Goal: Task Accomplishment & Management: Manage account settings

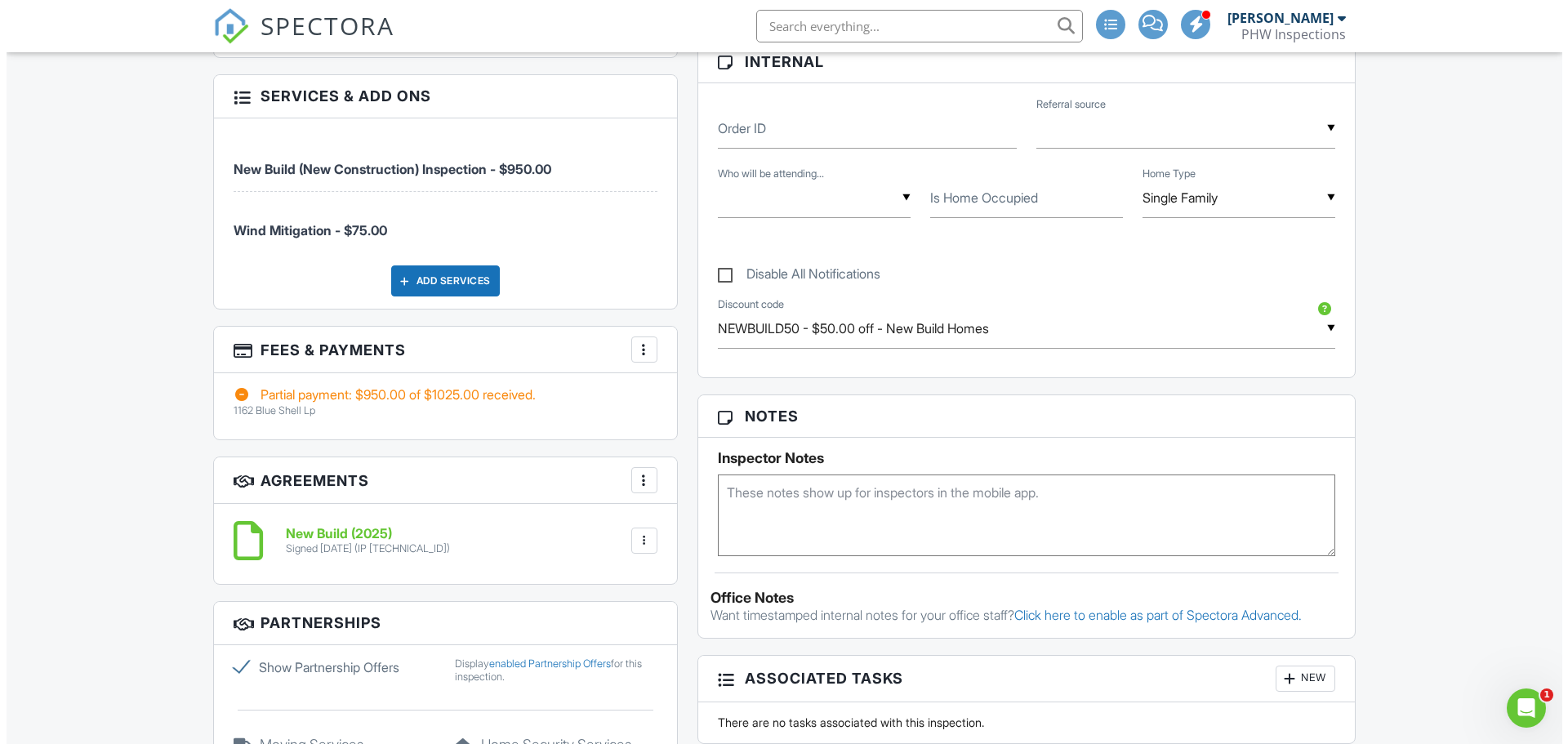
scroll to position [816, 0]
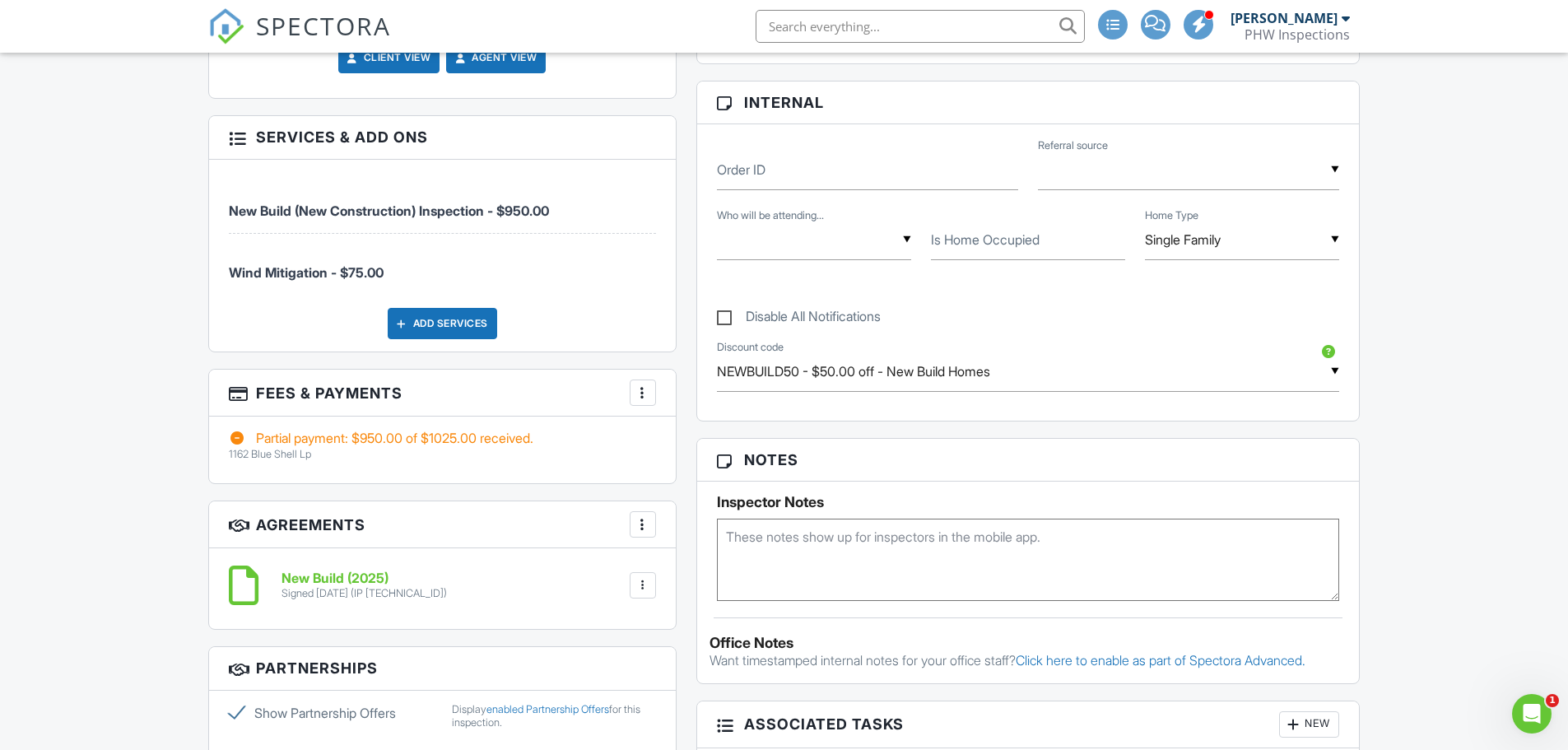
click at [652, 392] on div "More" at bounding box center [643, 392] width 26 height 26
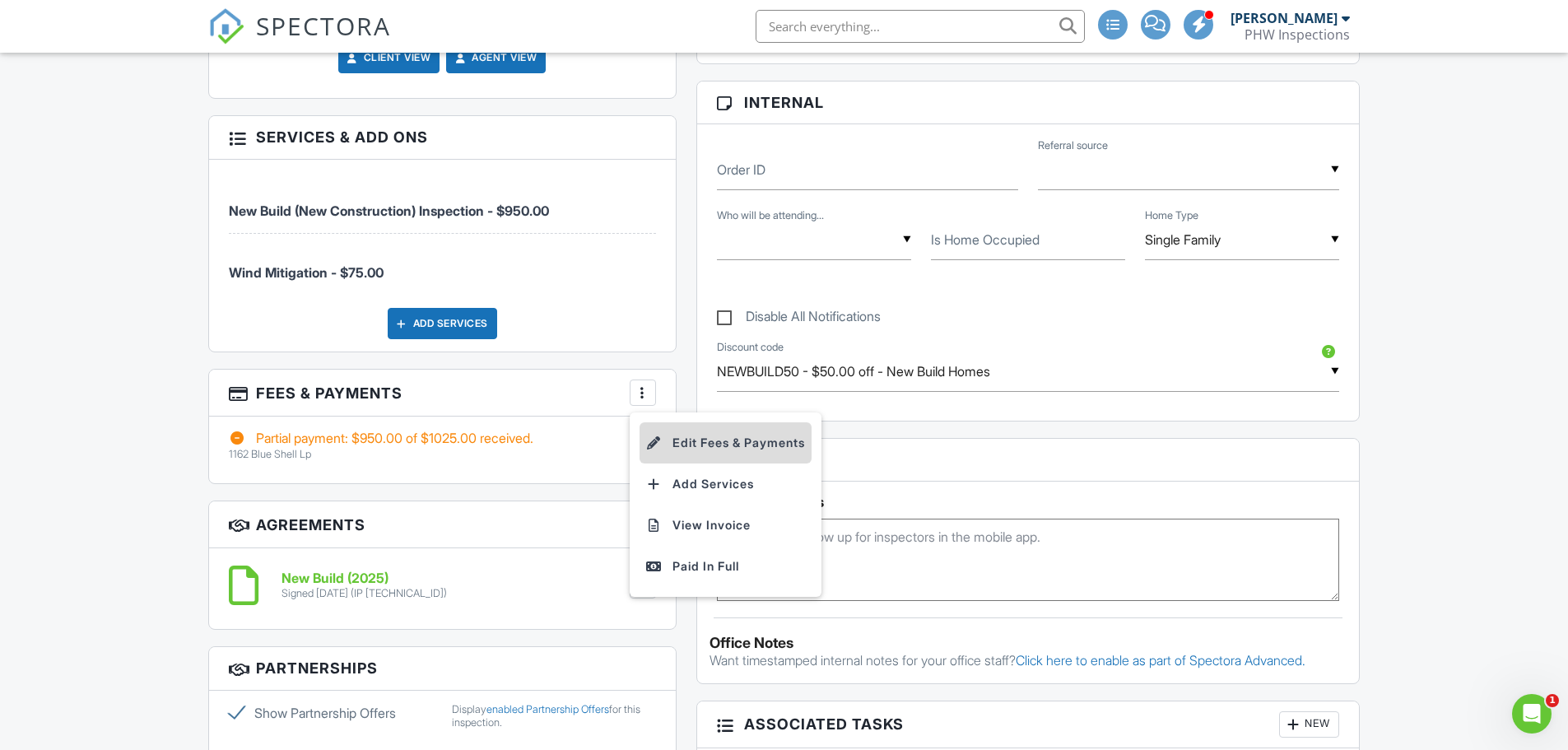
click at [690, 447] on li "Edit Fees & Payments" at bounding box center [725, 443] width 172 height 41
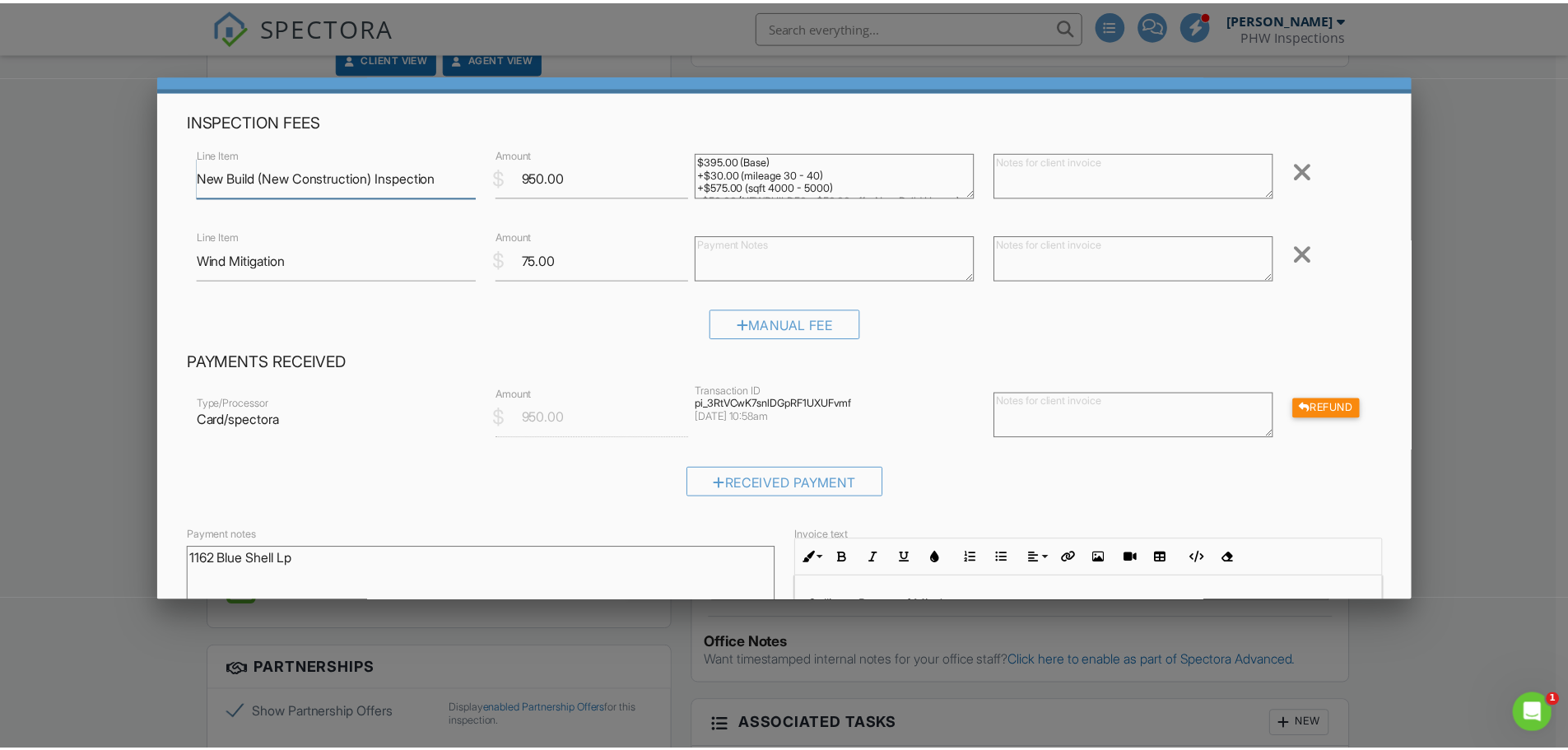
scroll to position [0, 0]
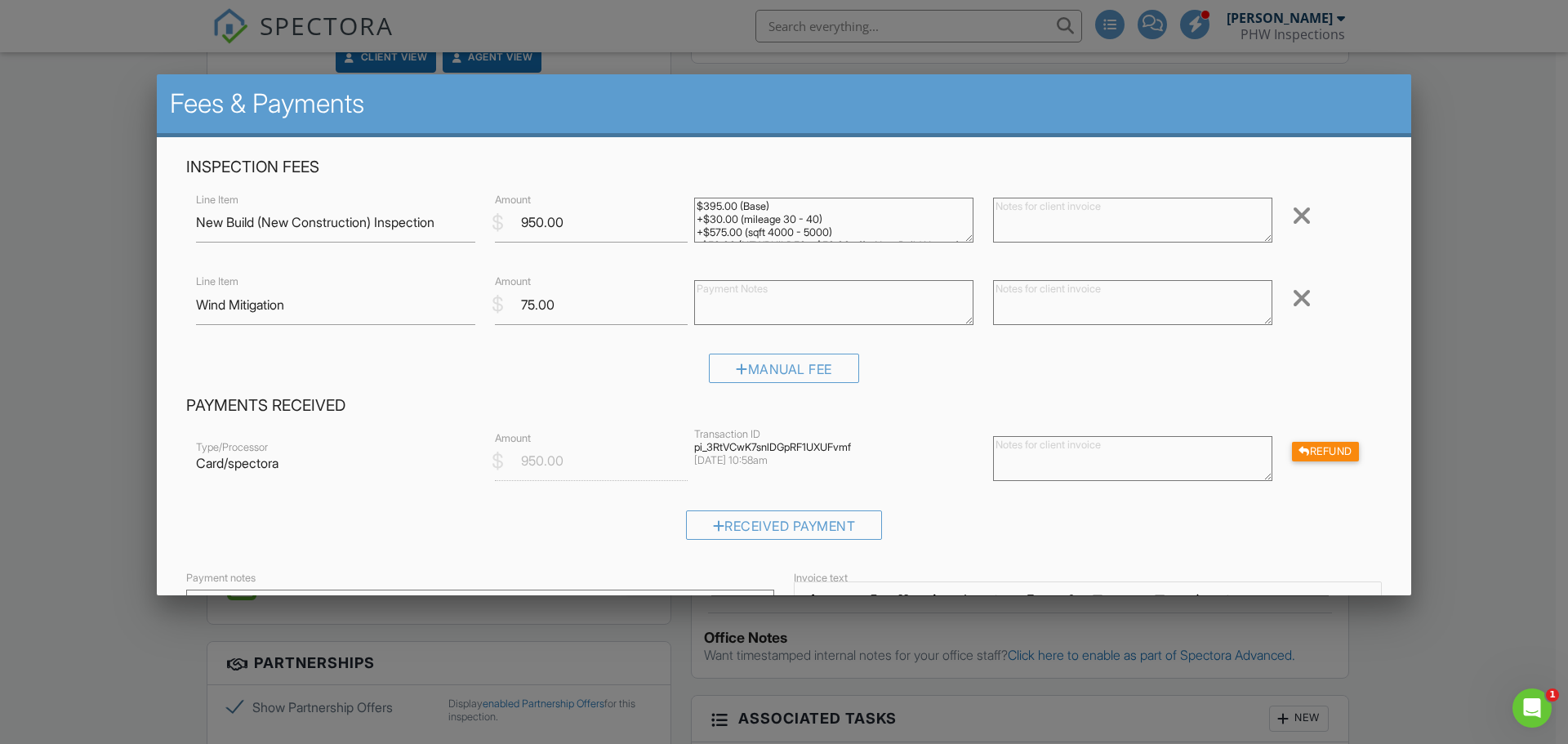
click at [1475, 246] on div at bounding box center [784, 383] width 1568 height 930
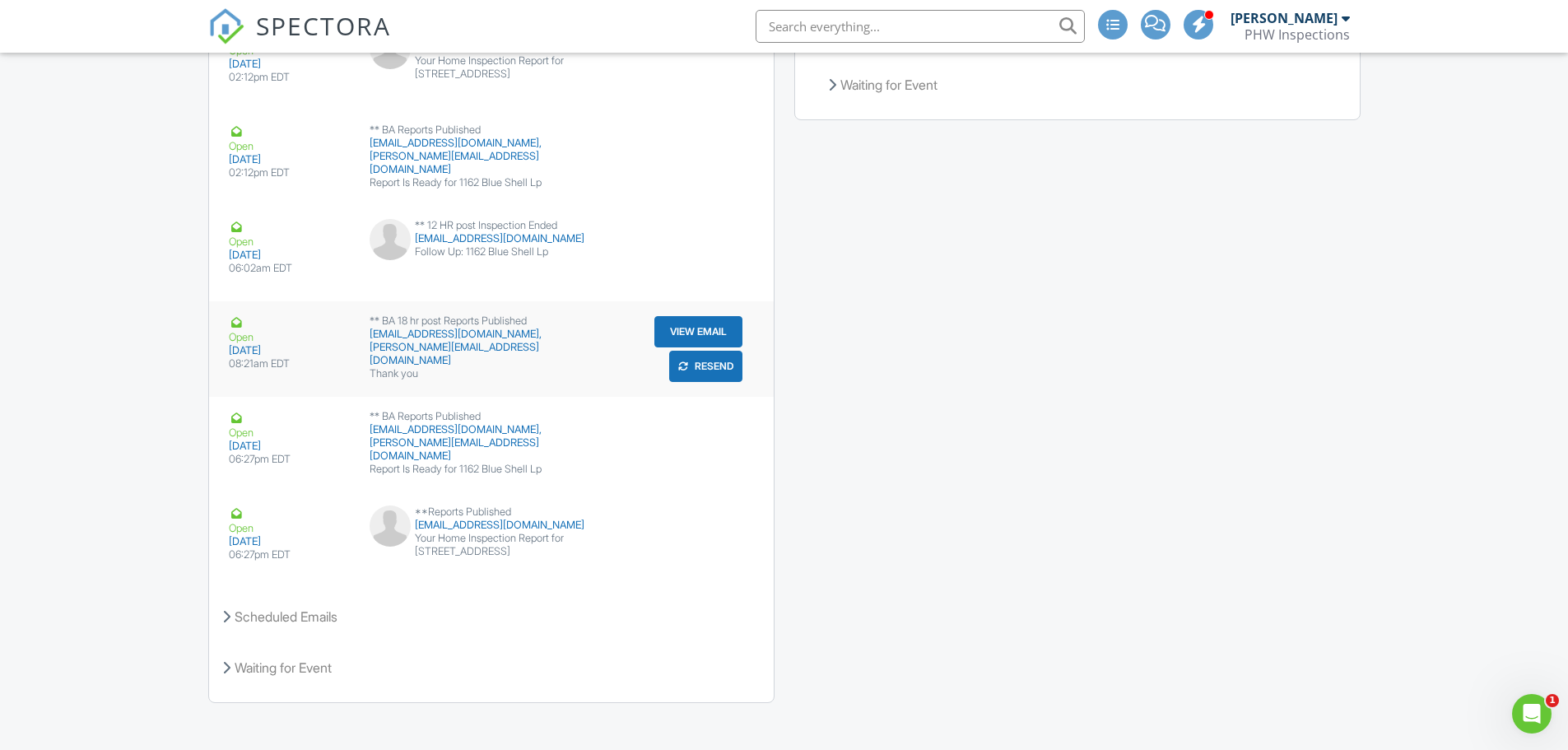
scroll to position [2611, 0]
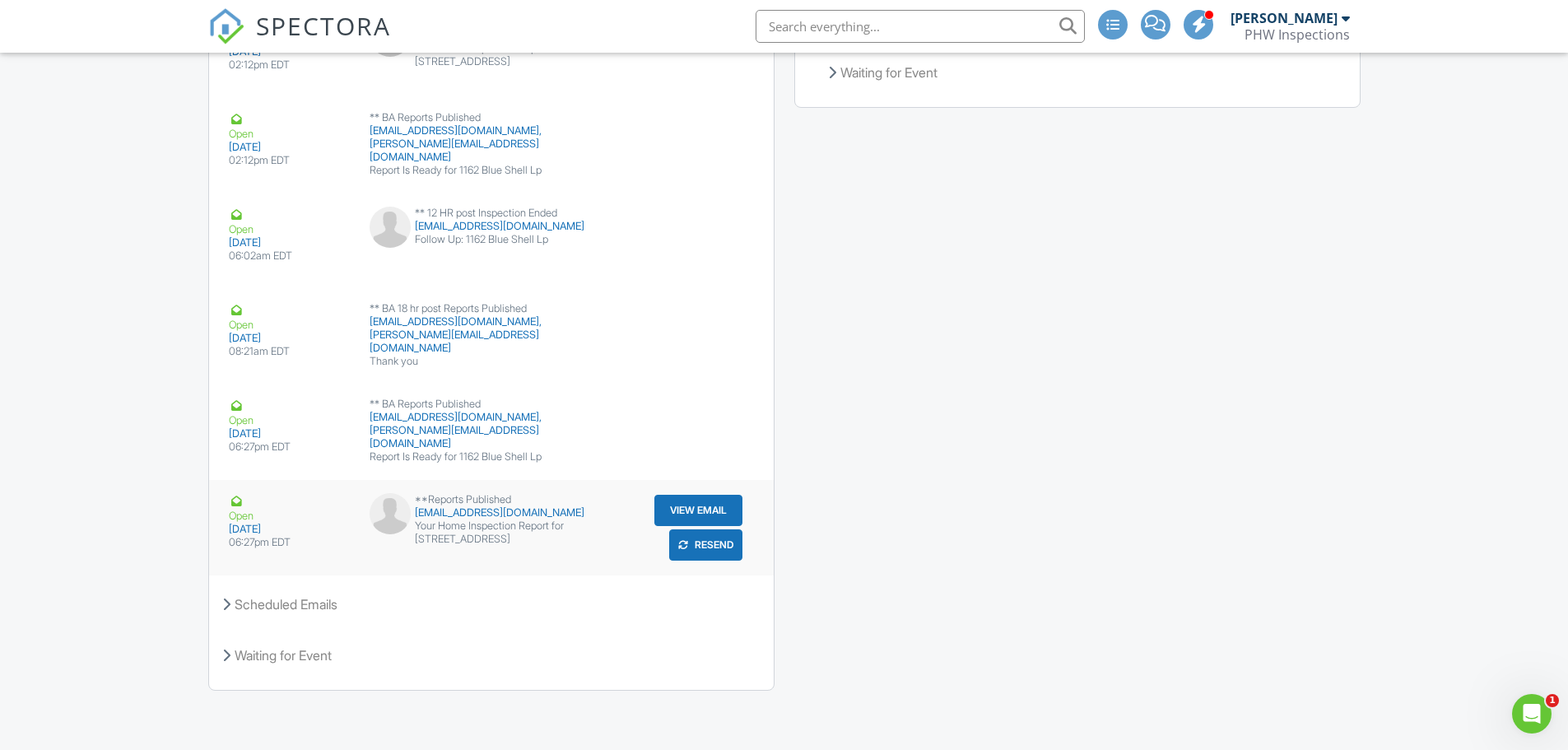
click at [492, 521] on div "Your Home Inspection Report for 1162 Blue Shell Lp" at bounding box center [491, 533] width 243 height 26
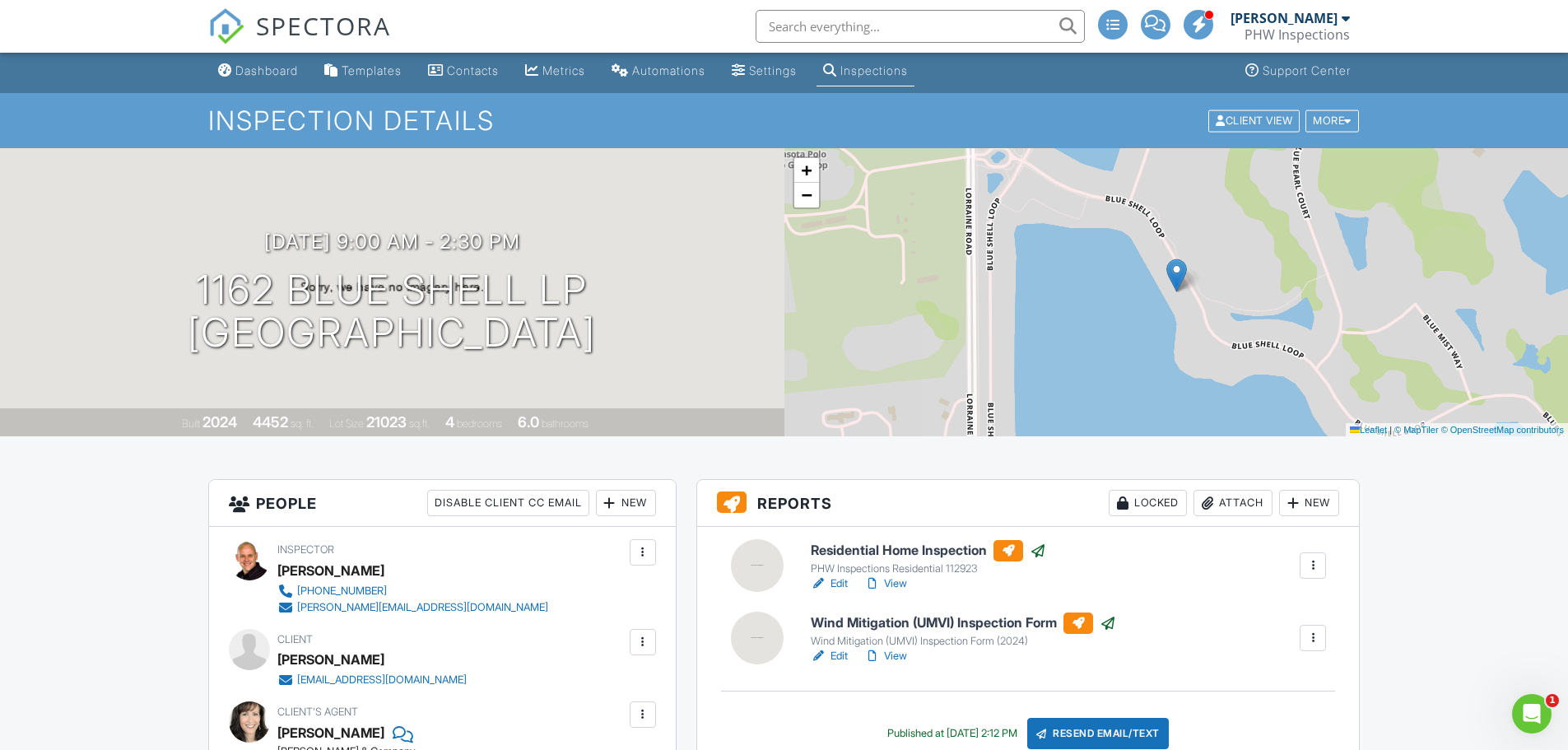
scroll to position [0, 0]
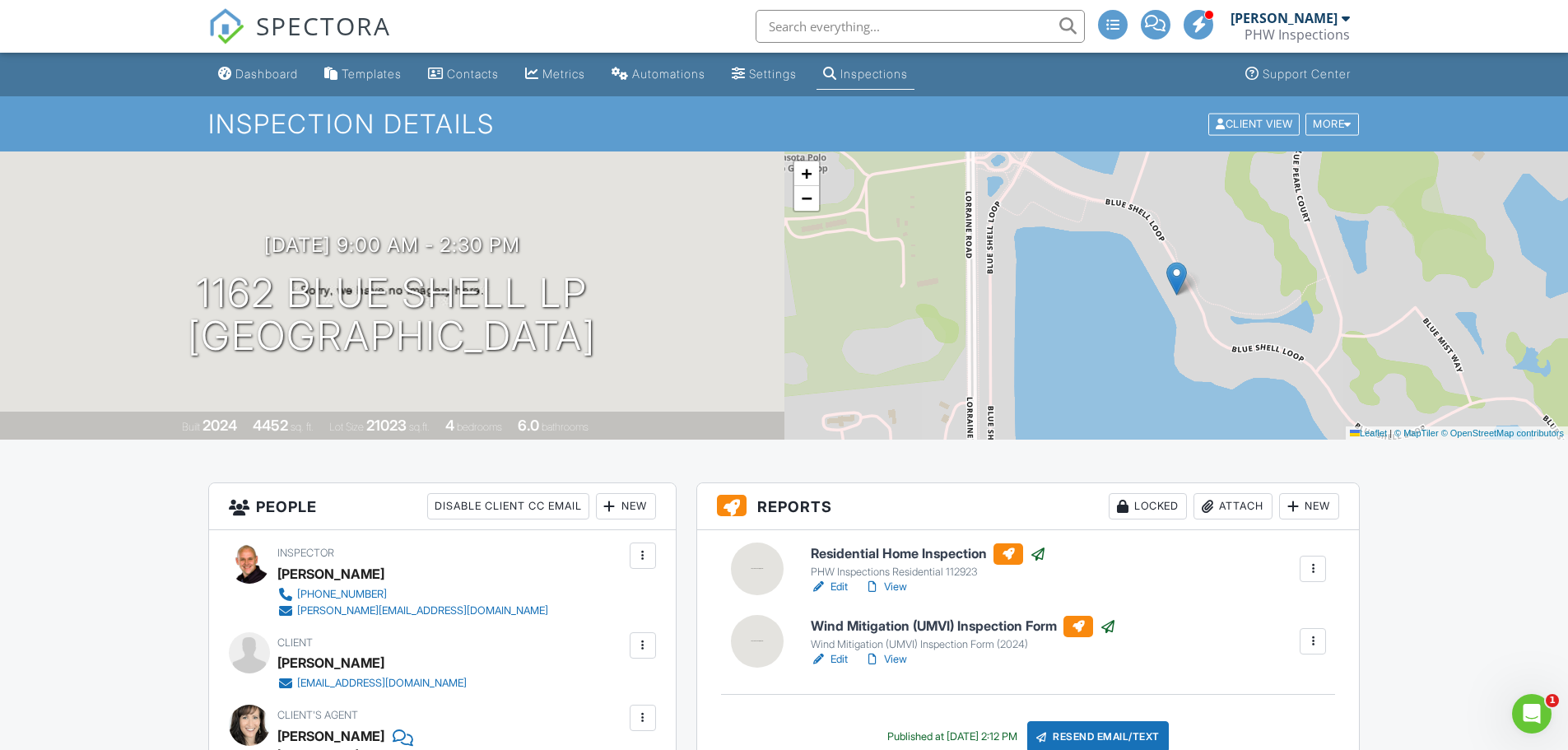
drag, startPoint x: 272, startPoint y: 66, endPoint x: 276, endPoint y: 128, distance: 62.1
click at [272, 66] on link "Dashboard" at bounding box center [258, 75] width 93 height 31
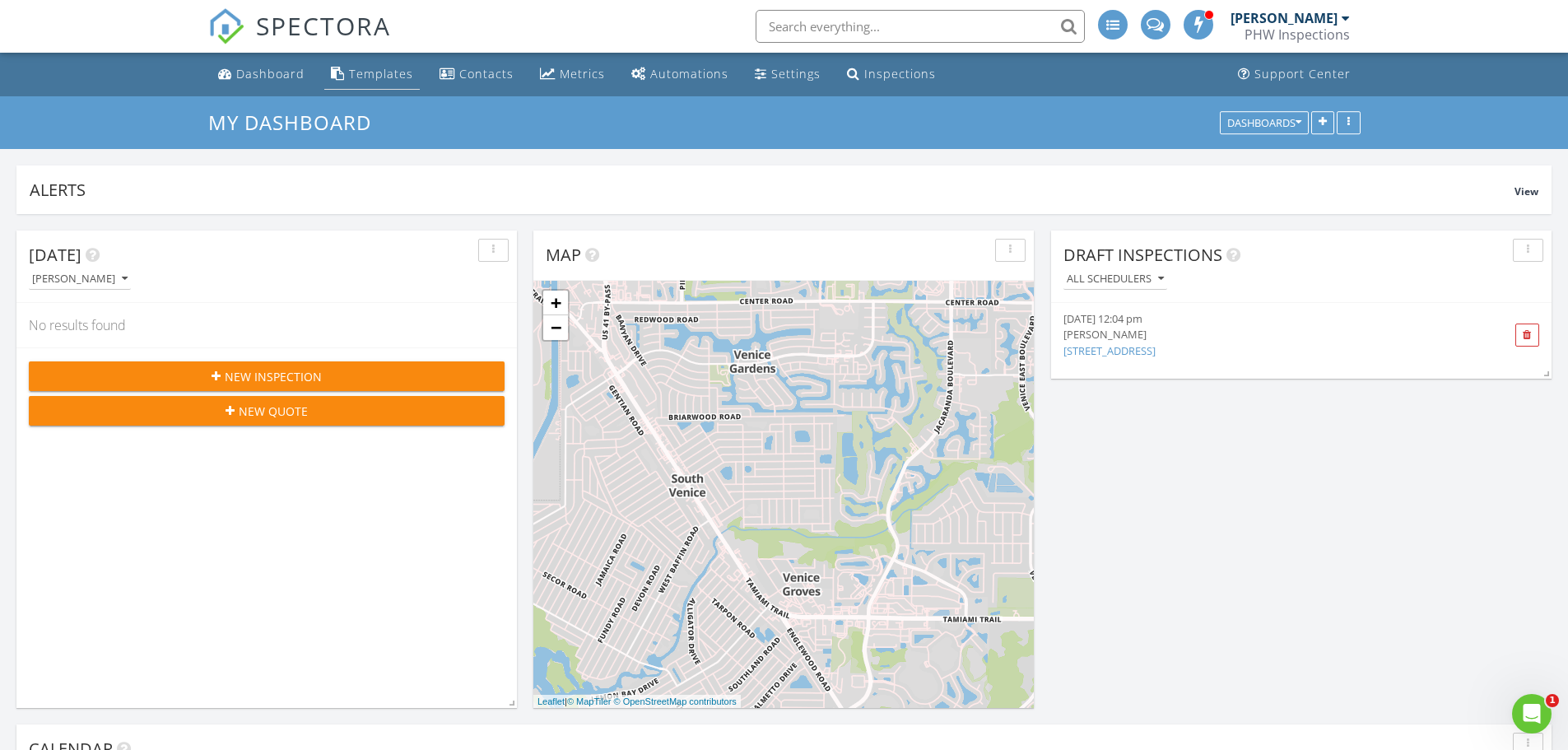
click at [387, 70] on div "Templates" at bounding box center [381, 74] width 65 height 15
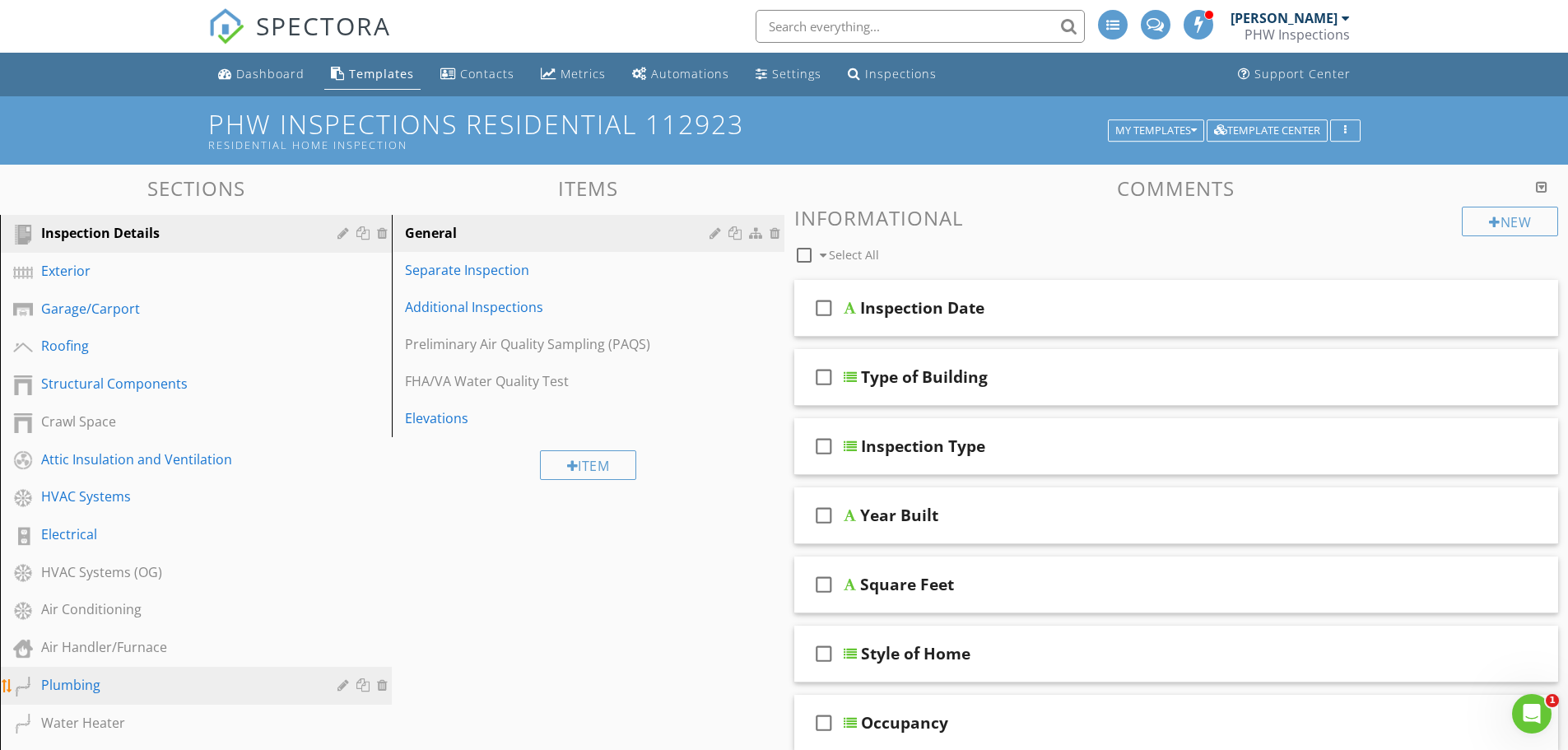
click at [87, 688] on div "Plumbing" at bounding box center [177, 685] width 273 height 20
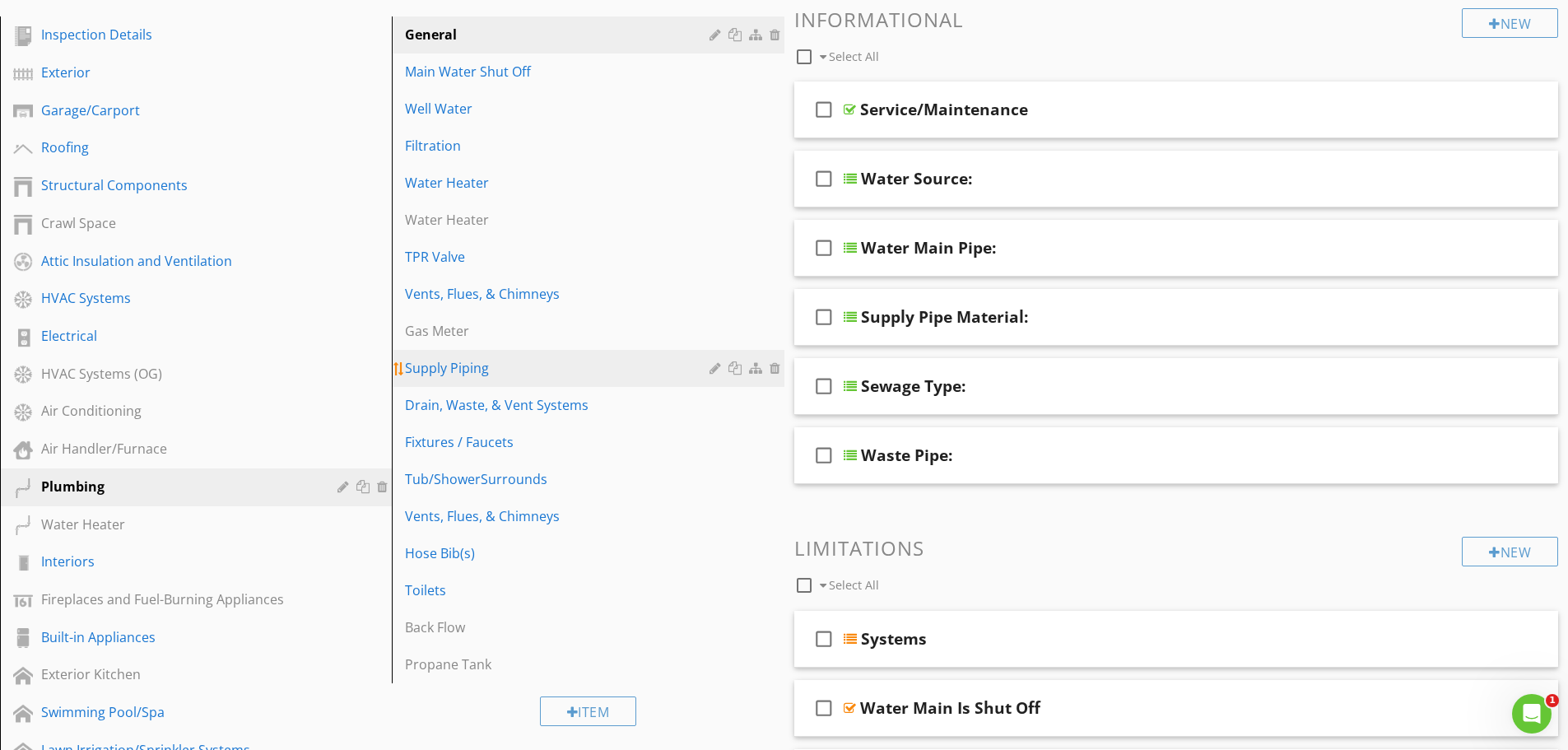
scroll to position [247, 0]
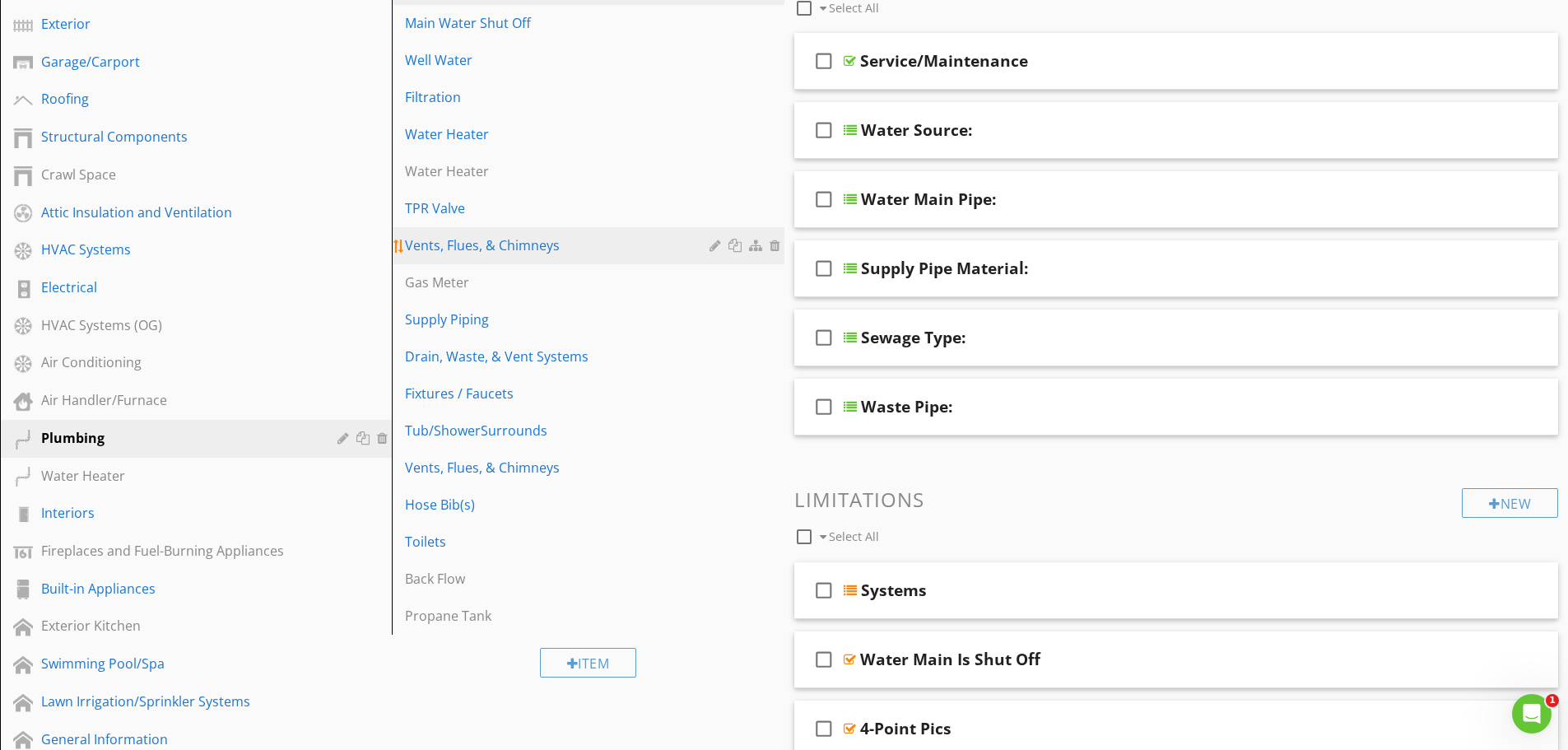
click at [515, 242] on div "Vents, Flues, & Chimneys" at bounding box center [559, 245] width 308 height 20
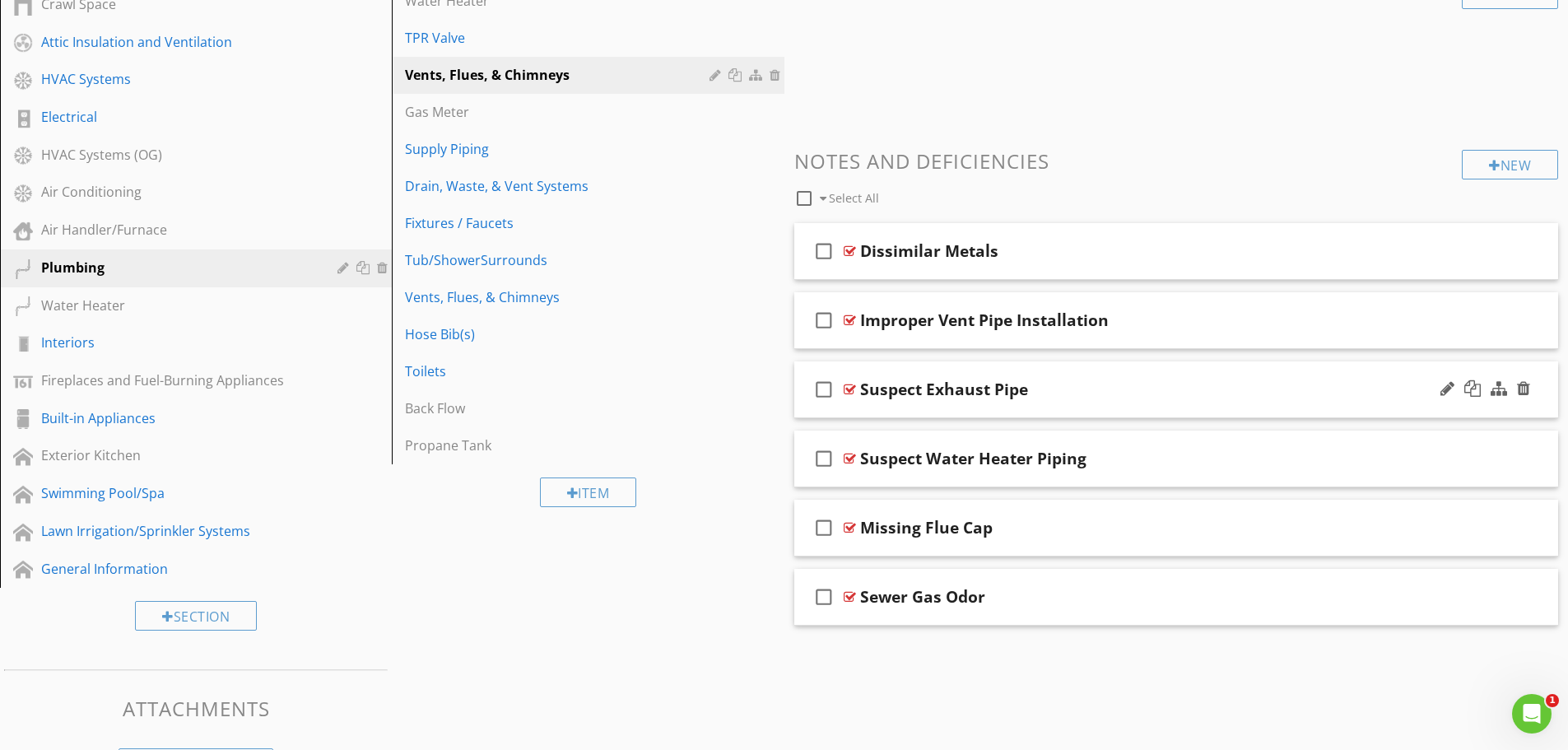
scroll to position [392, 0]
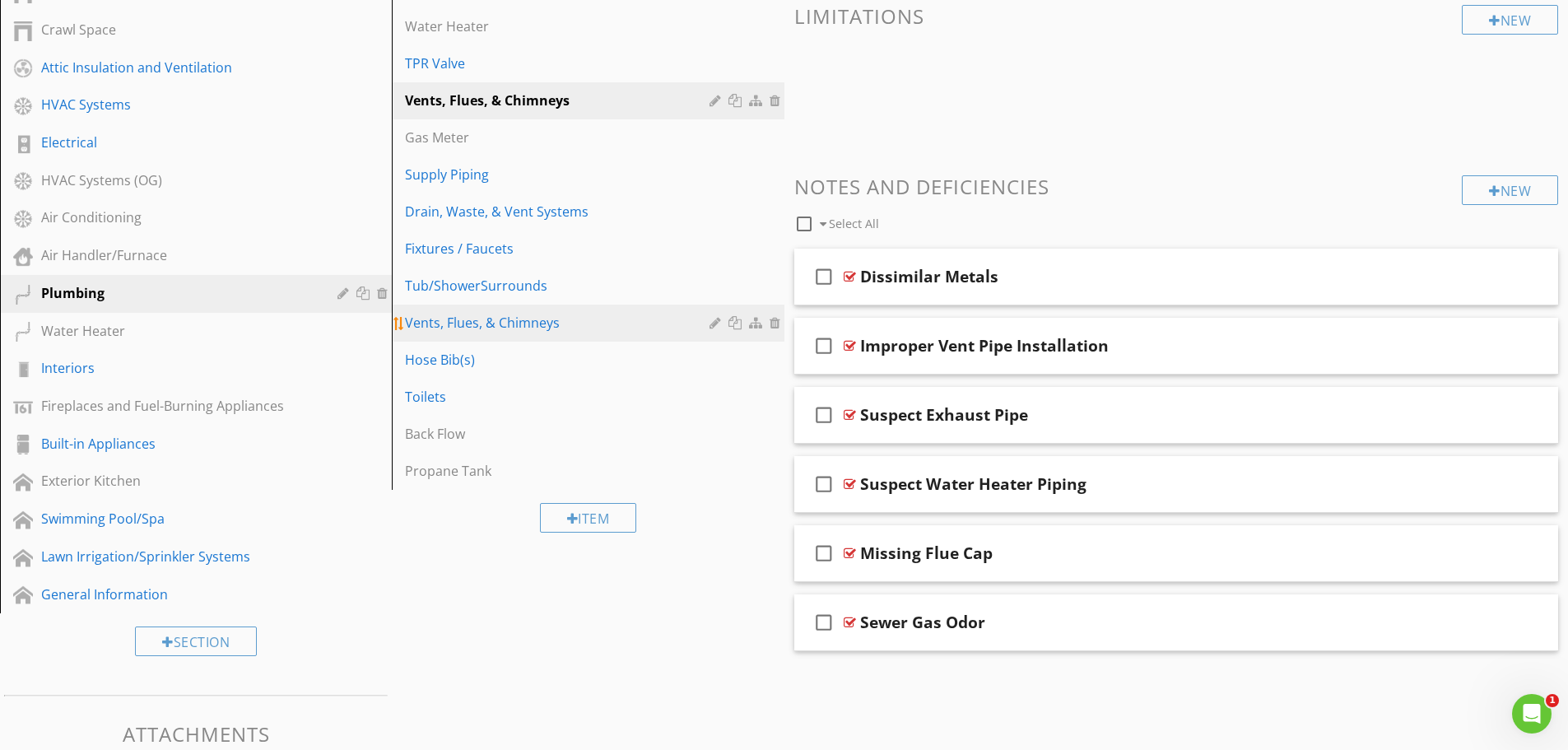
click at [484, 327] on div "Vents, Flues, & Chimneys" at bounding box center [559, 322] width 308 height 20
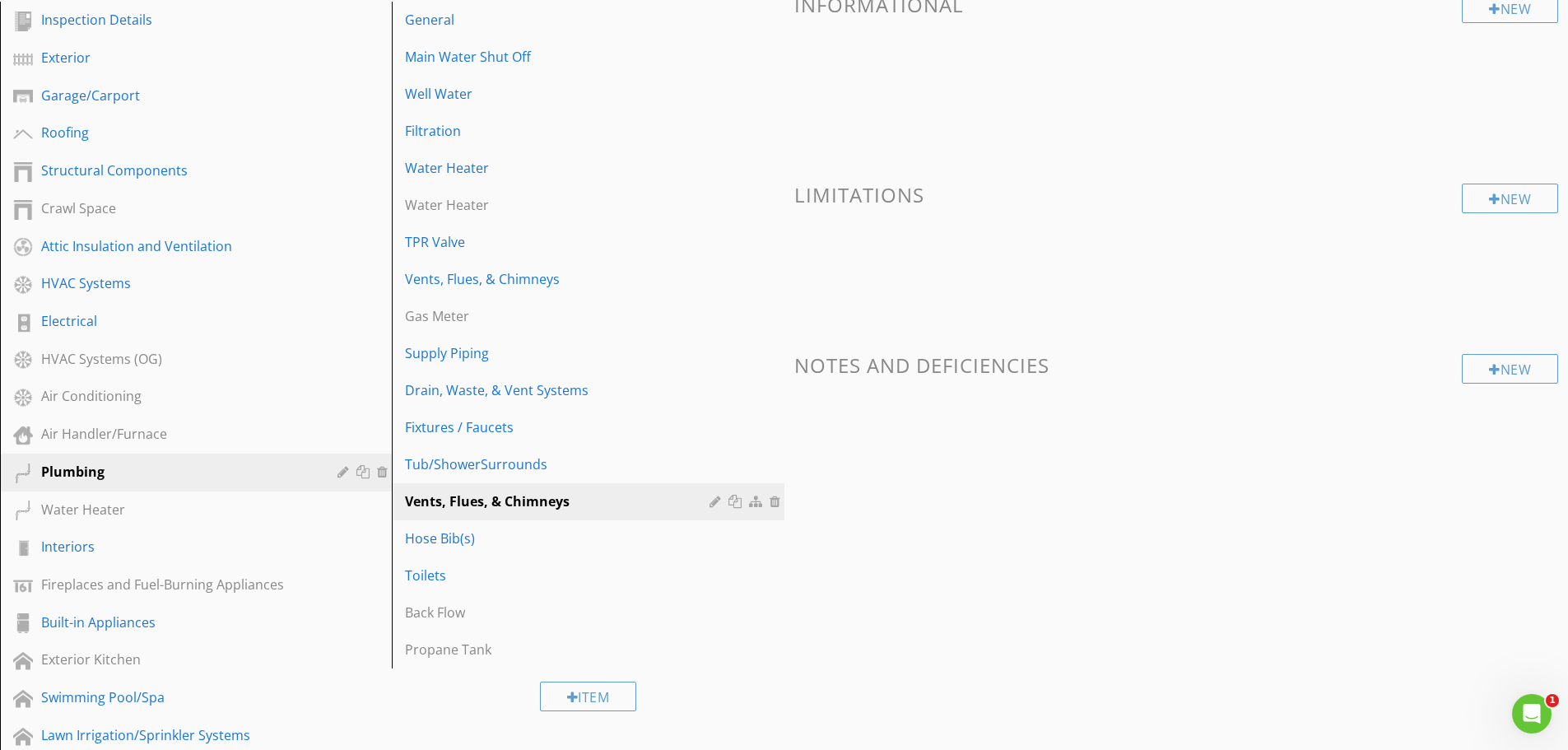
scroll to position [228, 0]
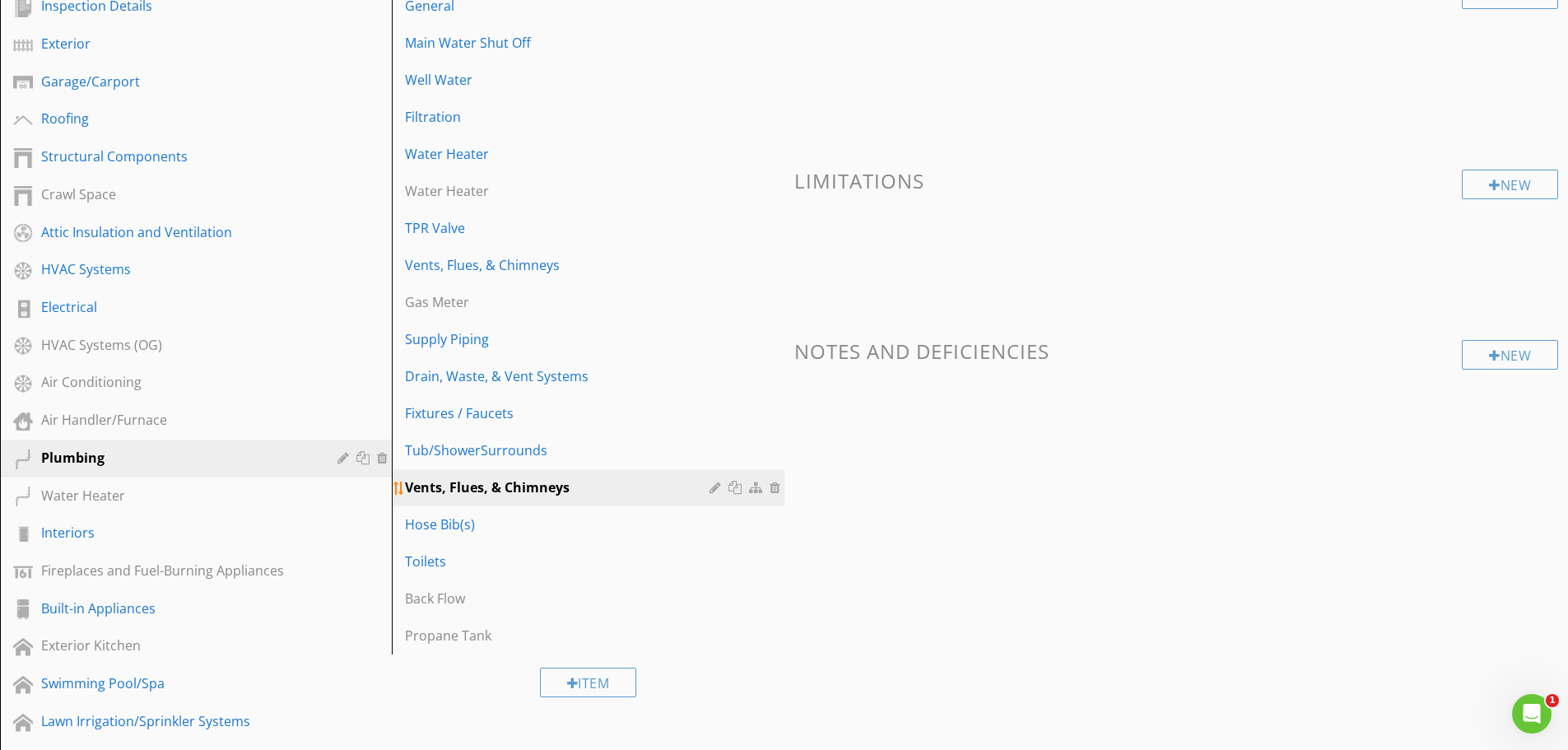
click at [775, 488] on div at bounding box center [776, 488] width 14 height 14
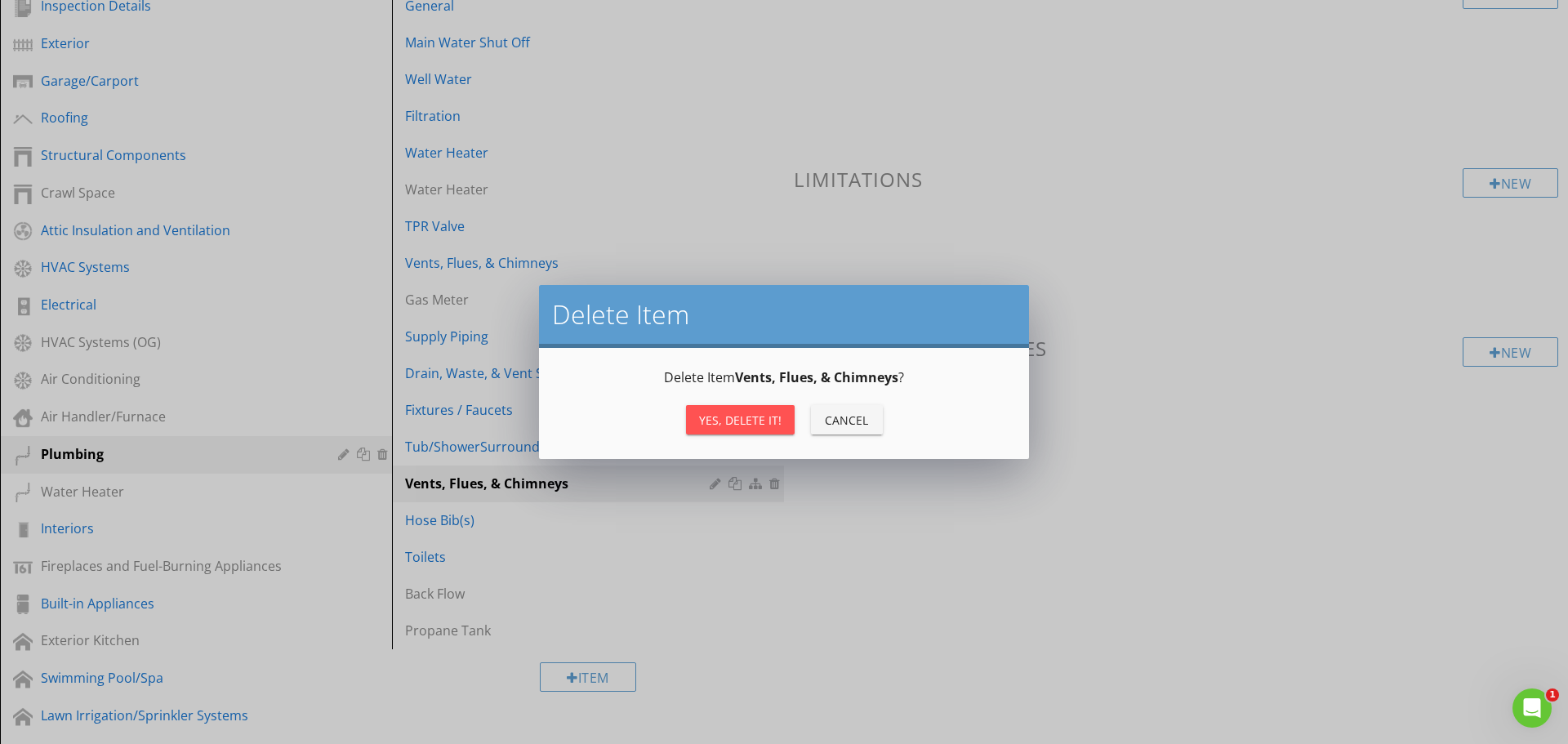
click at [739, 426] on div "Yes, Delete it!" at bounding box center [741, 420] width 83 height 17
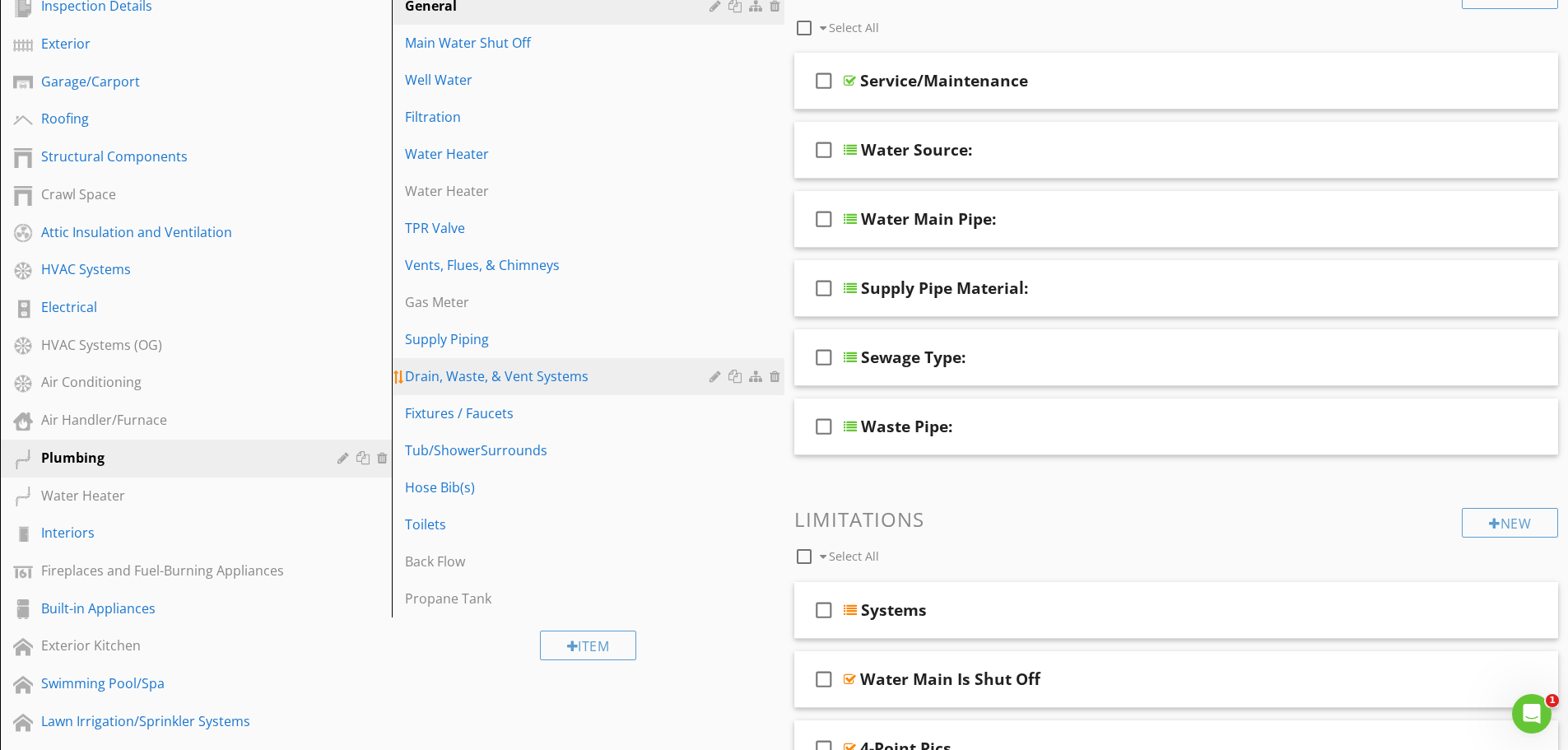
click at [541, 381] on div "Drain, Waste, & Vent Systems" at bounding box center [559, 375] width 308 height 20
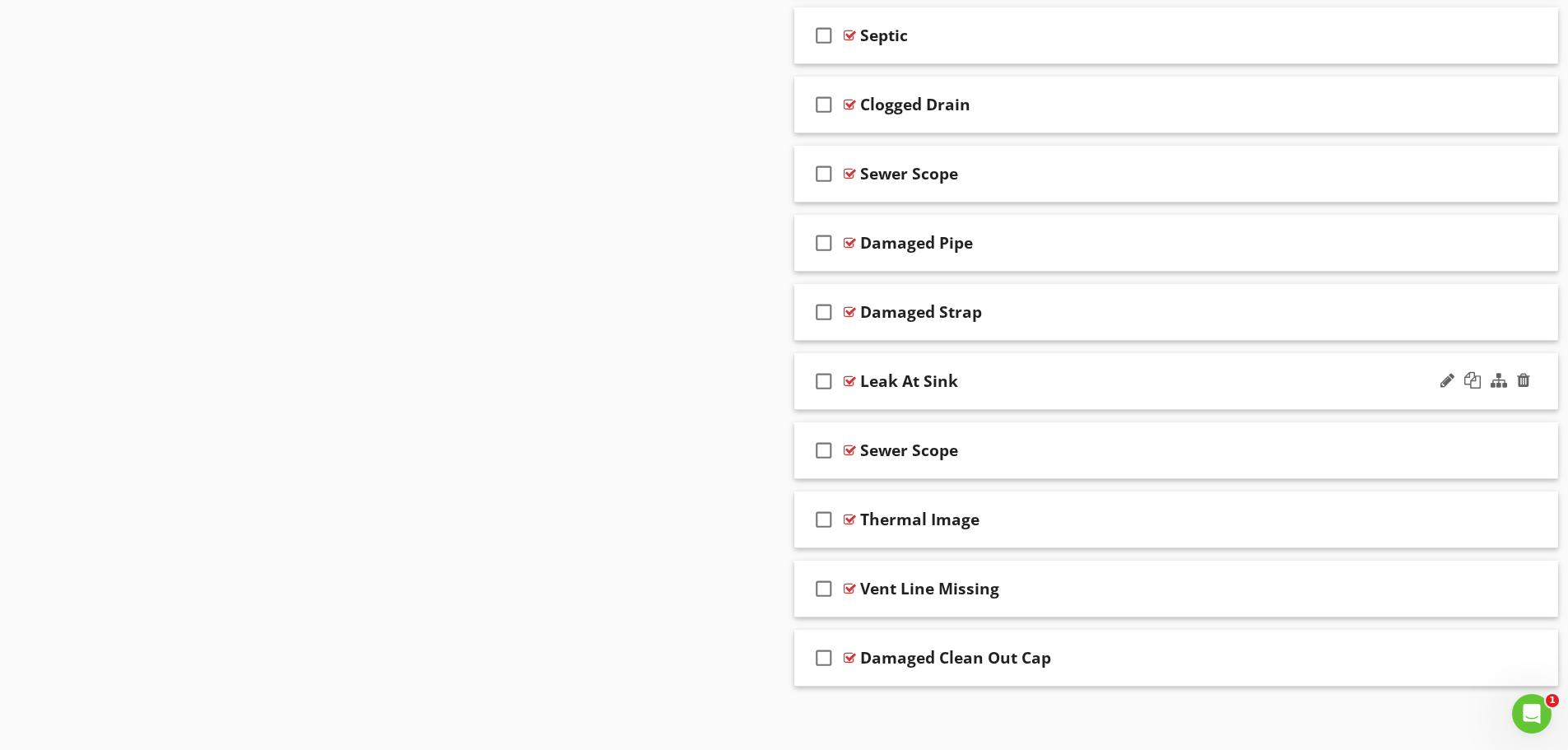
scroll to position [1406, 0]
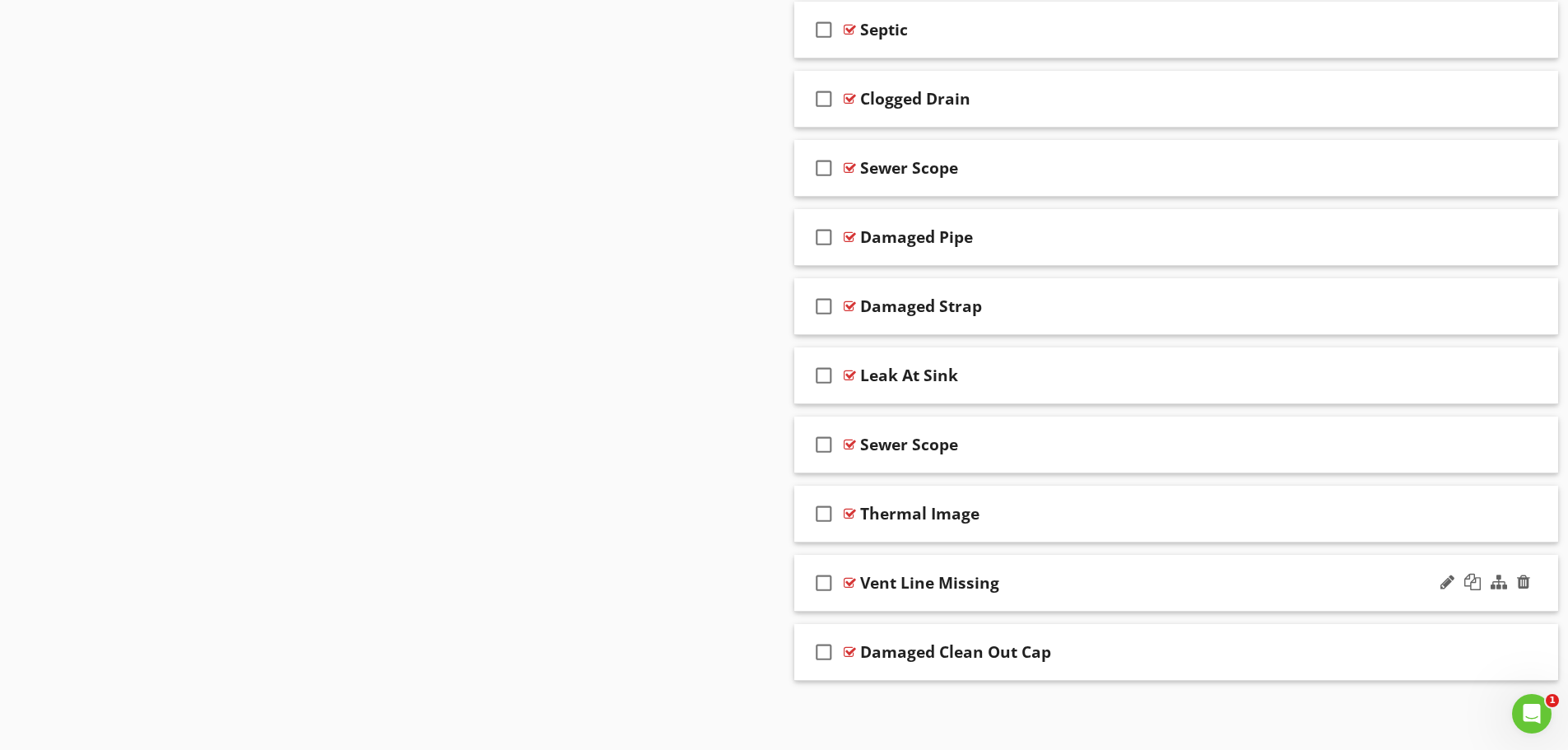
click at [1155, 579] on div "Vent Line Missing" at bounding box center [1134, 583] width 548 height 20
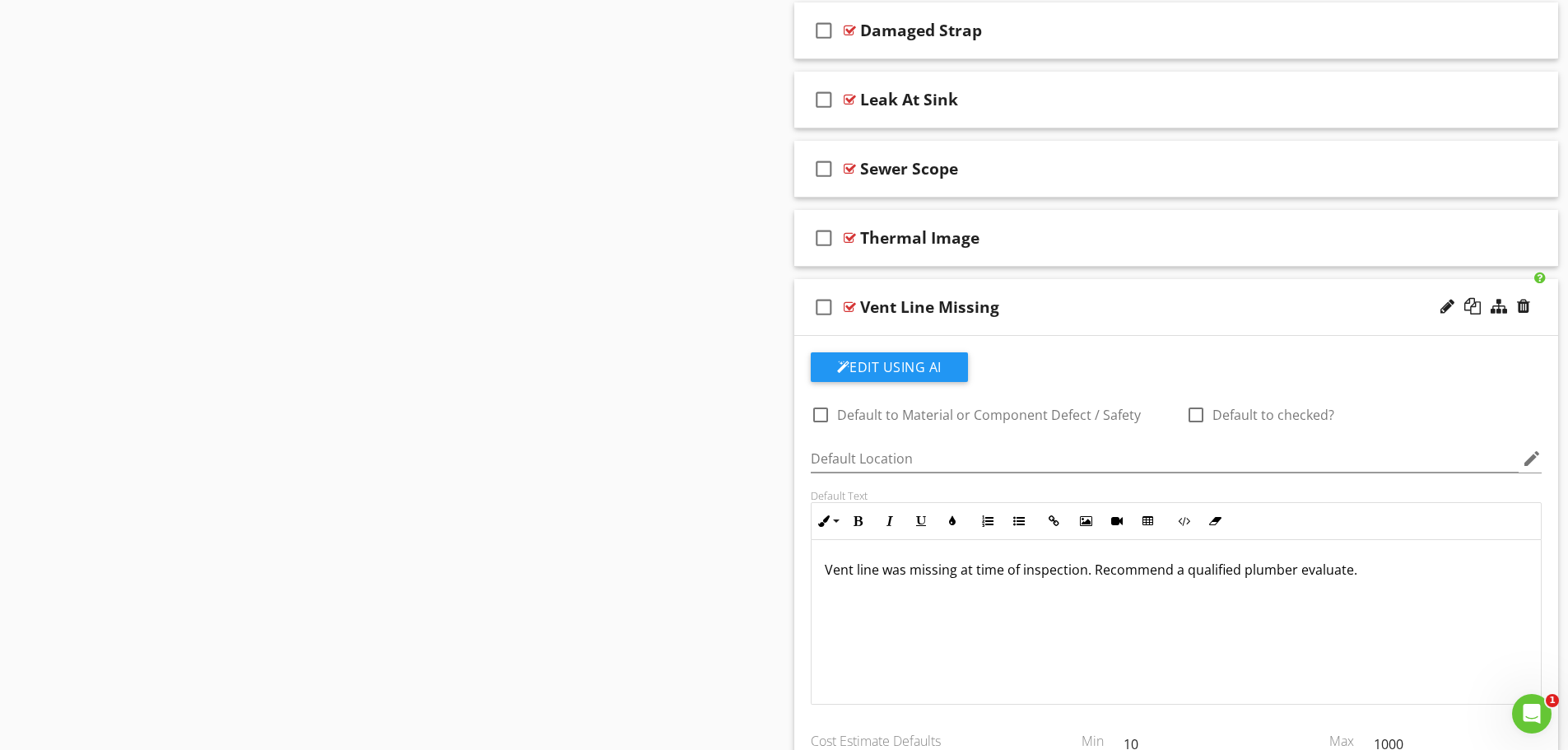
scroll to position [1652, 0]
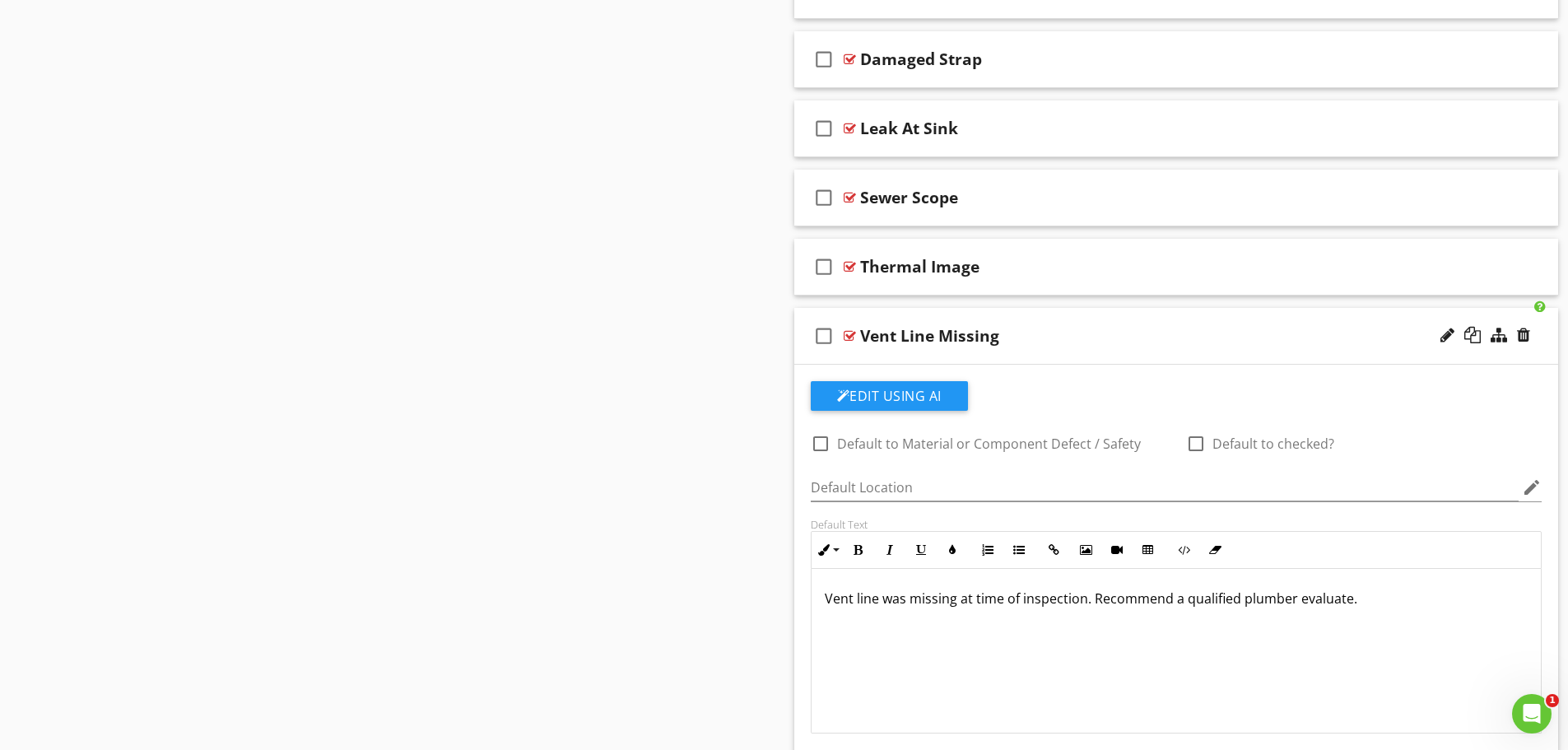
click at [1146, 328] on div "Vent Line Missing" at bounding box center [1134, 336] width 548 height 20
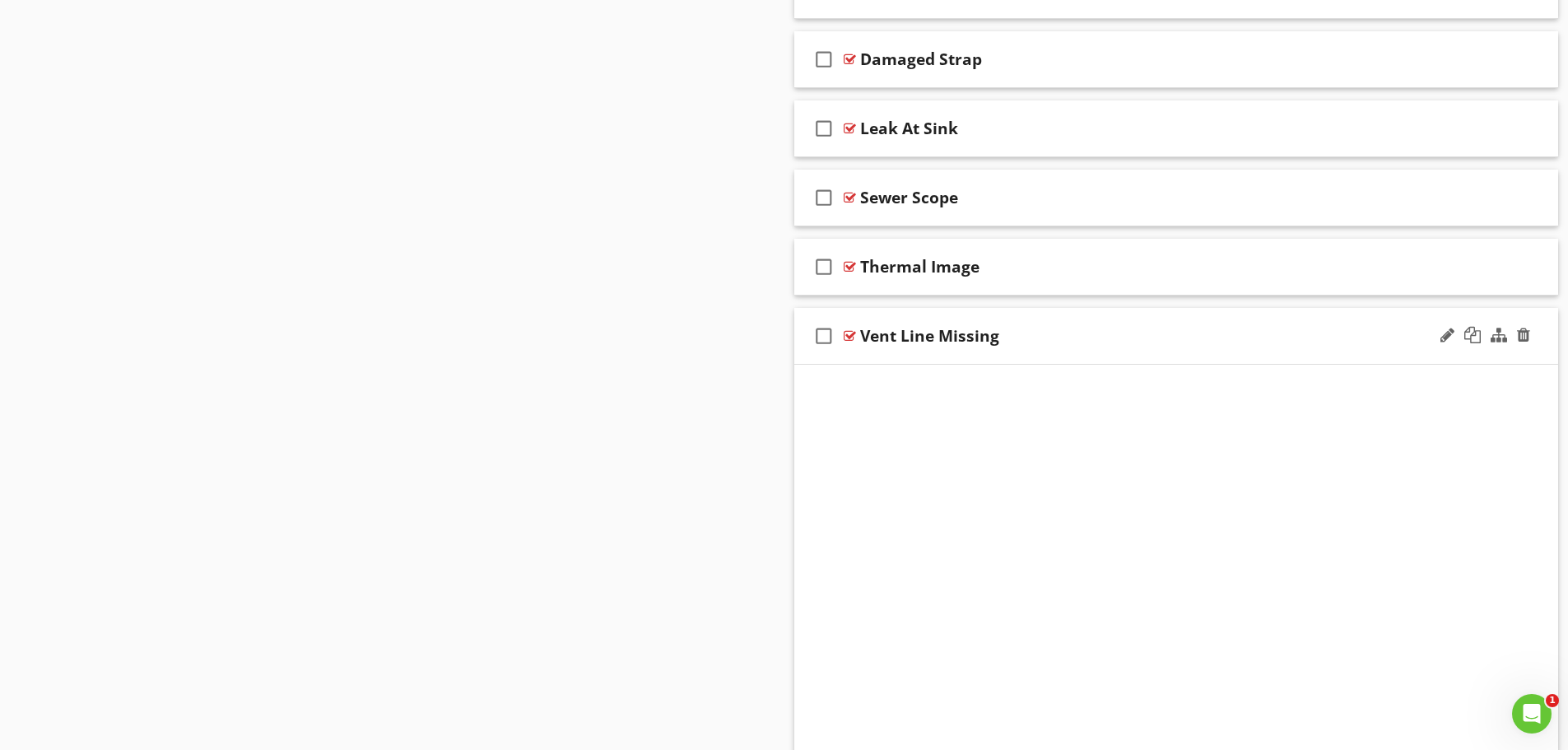
scroll to position [1406, 0]
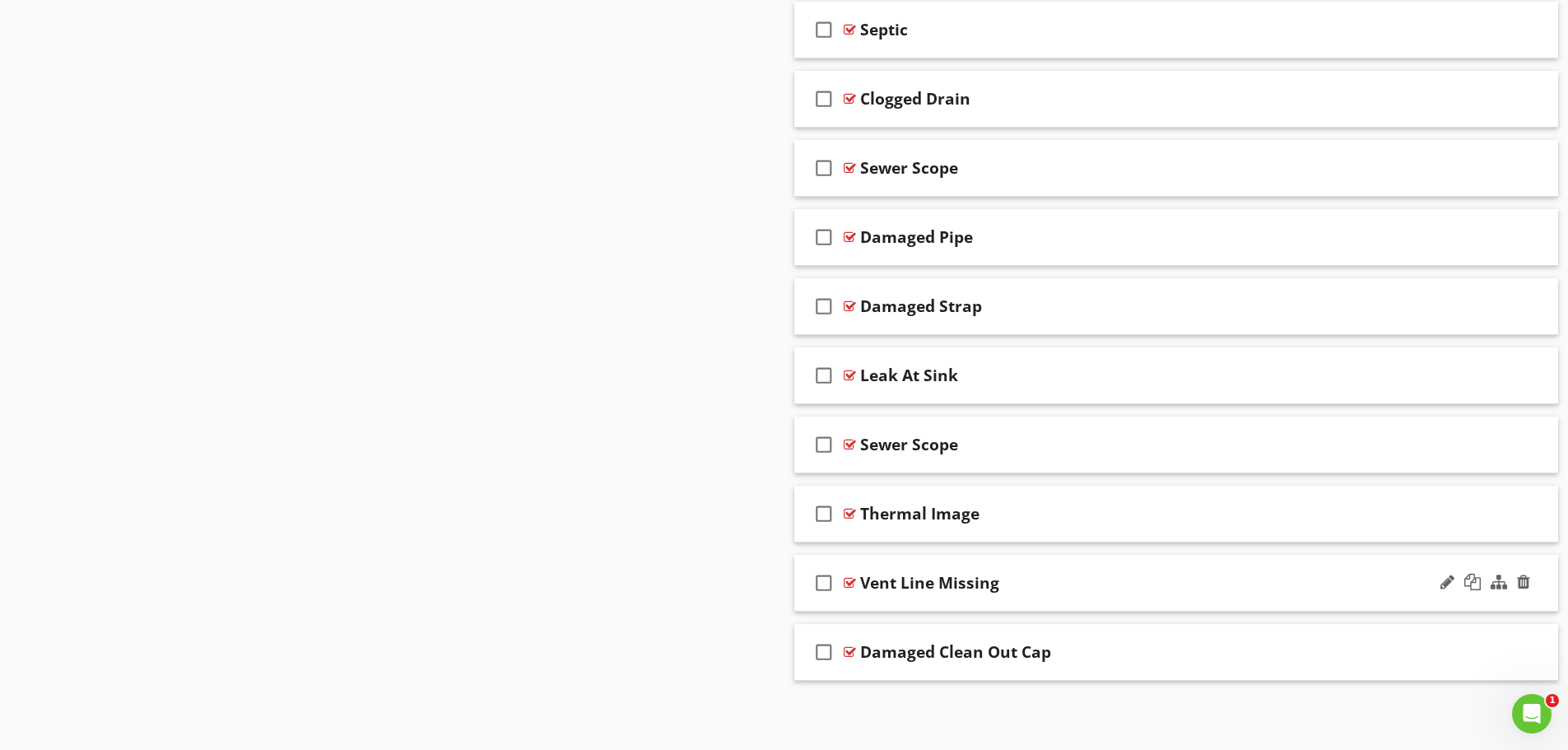
click at [1531, 582] on div at bounding box center [1484, 583] width 96 height 40
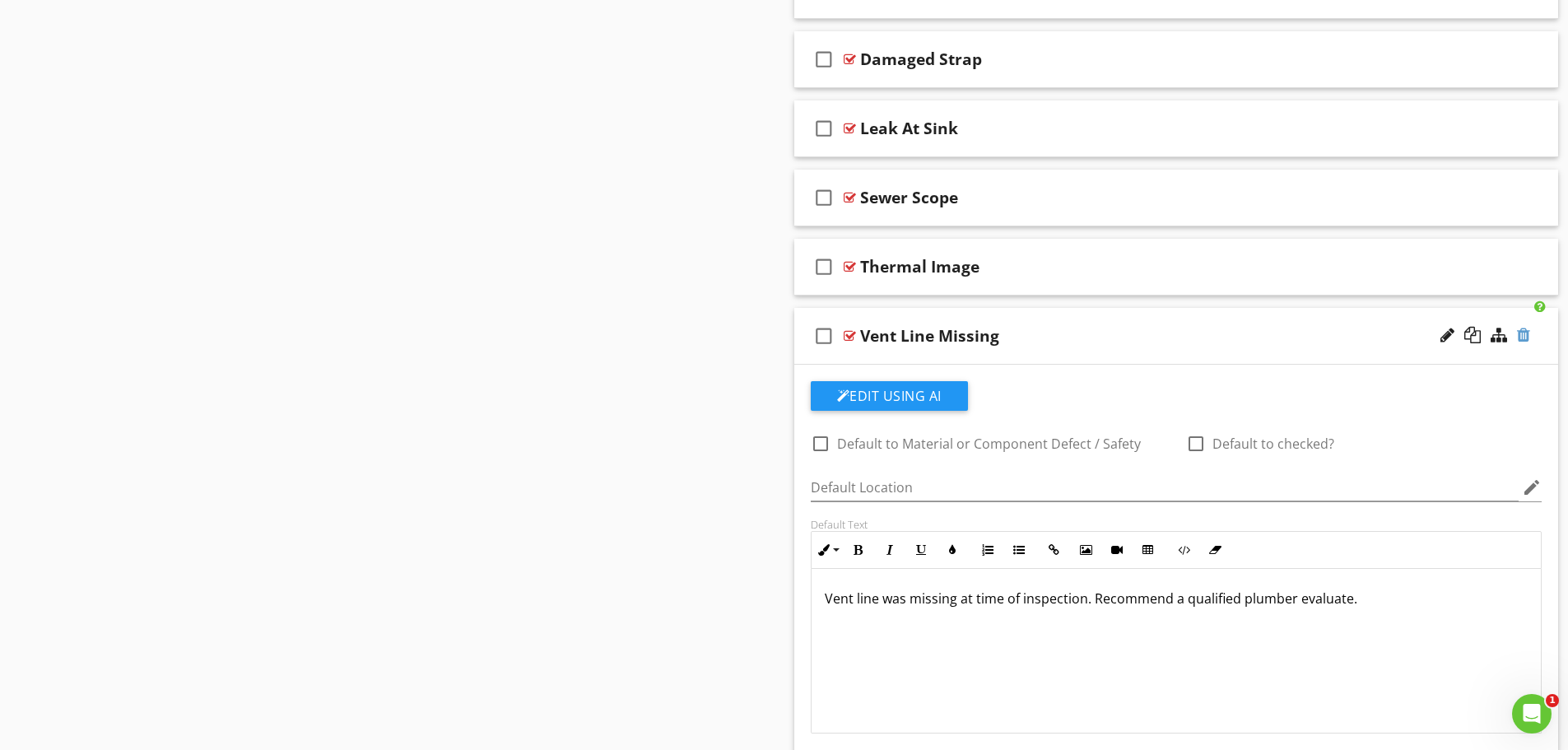
click at [1526, 332] on div at bounding box center [1523, 335] width 14 height 16
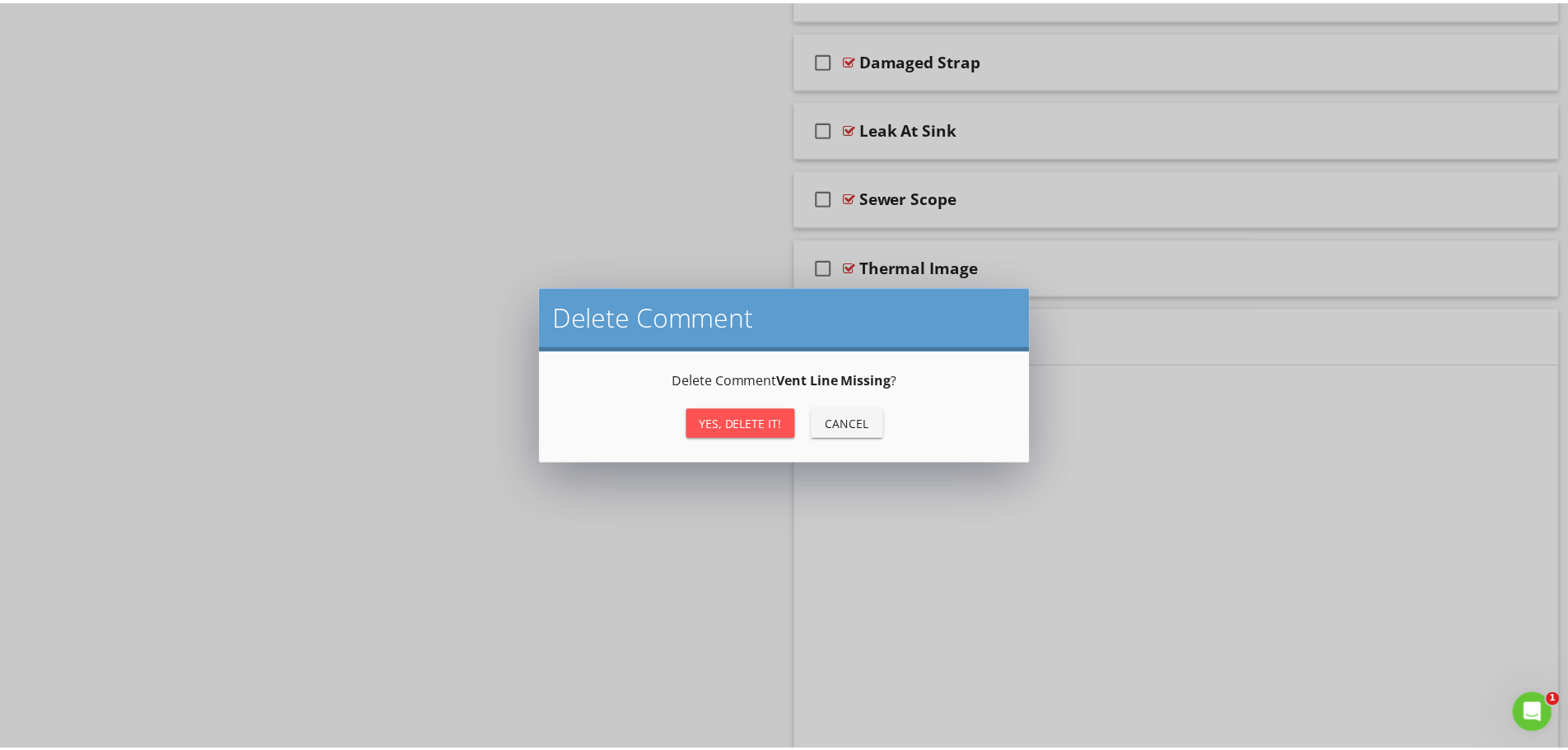
scroll to position [1406, 0]
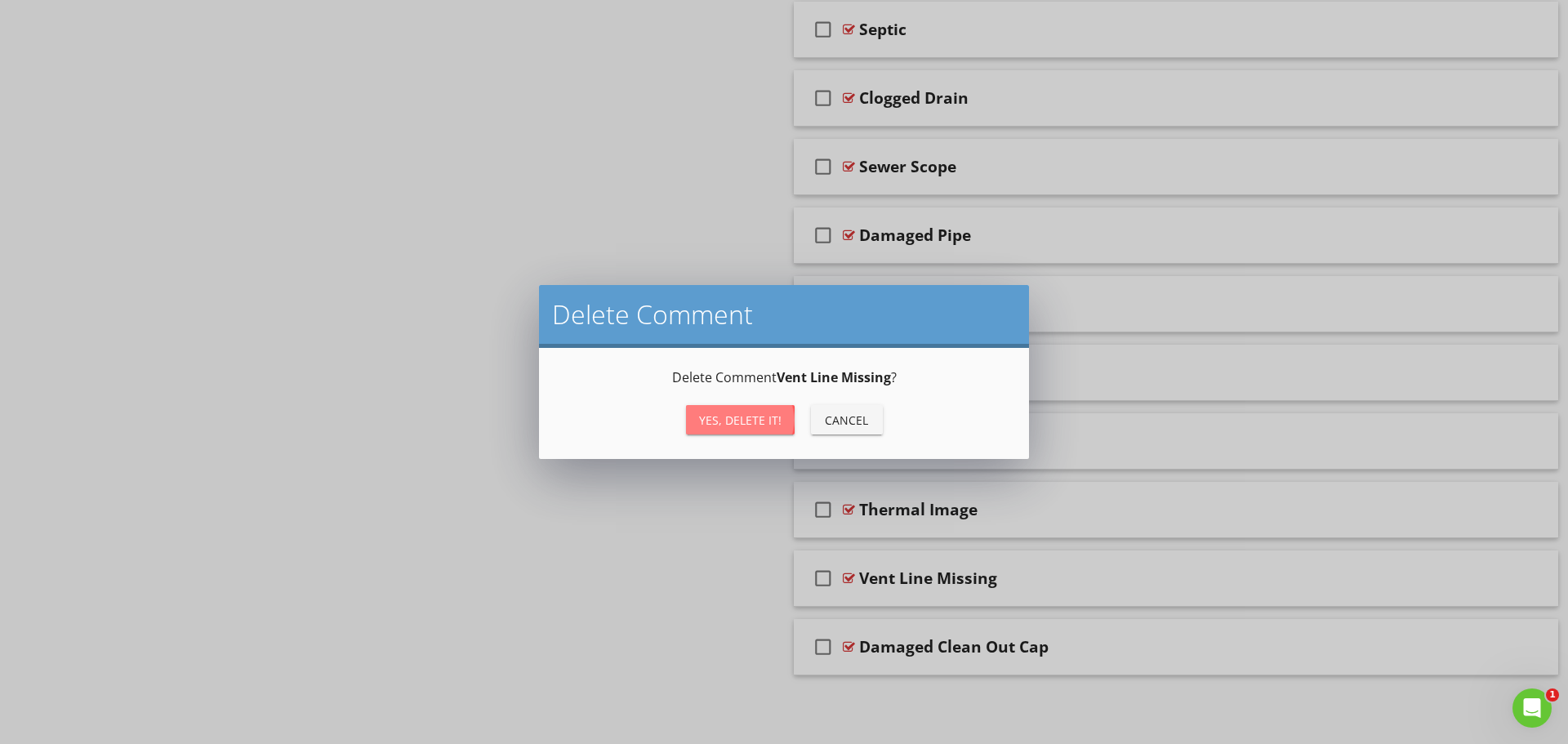
click at [749, 421] on div "Yes, Delete it!" at bounding box center [741, 420] width 83 height 17
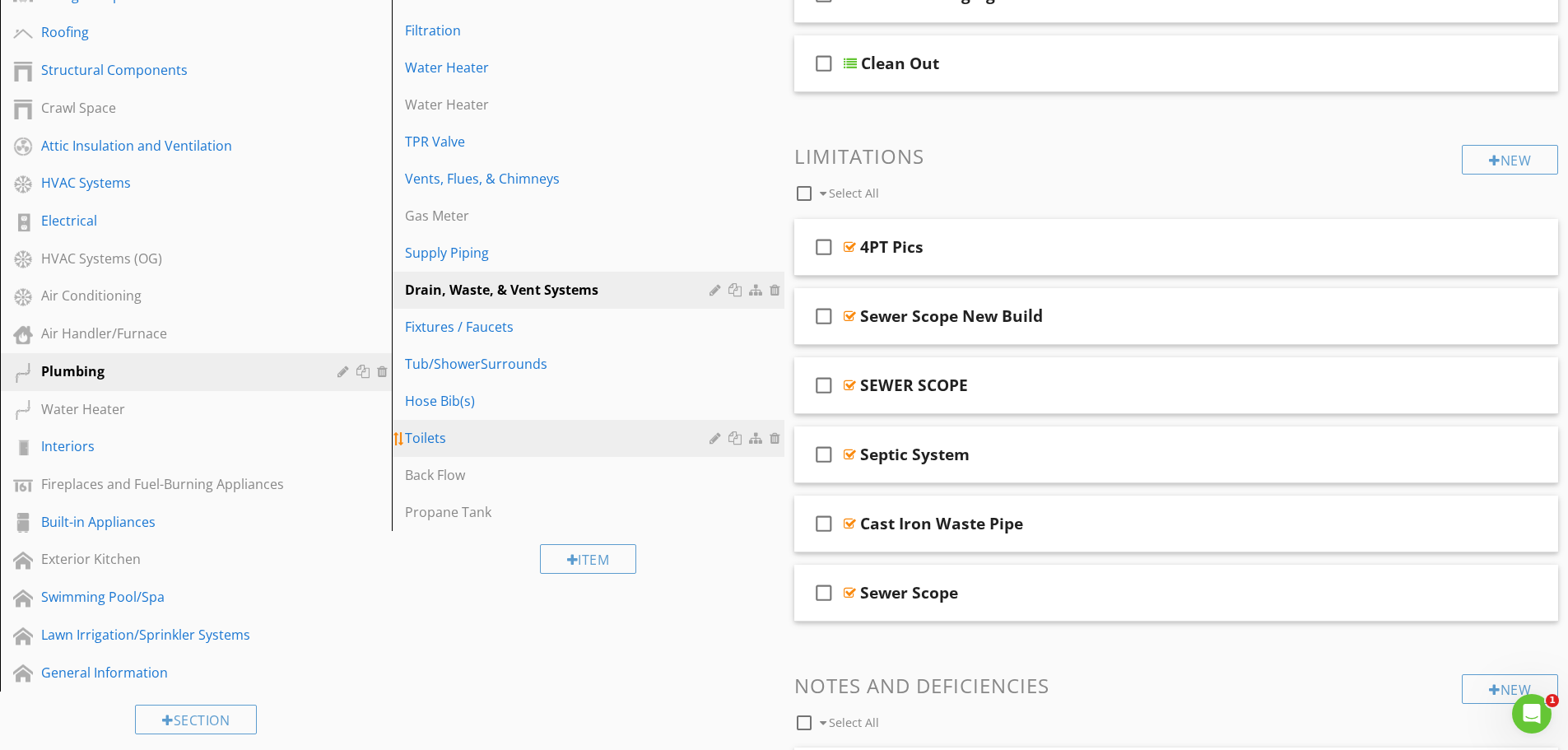
scroll to position [266, 0]
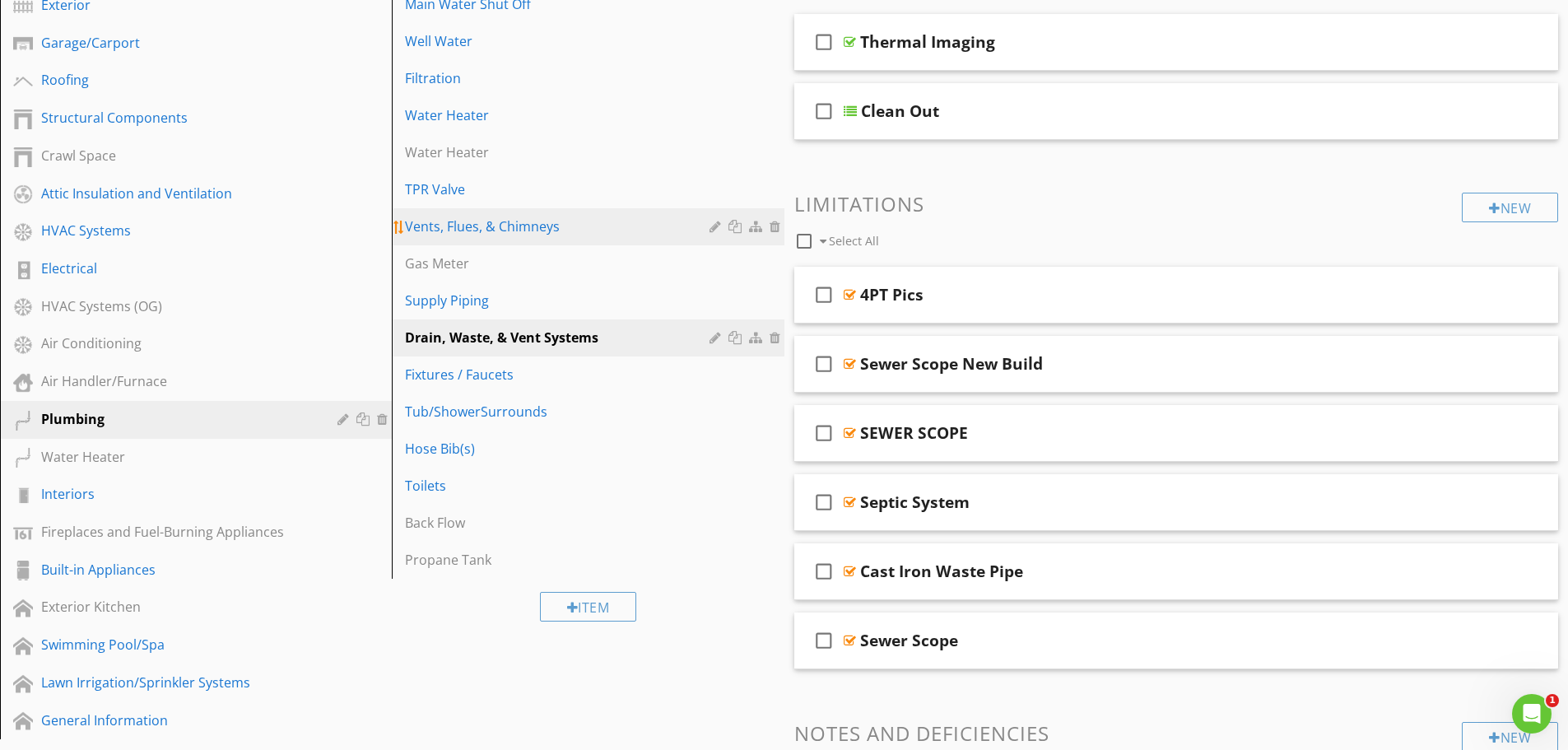
click at [433, 229] on div "Vents, Flues, & Chimneys" at bounding box center [559, 226] width 308 height 20
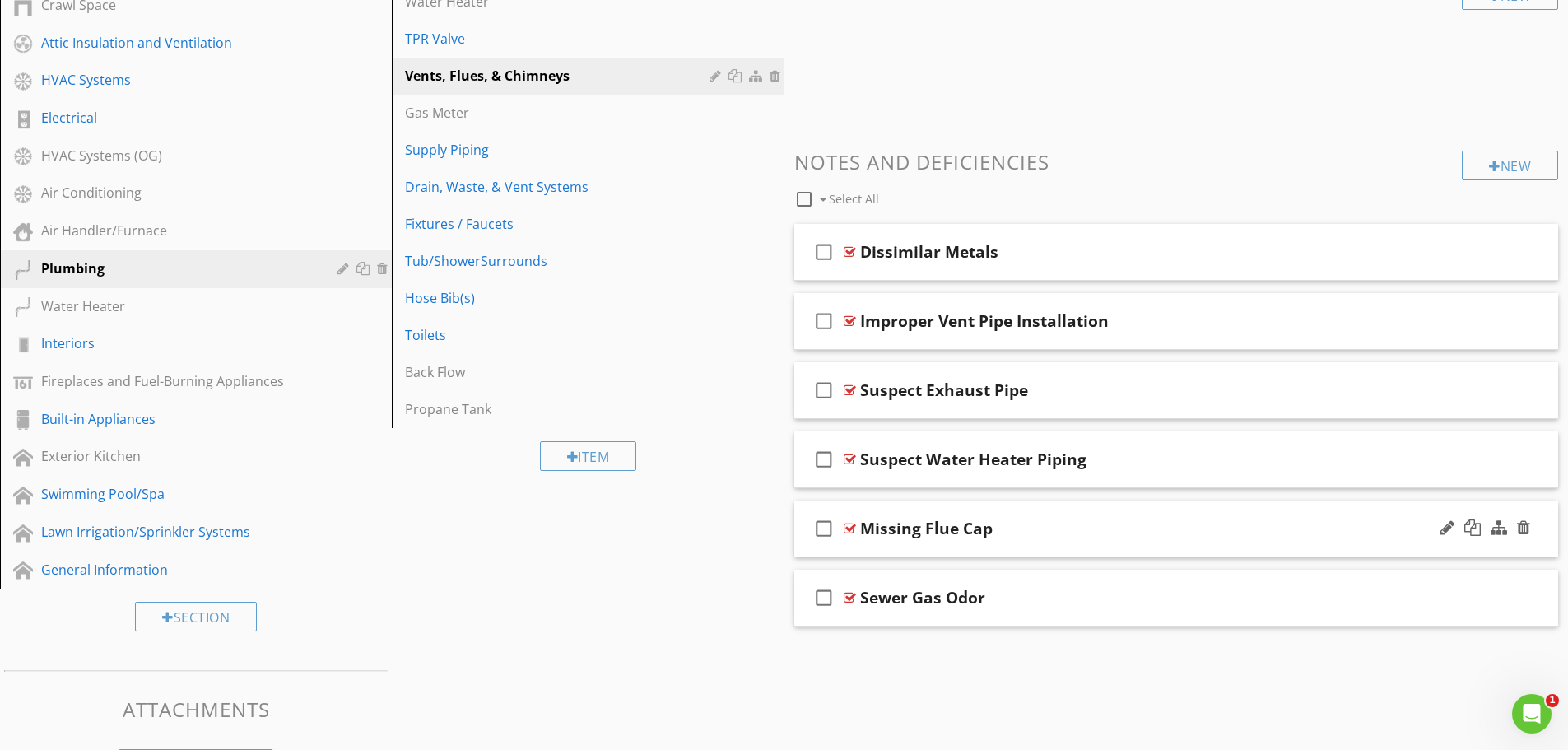
scroll to position [392, 0]
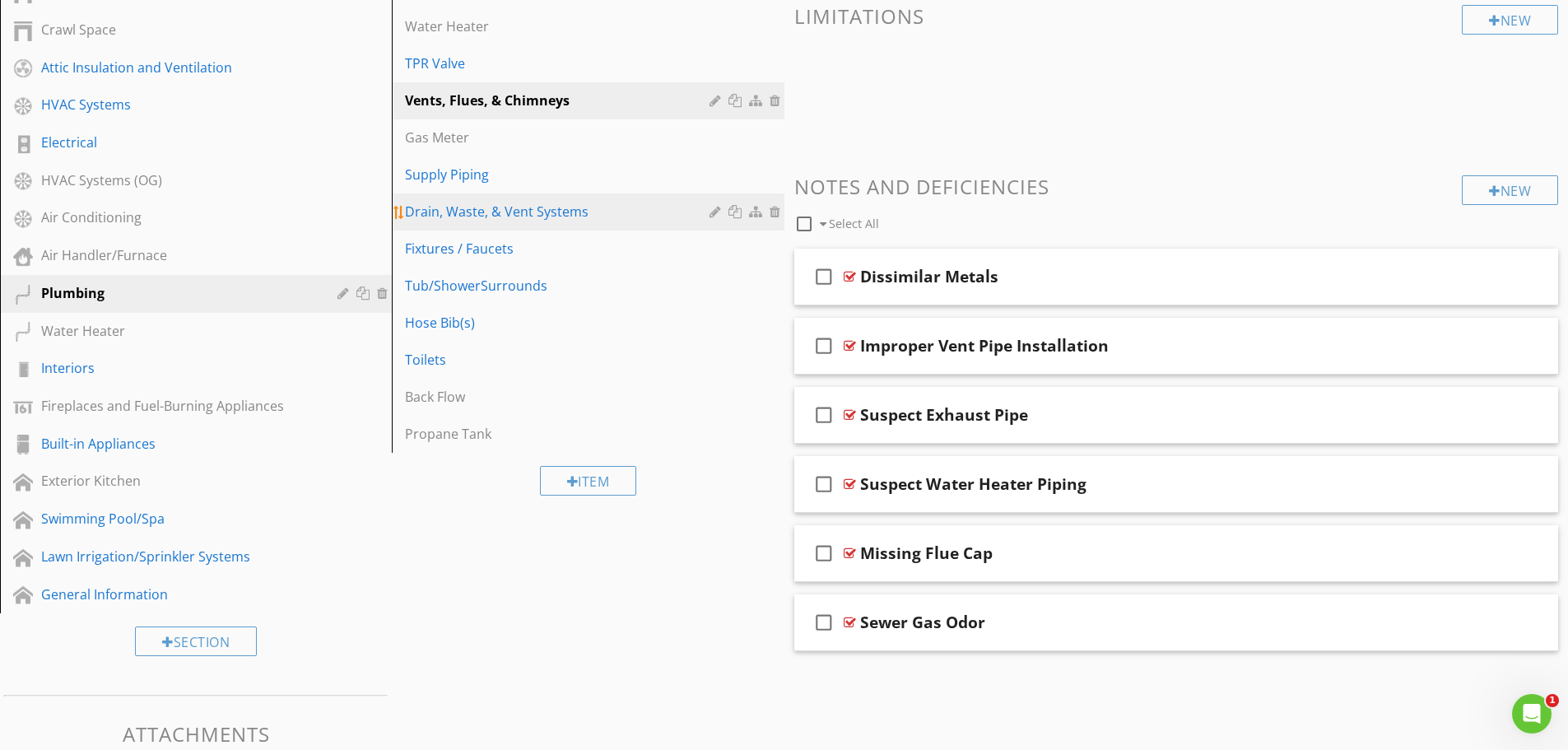
click at [601, 211] on div "Drain, Waste, & Vent Systems" at bounding box center [559, 211] width 308 height 20
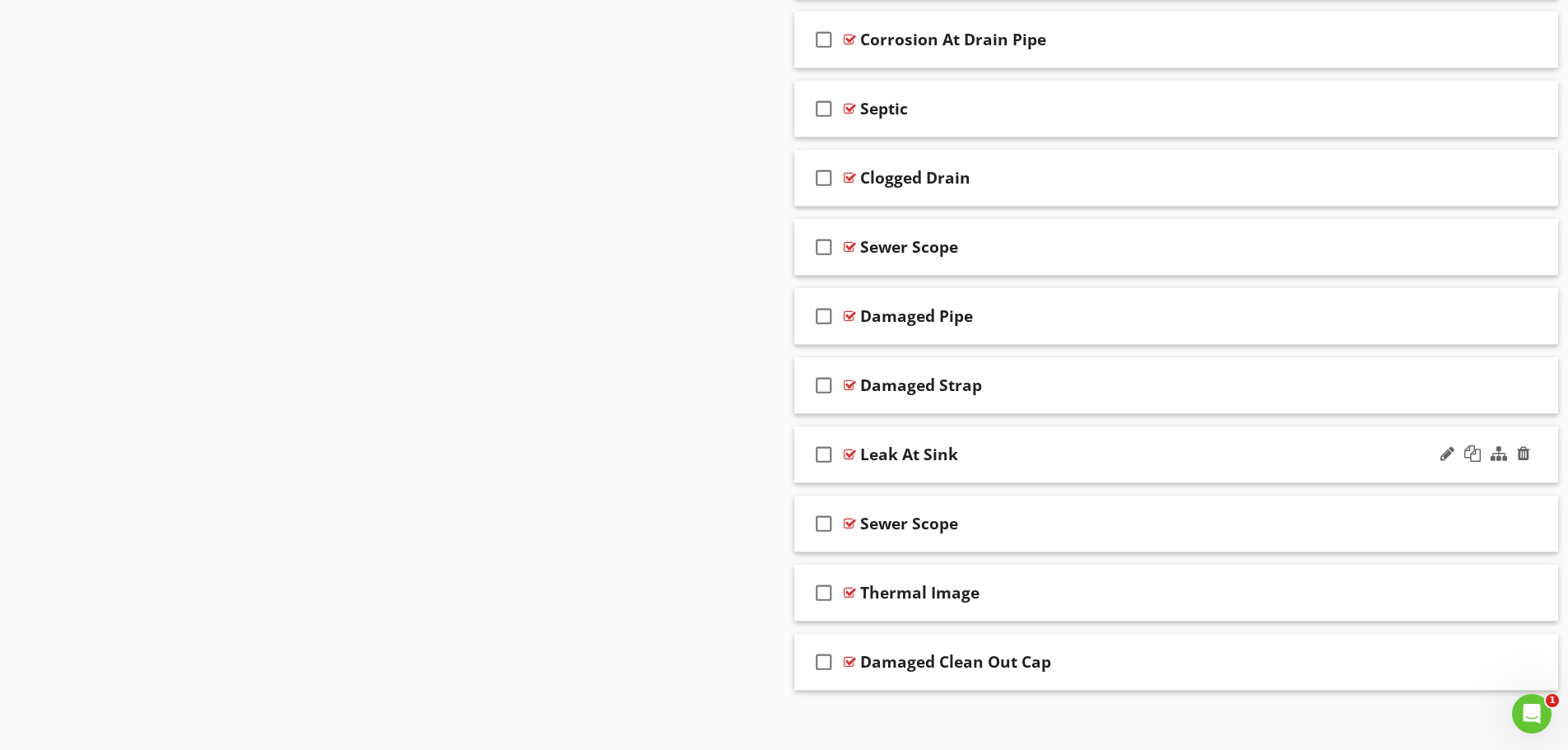
scroll to position [1336, 0]
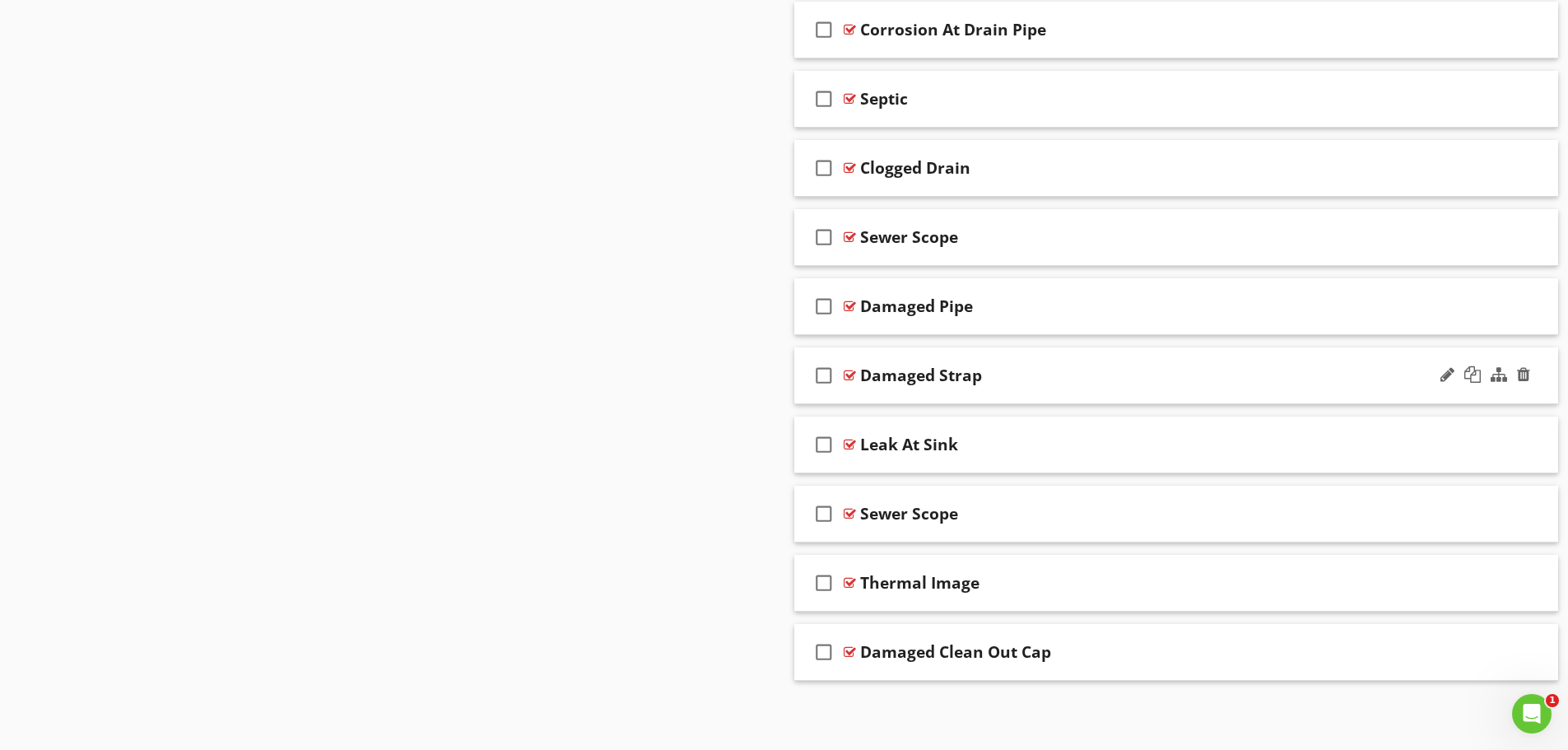
click at [1230, 395] on div "check_box_outline_blank Damaged Strap" at bounding box center [1176, 375] width 764 height 57
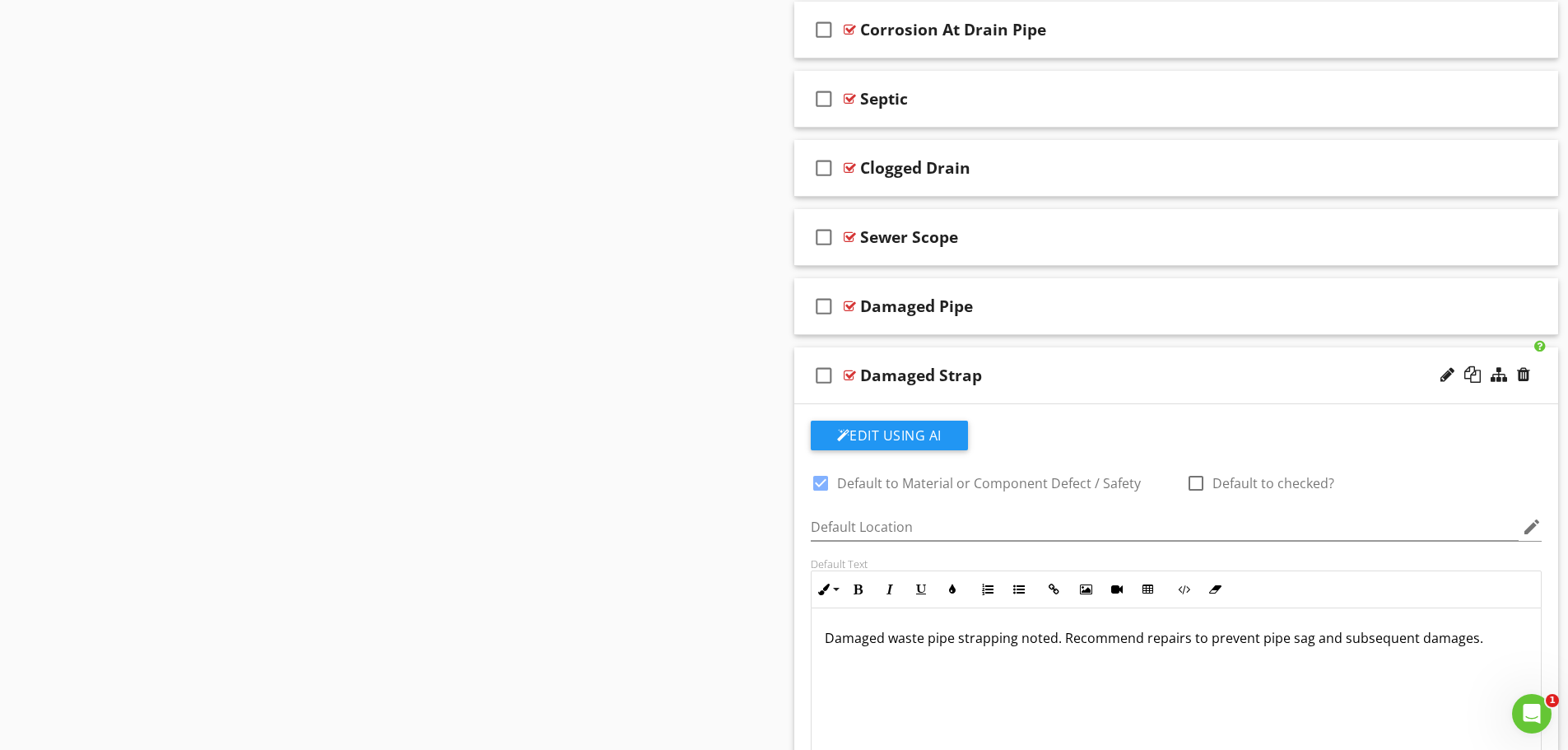
click at [1233, 393] on div "check_box_outline_blank Damaged Strap" at bounding box center [1176, 375] width 764 height 57
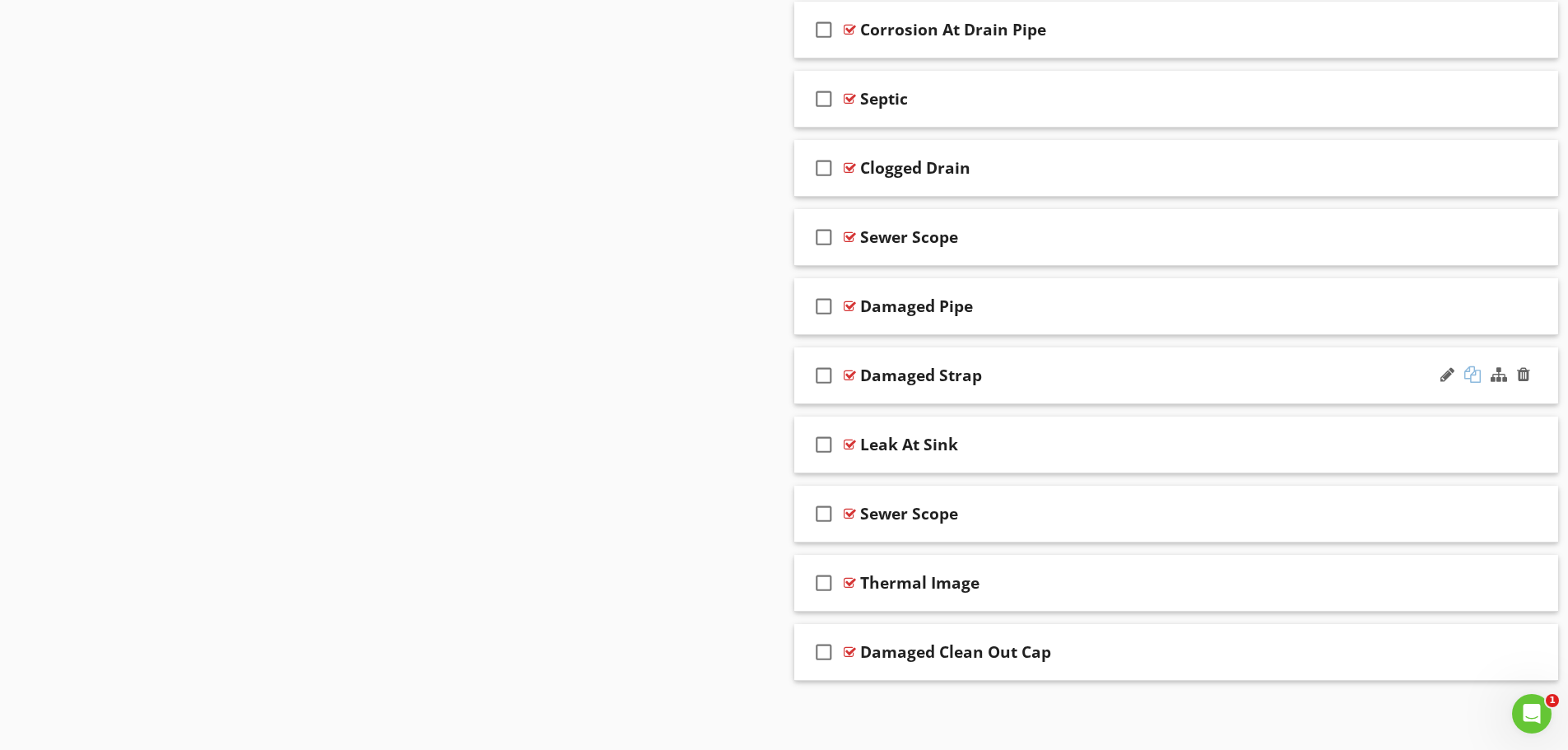
click at [1470, 379] on div at bounding box center [1471, 374] width 16 height 16
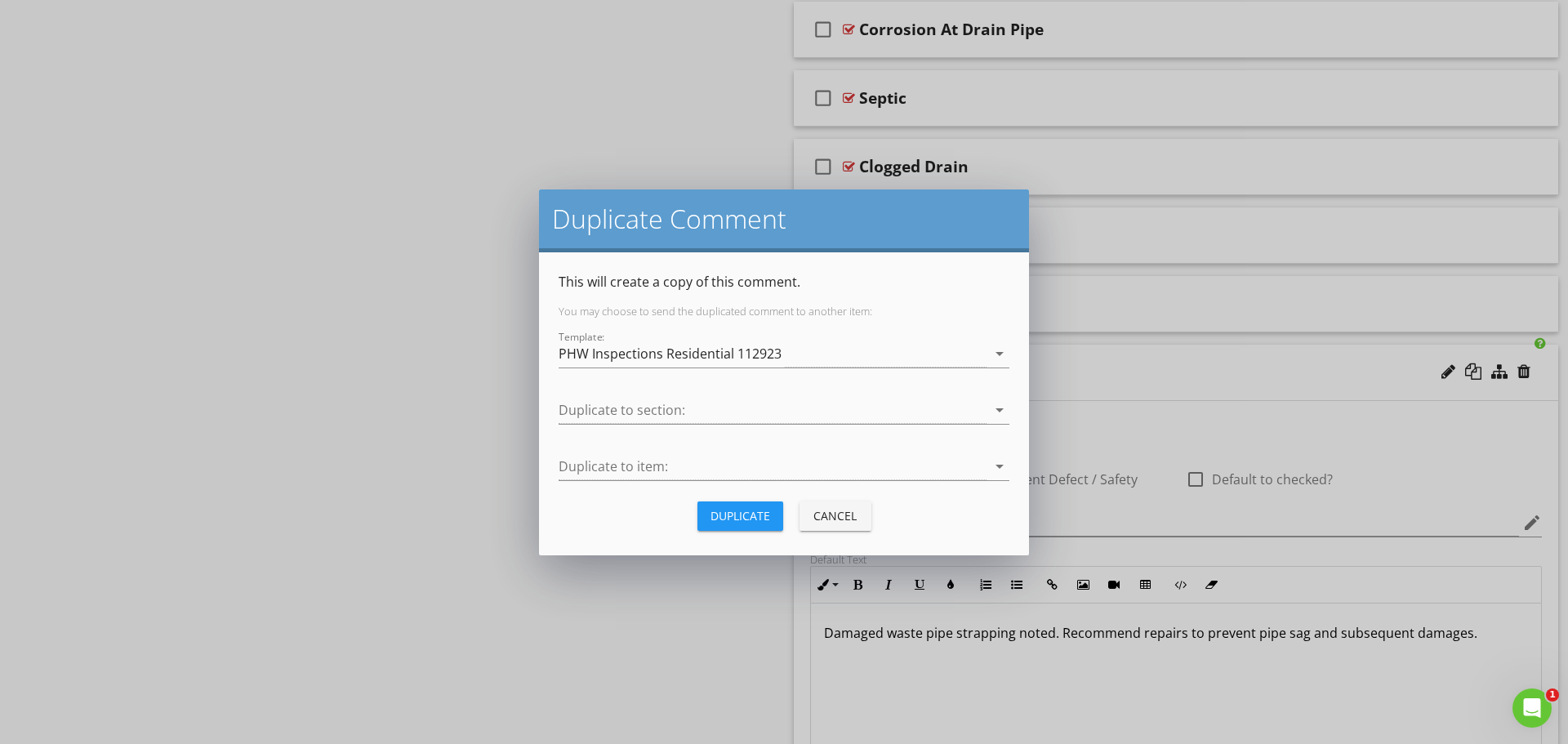
click at [864, 522] on button "Cancel" at bounding box center [835, 516] width 72 height 29
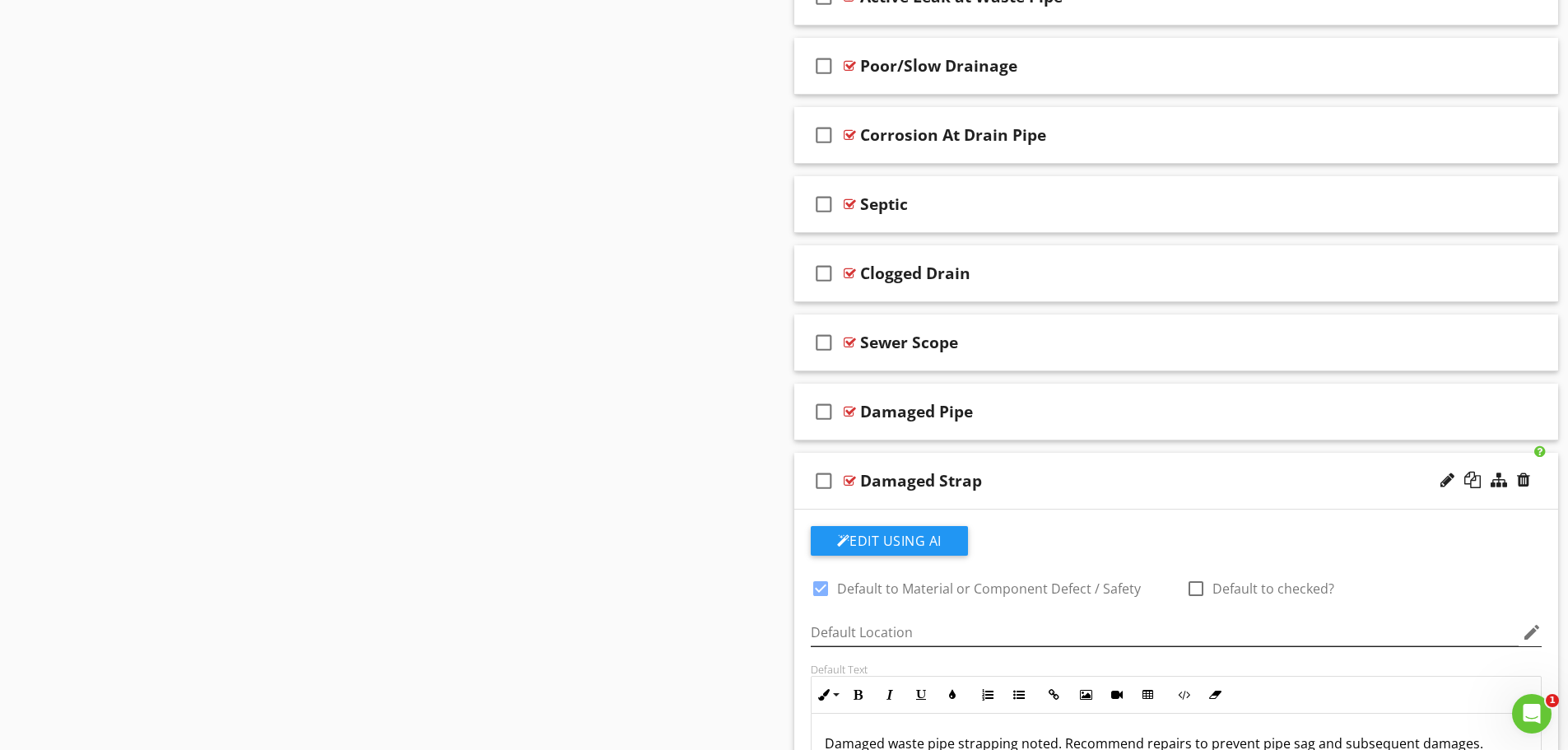
scroll to position [1254, 0]
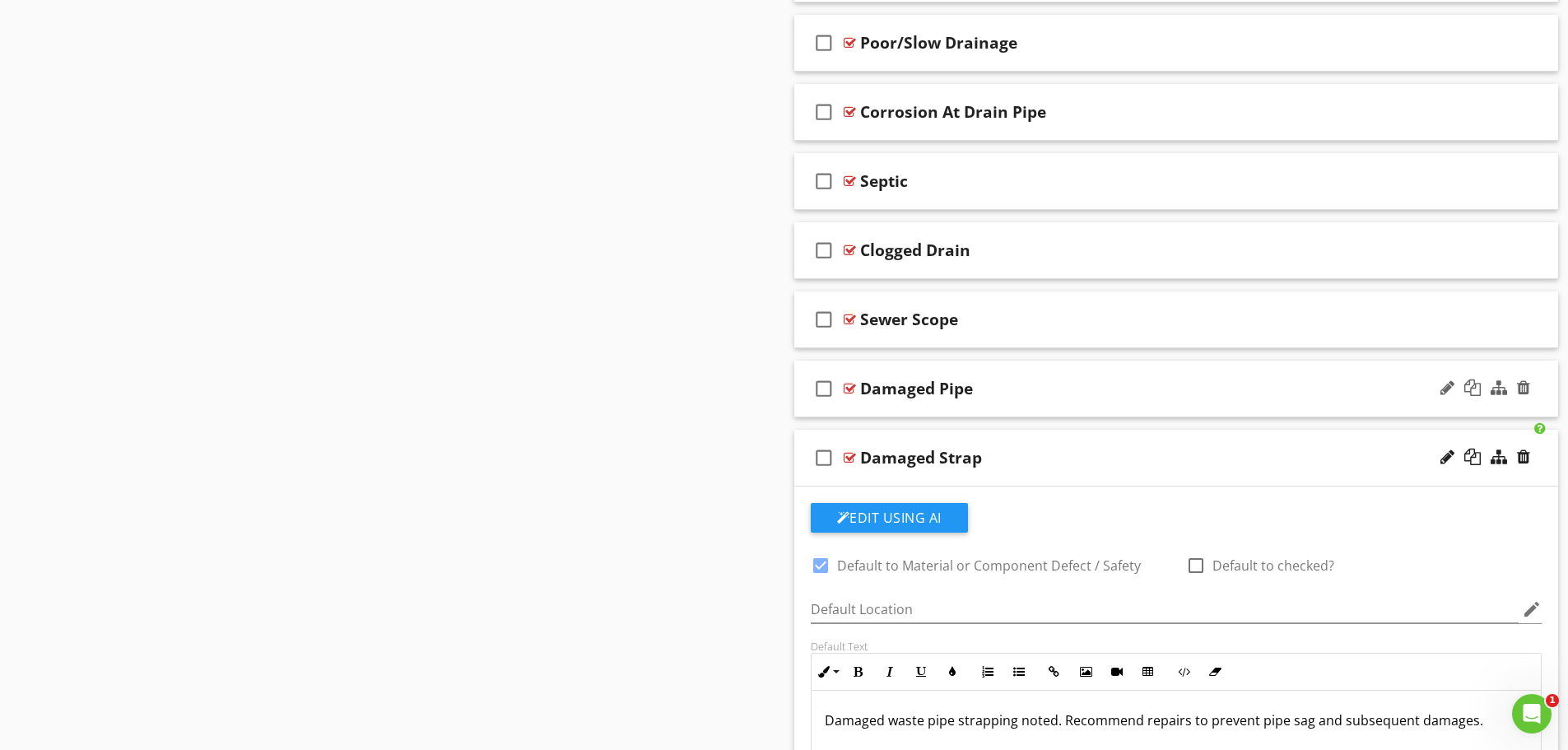
click at [1242, 402] on div "check_box_outline_blank Damaged Pipe" at bounding box center [1176, 389] width 764 height 57
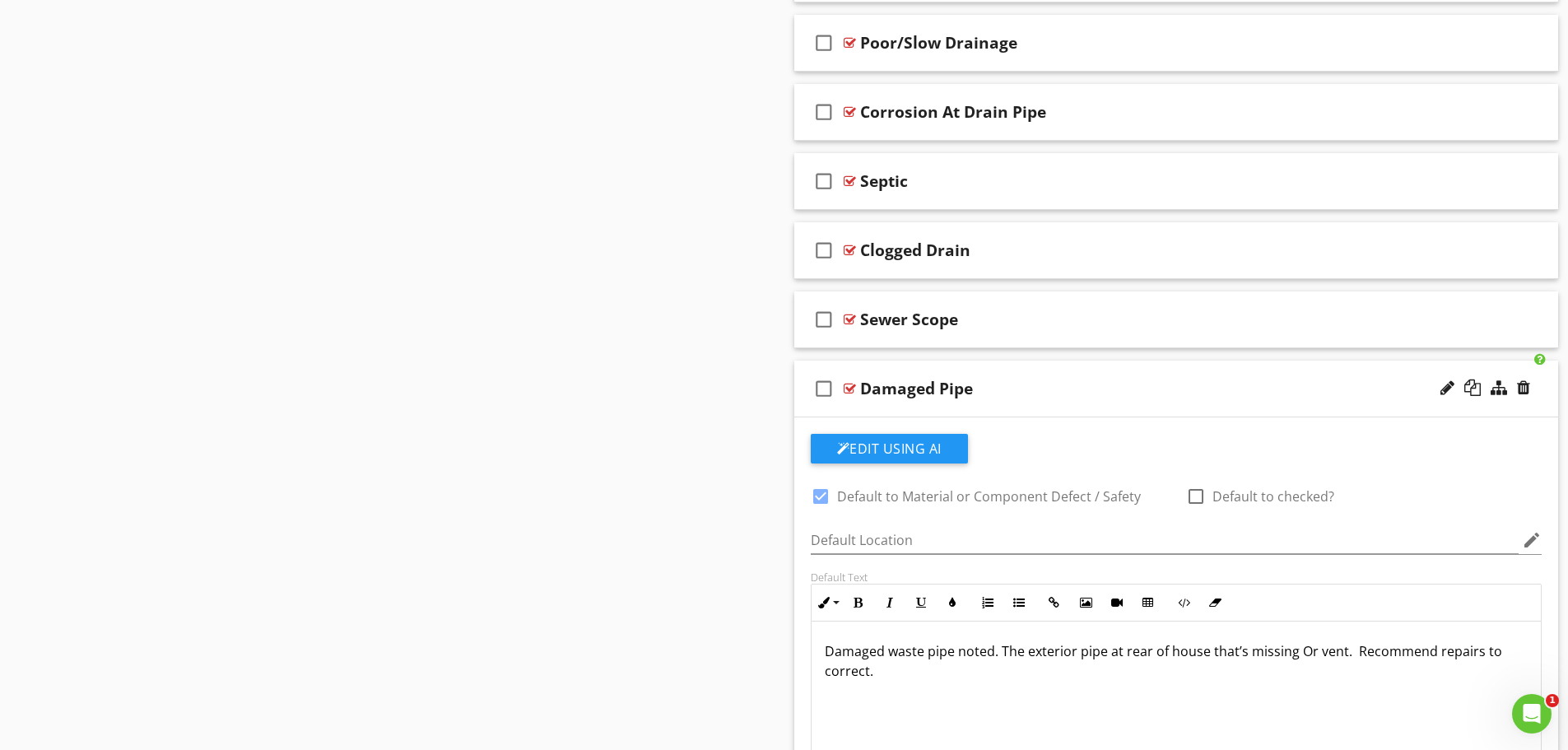
click at [1318, 674] on p "Damaged waste pipe noted. The exterior pipe at rear of house that’s missing Or …" at bounding box center [1176, 661] width 704 height 40
click at [1525, 390] on div at bounding box center [1523, 387] width 14 height 16
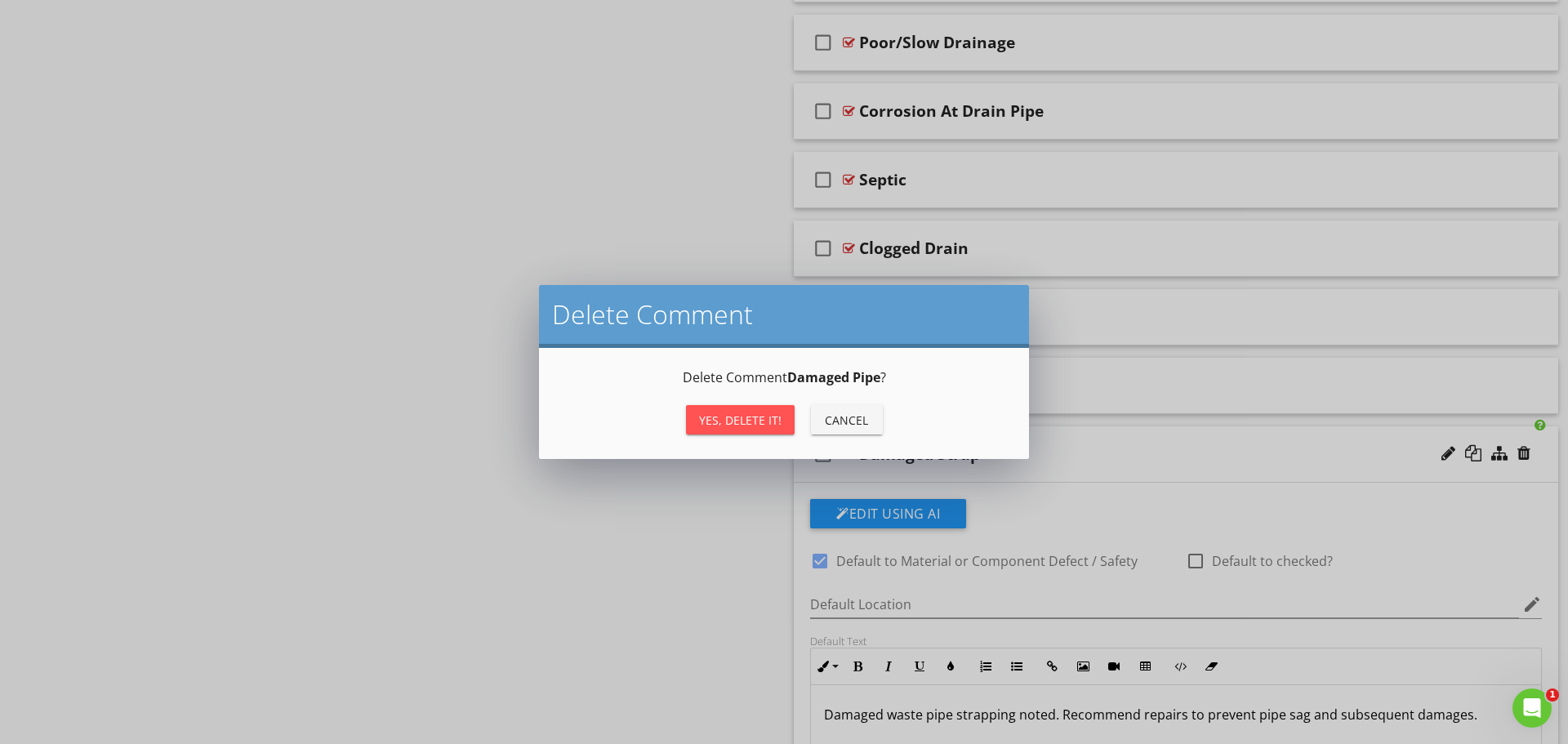
click at [731, 423] on div "Yes, Delete it!" at bounding box center [741, 420] width 83 height 17
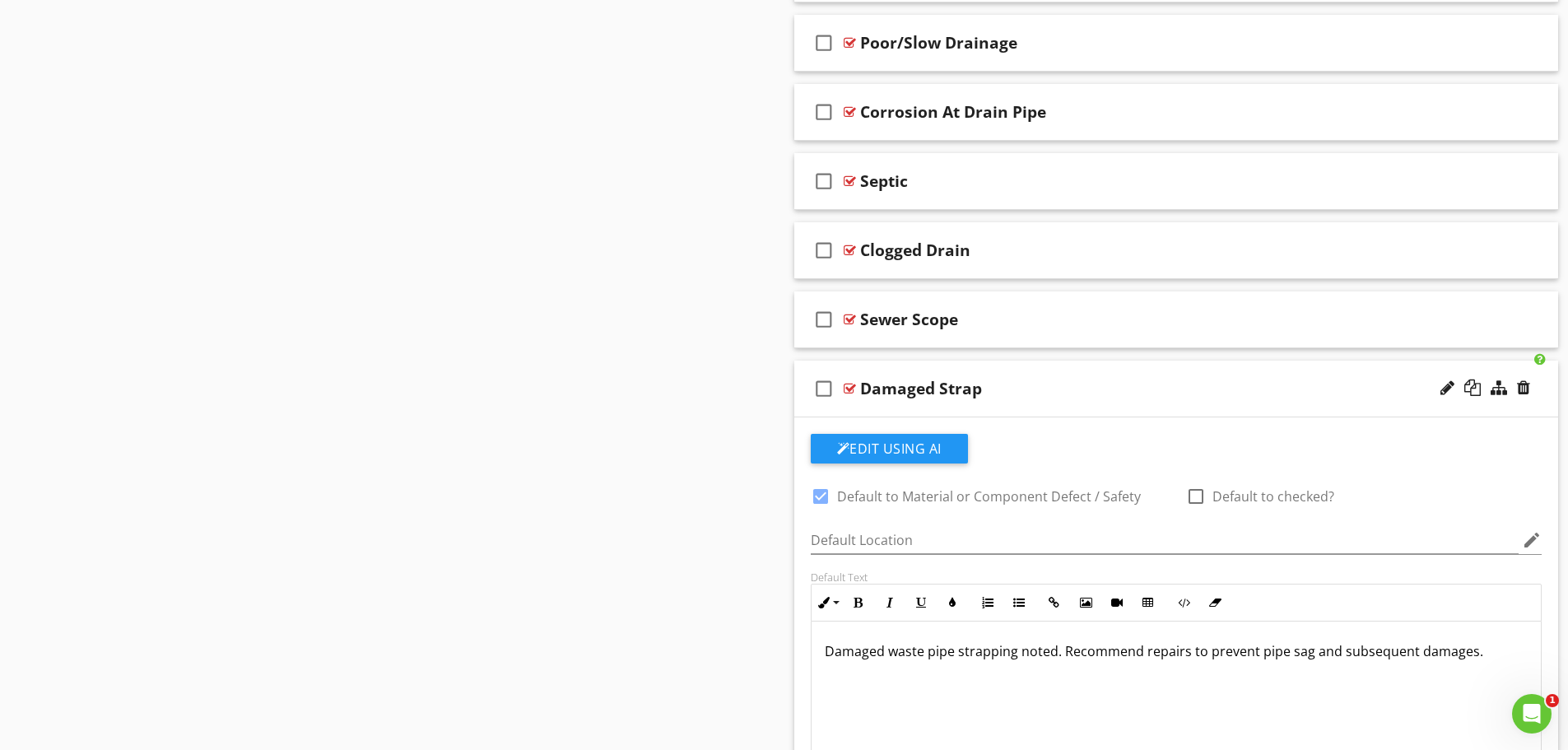
click at [1054, 655] on p "Damaged waste pipe strapping noted. Recommend repairs to prevent pipe sag and s…" at bounding box center [1176, 651] width 704 height 20
click at [1060, 707] on div "Damaged waste pipe strapping noted in attic. Recommend repairs to prevent pipe …" at bounding box center [1177, 704] width 730 height 165
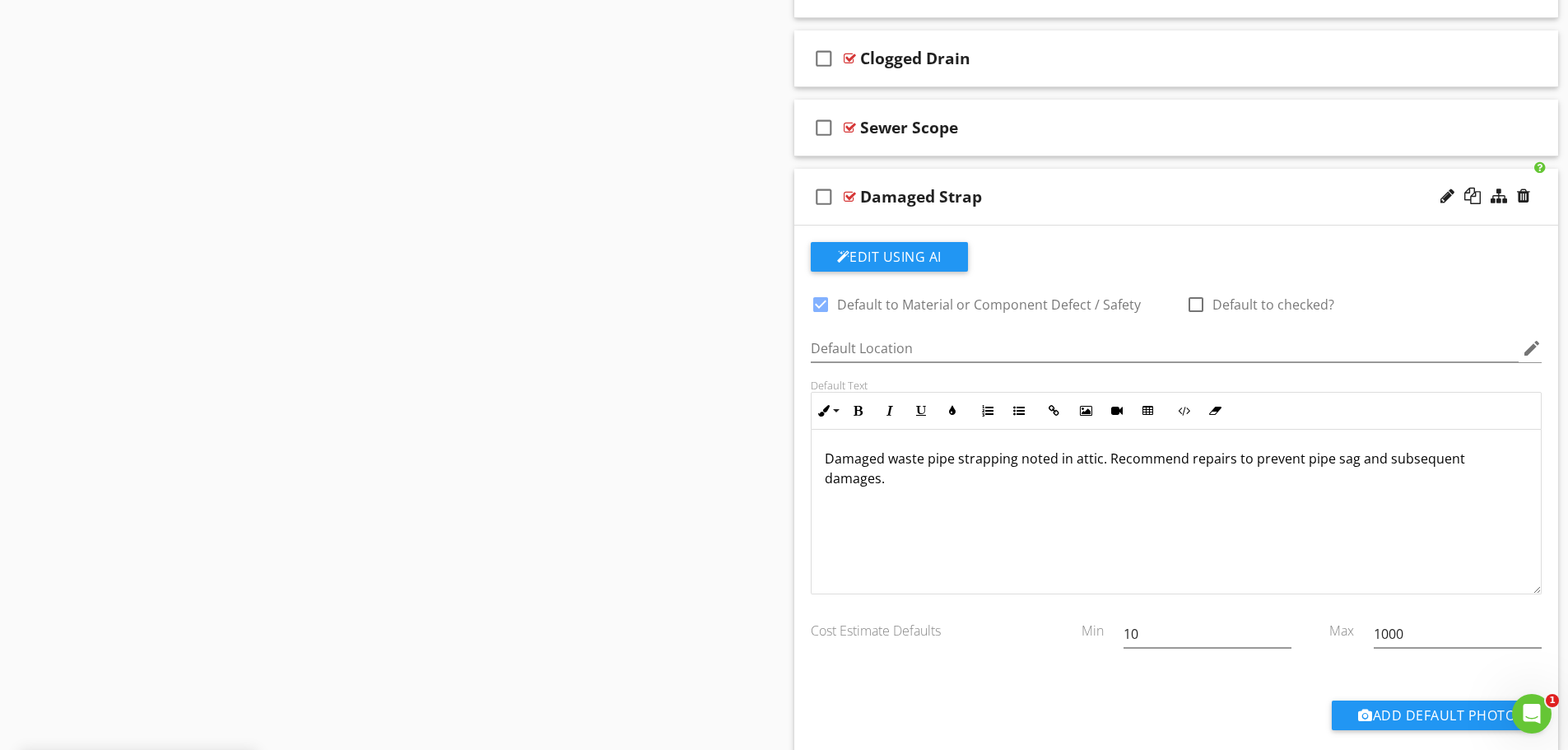
scroll to position [1501, 0]
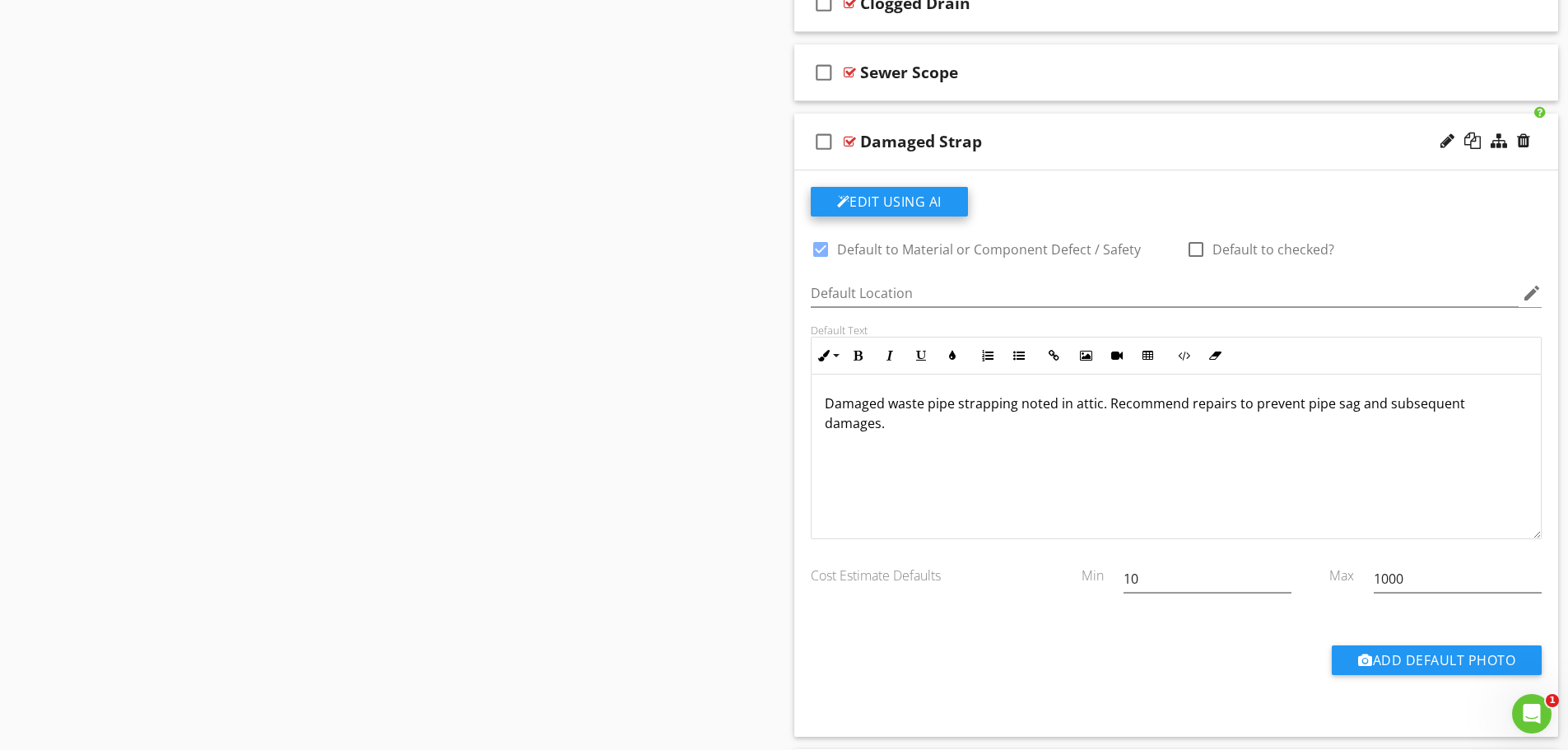
click at [917, 211] on button "Edit Using AI" at bounding box center [889, 201] width 157 height 30
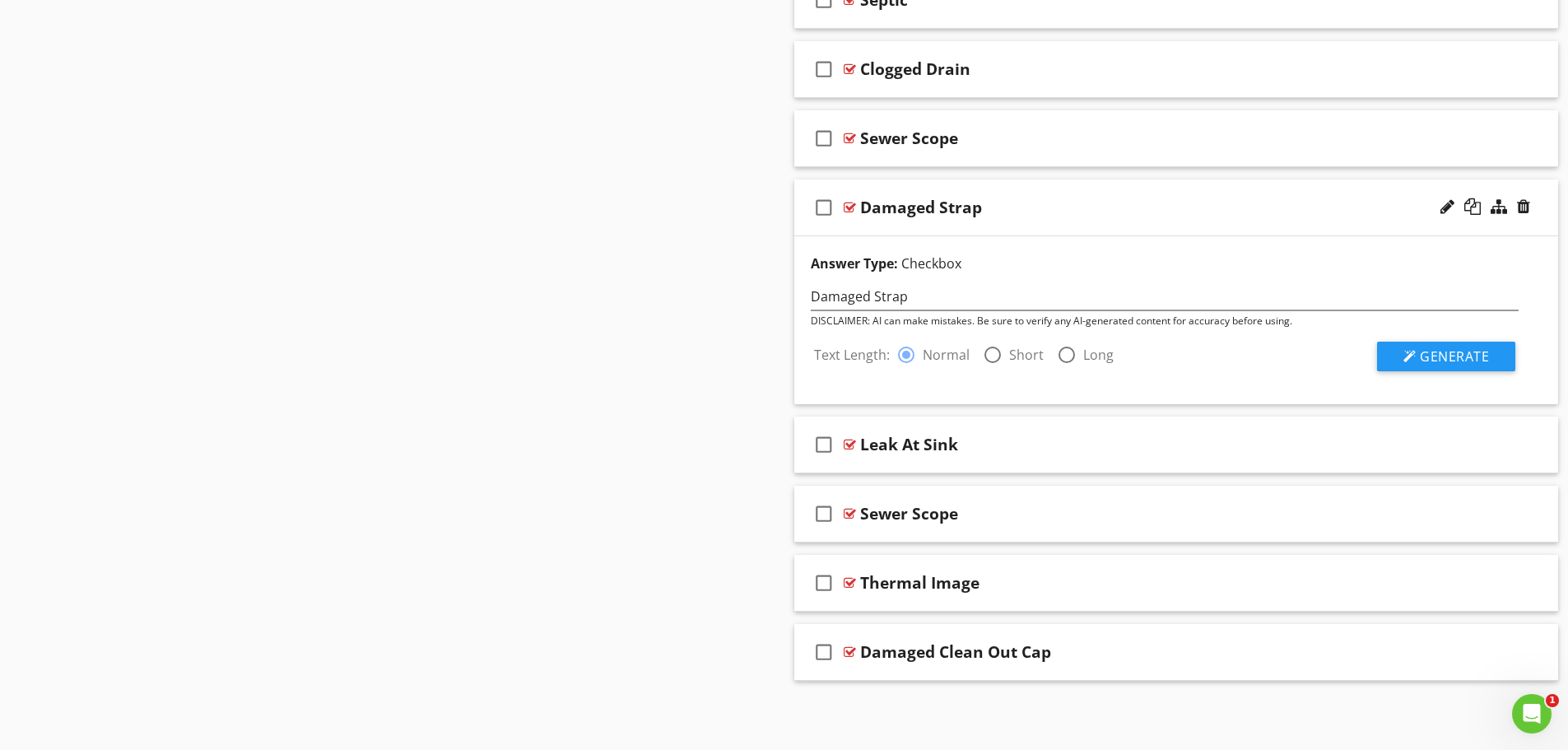
scroll to position [1435, 0]
click at [1464, 352] on span "Generate" at bounding box center [1453, 356] width 69 height 18
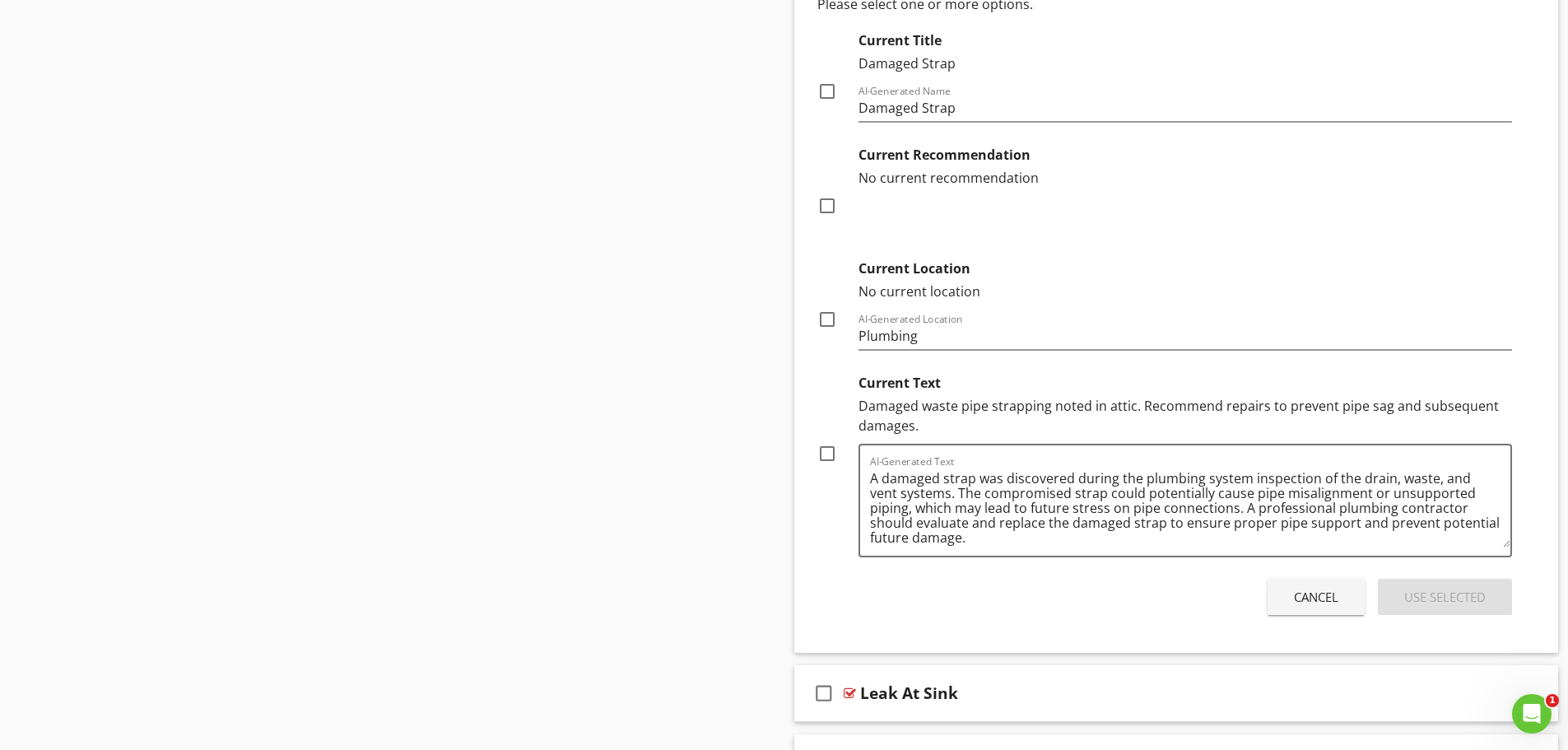
scroll to position [1847, 0]
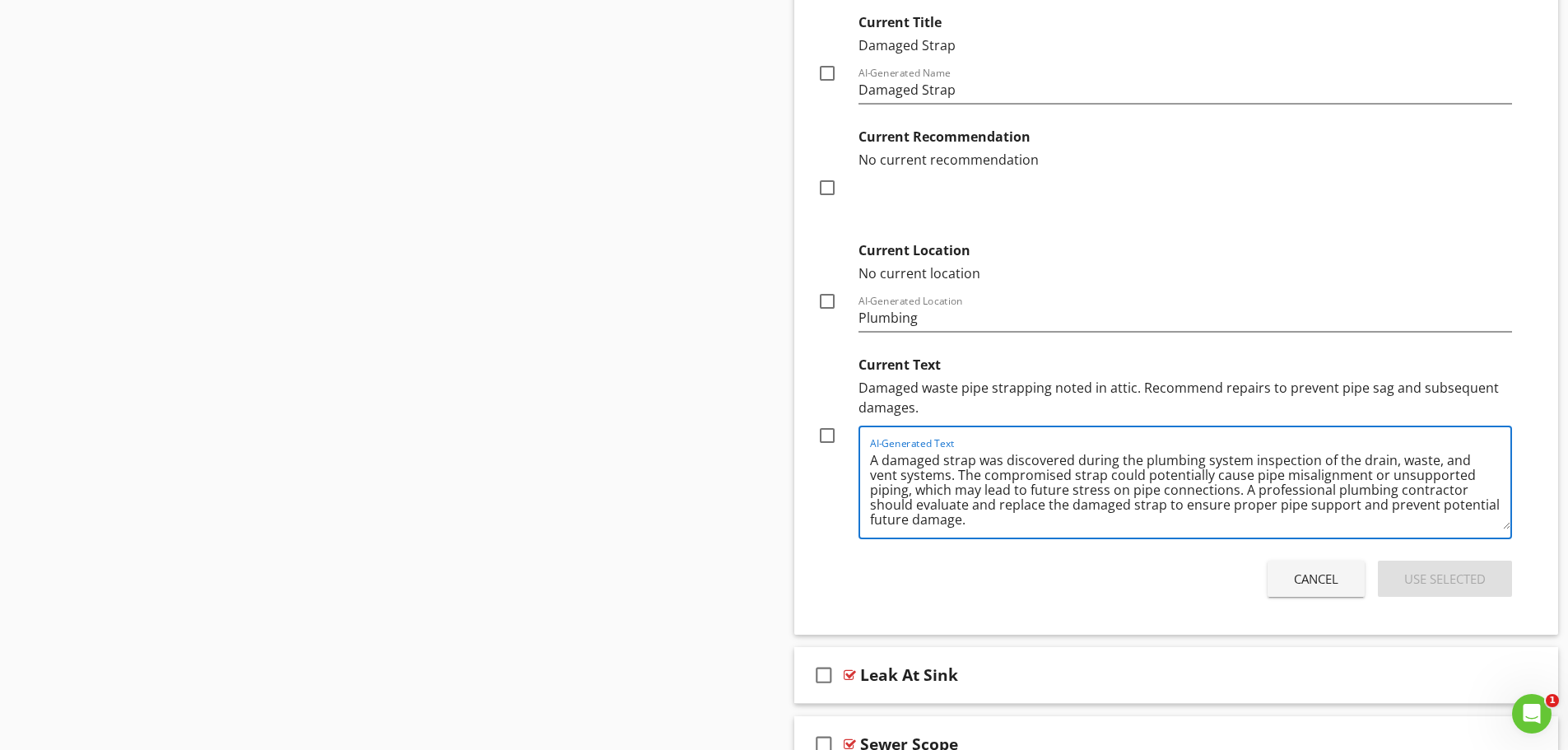
drag, startPoint x: 1388, startPoint y: 492, endPoint x: 1256, endPoint y: 498, distance: 132.1
click at [1255, 498] on textarea "A damaged strap was discovered during the plumbing system inspection of the dra…" at bounding box center [1190, 488] width 641 height 82
type textarea "A damaged strap was discovered during the plumbing system inspection of the dra…"
click at [823, 437] on div at bounding box center [827, 435] width 28 height 28
checkbox input "true"
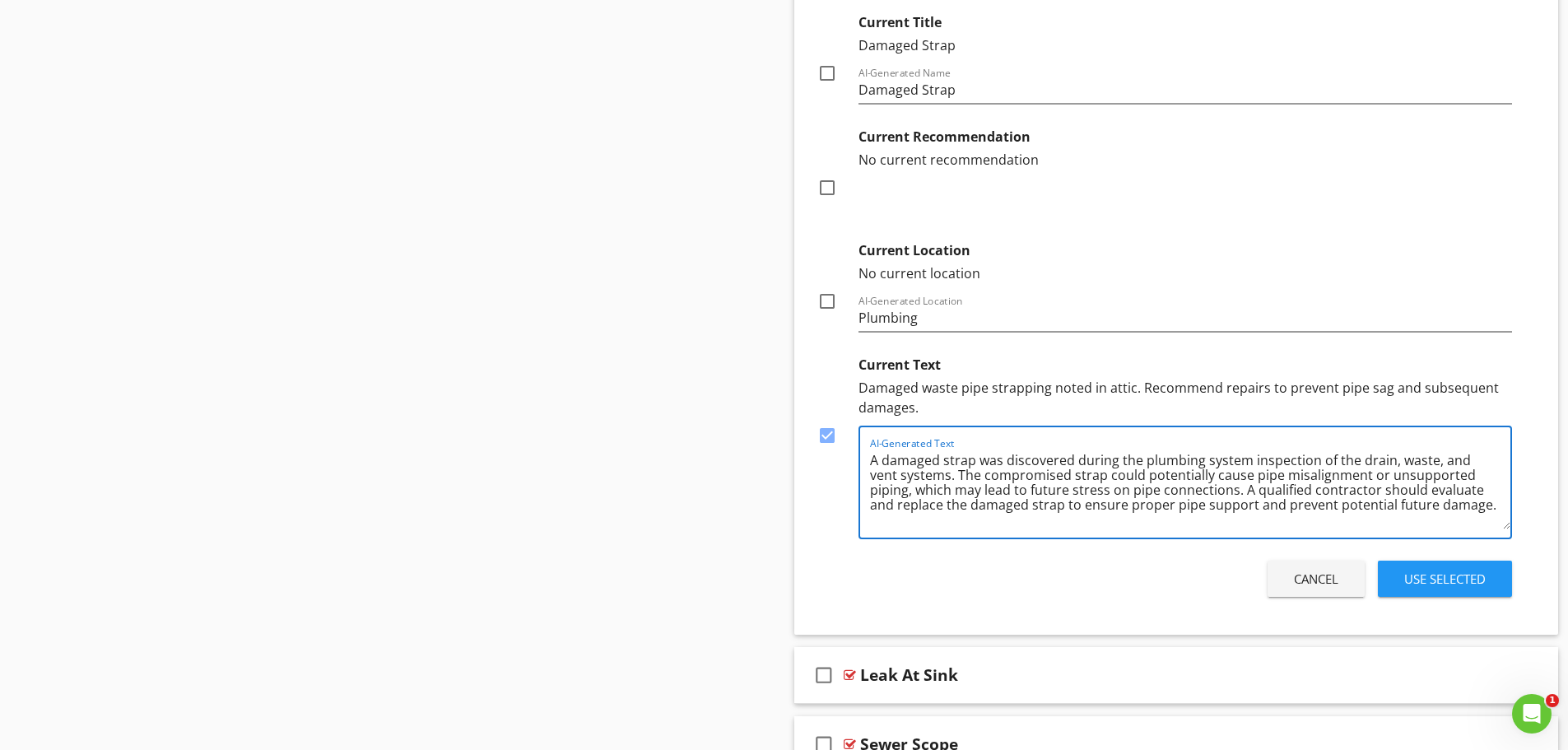
drag, startPoint x: 1069, startPoint y: 461, endPoint x: 978, endPoint y: 460, distance: 91.0
click at [978, 460] on textarea "A damaged strap was discovered during the plumbing system inspection of the dra…" at bounding box center [1190, 488] width 641 height 82
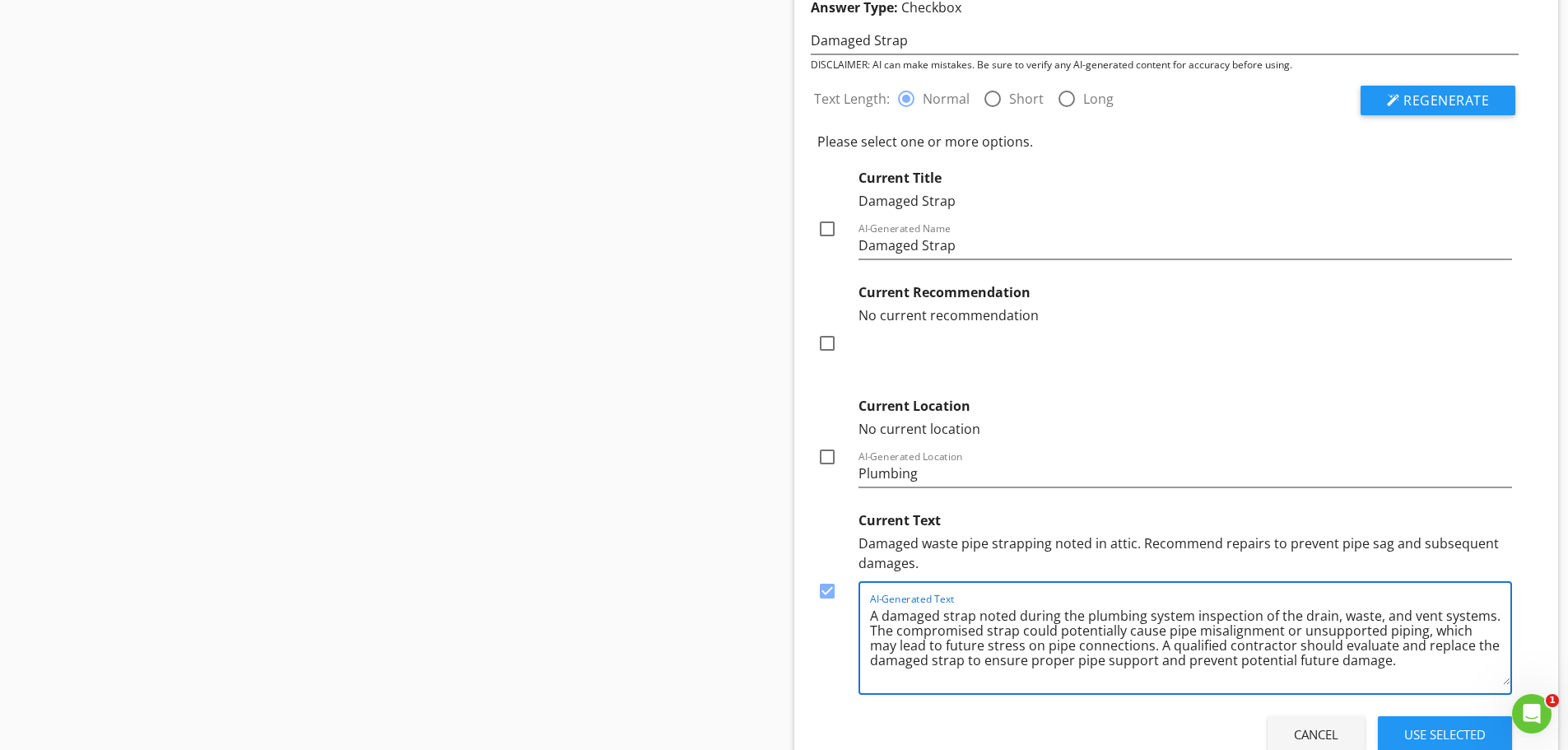
scroll to position [1682, 0]
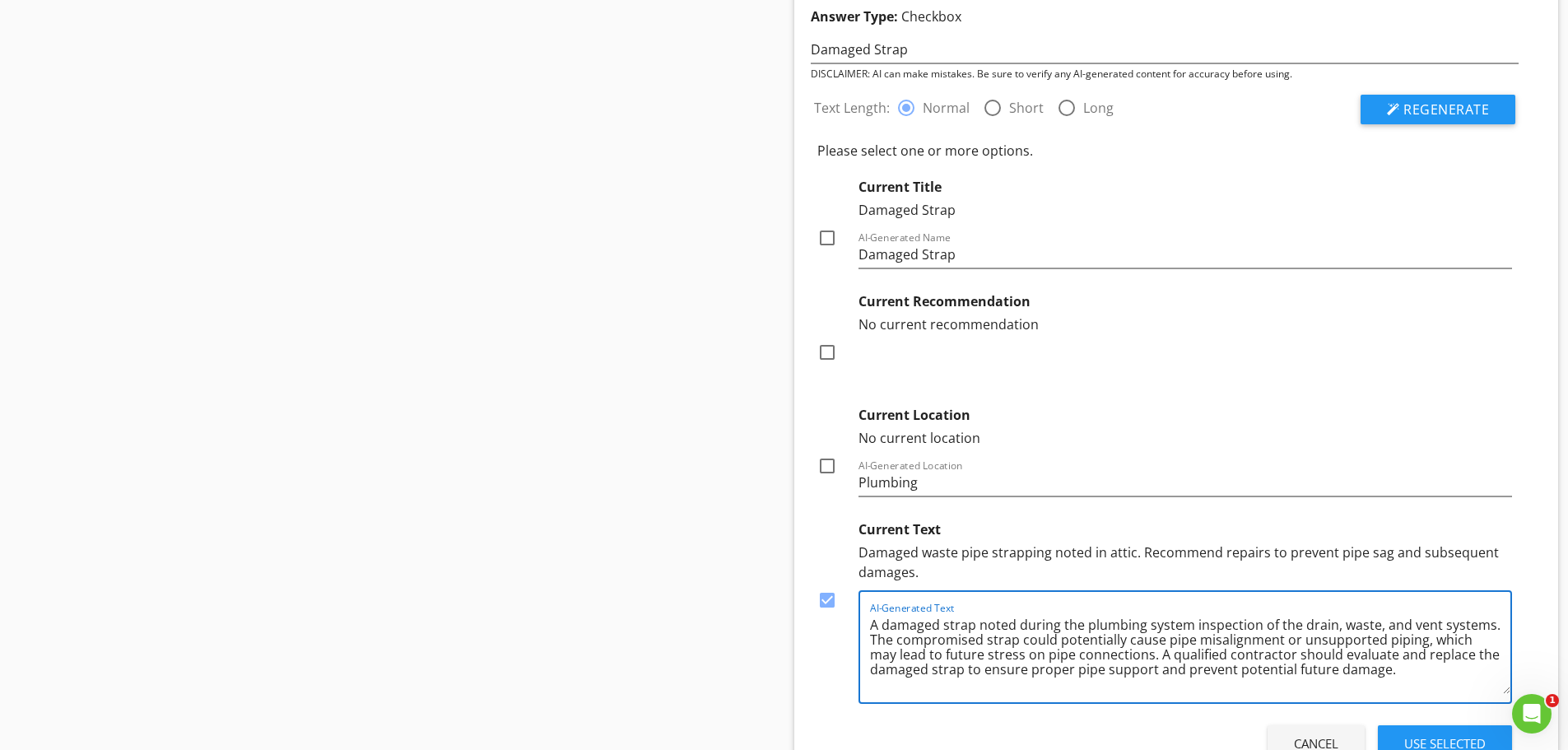
type textarea "A damaged strap noted during the plumbing system inspection of the drain, waste…"
click at [1013, 106] on label "Short" at bounding box center [1026, 107] width 35 height 16
radio input "false"
radio input "true"
click at [1450, 110] on span "Regenerate" at bounding box center [1446, 109] width 86 height 18
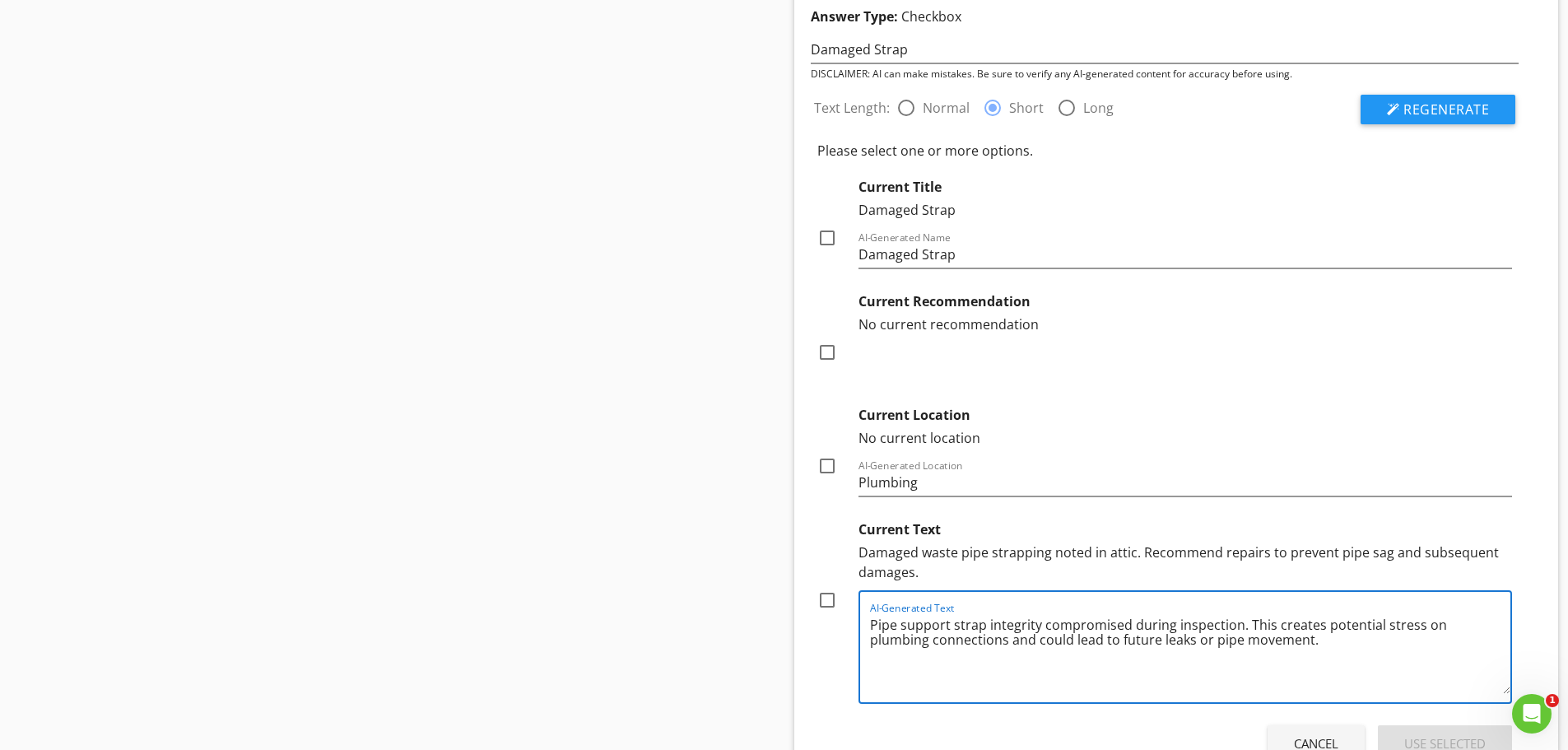
drag, startPoint x: 1290, startPoint y: 645, endPoint x: 1254, endPoint y: 627, distance: 40.2
click at [1245, 621] on textarea "Pipe support strap integrity compromised during inspection. This creates potent…" at bounding box center [1190, 652] width 641 height 82
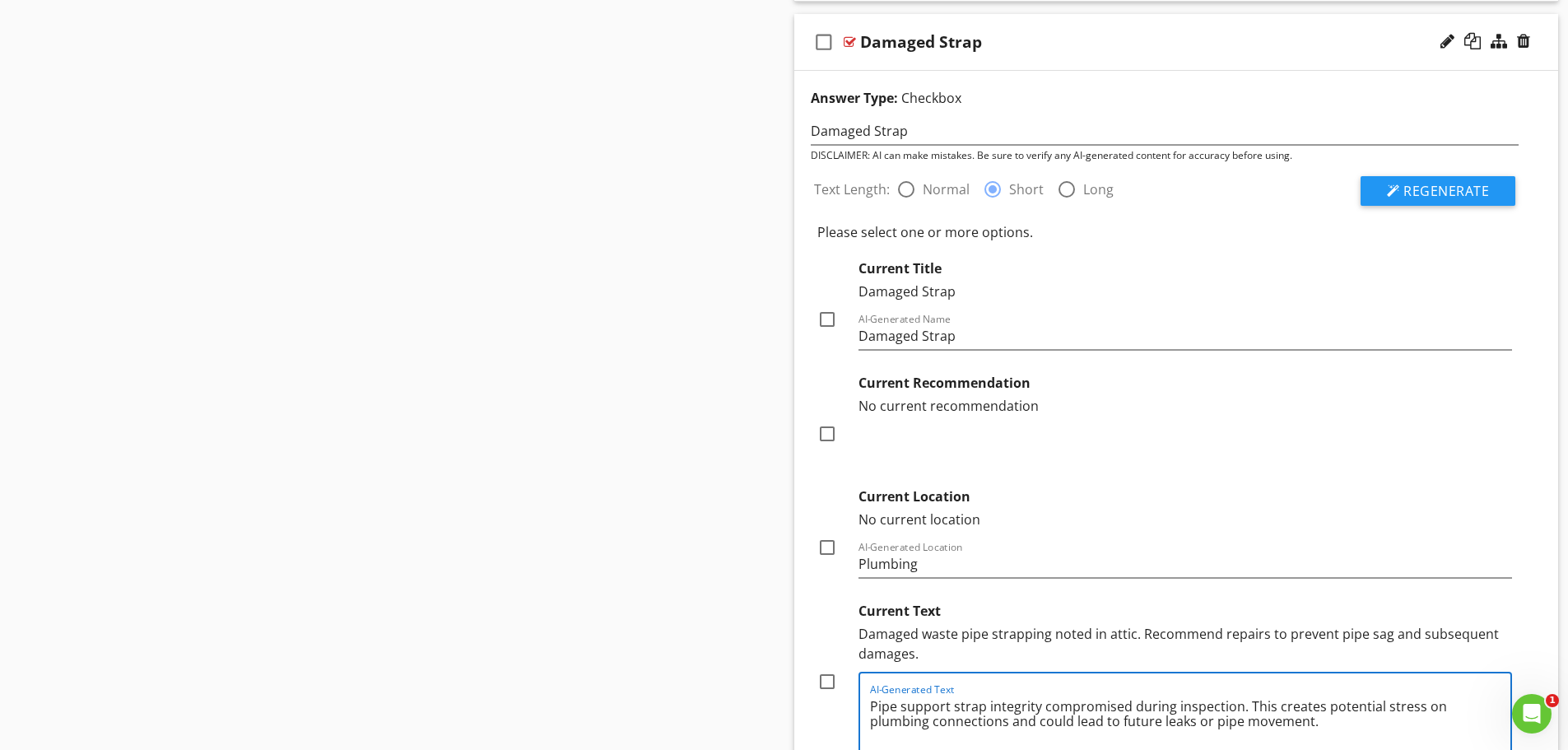
scroll to position [1599, 0]
click at [901, 193] on div at bounding box center [906, 189] width 28 height 28
radio input "true"
click at [1446, 196] on span "Regenerate" at bounding box center [1446, 191] width 86 height 18
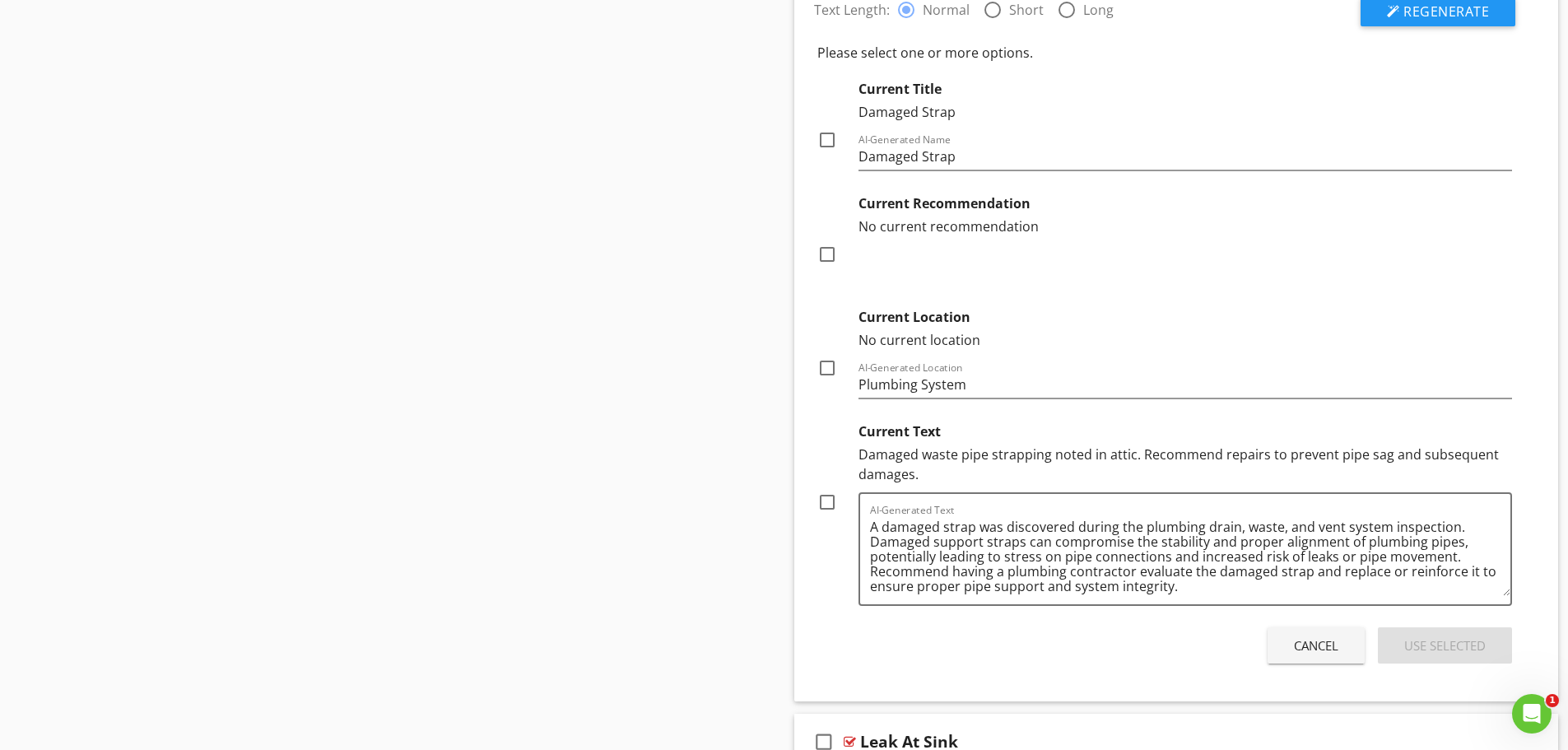
scroll to position [1847, 0]
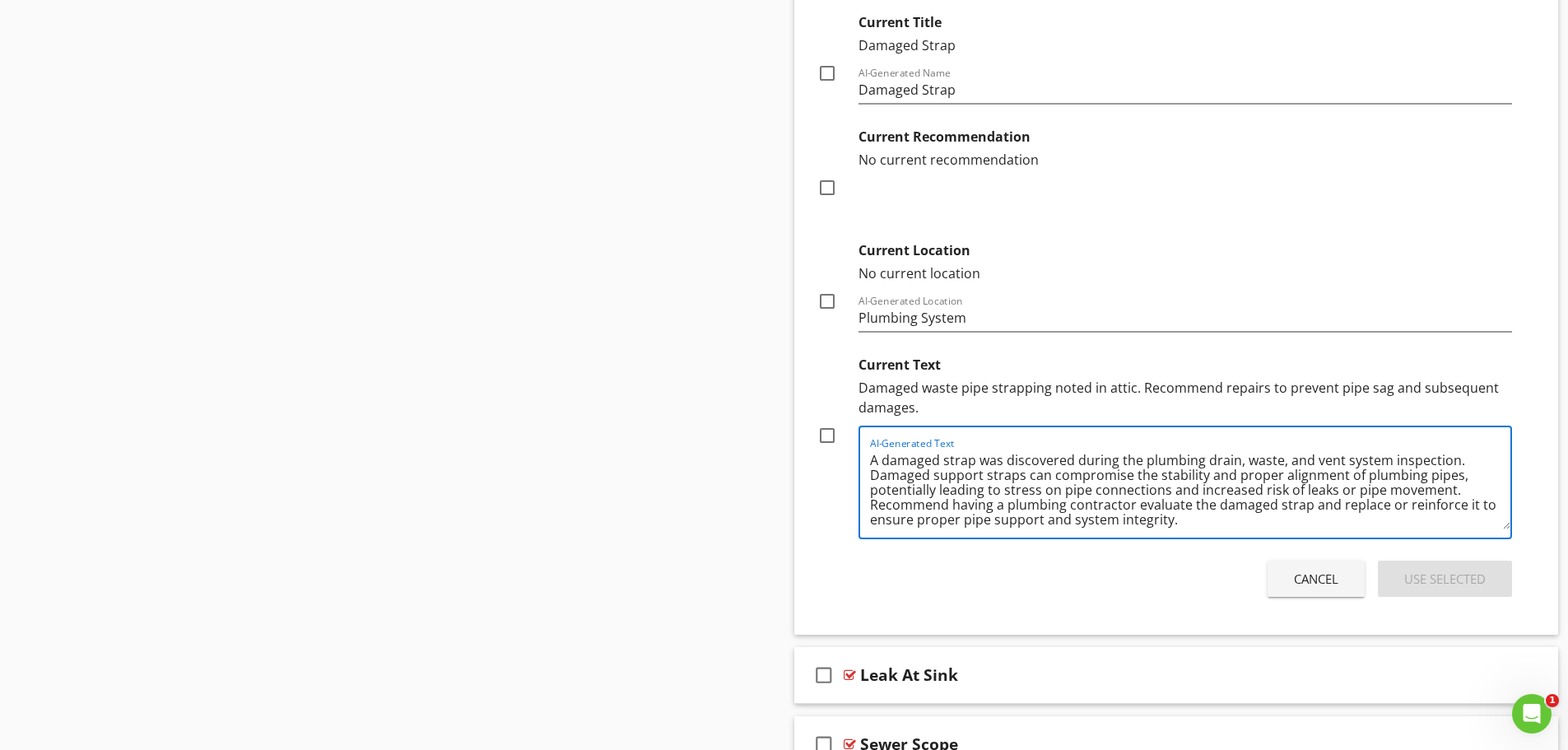
drag, startPoint x: 1006, startPoint y: 504, endPoint x: 1064, endPoint y: 503, distance: 58.0
click at [1064, 503] on textarea "A damaged strap was discovered during the plumbing drain, waste, and vent syste…" at bounding box center [1190, 488] width 641 height 82
type textarea "A damaged strap was discovered during the plumbing drain, waste, and vent syste…"
click at [832, 441] on div at bounding box center [827, 435] width 28 height 28
checkbox input "true"
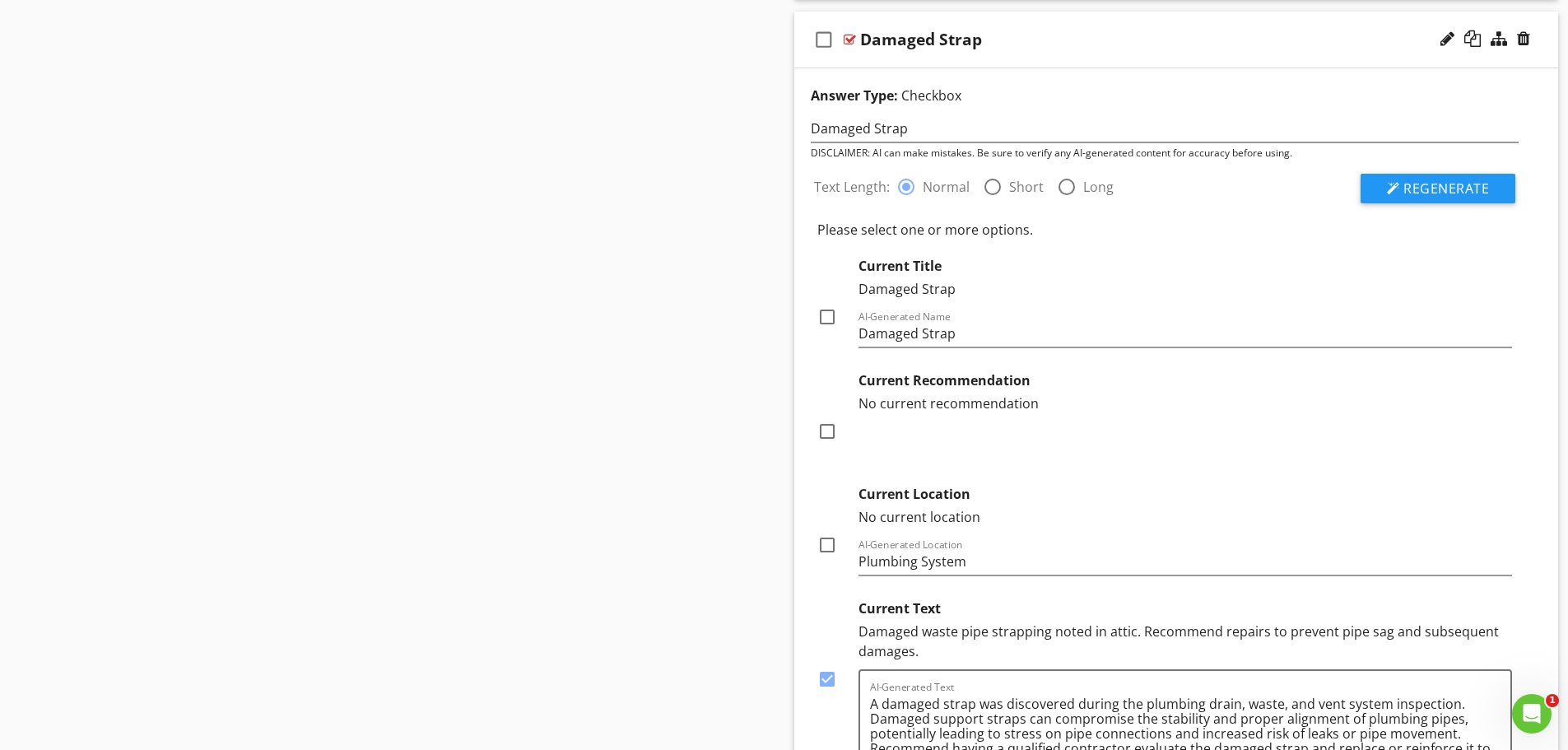
scroll to position [1599, 0]
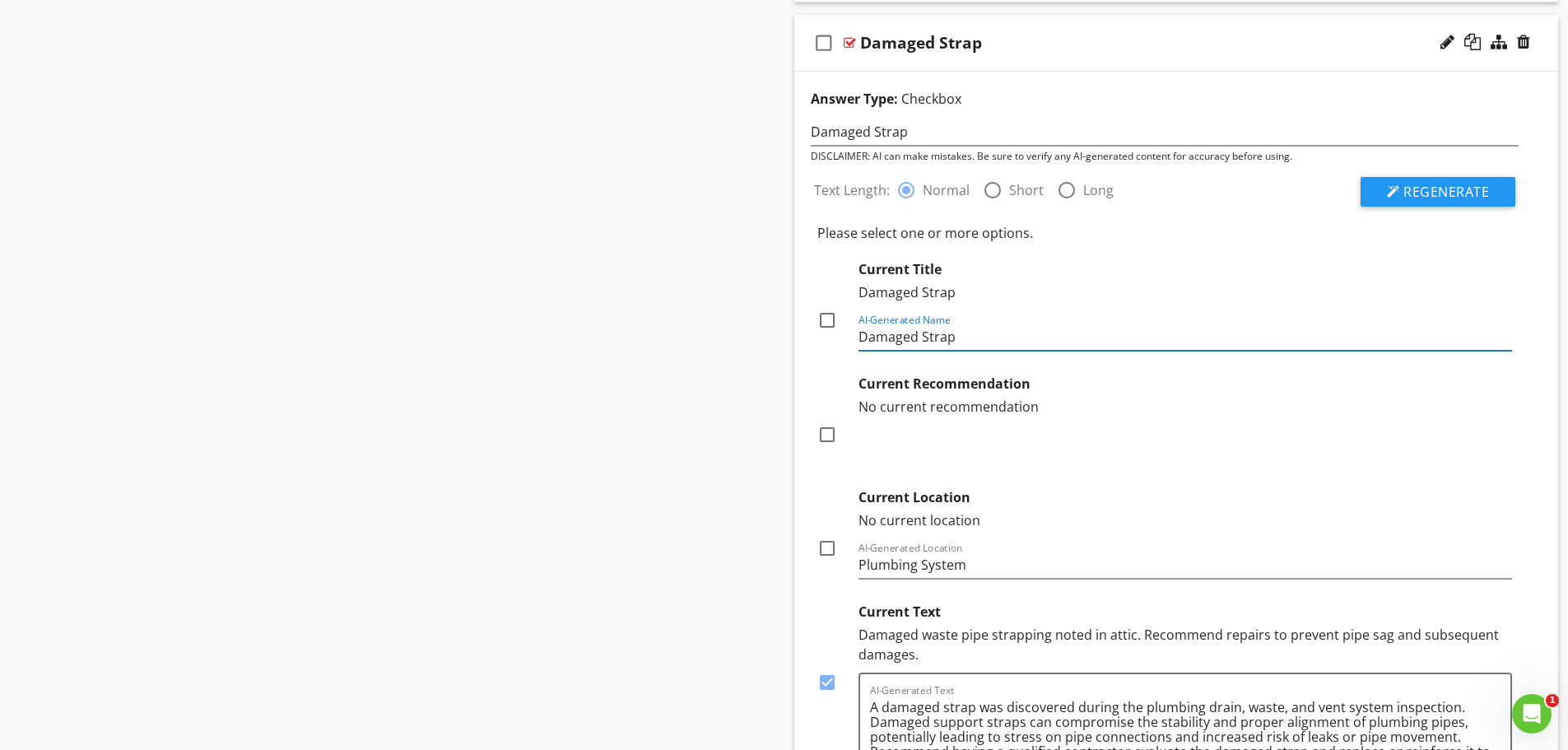
click at [923, 337] on input "Damaged Strap" at bounding box center [1185, 337] width 655 height 27
type input "Damaged Waste/Vent Strap"
click at [829, 324] on div at bounding box center [827, 320] width 28 height 28
checkbox input "true"
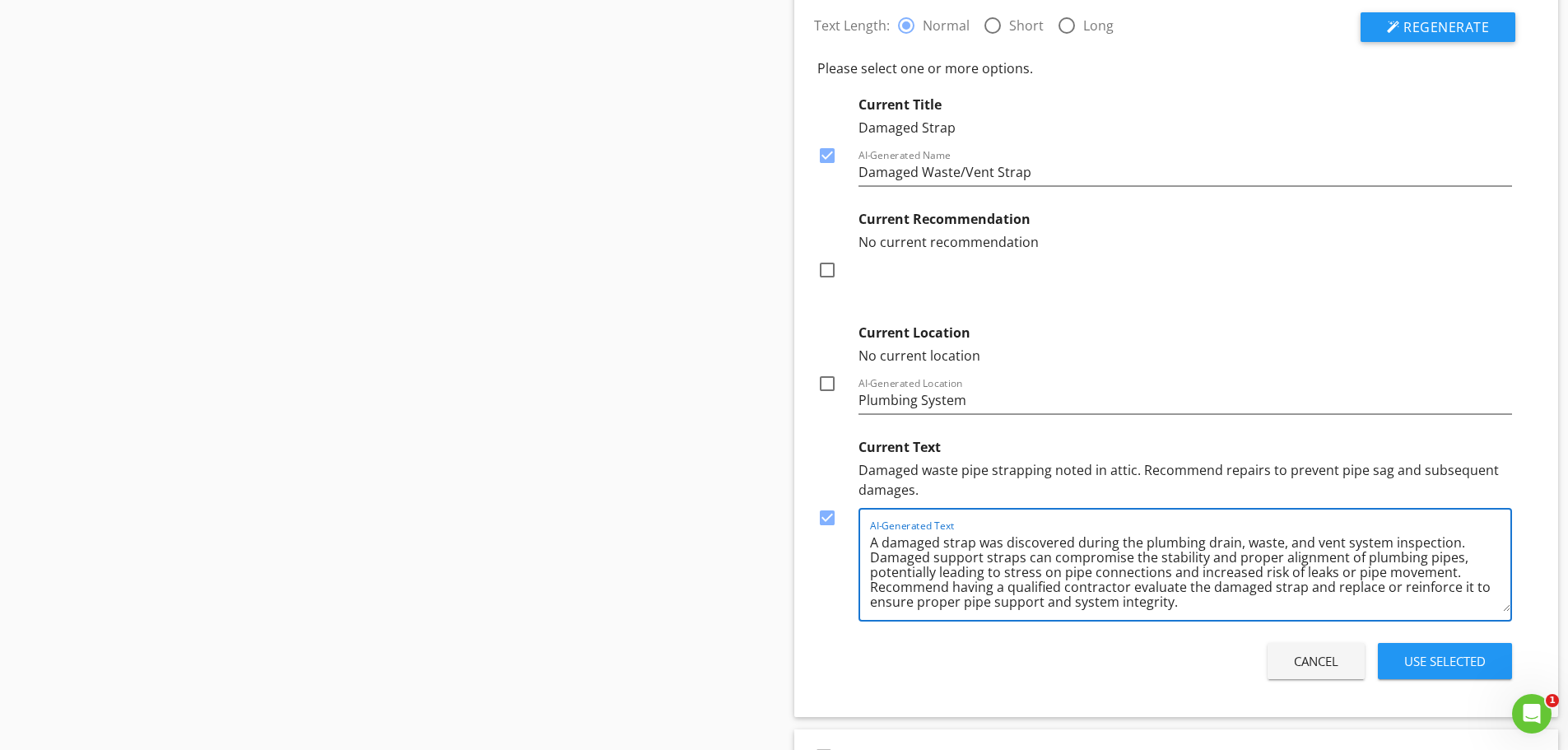
scroll to position [4, 0]
drag, startPoint x: 870, startPoint y: 544, endPoint x: 1254, endPoint y: 628, distance: 393.1
click at [1254, 628] on div "Text Length: radio_button_checked Normal radio_button_unchecked Short radio_but…" at bounding box center [1165, 341] width 728 height 685
click at [826, 525] on div at bounding box center [827, 517] width 28 height 28
checkbox input "false"
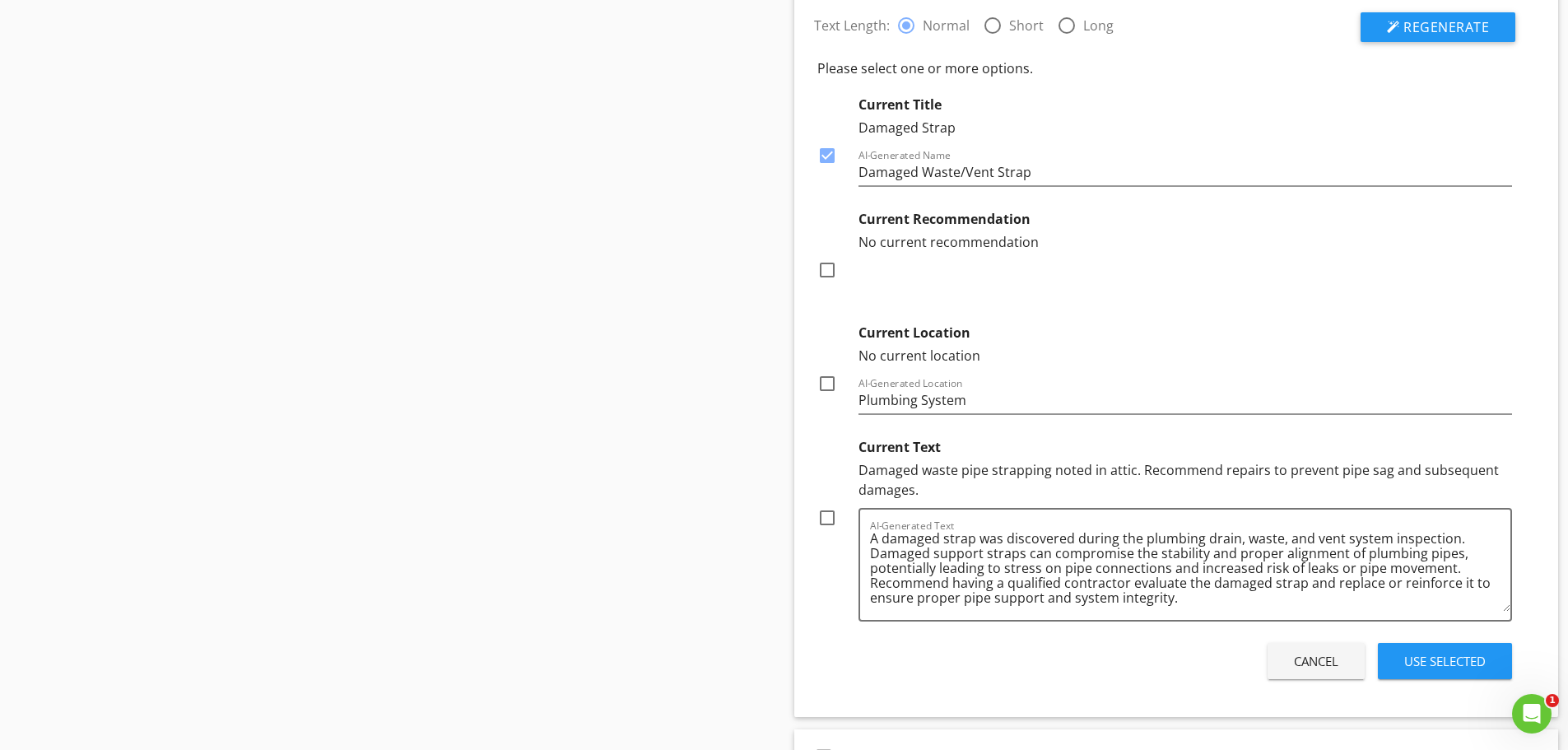
click at [1433, 662] on div "Use Selected" at bounding box center [1445, 662] width 81 height 19
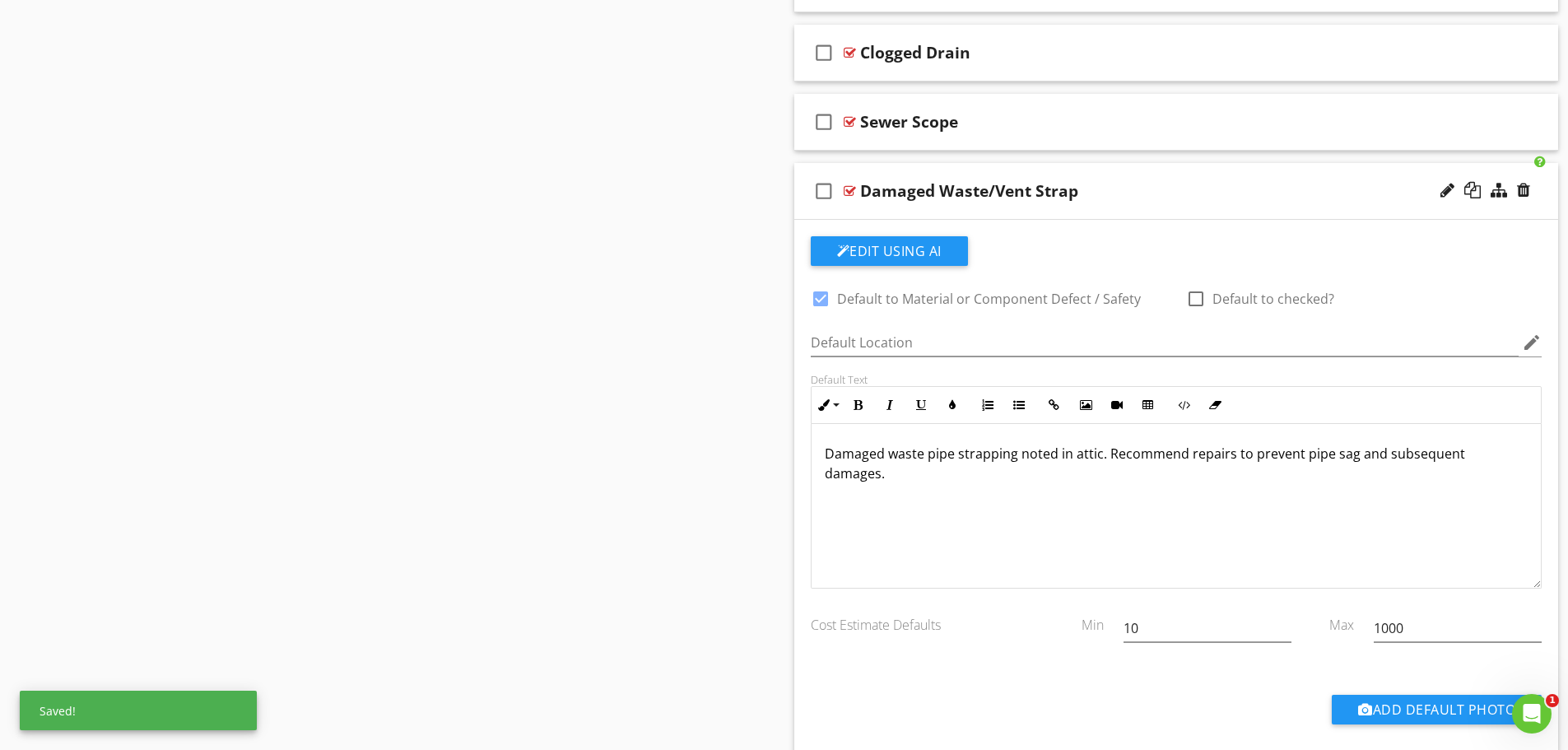
scroll to position [1441, 0]
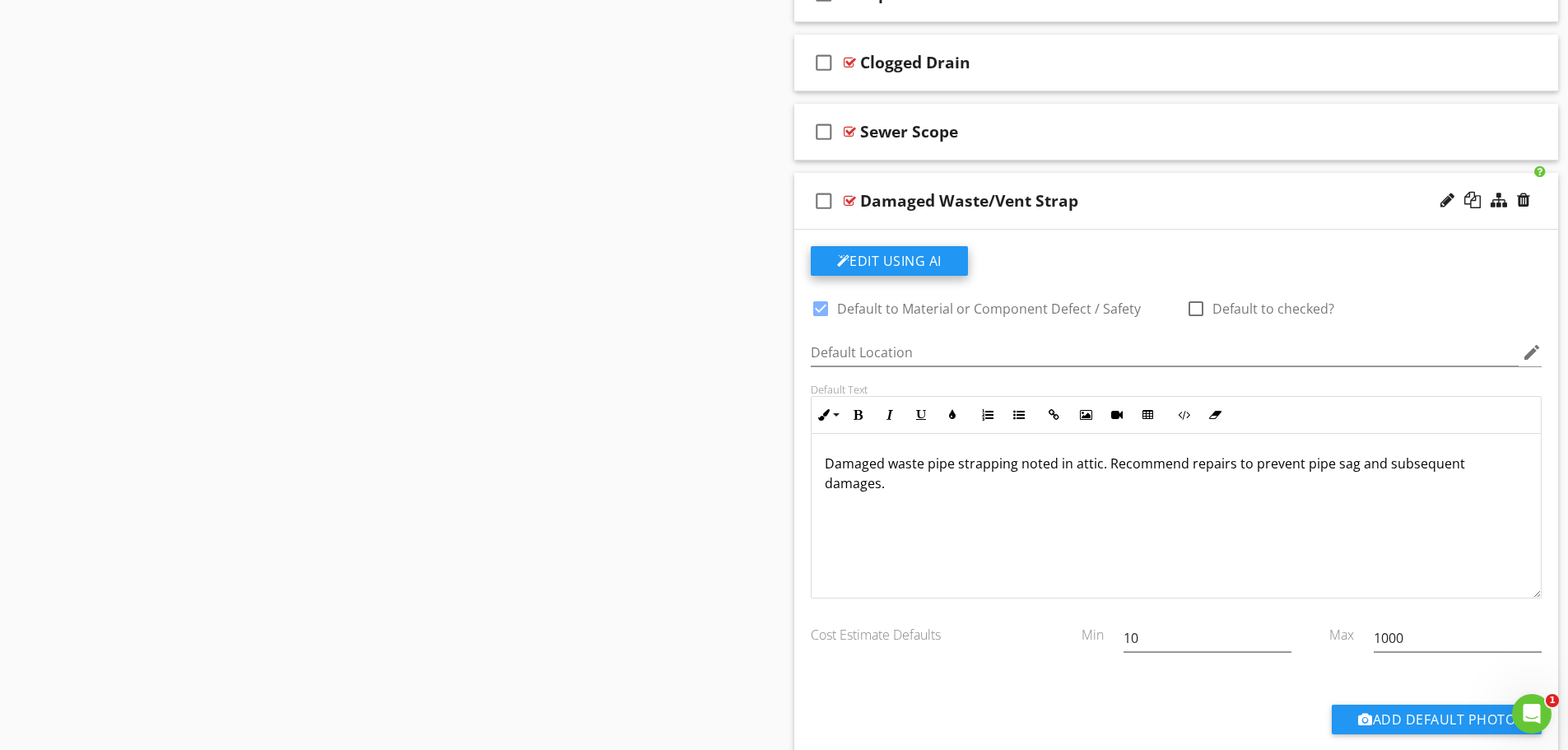
click at [892, 261] on button "Edit Using AI" at bounding box center [889, 261] width 157 height 30
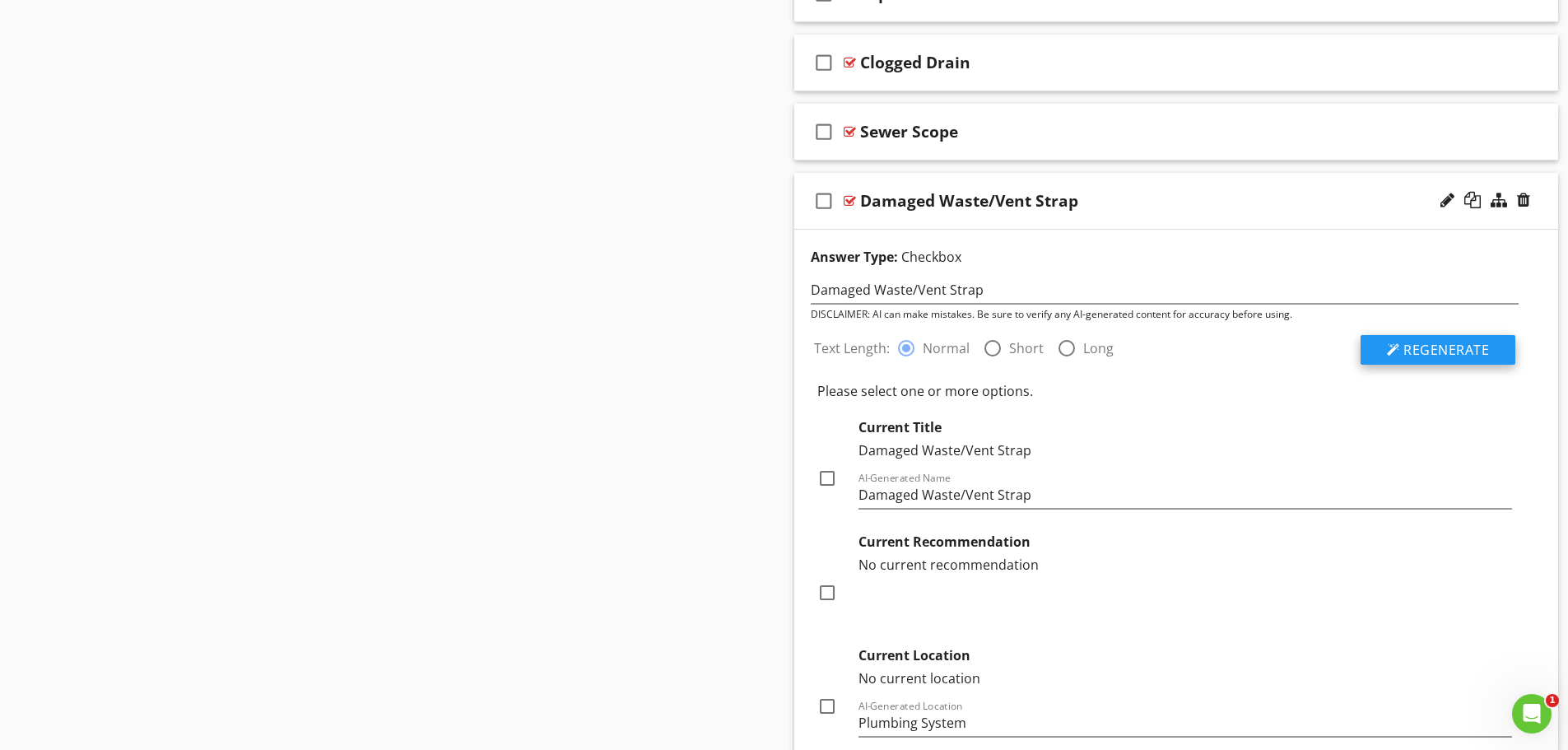
click at [1439, 350] on span "Regenerate" at bounding box center [1446, 349] width 86 height 18
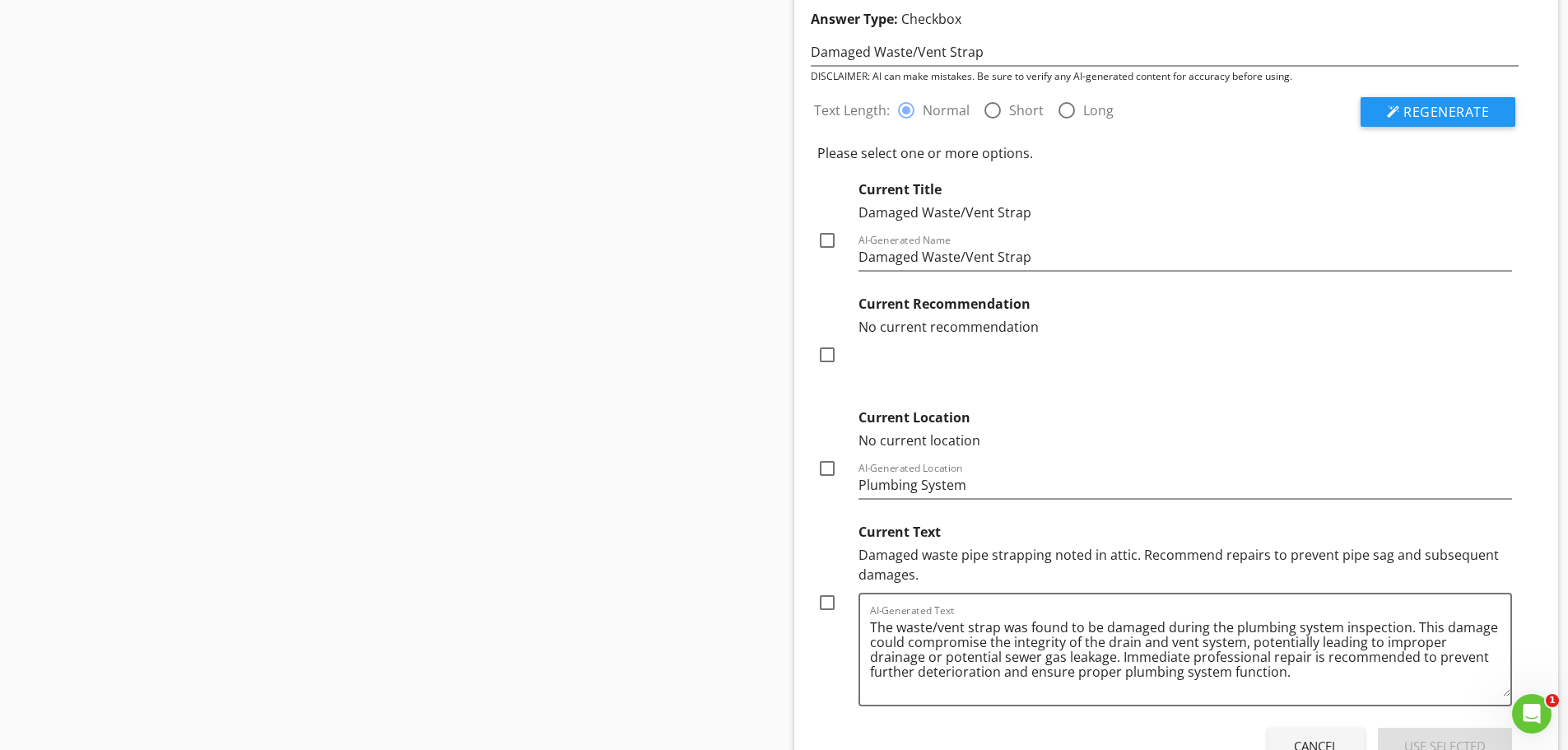
scroll to position [1689, 0]
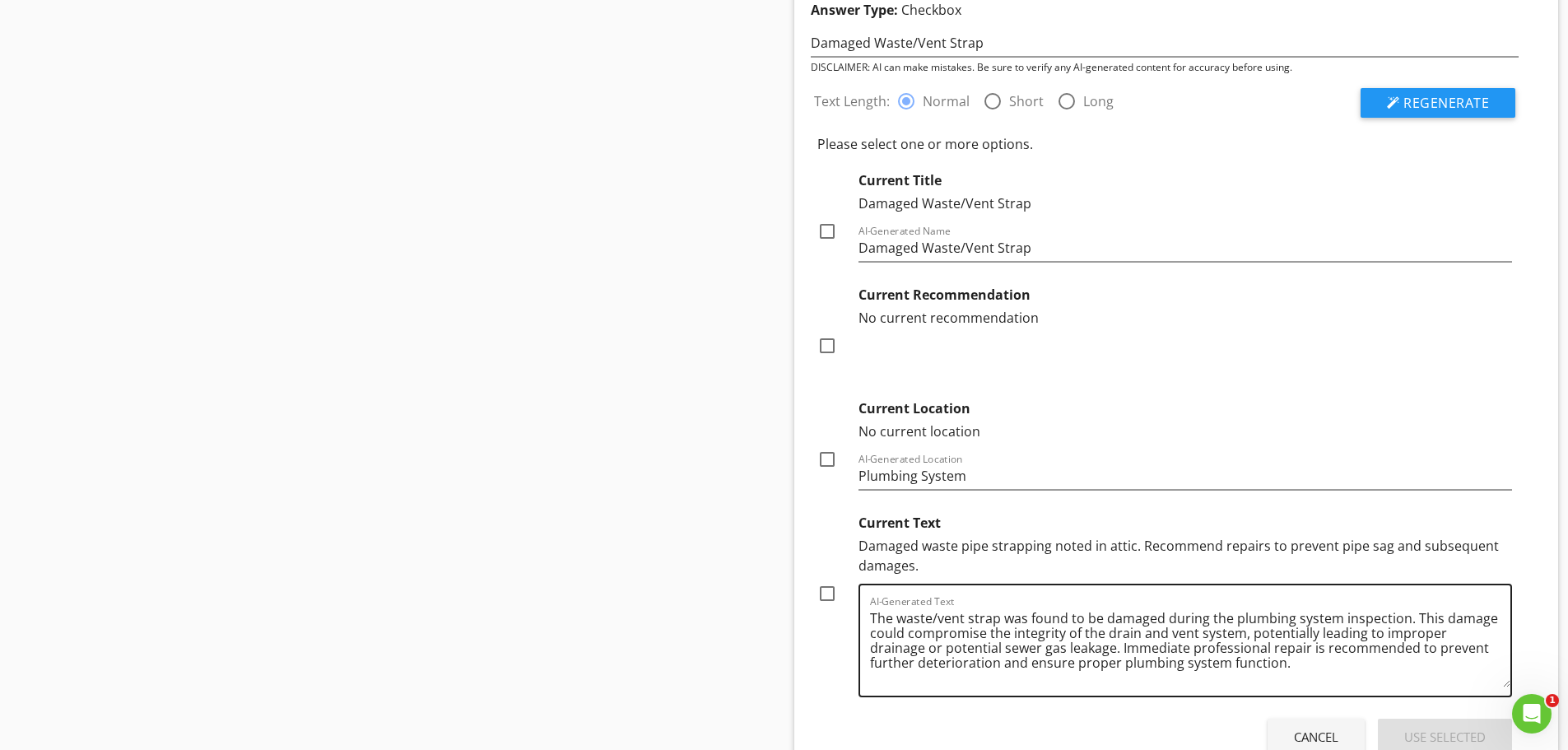
drag, startPoint x: 868, startPoint y: 618, endPoint x: 1049, endPoint y: 687, distance: 193.7
click at [1094, 717] on div "Text Length: radio_button_checked Normal radio_button_unchecked Short radio_but…" at bounding box center [1165, 417] width 728 height 685
click at [829, 591] on div at bounding box center [827, 593] width 28 height 28
checkbox input "true"
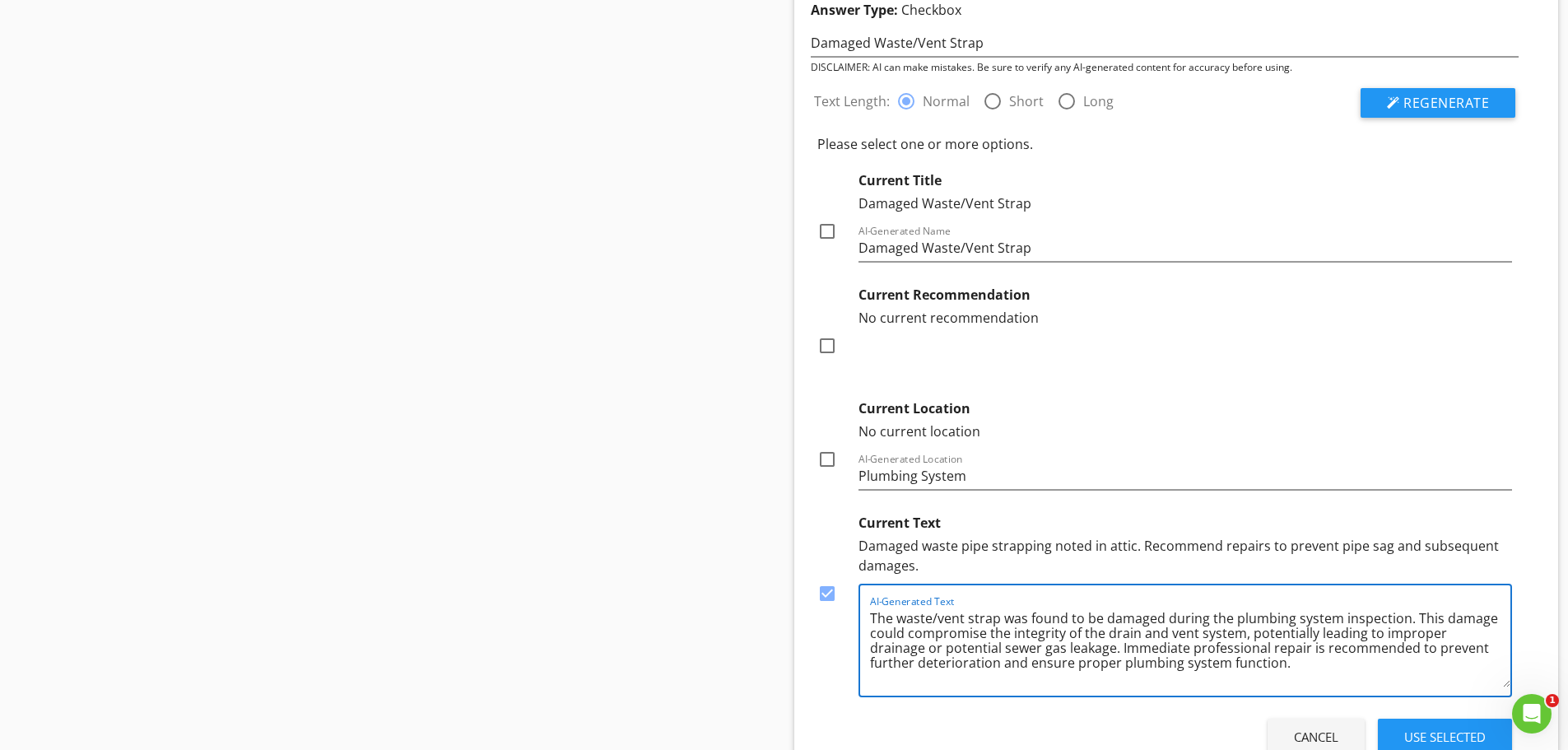
drag, startPoint x: 1061, startPoint y: 651, endPoint x: 1299, endPoint y: 678, distance: 239.5
click at [1297, 677] on textarea "The waste/vent strap was found to be damaged during the plumbing system inspect…" at bounding box center [1190, 646] width 641 height 82
paste textarea "A damaged strap was discovered during the plumbing drain, waste, and vent syste…"
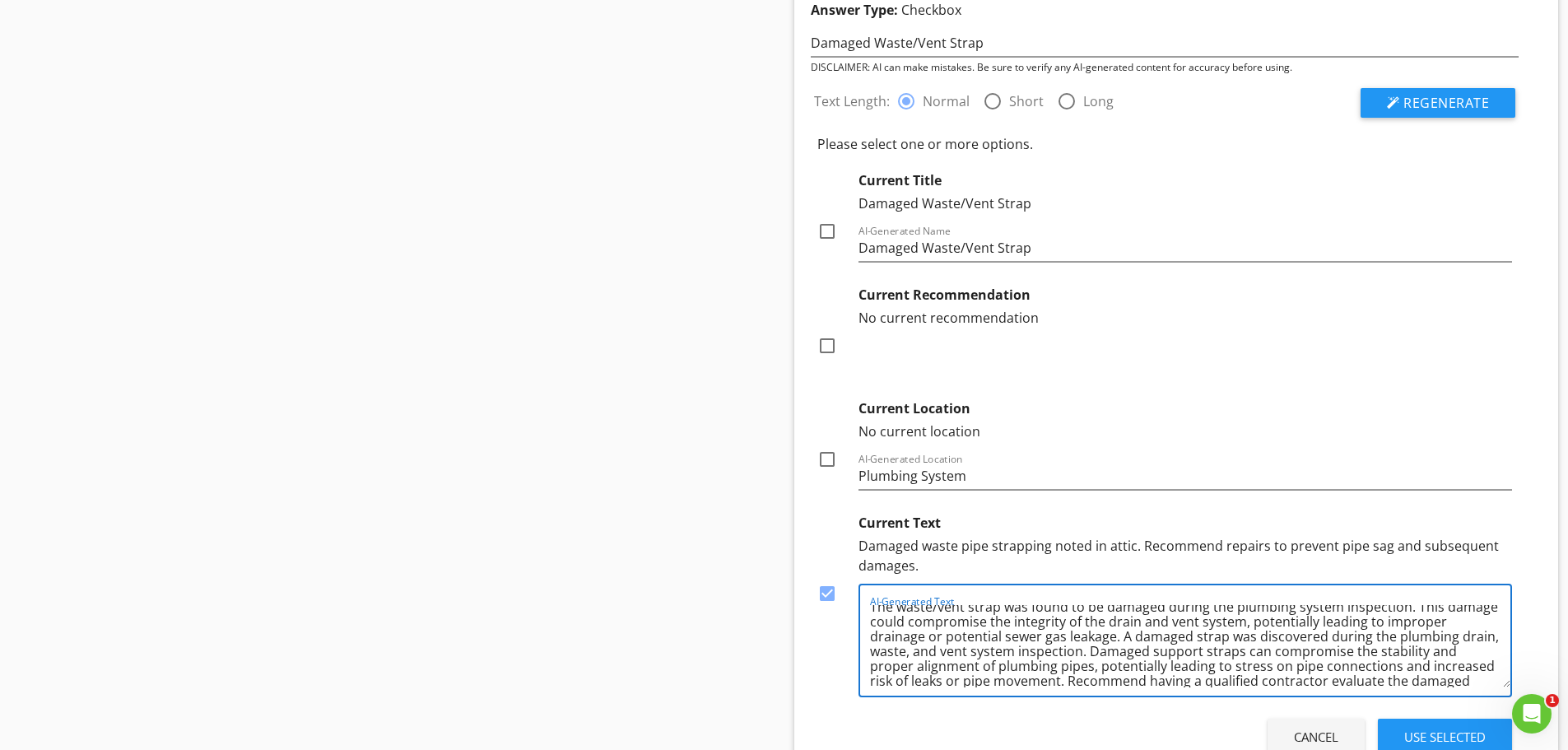
scroll to position [0, 0]
click at [1434, 633] on textarea "The waste/vent strap was found to be damaged during the plumbing system inspect…" at bounding box center [1190, 646] width 641 height 82
drag, startPoint x: 1217, startPoint y: 650, endPoint x: 1151, endPoint y: 657, distance: 66.4
click at [1153, 656] on textarea "The waste/vent strap was found to be damaged during the plumbing system inspect…" at bounding box center [1190, 646] width 641 height 82
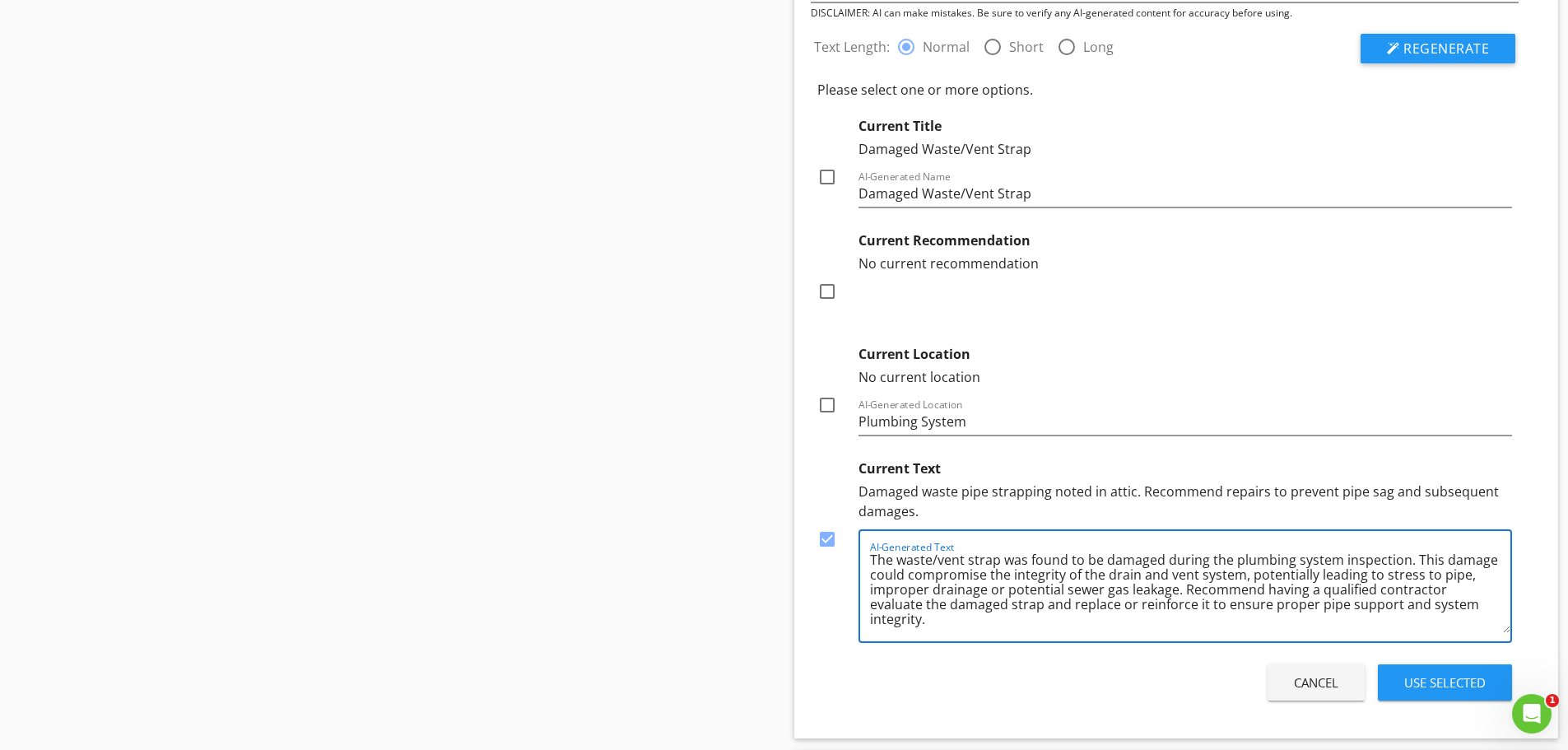
scroll to position [1771, 0]
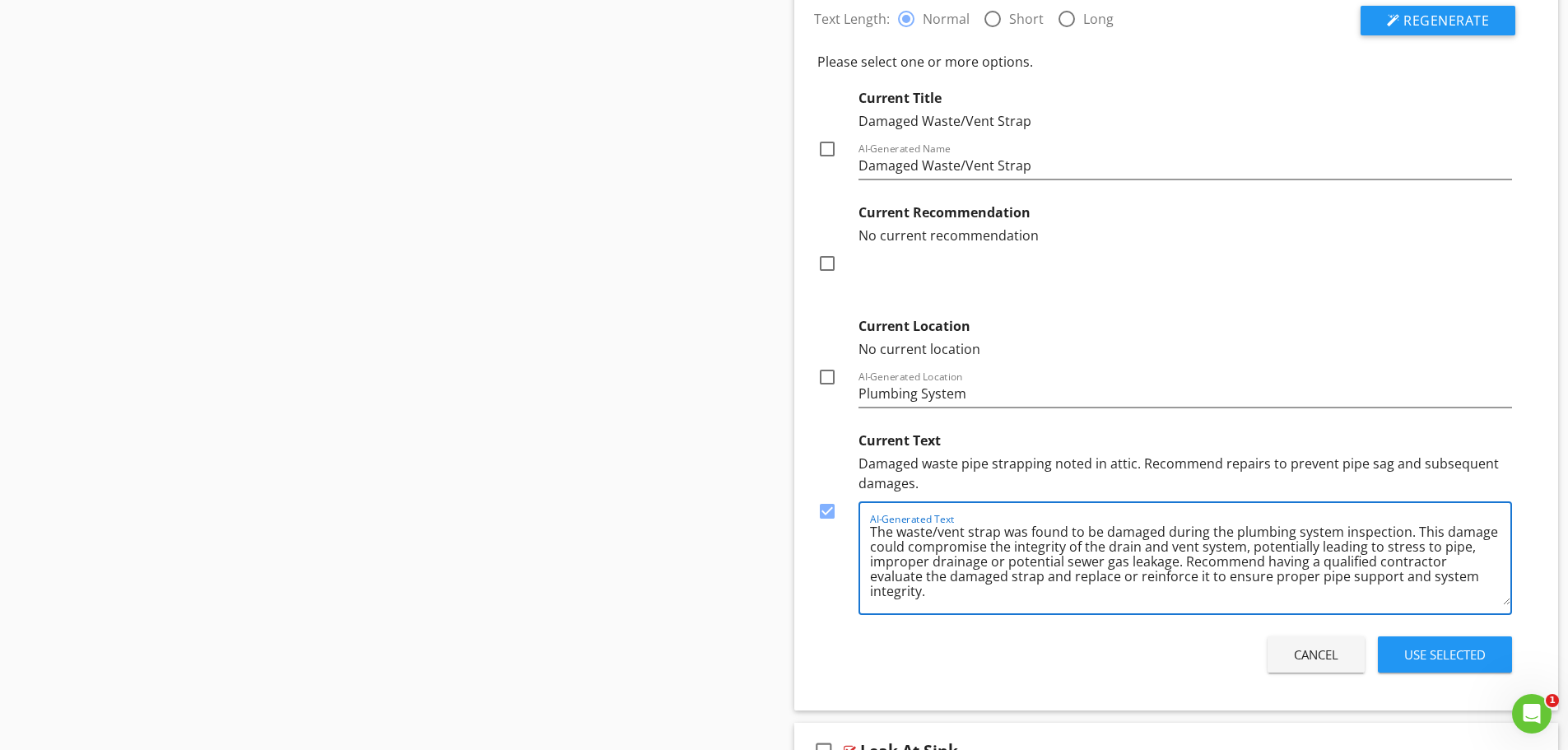
type textarea "The waste/vent strap was found to be damaged during the plumbing system inspect…"
click at [1464, 663] on div "Use Selected" at bounding box center [1445, 655] width 81 height 19
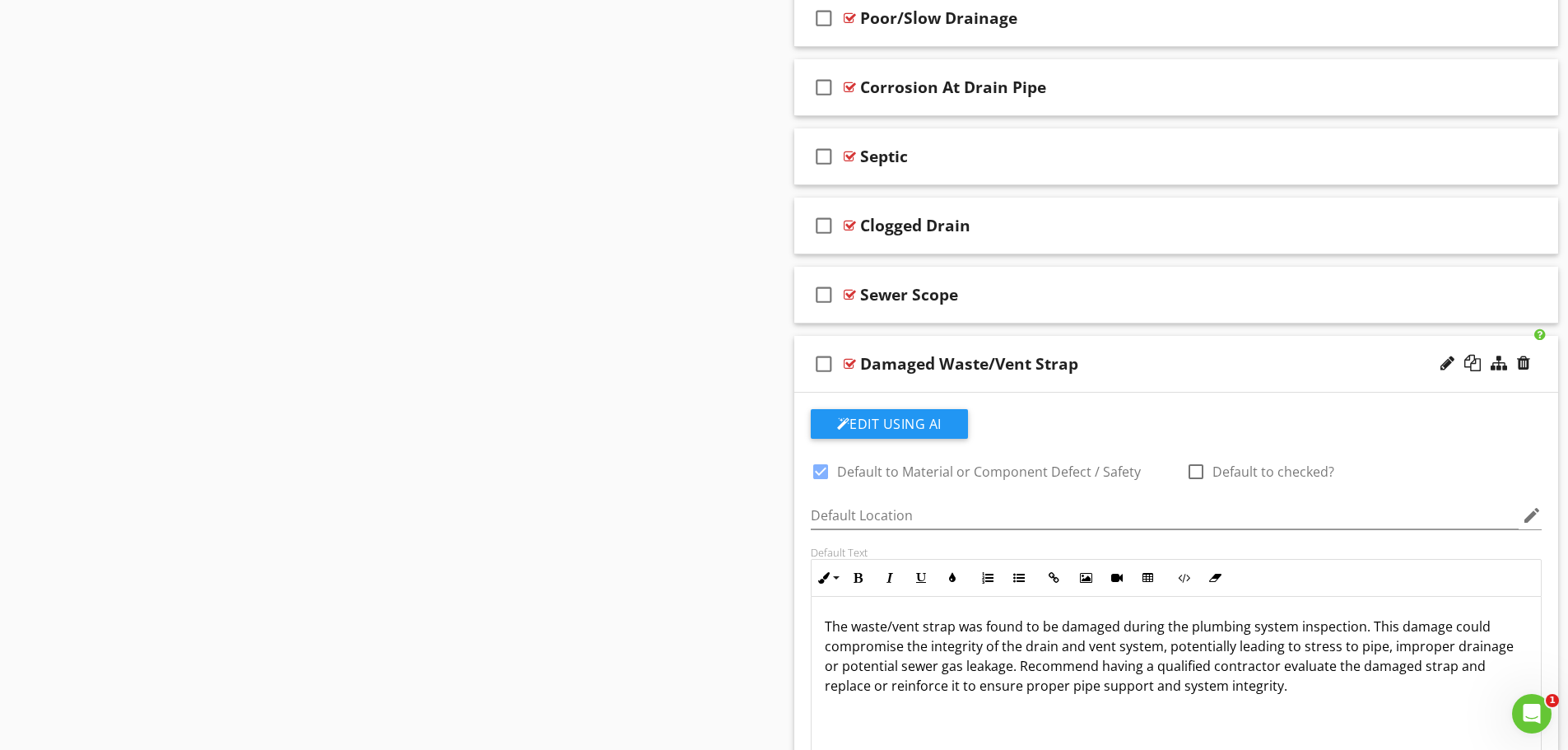
scroll to position [1277, 0]
click at [1286, 363] on div "Damaged Waste/Vent Strap" at bounding box center [1134, 365] width 548 height 20
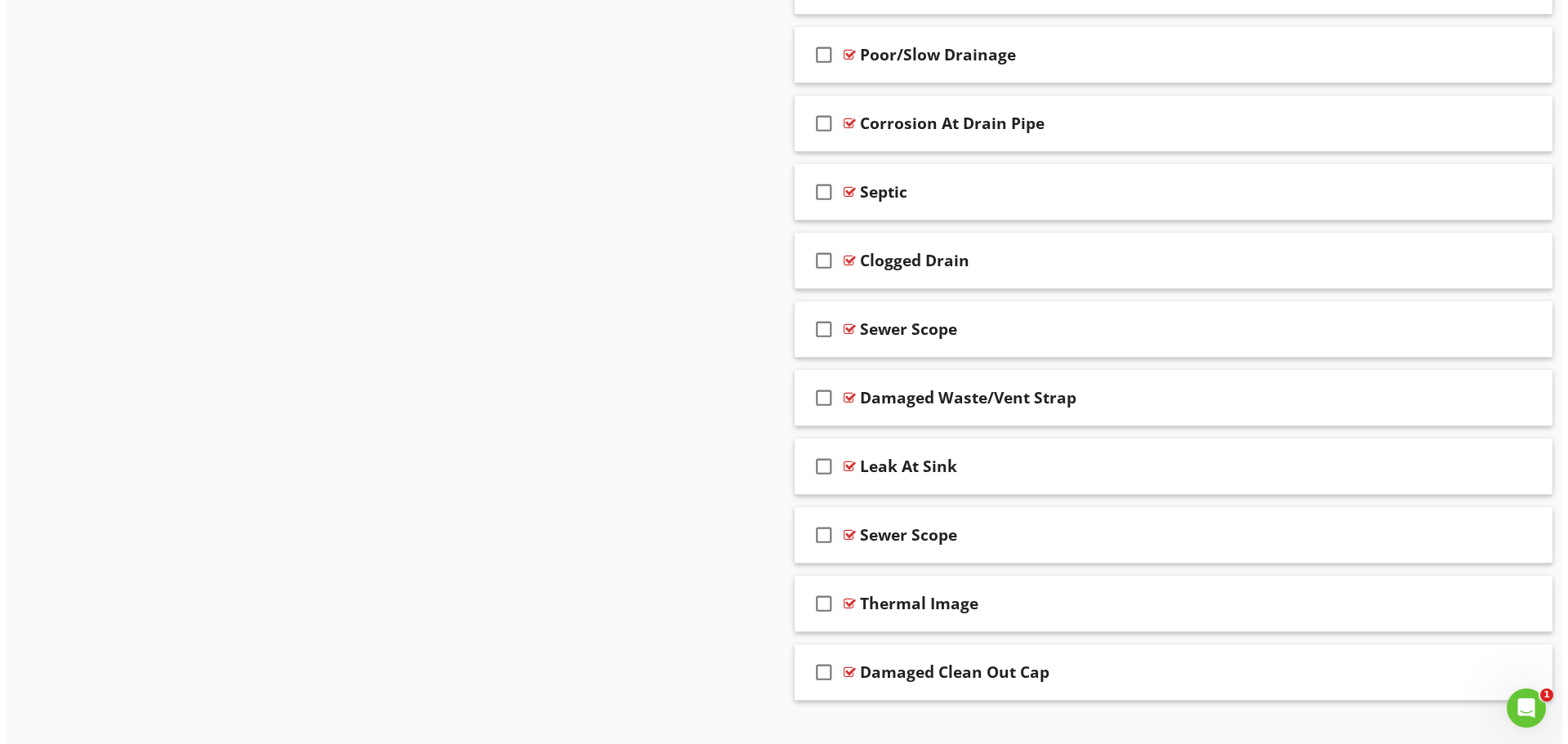
scroll to position [1257, 0]
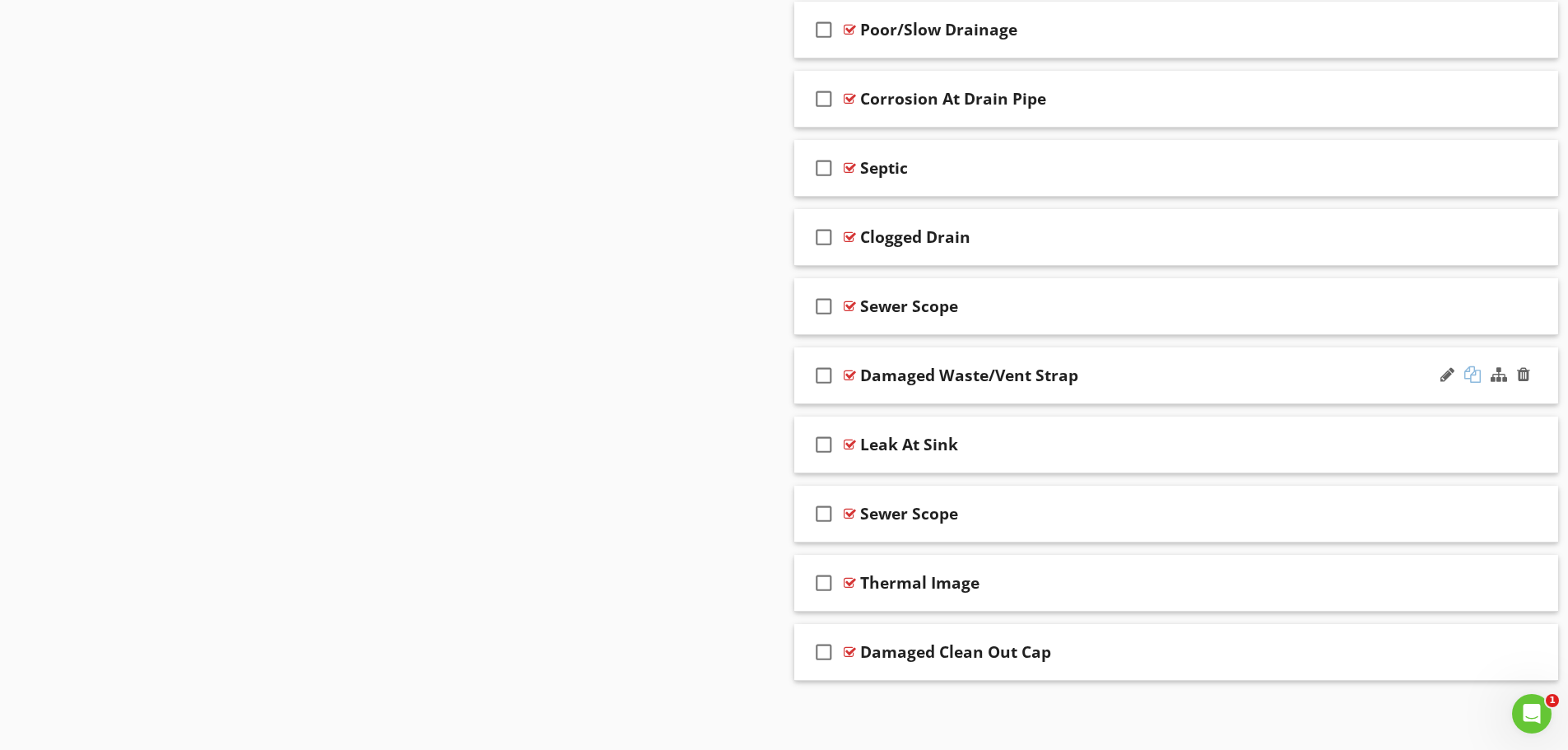
click at [1476, 381] on div at bounding box center [1471, 374] width 16 height 16
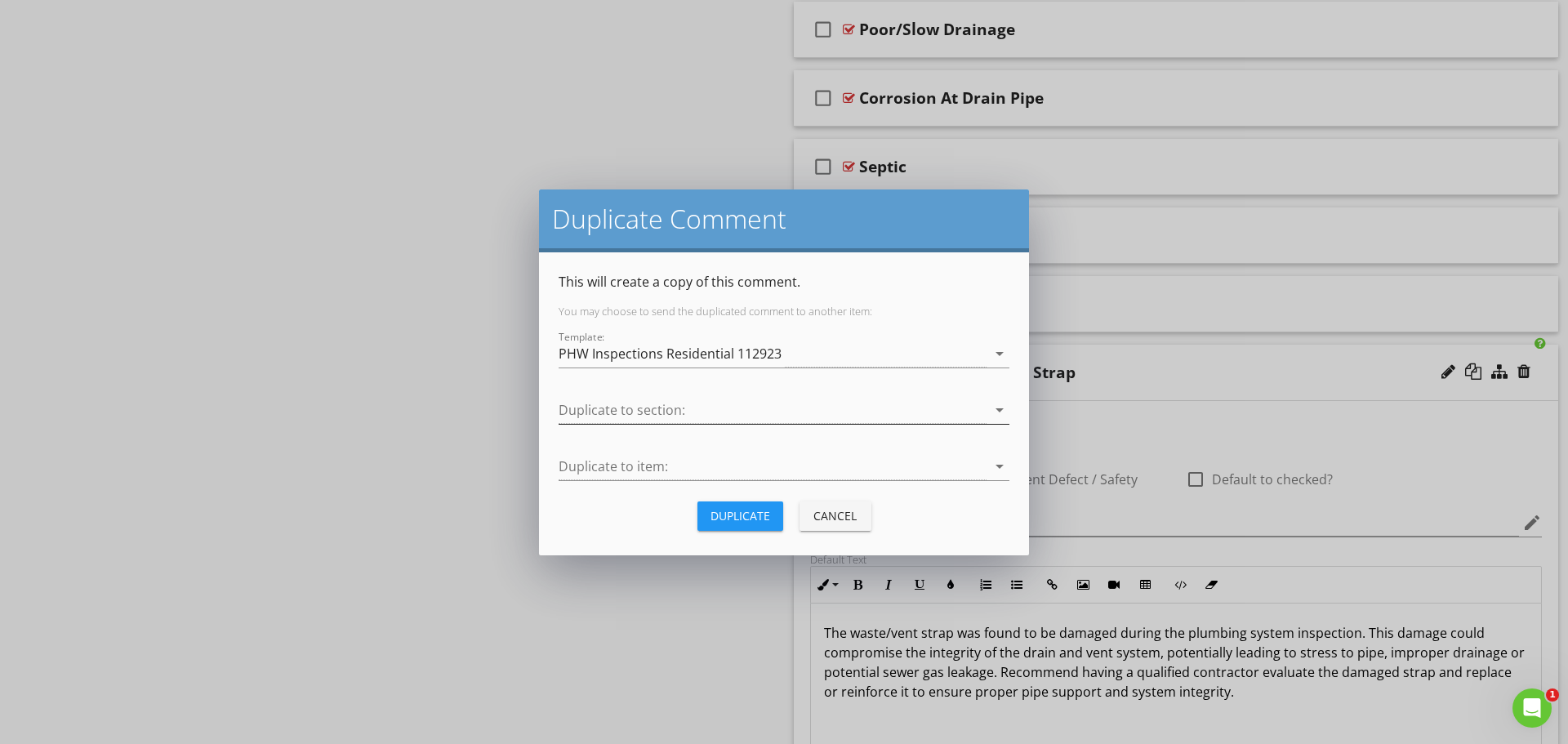
click at [658, 410] on div at bounding box center [773, 410] width 428 height 27
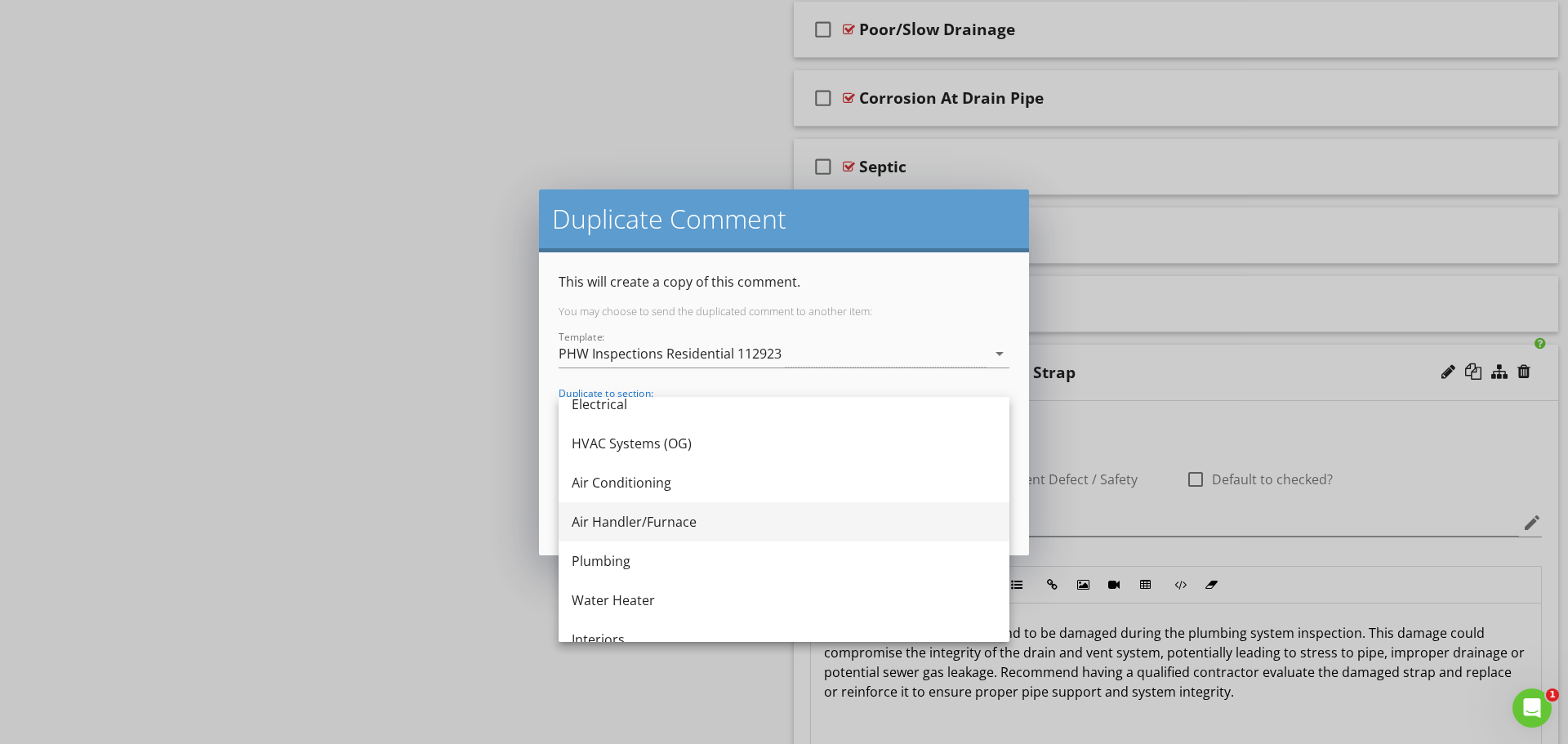
scroll to position [327, 0]
click at [619, 559] on div "Plumbing" at bounding box center [784, 559] width 425 height 19
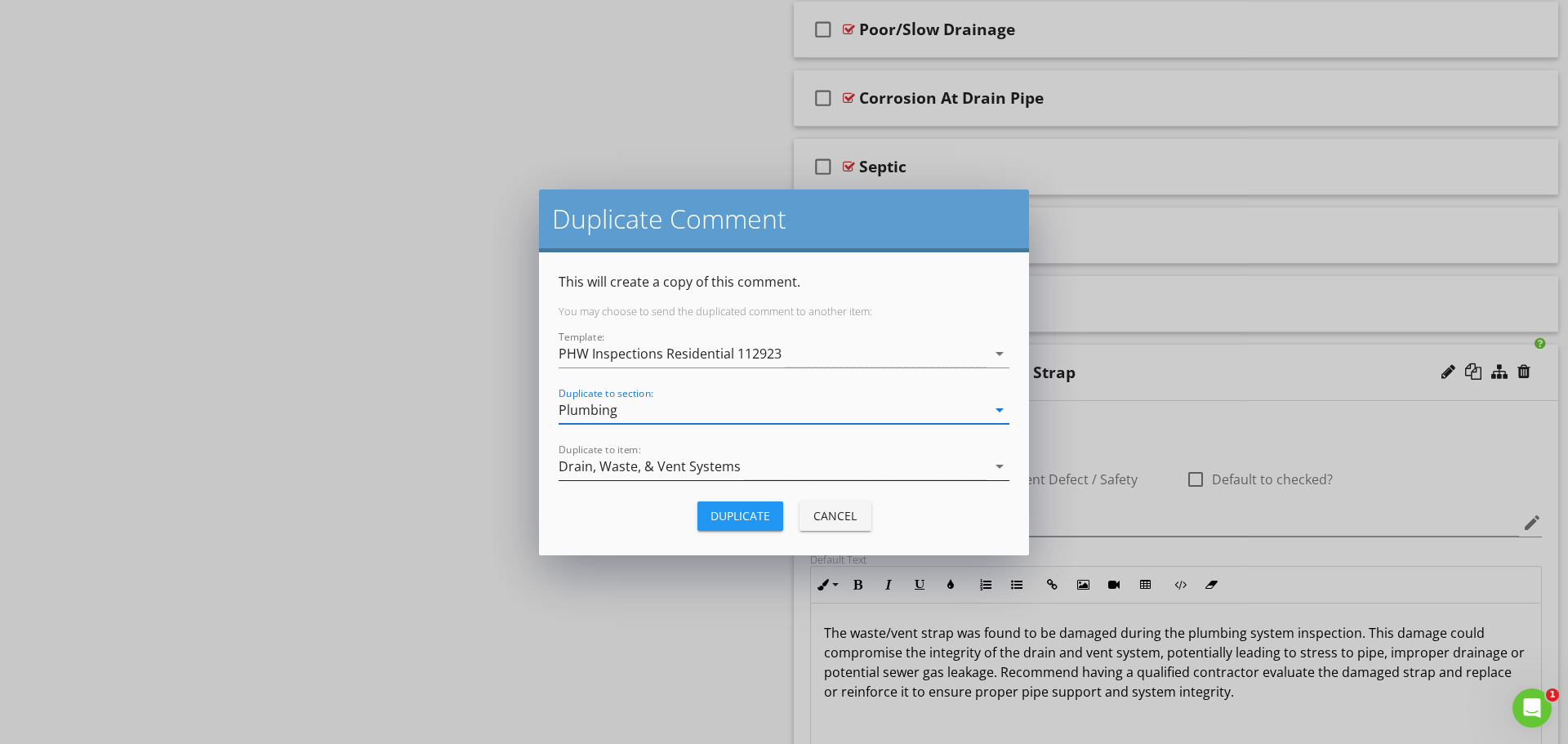
click at [666, 455] on div "Drain, Waste, & Vent Systems" at bounding box center [773, 467] width 428 height 27
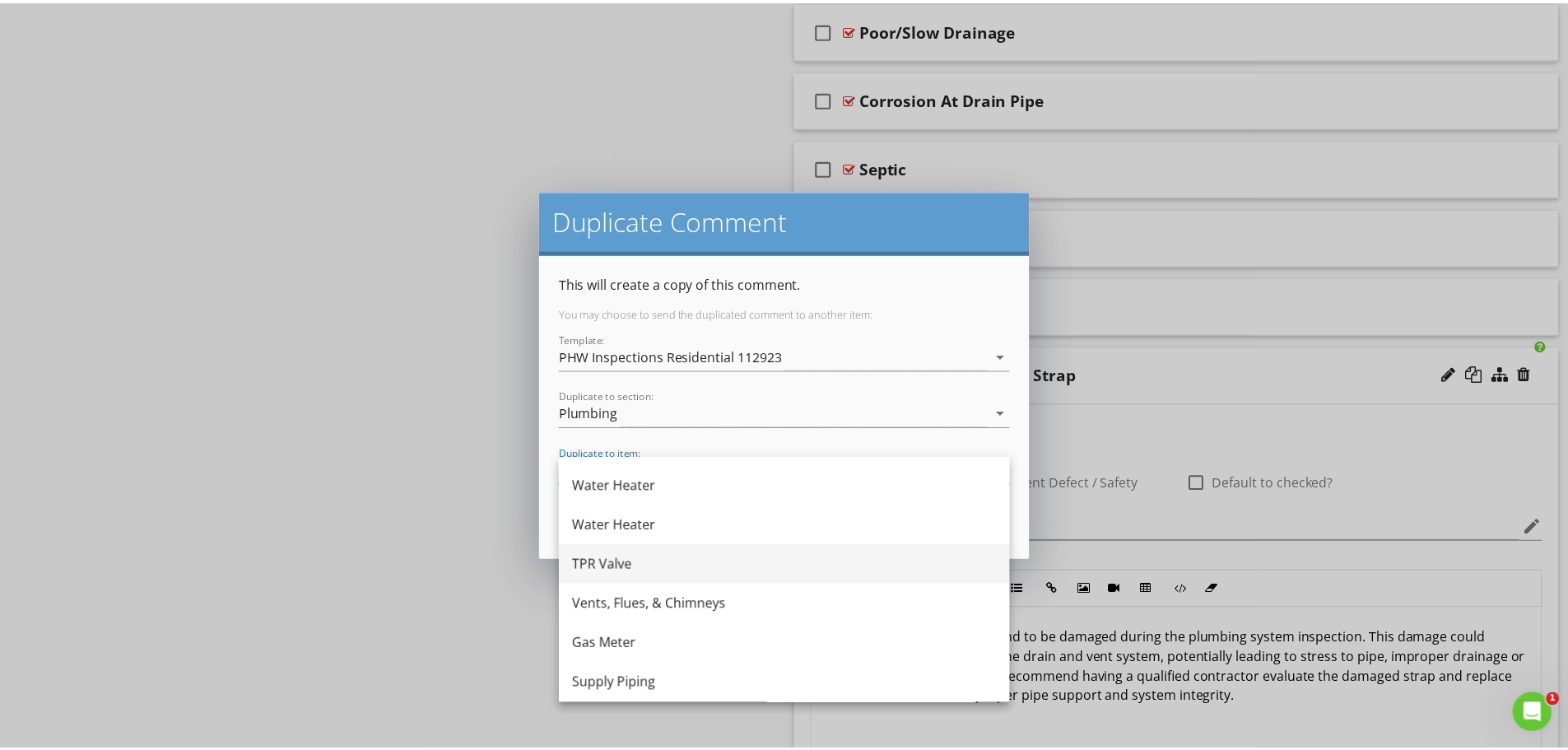
scroll to position [165, 0]
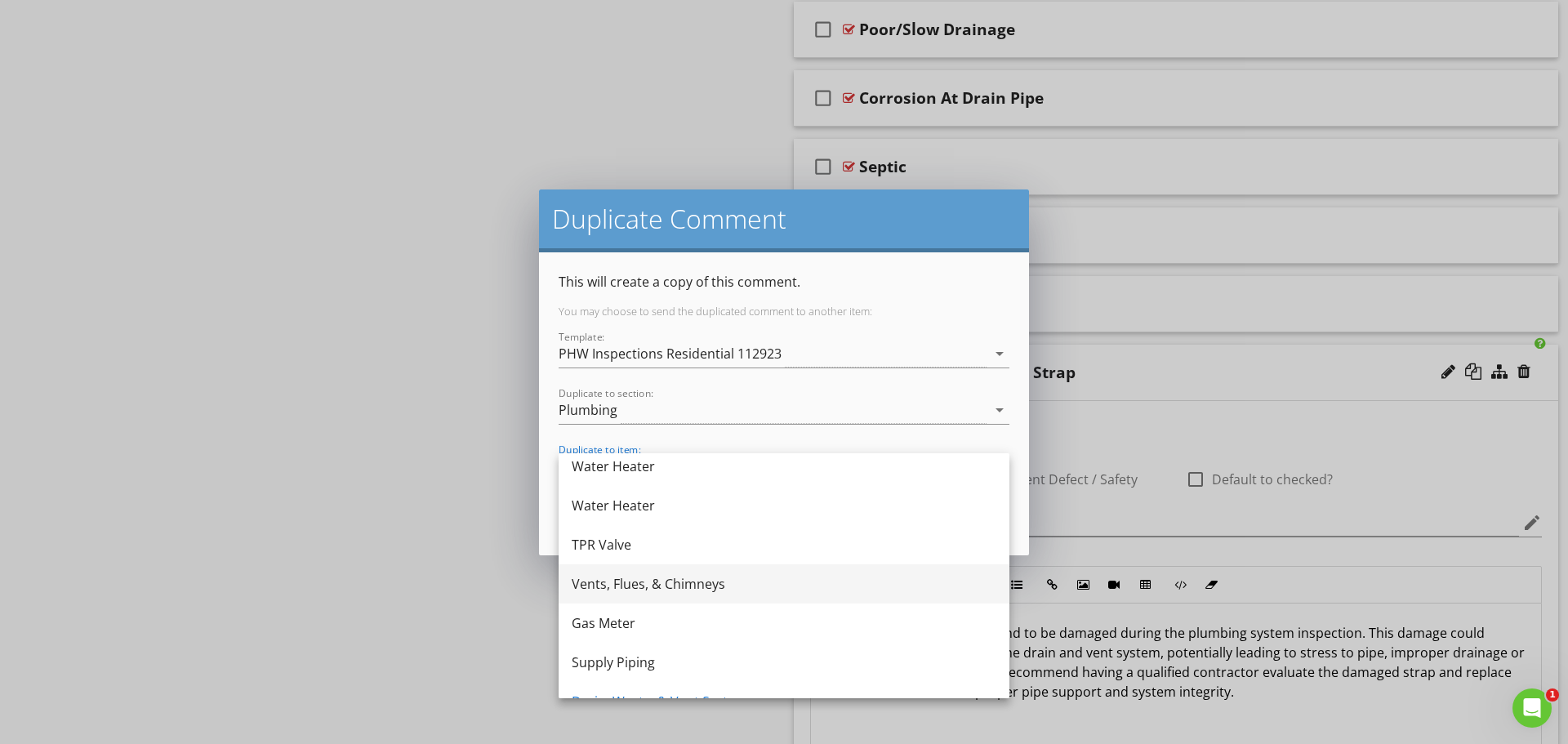
click at [634, 584] on div "Vents, Flues, & Chimneys" at bounding box center [784, 583] width 425 height 19
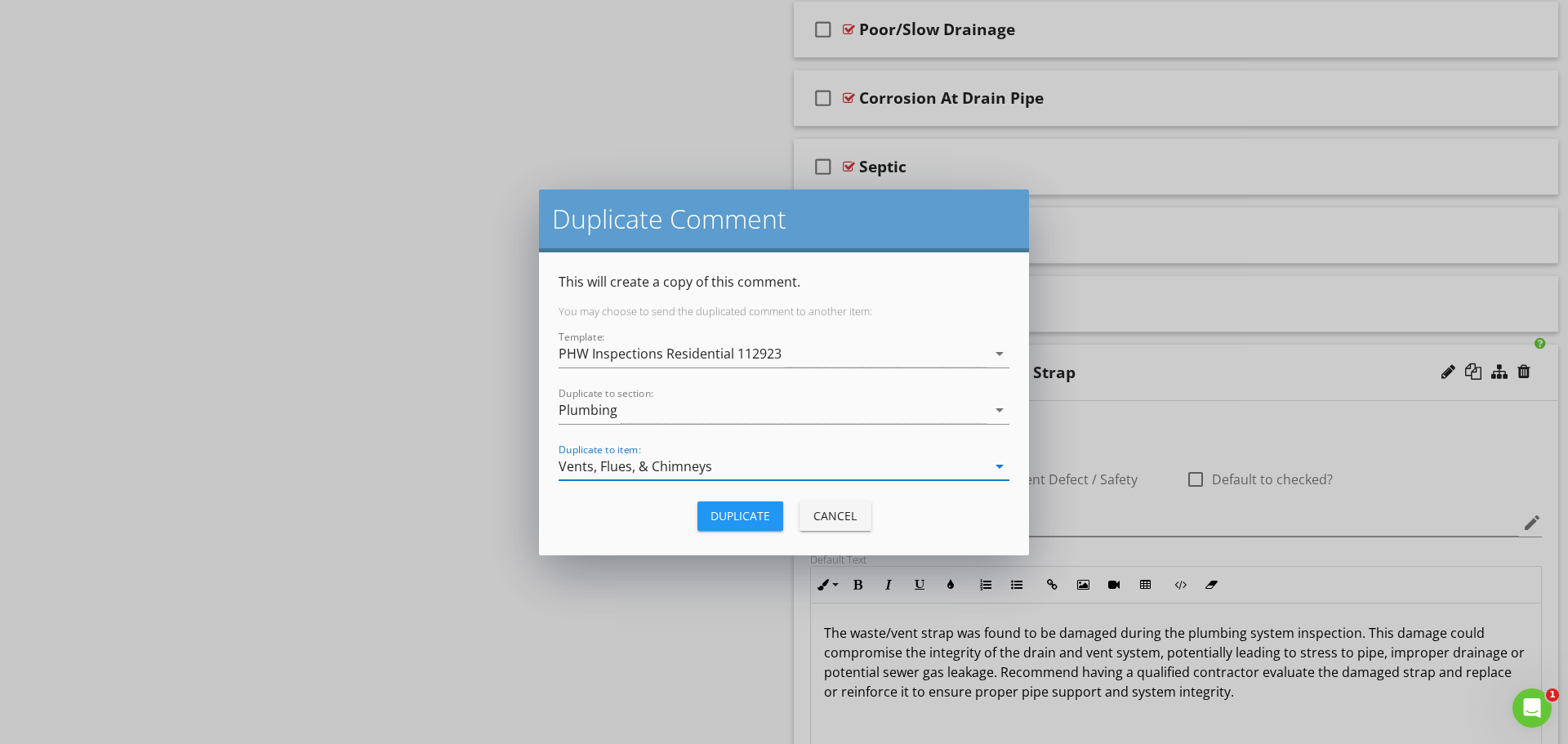
click at [747, 521] on div "Duplicate" at bounding box center [740, 516] width 60 height 17
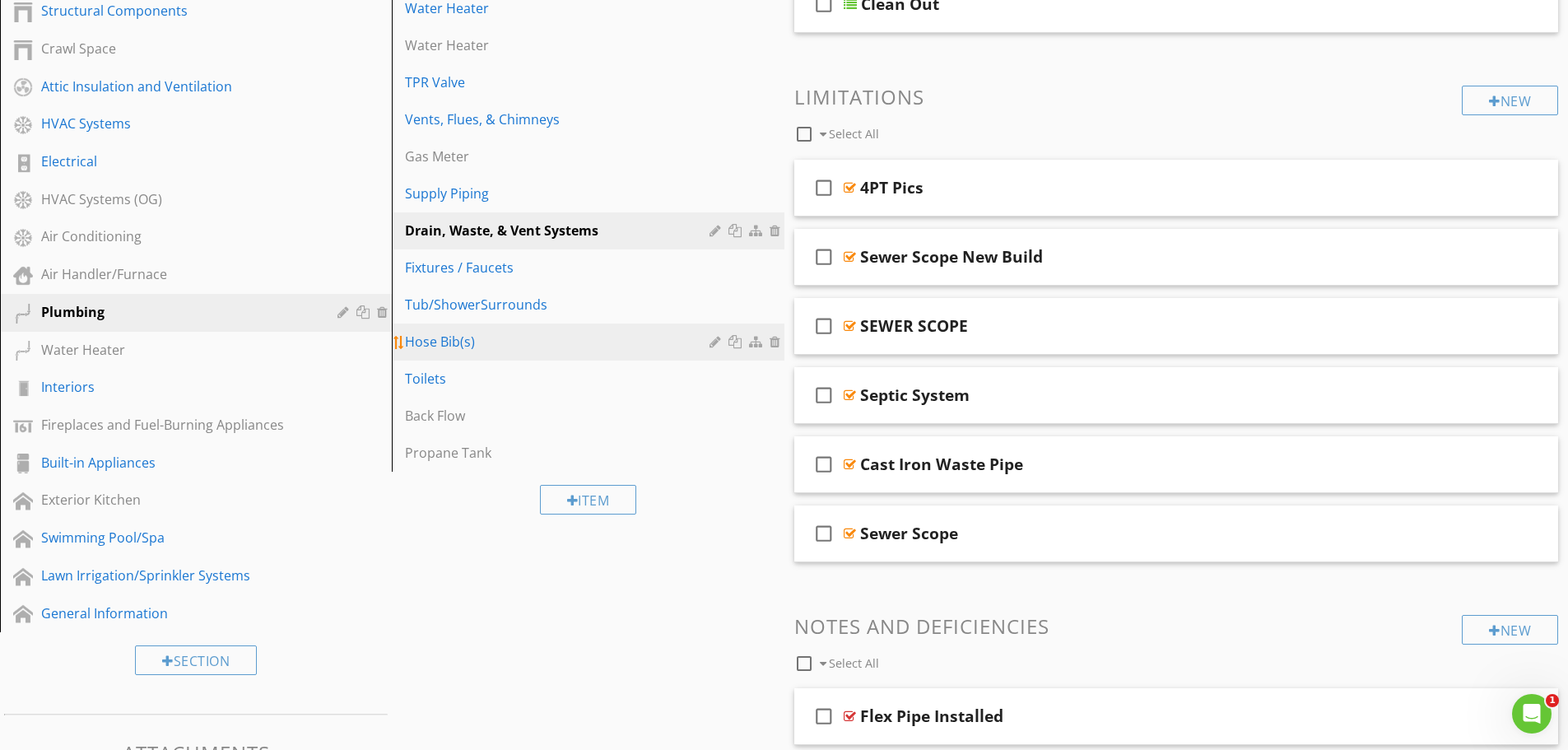
scroll to position [362, 0]
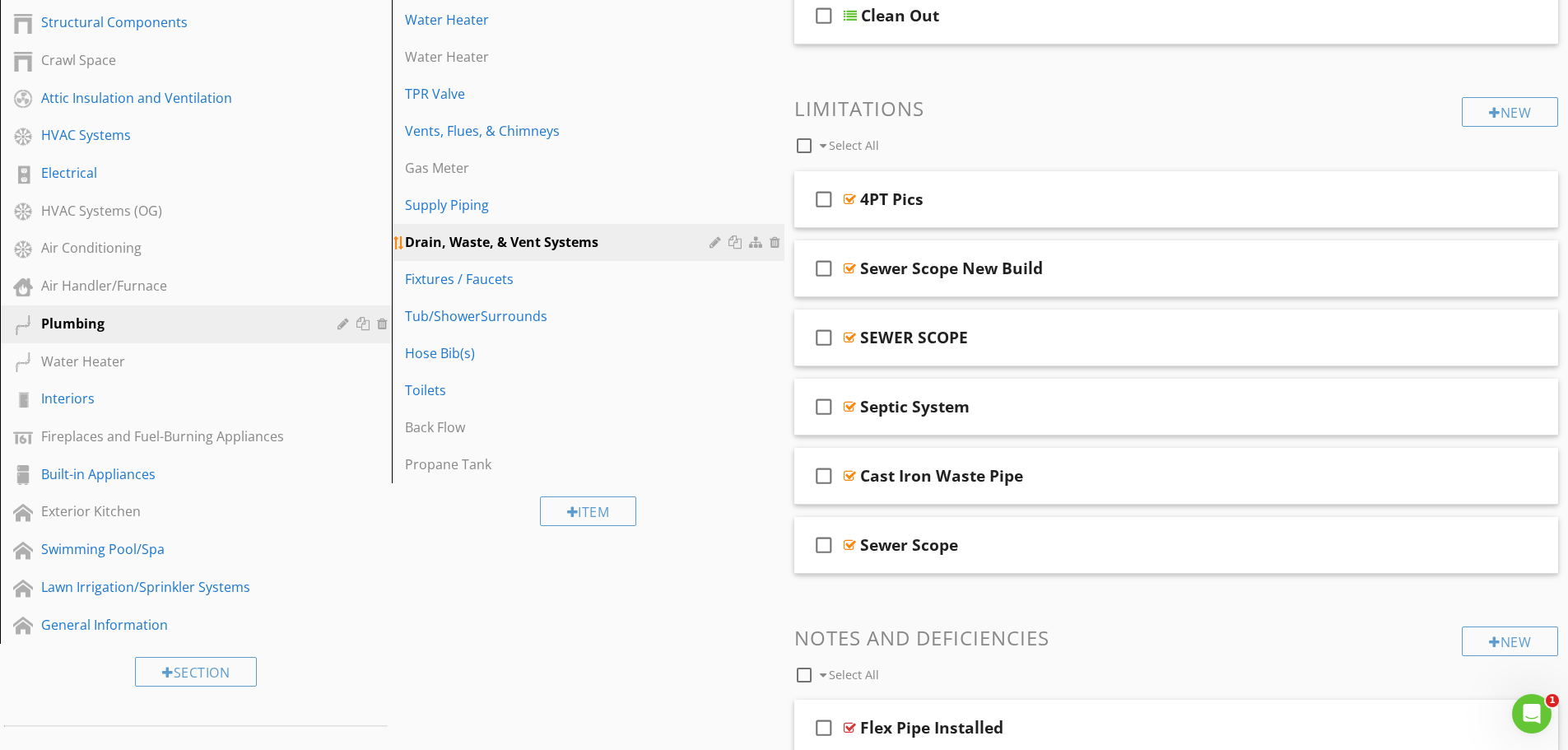
click at [712, 244] on div at bounding box center [717, 242] width 15 height 14
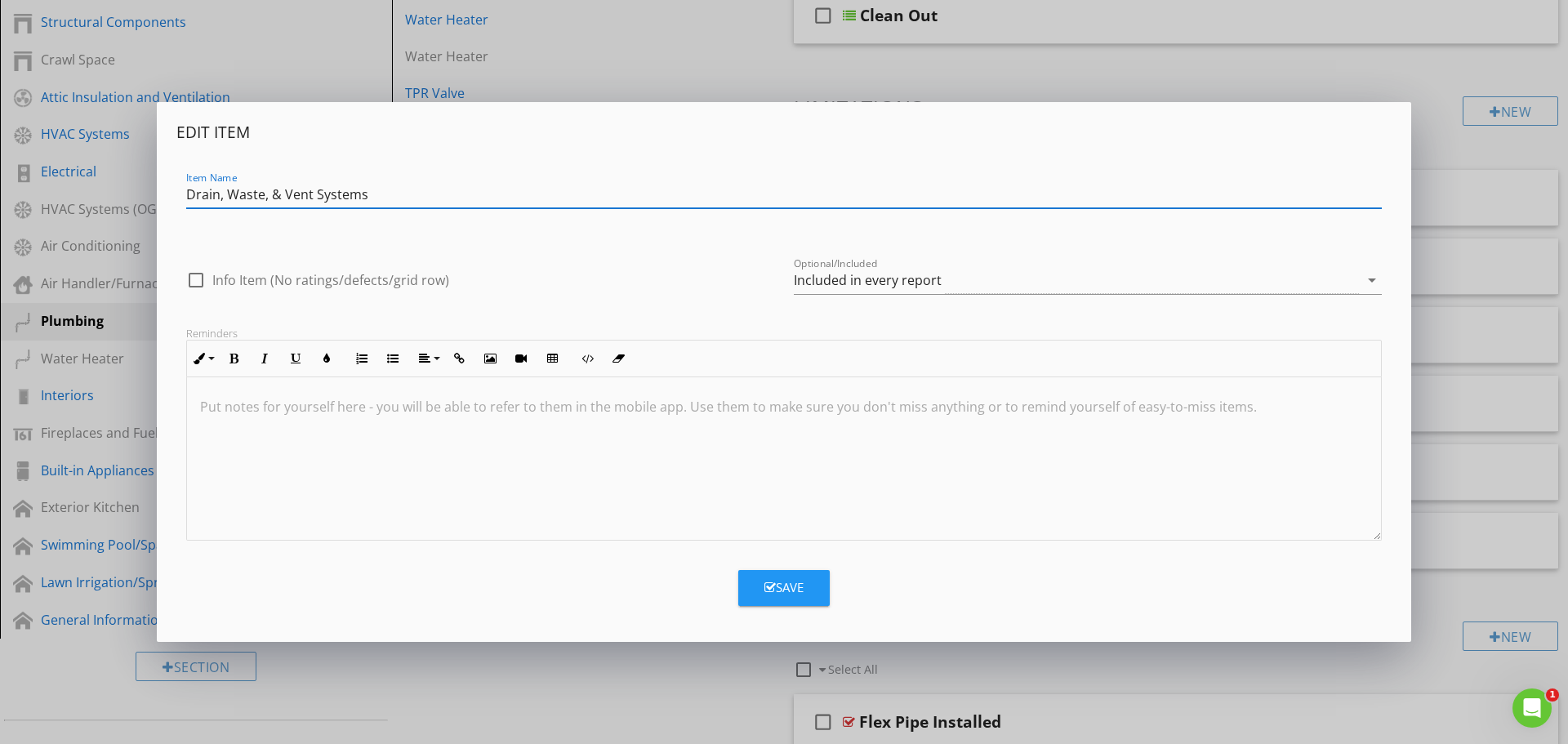
click at [218, 200] on input "Drain, Waste, & Vent Systems" at bounding box center [784, 195] width 1196 height 27
drag, startPoint x: 229, startPoint y: 196, endPoint x: 183, endPoint y: 193, distance: 46.1
click at [183, 193] on div "Item Name Drain, Waste, & Vent Systems" at bounding box center [784, 196] width 1215 height 56
click at [227, 195] on input "Waste, & Vent Systems" at bounding box center [784, 195] width 1196 height 27
click at [311, 195] on input "Waste Piping & Vent Systems" at bounding box center [784, 195] width 1196 height 27
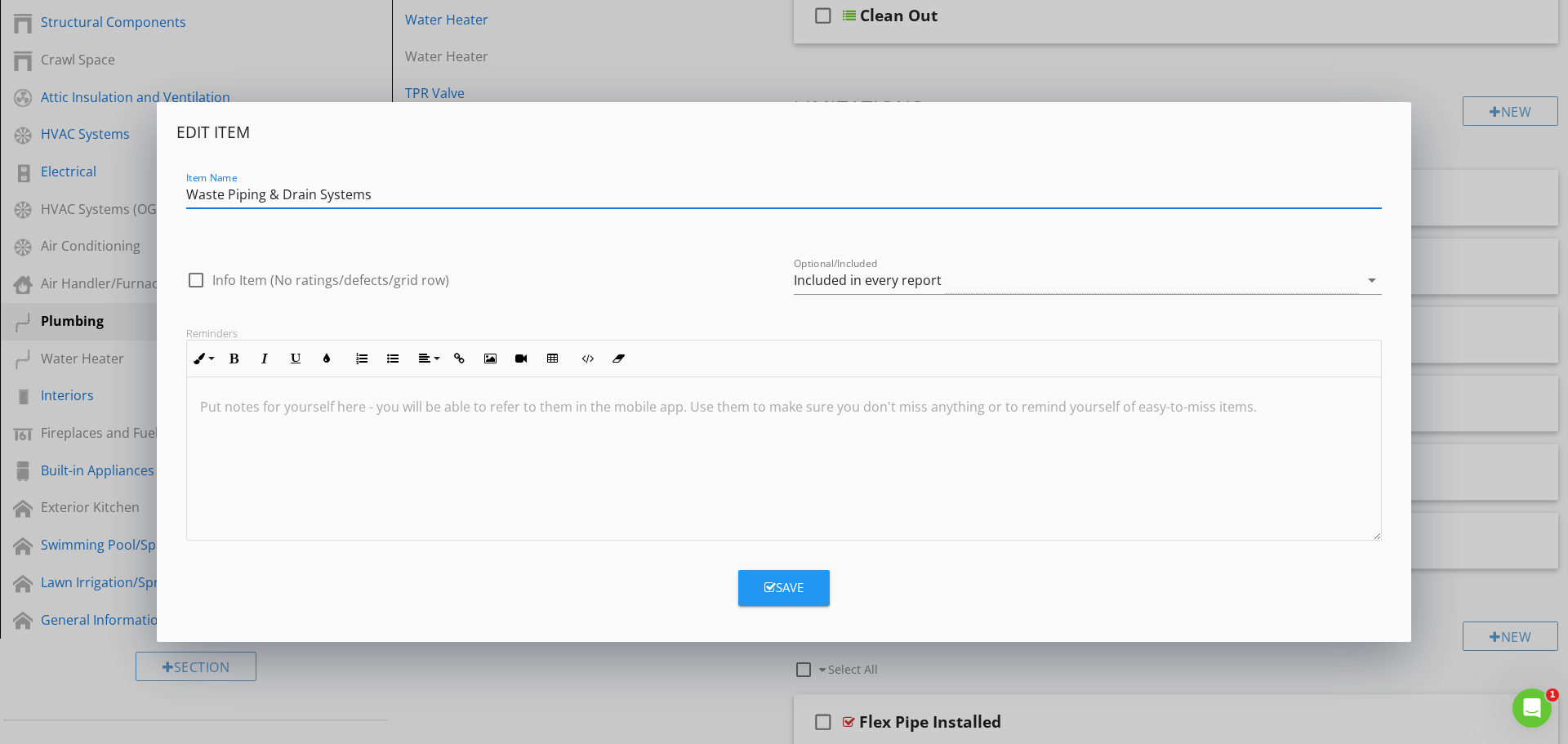
type input "Waste Piping & Drain Systems"
click at [770, 594] on icon "button" at bounding box center [770, 587] width 12 height 13
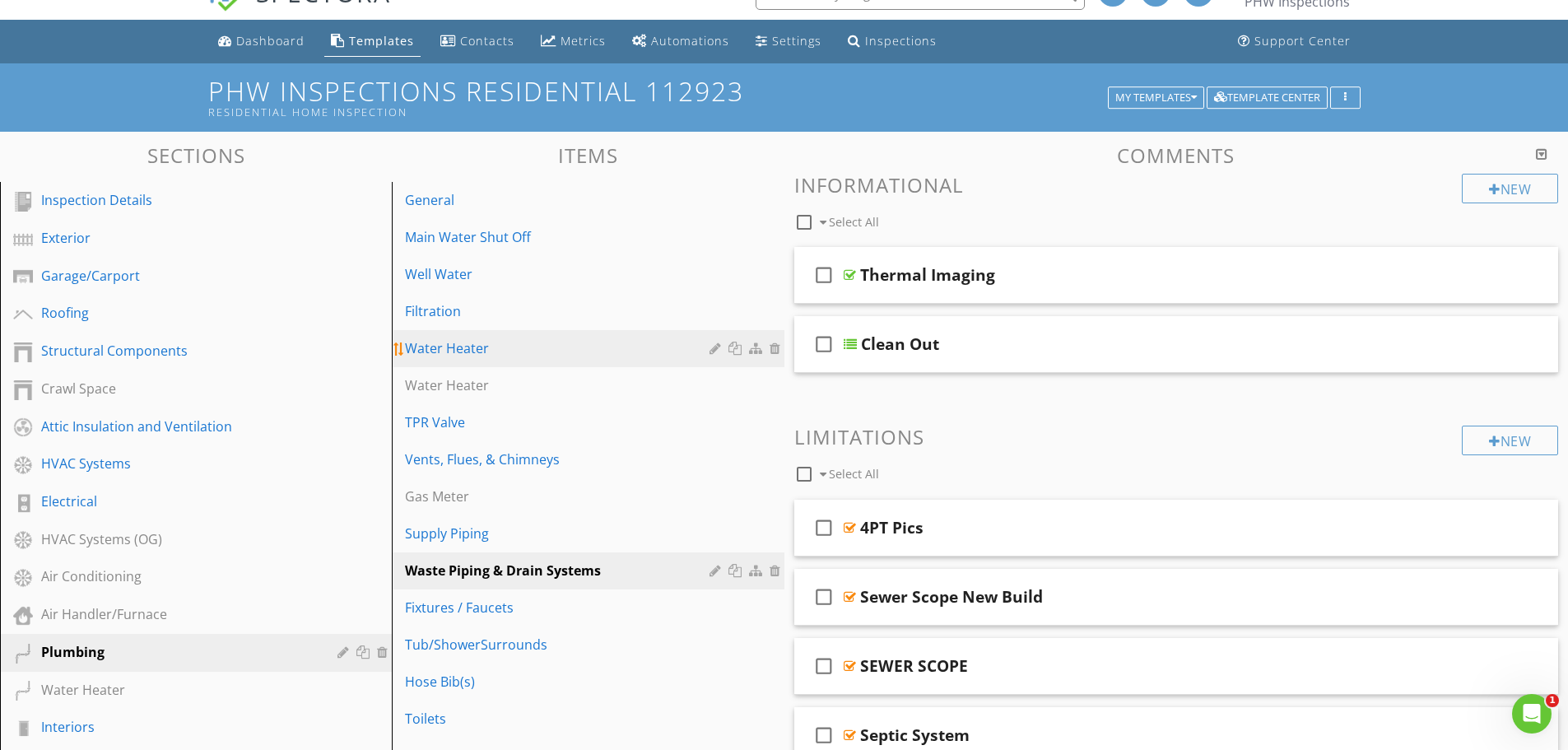
scroll to position [32, 0]
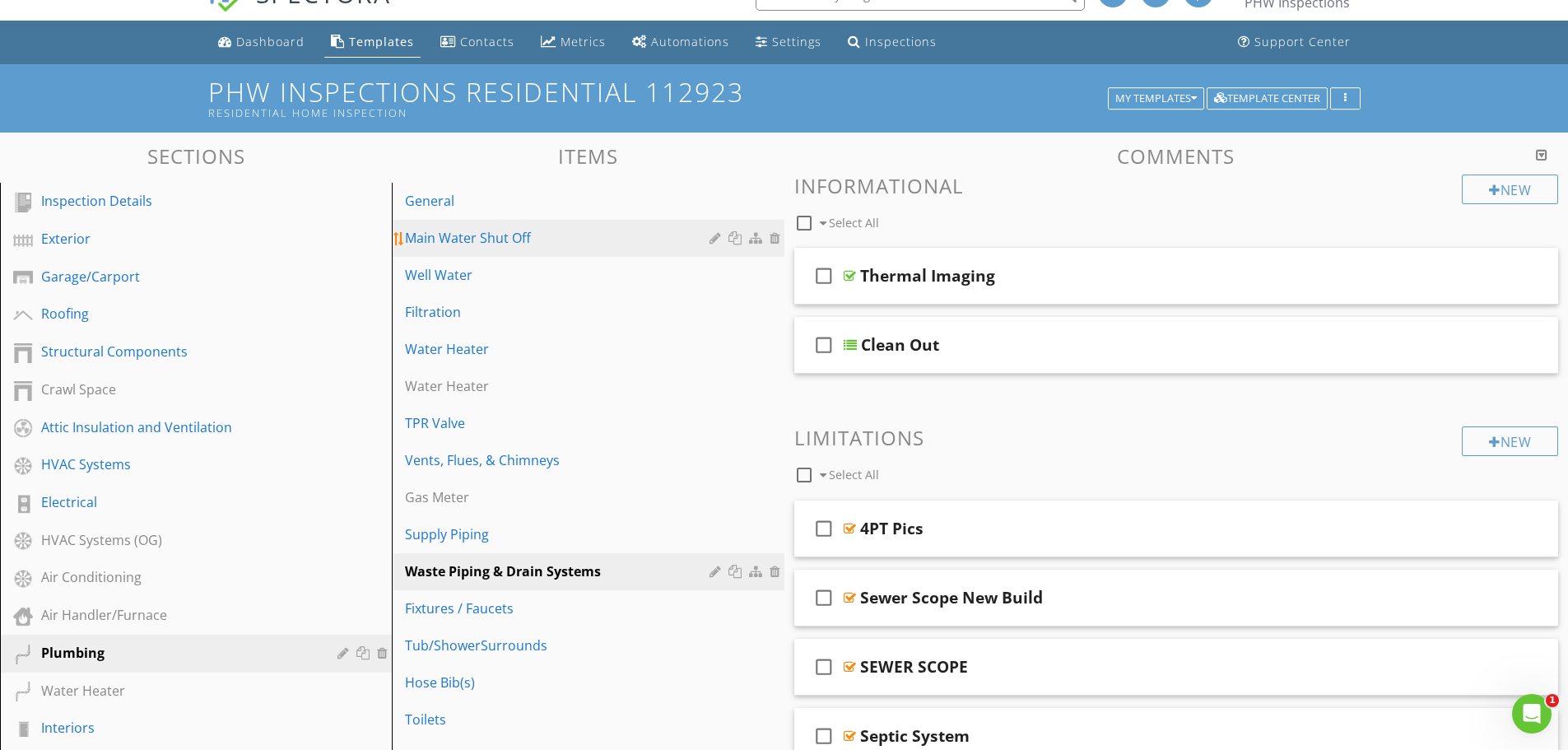
click at [509, 246] on div "Main Water Shut Off" at bounding box center [559, 237] width 308 height 20
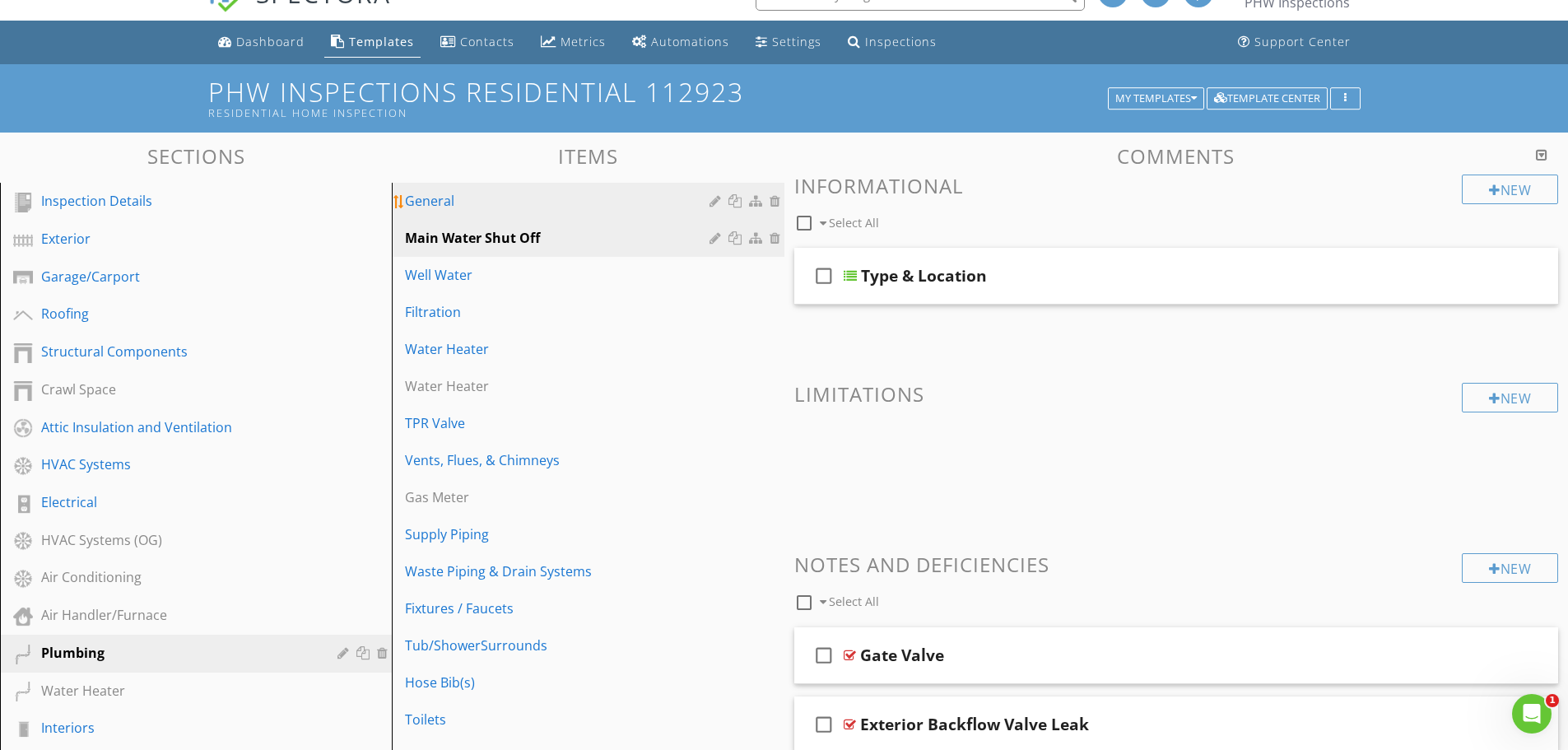
click at [483, 212] on link "General" at bounding box center [590, 200] width 387 height 37
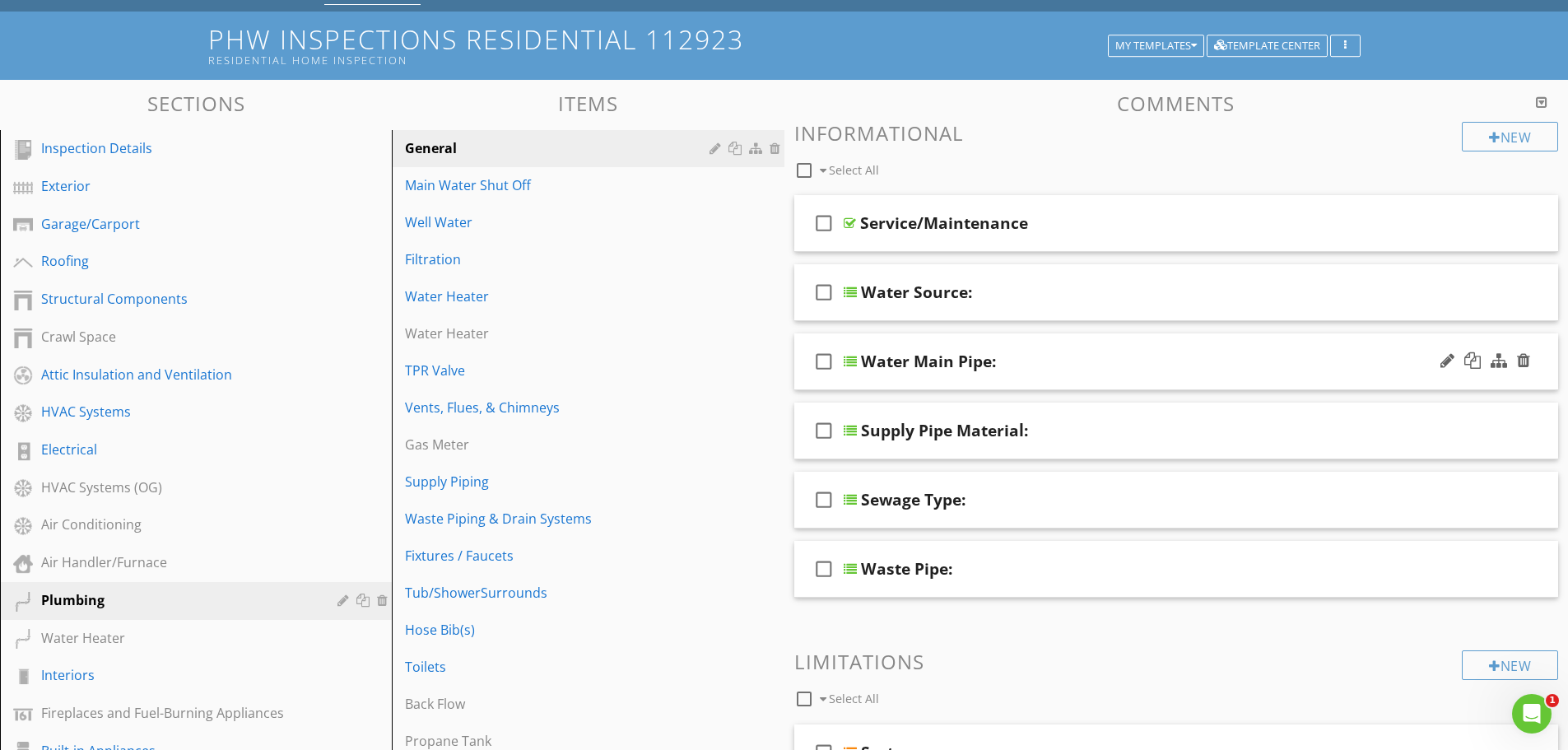
scroll to position [115, 0]
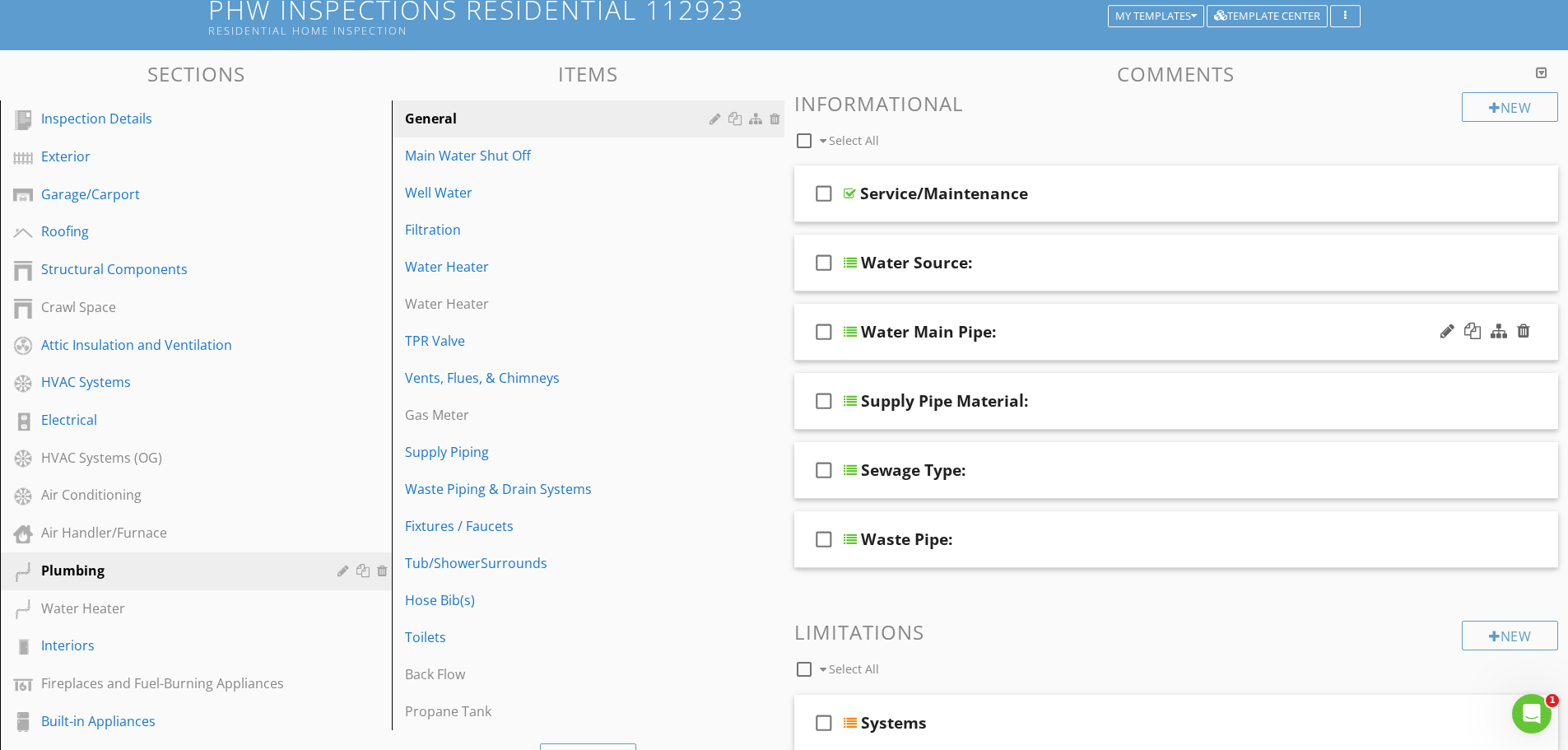
click at [1099, 337] on div "Water Main Pipe:" at bounding box center [1135, 331] width 548 height 20
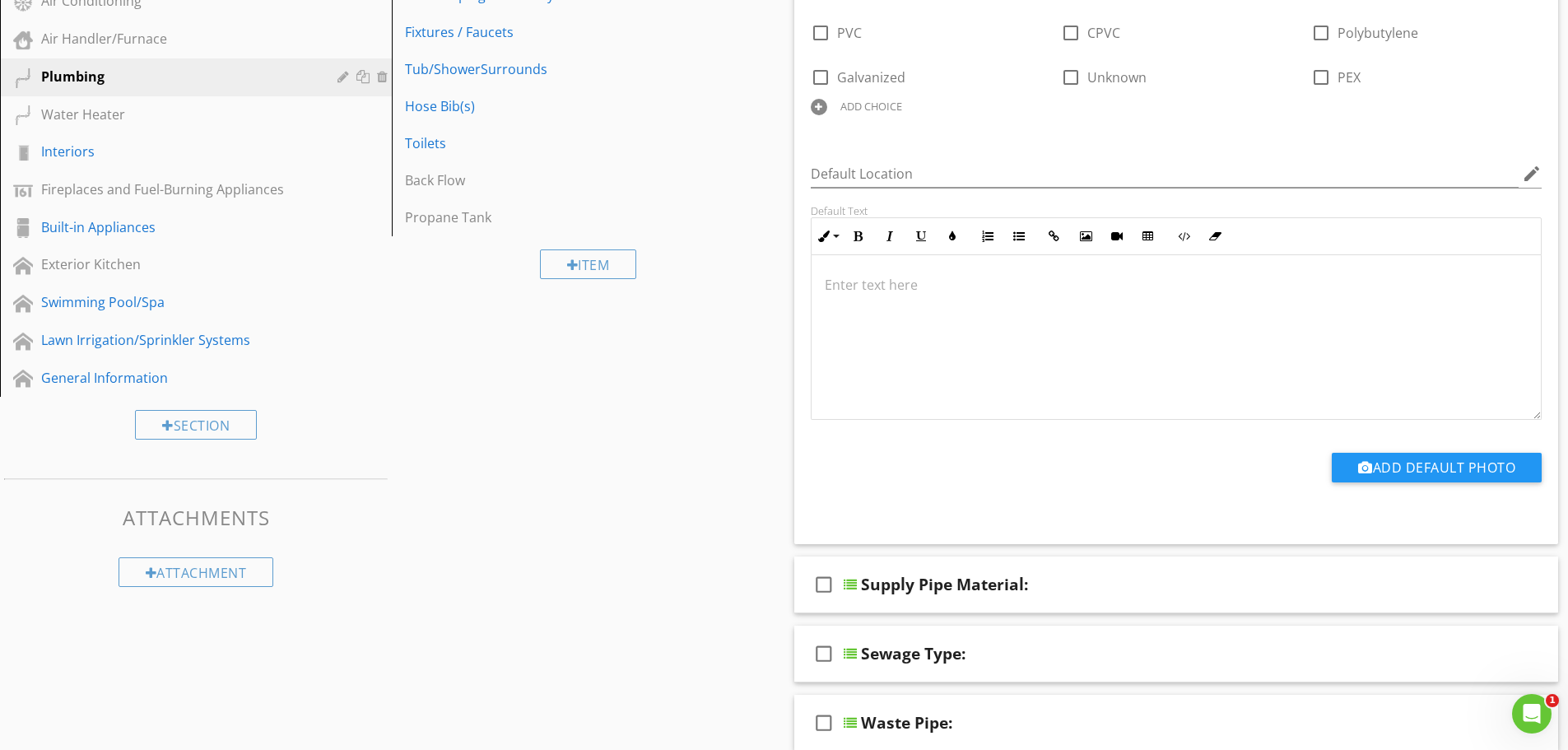
scroll to position [1, 0]
click at [1126, 595] on div "Supply Pipe Material:" at bounding box center [1135, 584] width 548 height 20
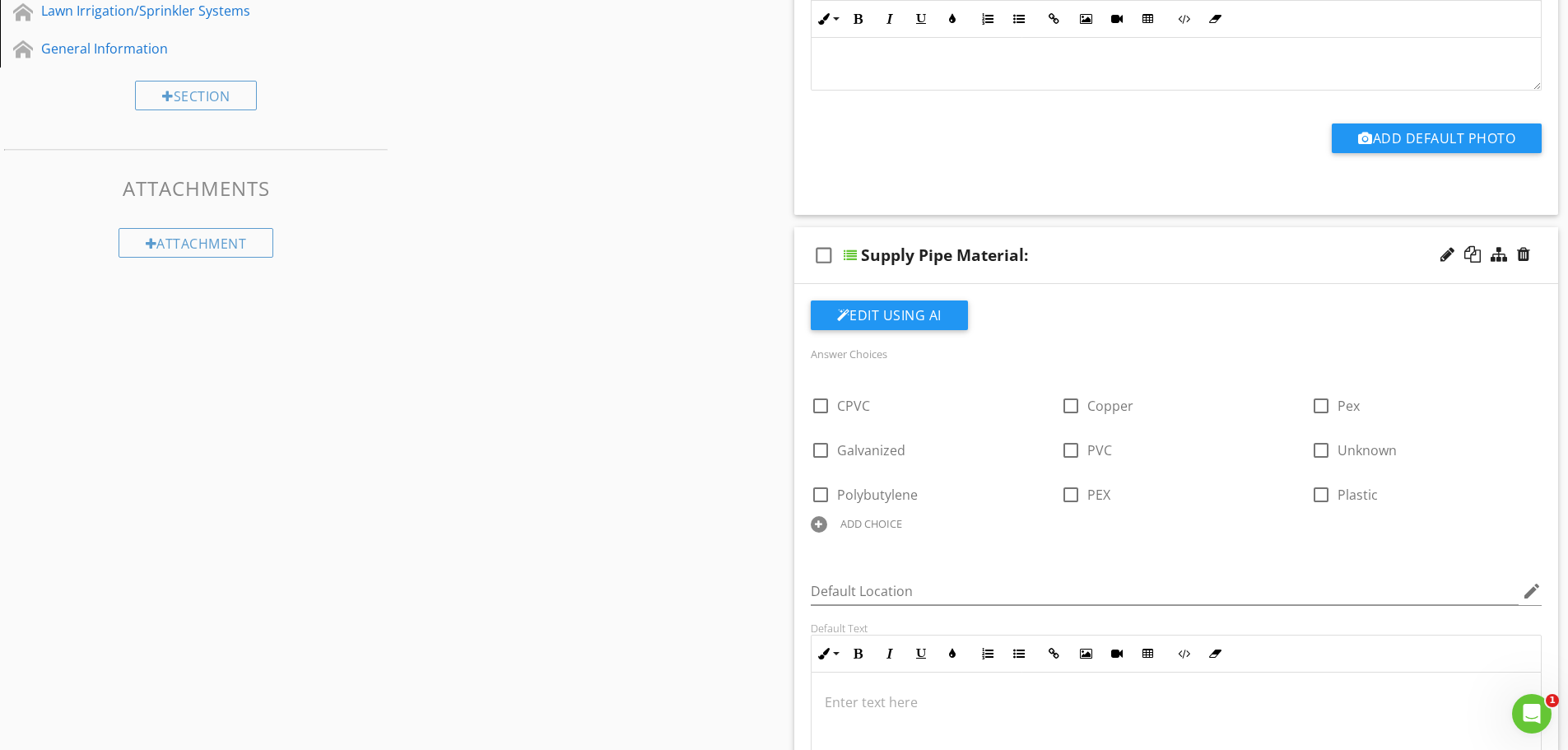
scroll to position [855, 0]
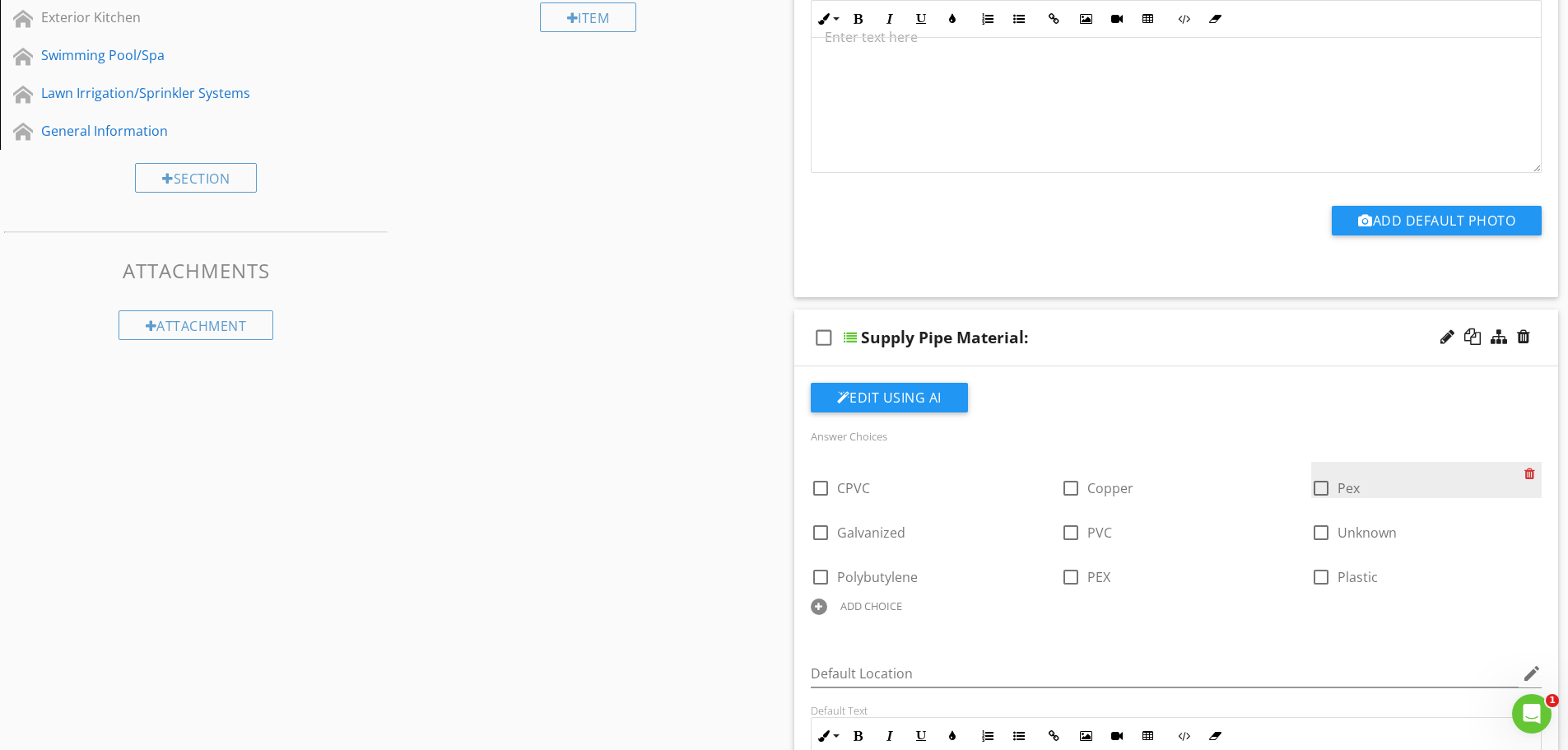
click at [1532, 472] on div at bounding box center [1532, 473] width 17 height 23
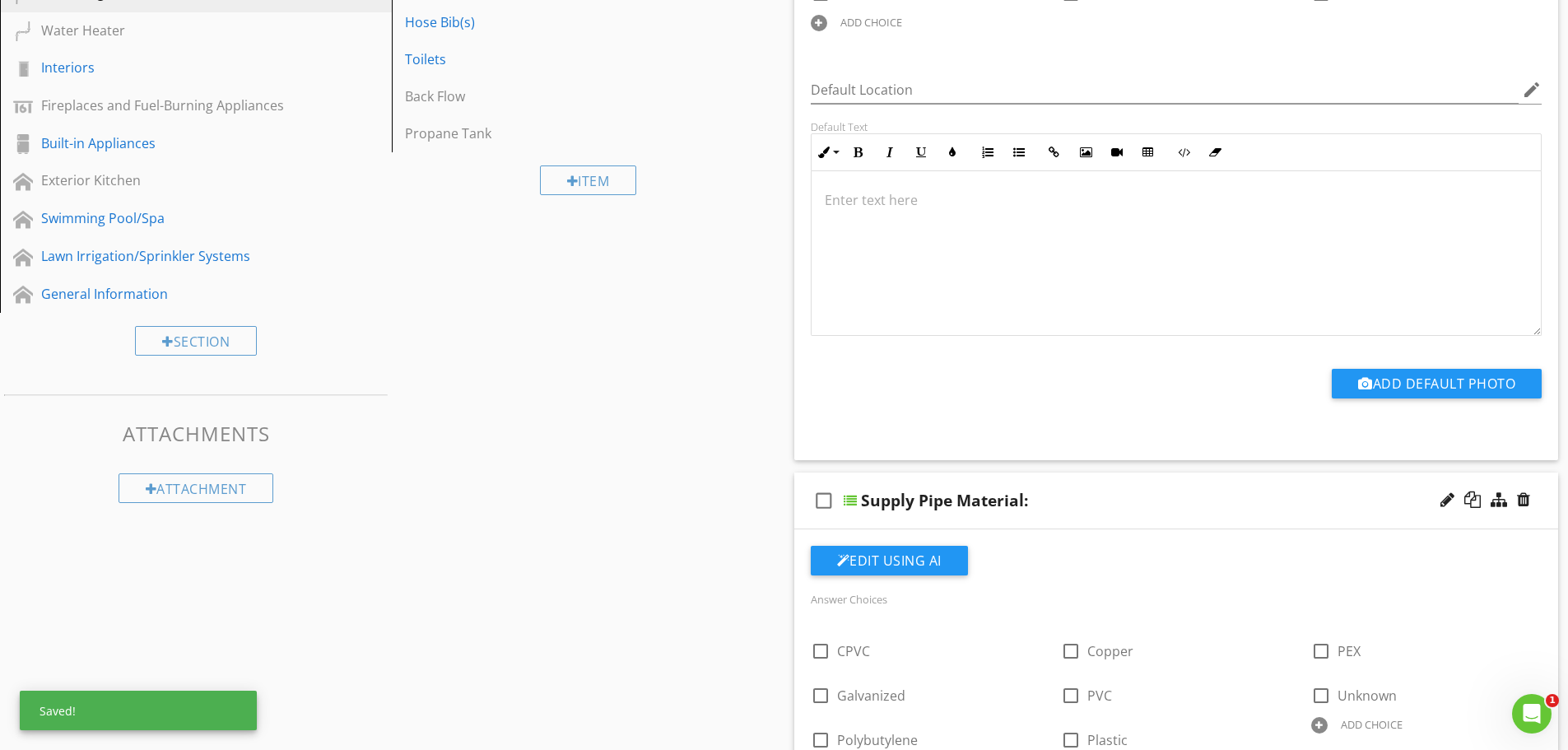
scroll to position [691, 0]
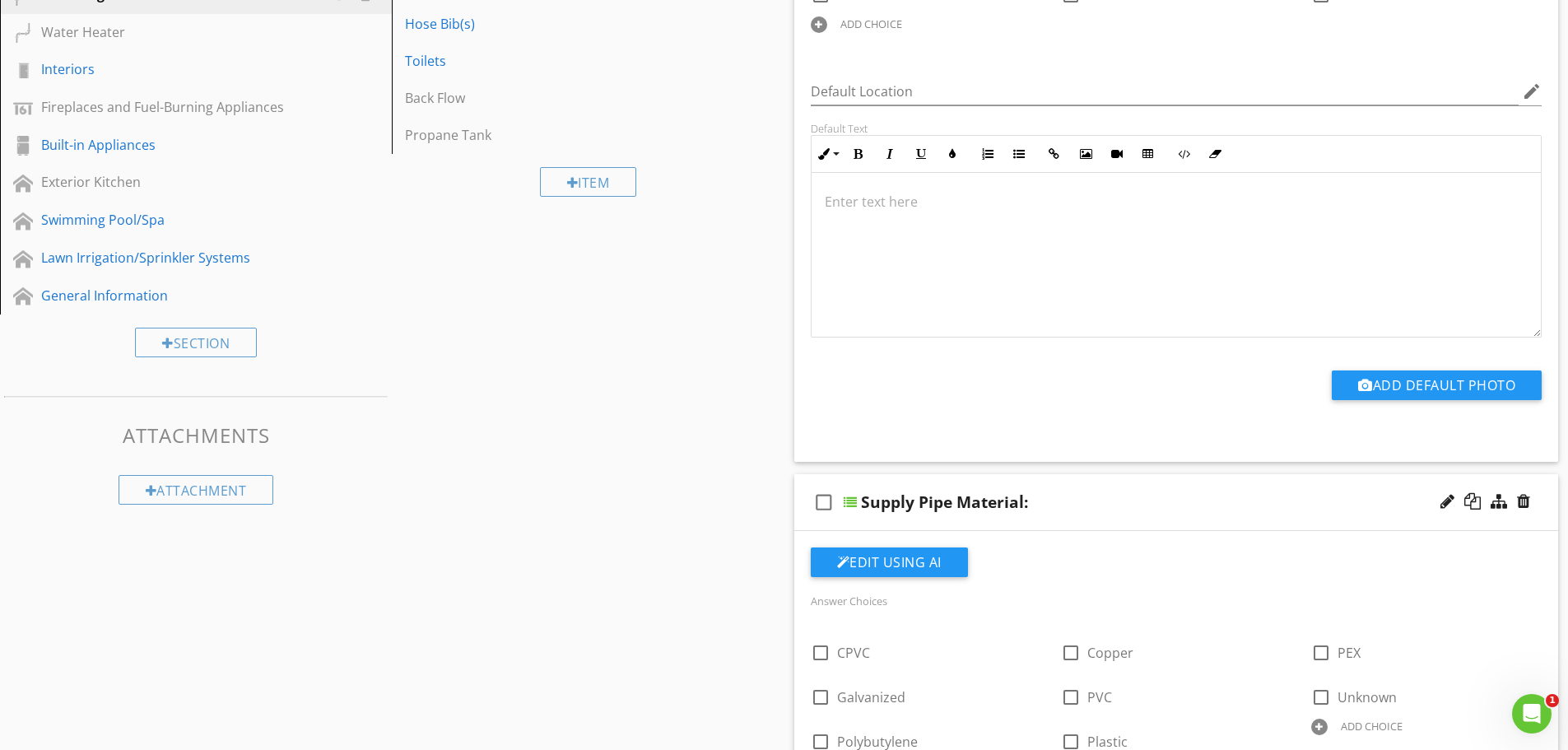
click at [1321, 501] on div "Supply Pipe Material:" at bounding box center [1135, 502] width 548 height 20
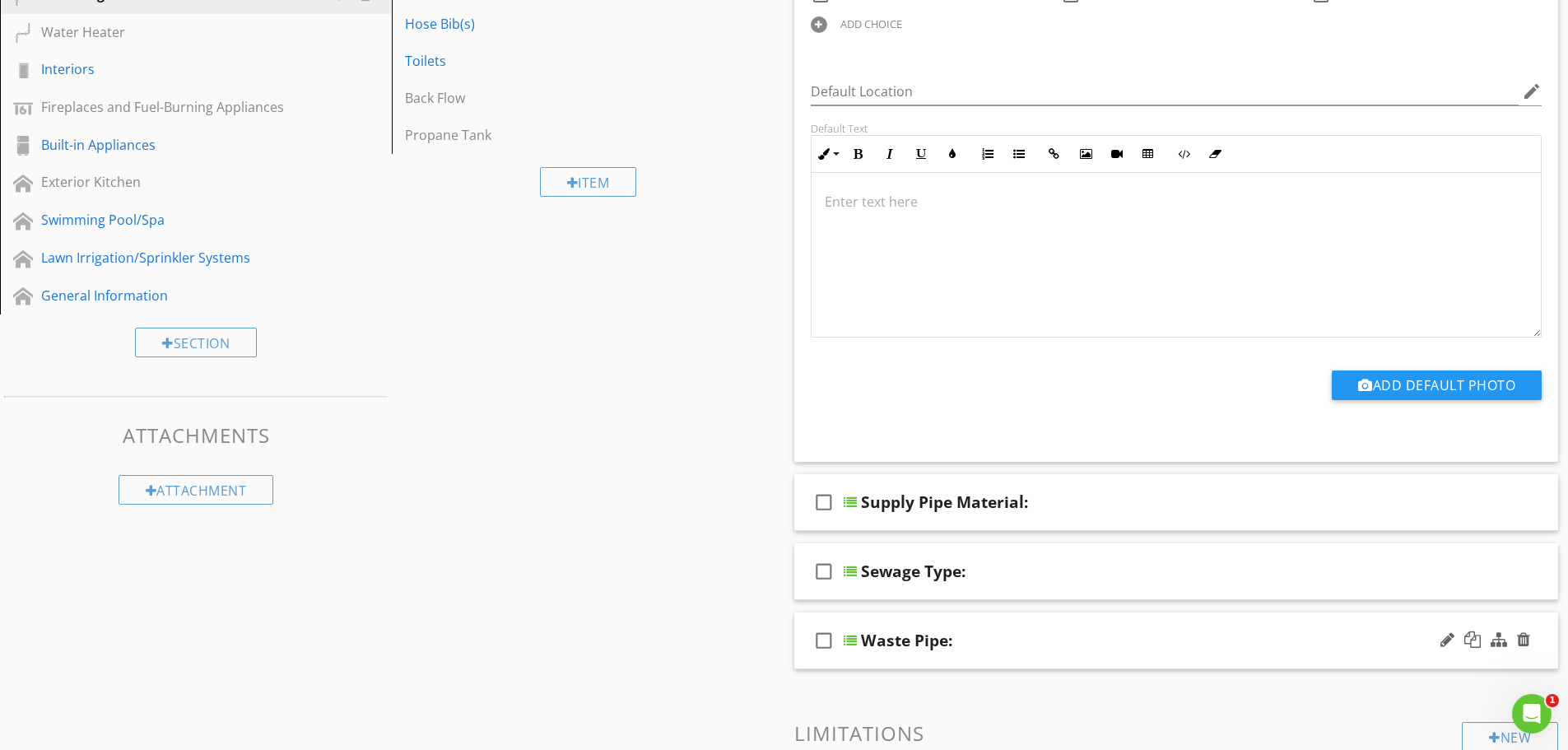
scroll to position [773, 0]
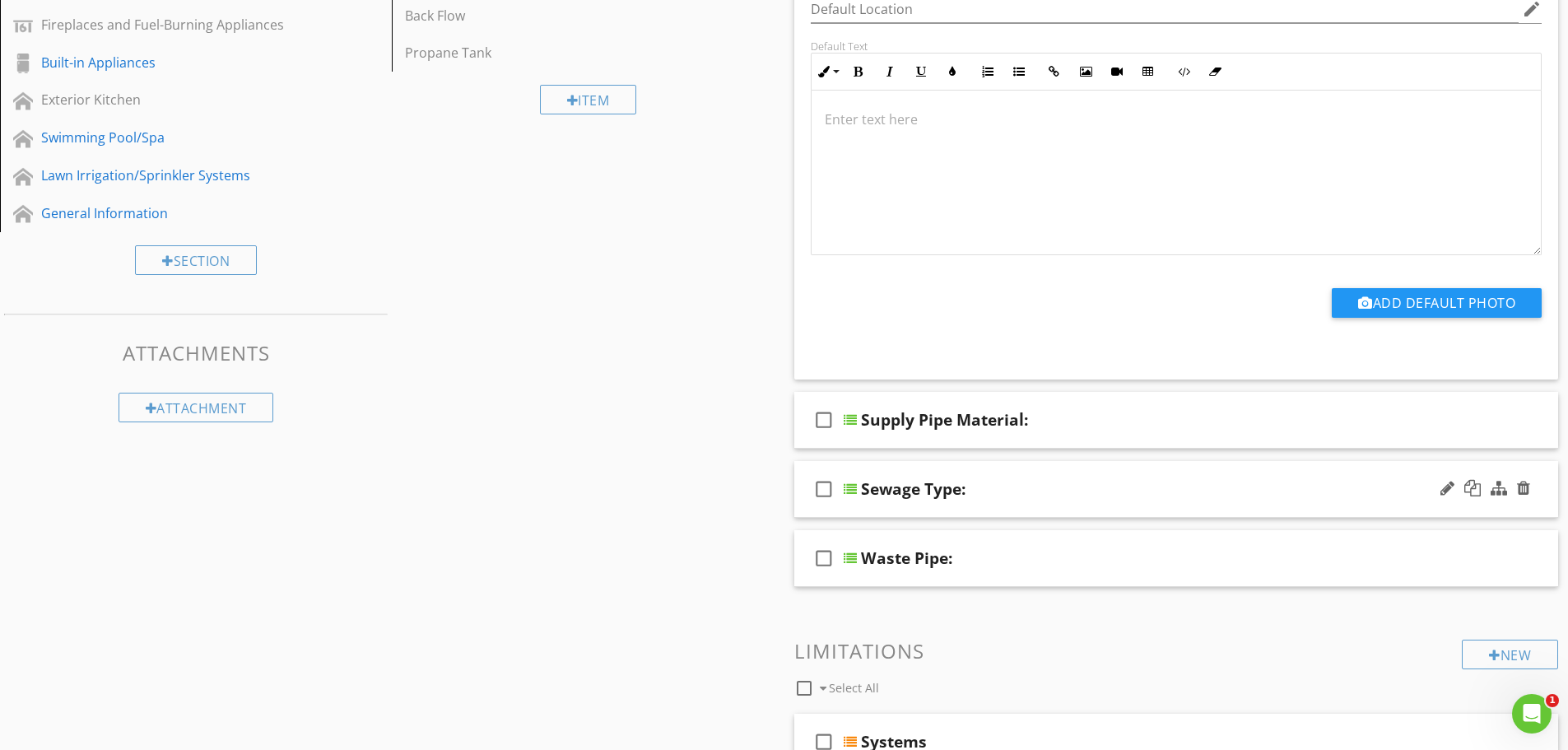
click at [1190, 497] on div "Sewage Type:" at bounding box center [1135, 488] width 548 height 20
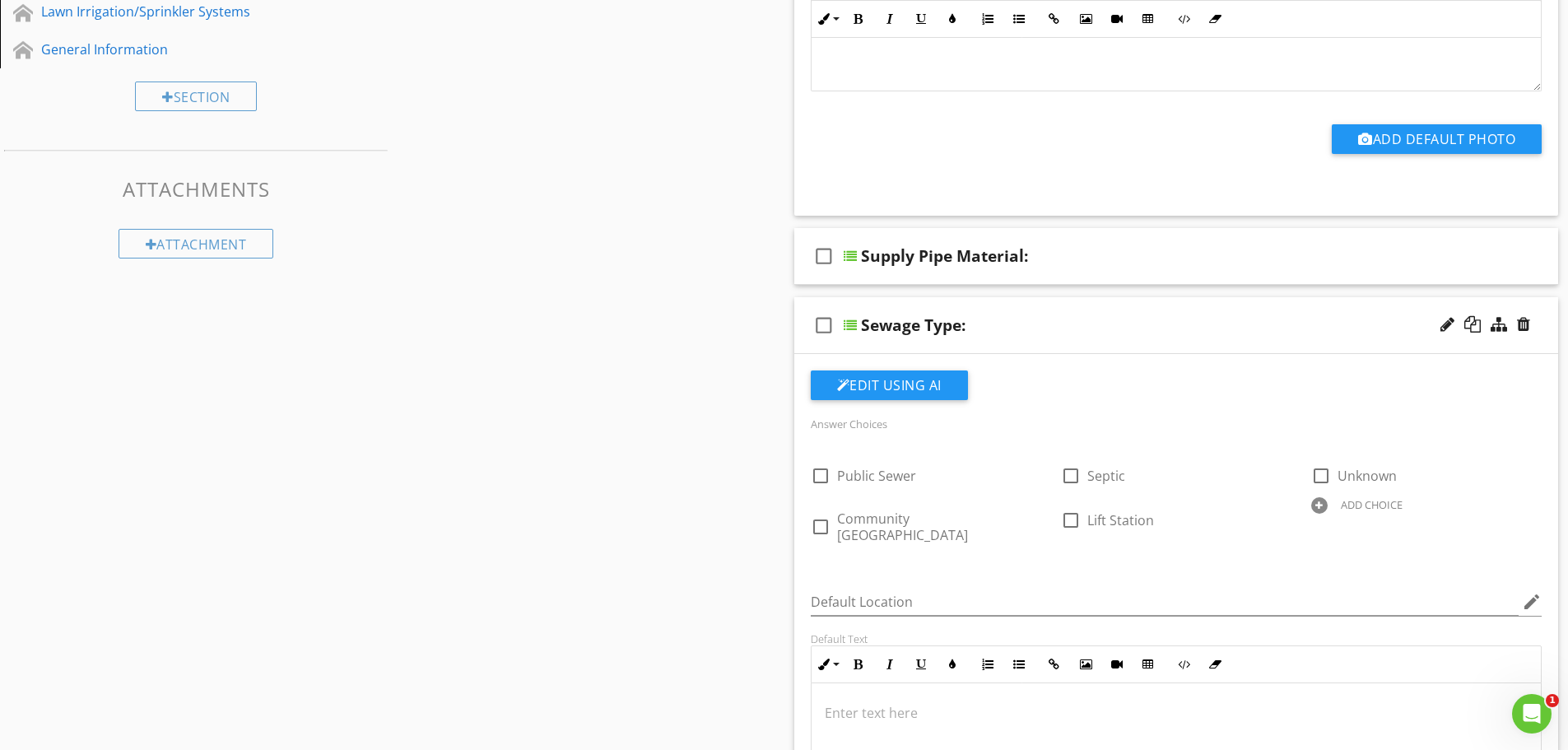
scroll to position [938, 0]
click at [1220, 331] on div "Sewage Type:" at bounding box center [1135, 324] width 548 height 20
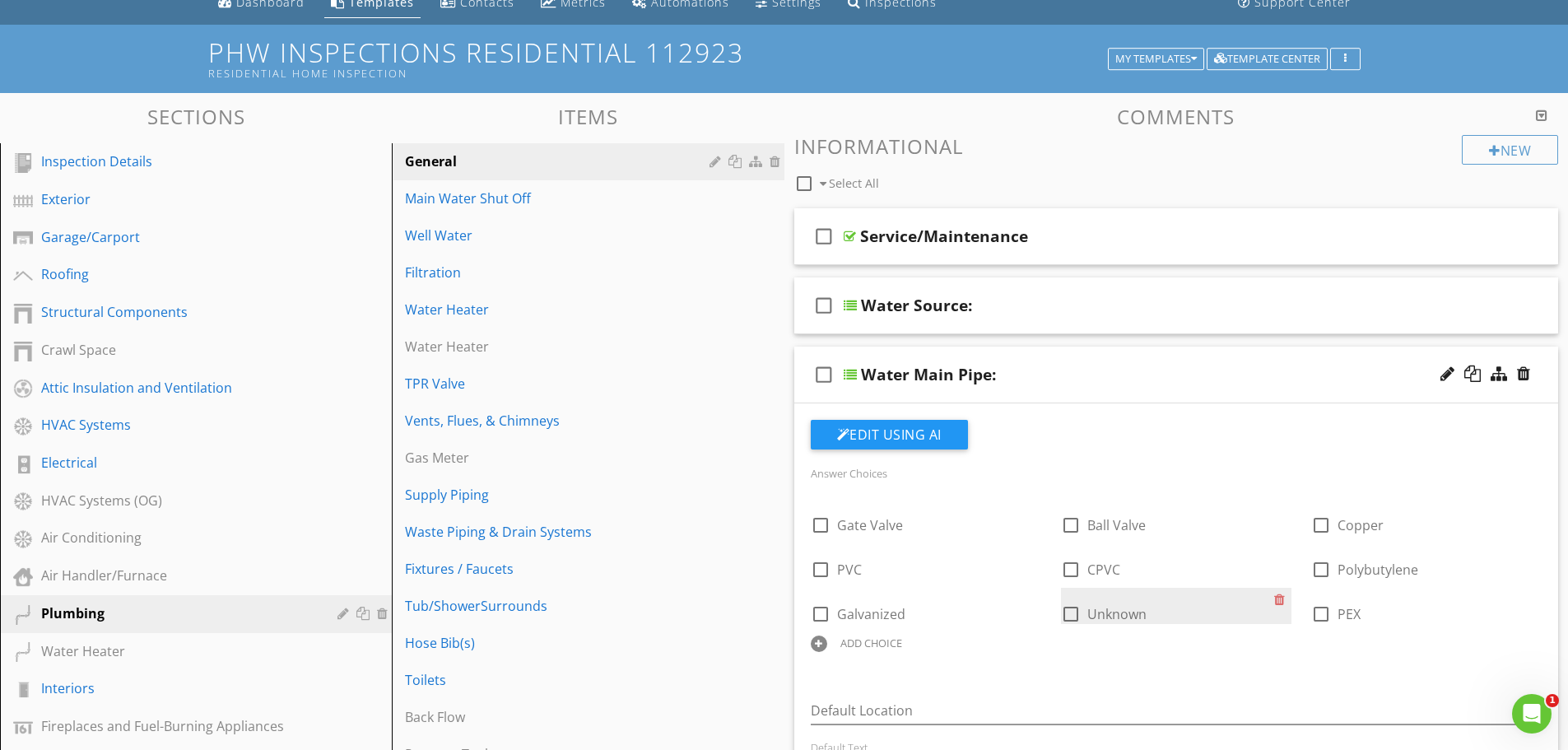
scroll to position [32, 0]
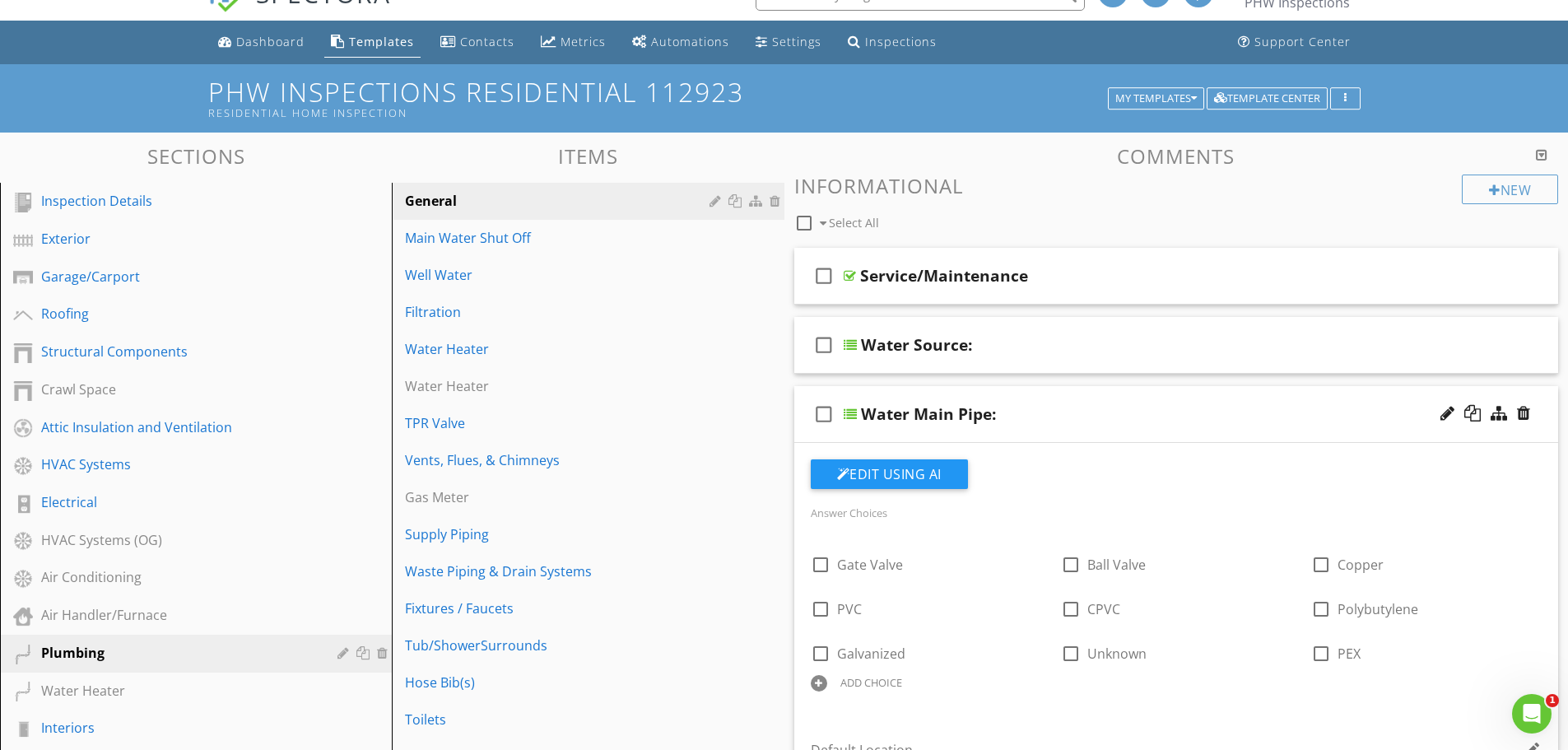
click at [1086, 417] on div "Water Main Pipe:" at bounding box center [1135, 414] width 548 height 20
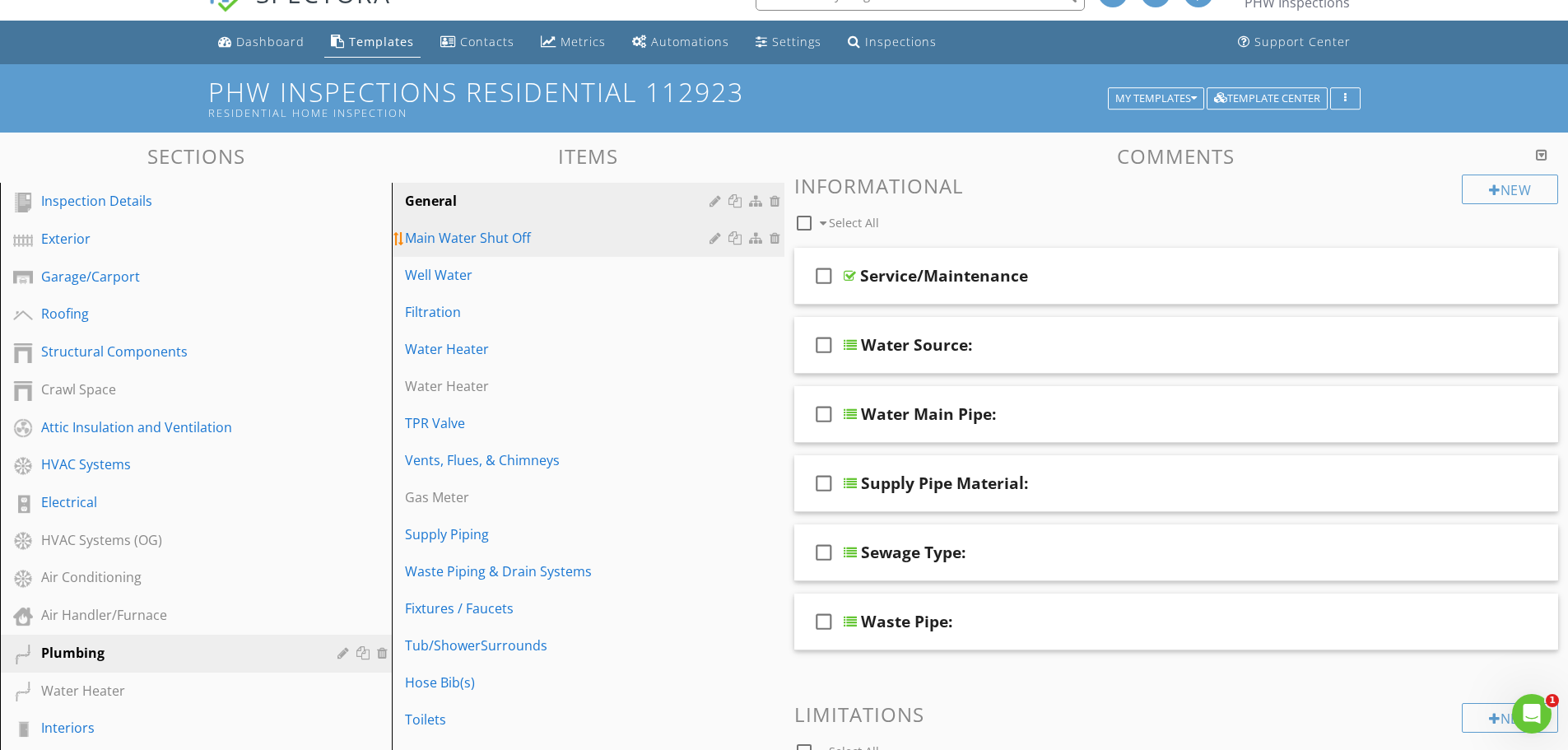
click at [458, 246] on div "Main Water Shut Off" at bounding box center [559, 237] width 308 height 20
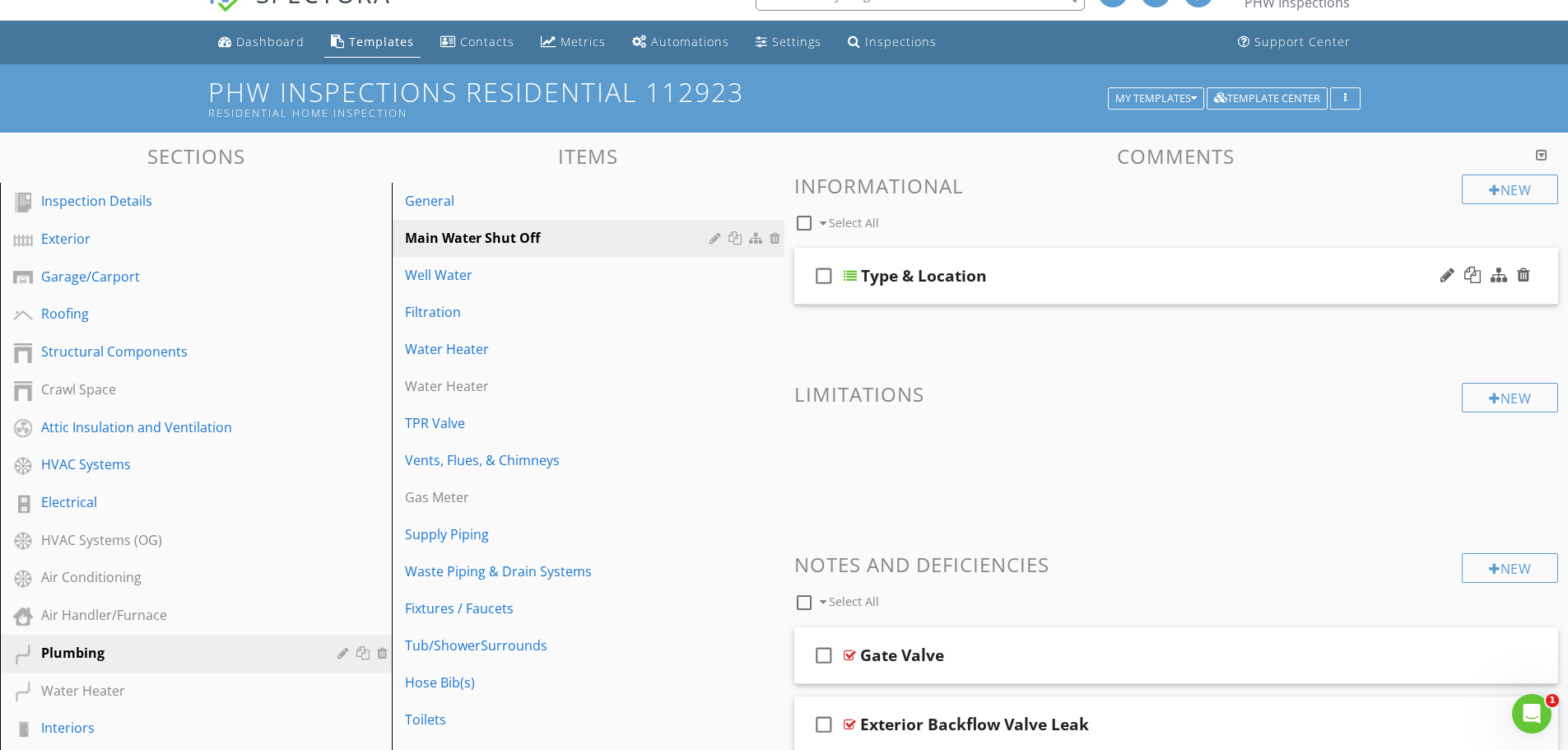
click at [1117, 282] on div "Type & Location" at bounding box center [1135, 275] width 548 height 20
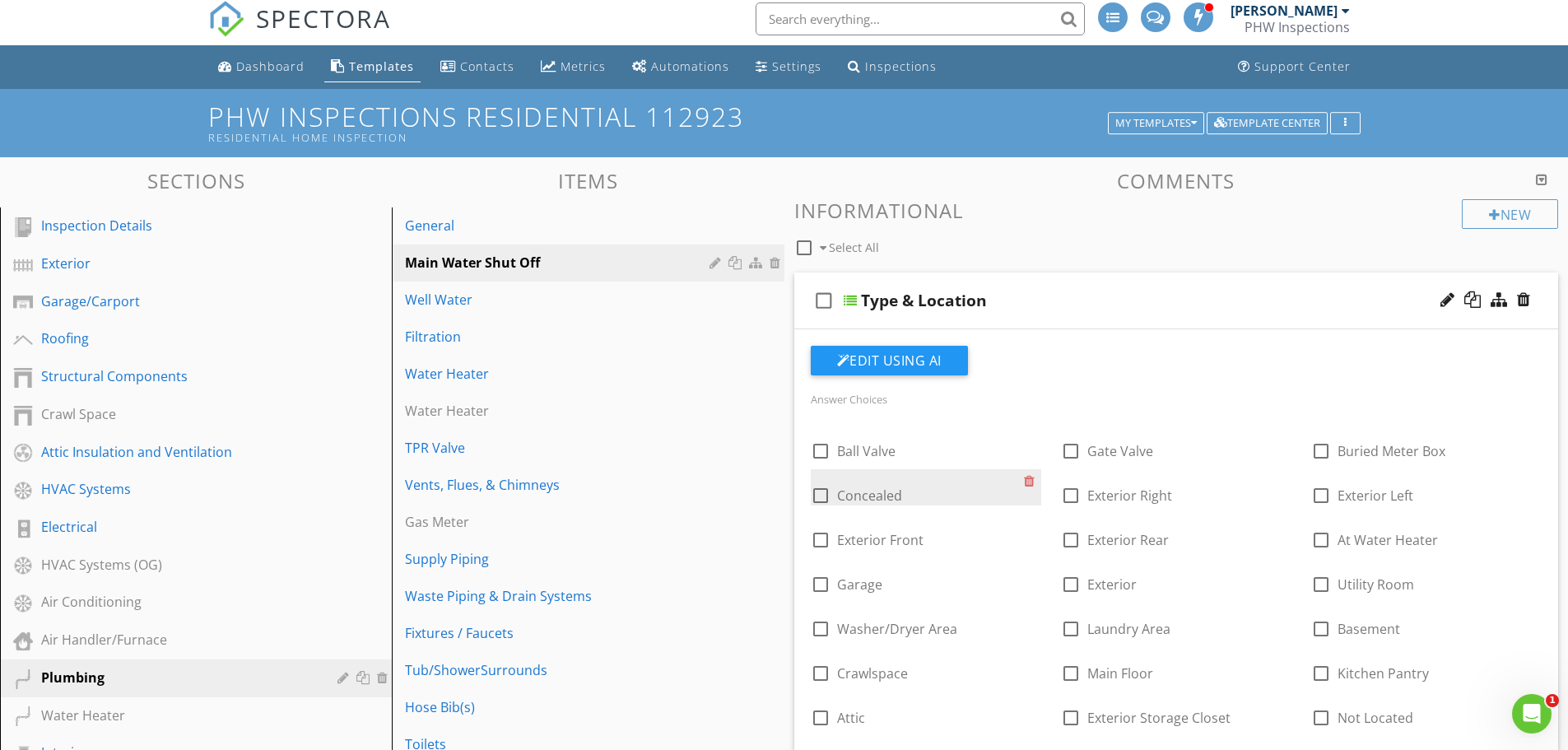
scroll to position [0, 0]
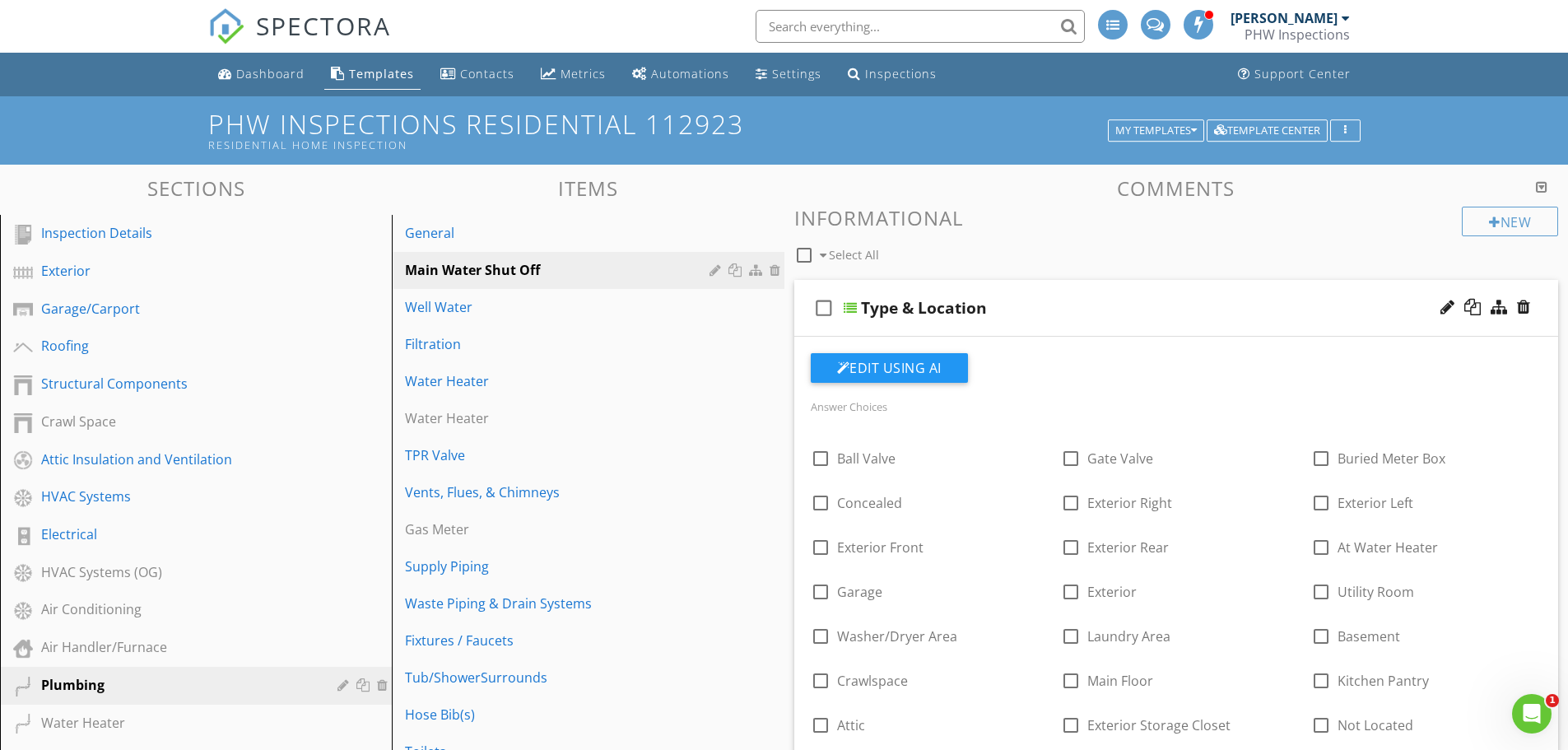
click at [1432, 310] on div "check_box_outline_blank Type & Location" at bounding box center [1176, 308] width 764 height 57
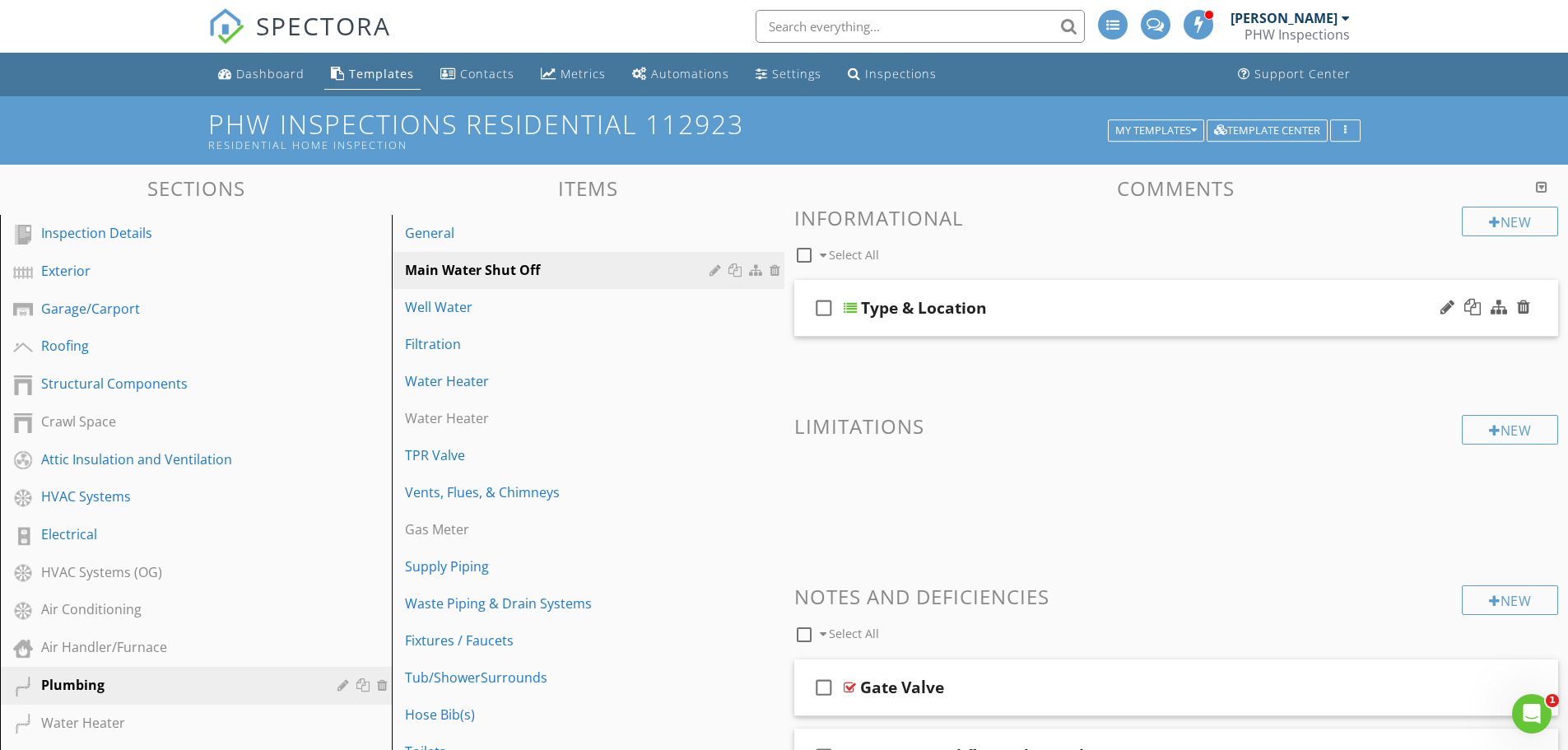
click at [1432, 310] on div "check_box_outline_blank Type & Location" at bounding box center [1176, 308] width 764 height 57
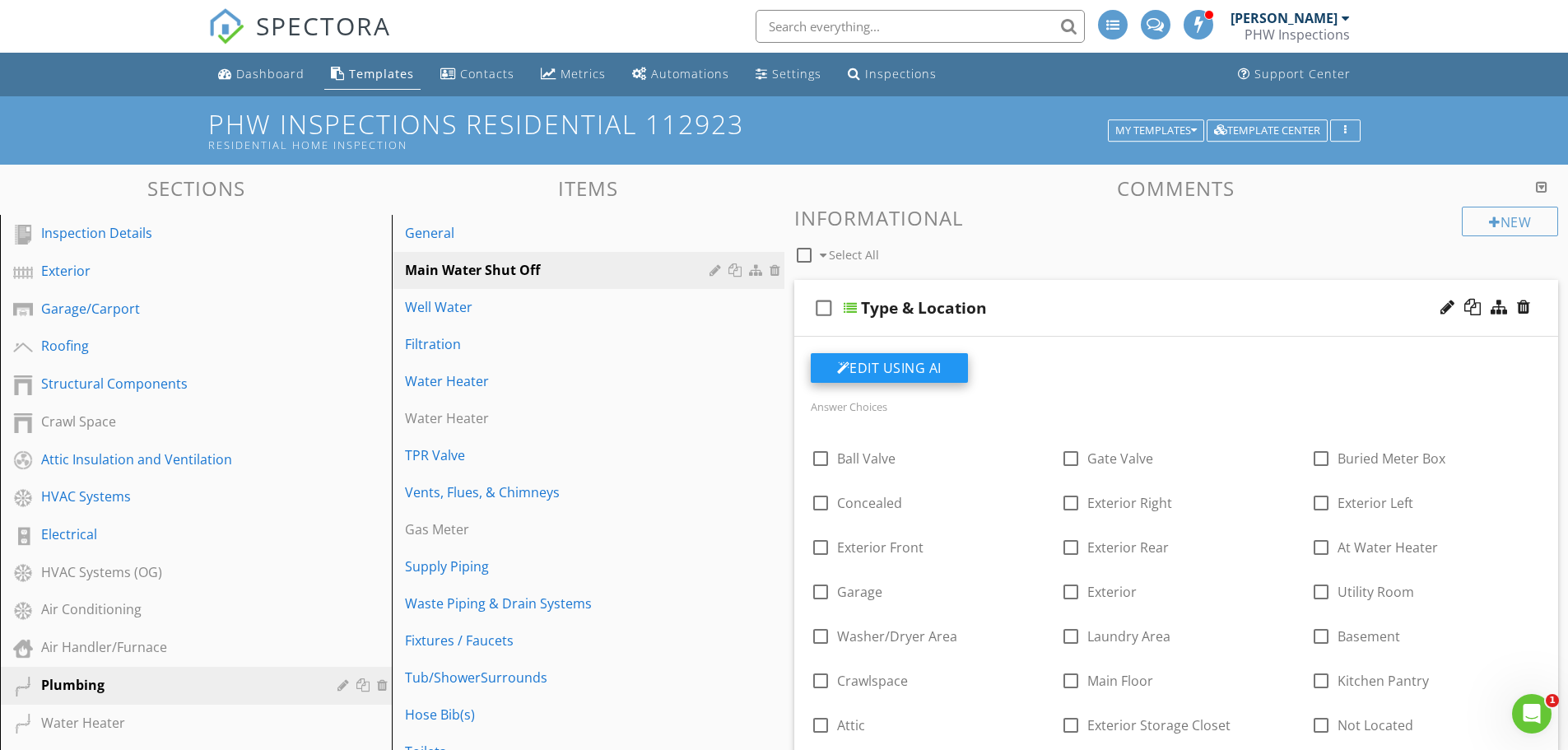
click at [909, 369] on button "Edit Using AI" at bounding box center [889, 368] width 157 height 30
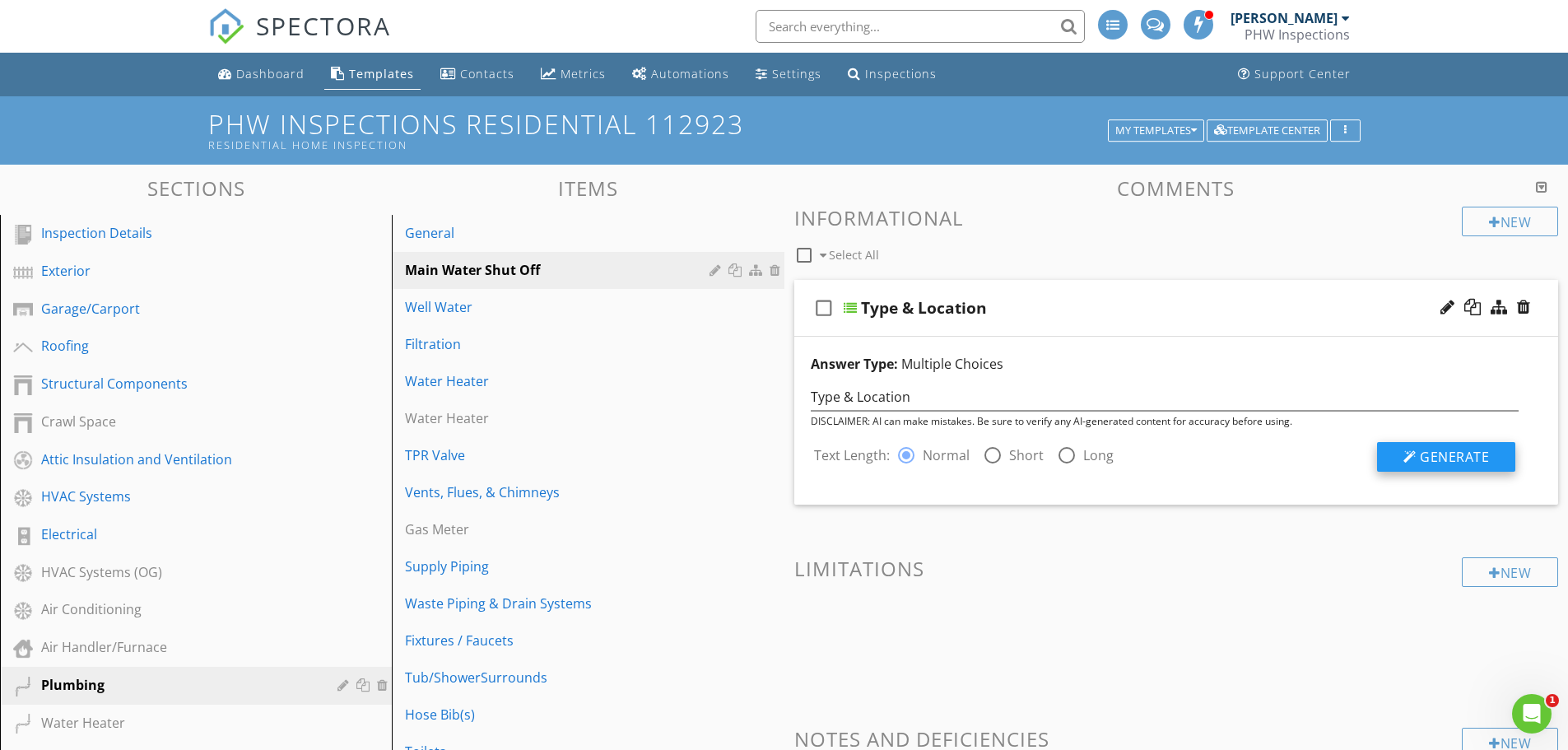
click at [1472, 455] on span "Generate" at bounding box center [1453, 456] width 69 height 18
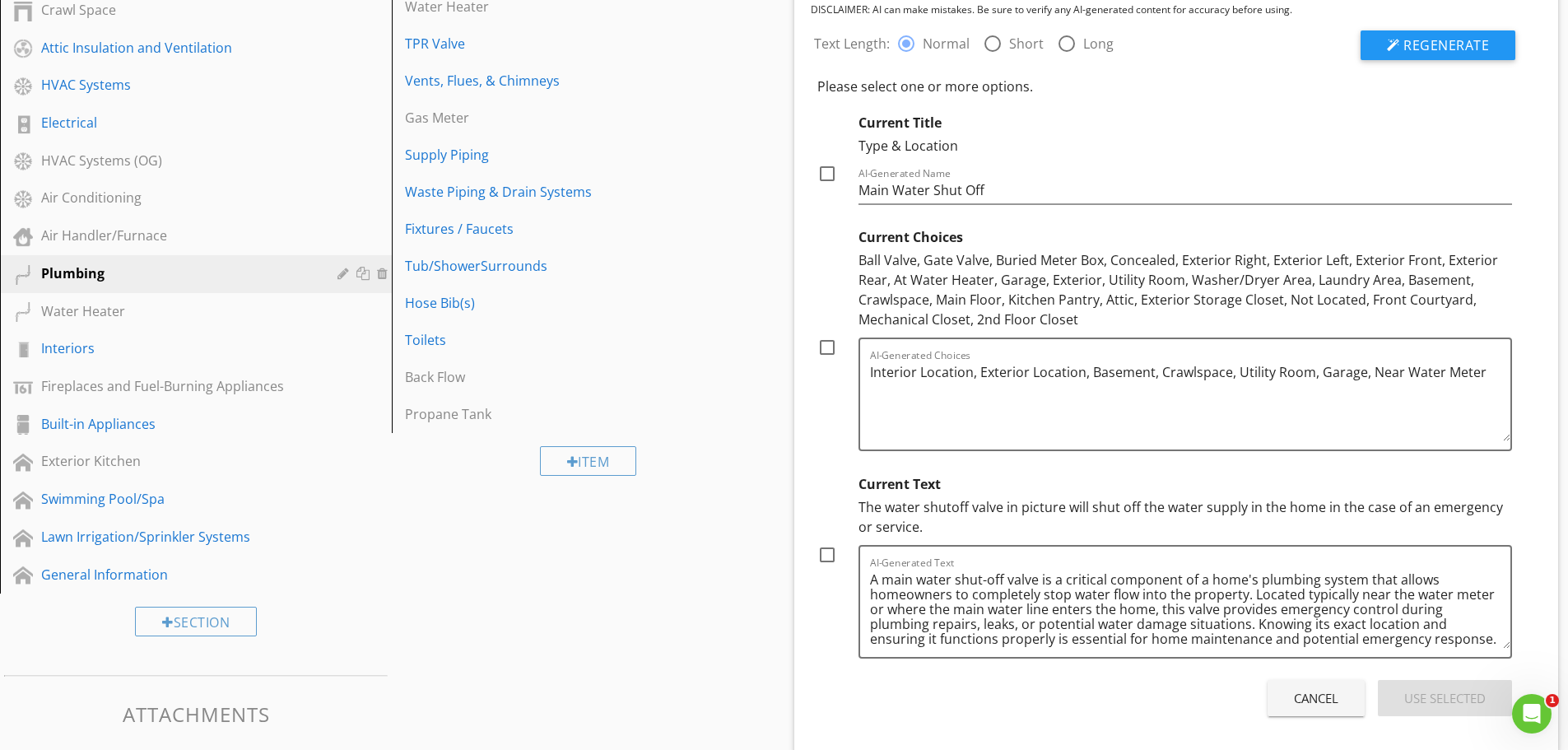
click at [997, 45] on div at bounding box center [992, 43] width 28 height 28
radio input "false"
radio input "true"
click at [1442, 41] on span "Regenerate" at bounding box center [1446, 45] width 86 height 18
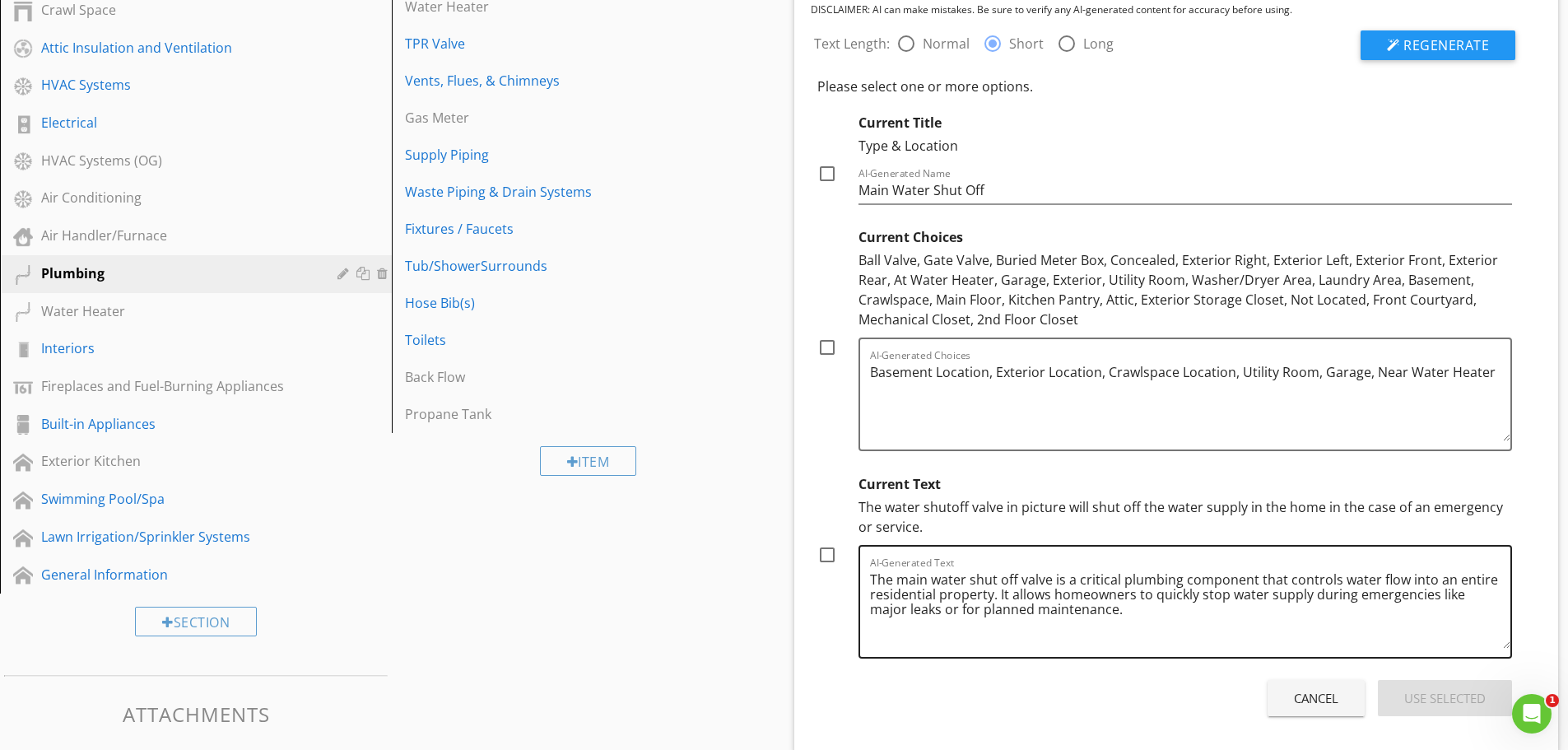
click at [1050, 582] on textarea "The main water shut off valve is a critical plumbing component that controls wa…" at bounding box center [1190, 607] width 641 height 82
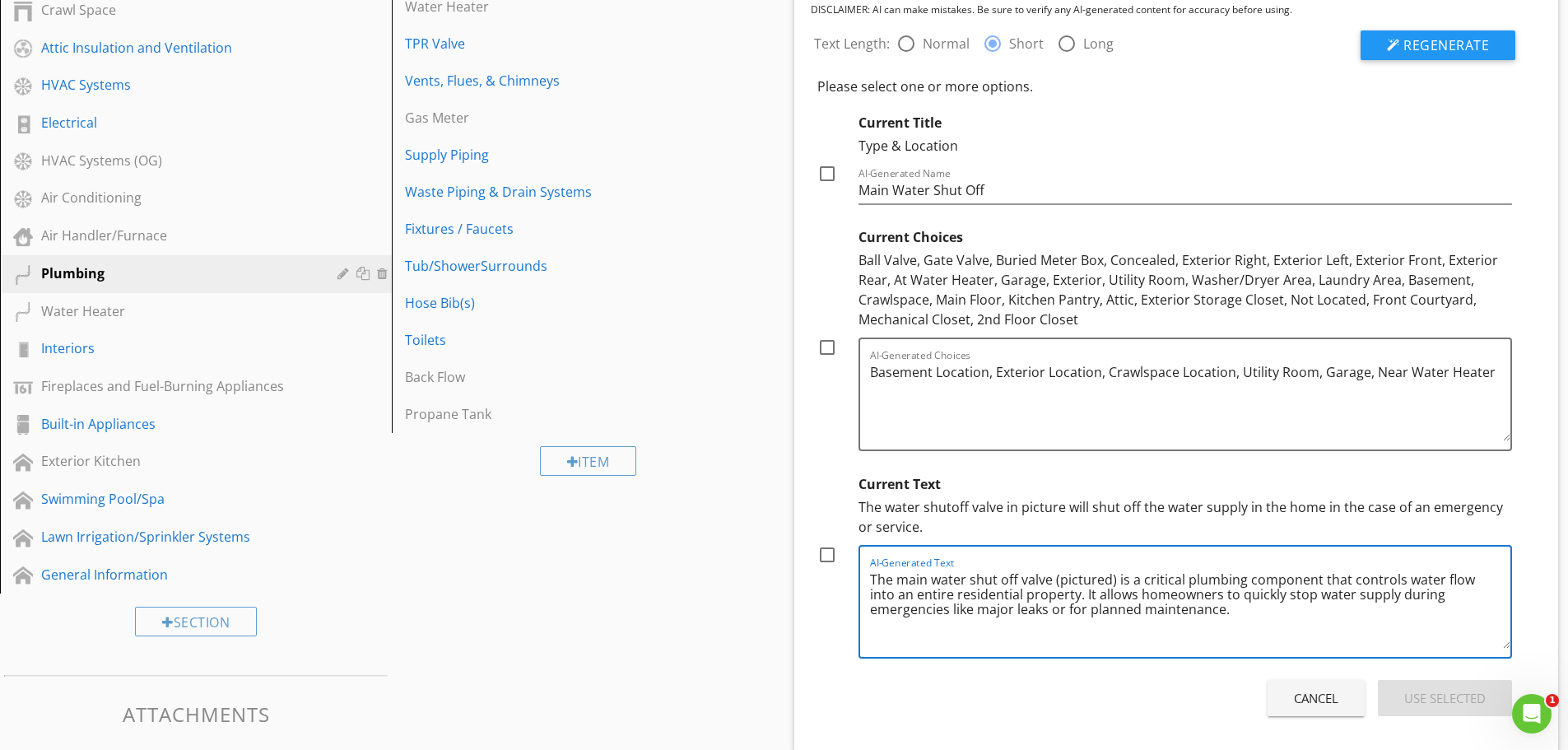
type textarea "The main water shut off valve (pictured) is a critical plumbing component that …"
click at [827, 549] on div at bounding box center [827, 555] width 28 height 28
checkbox input "true"
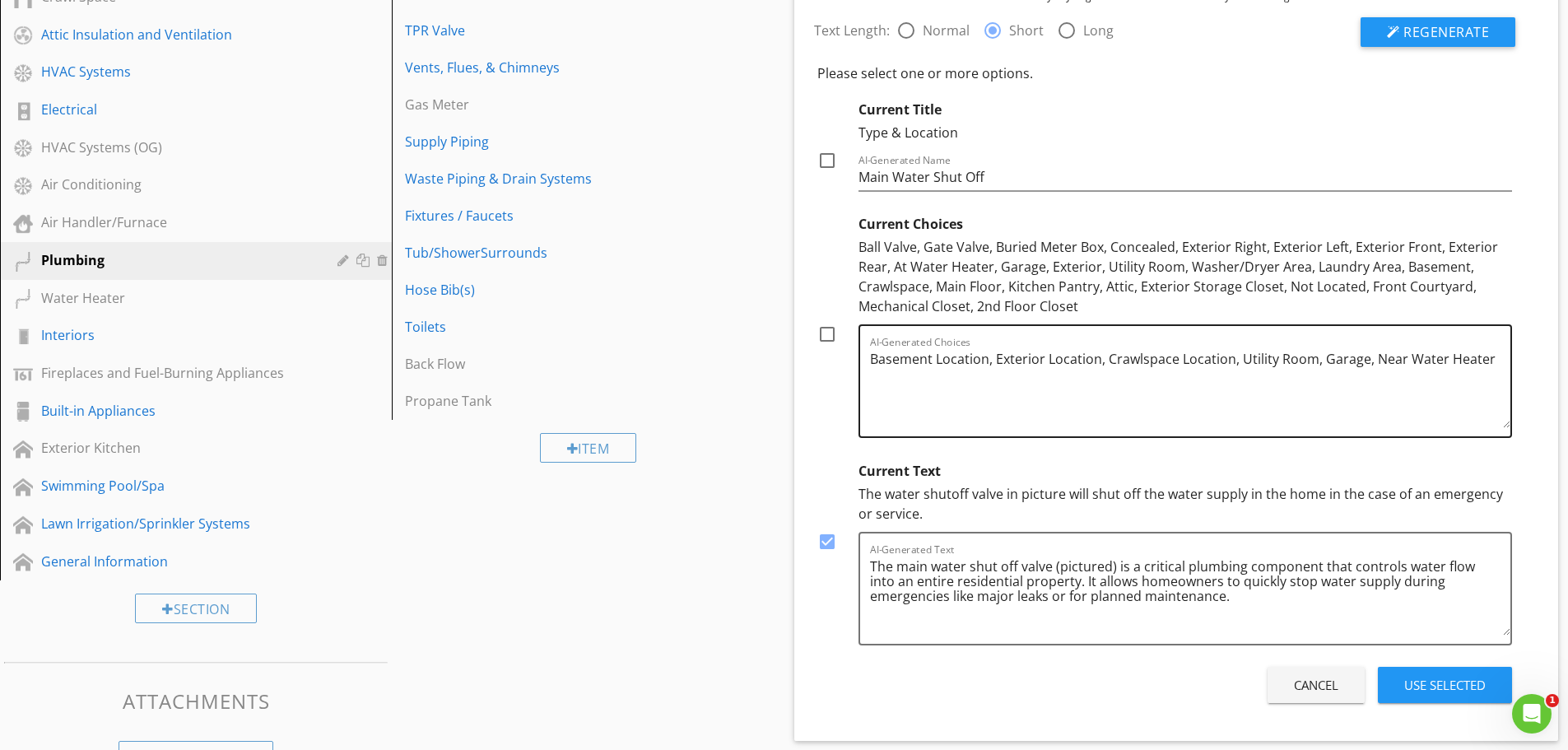
scroll to position [577, 0]
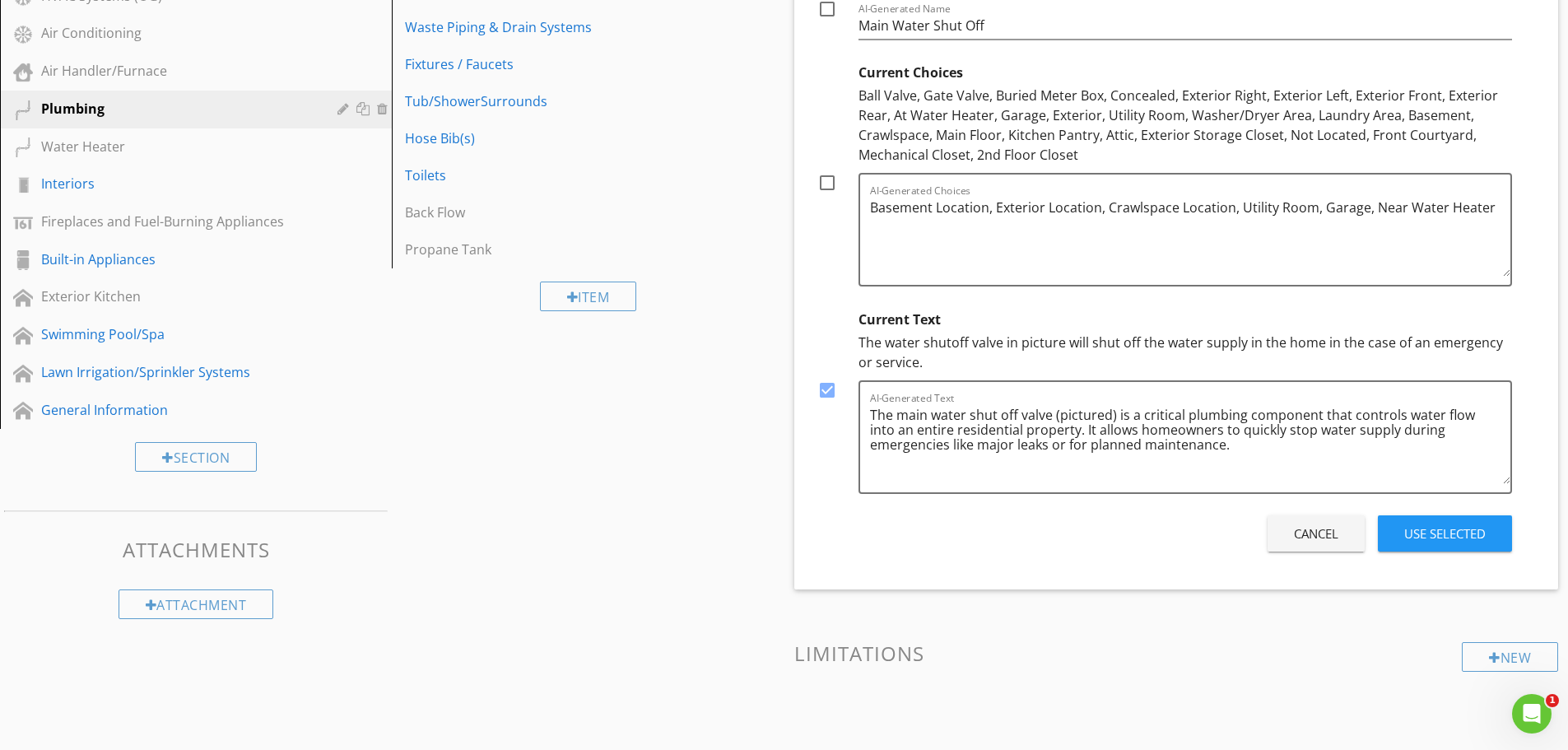
click at [1458, 534] on div "Use Selected" at bounding box center [1445, 533] width 81 height 19
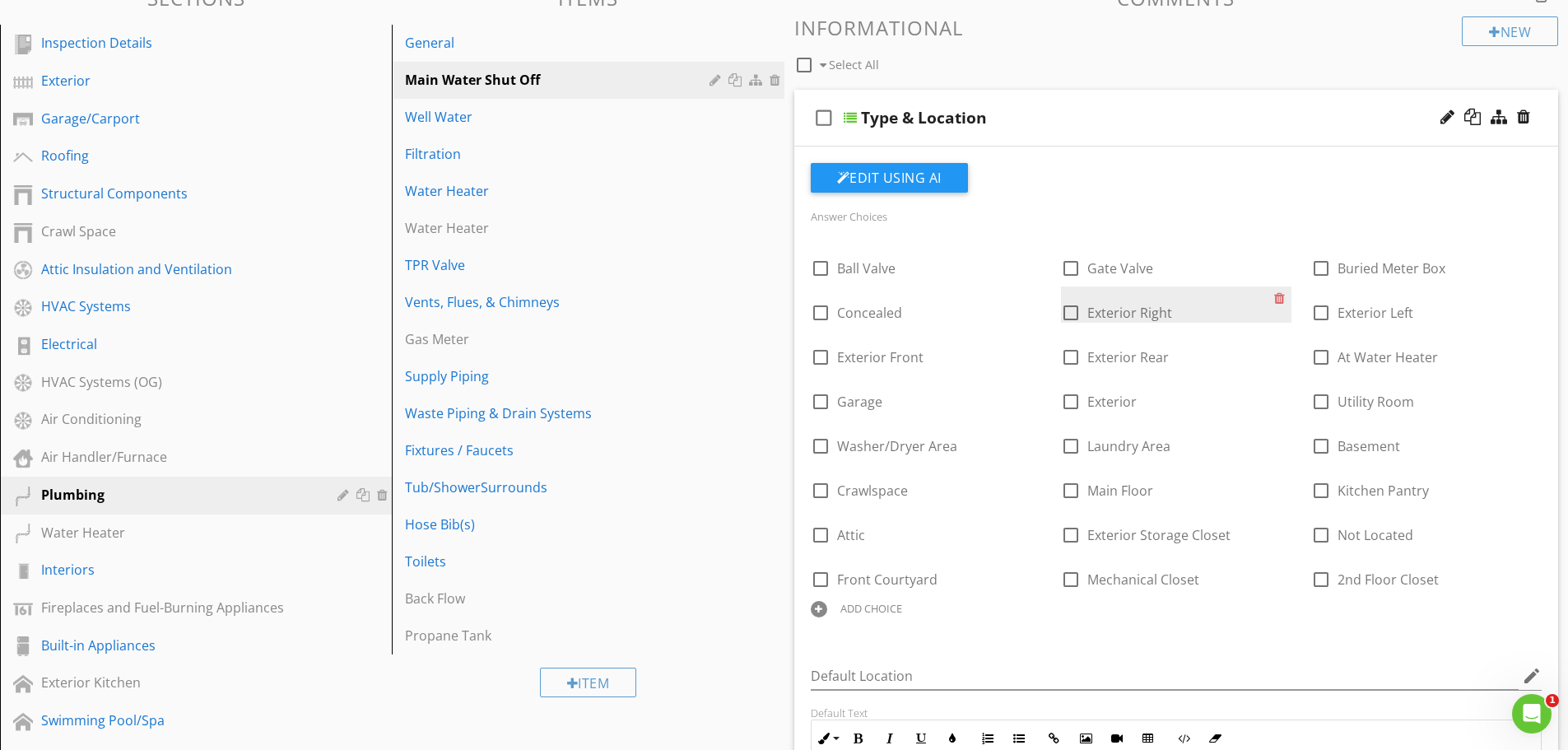
scroll to position [82, 0]
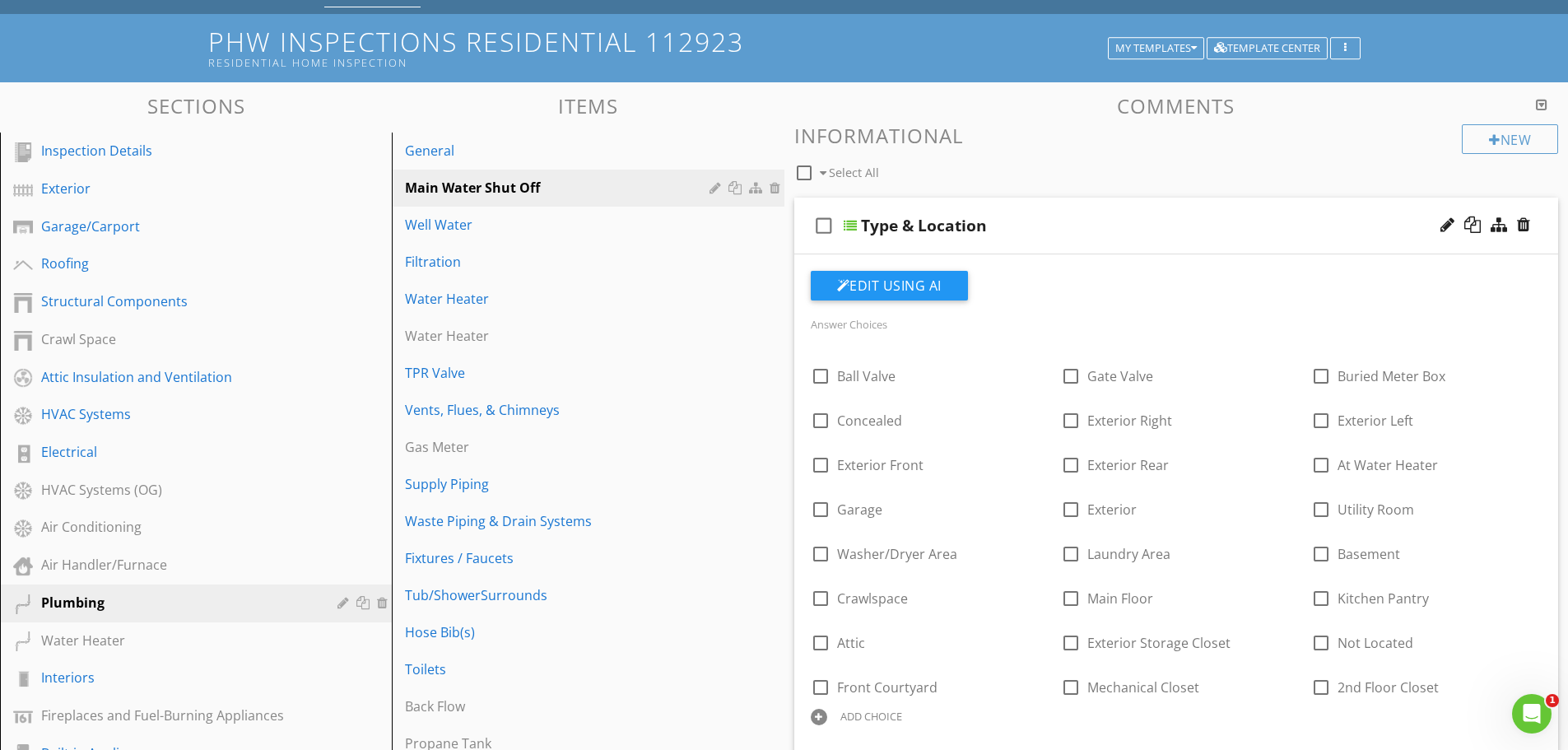
click at [1201, 218] on div "Type & Location" at bounding box center [1135, 225] width 548 height 20
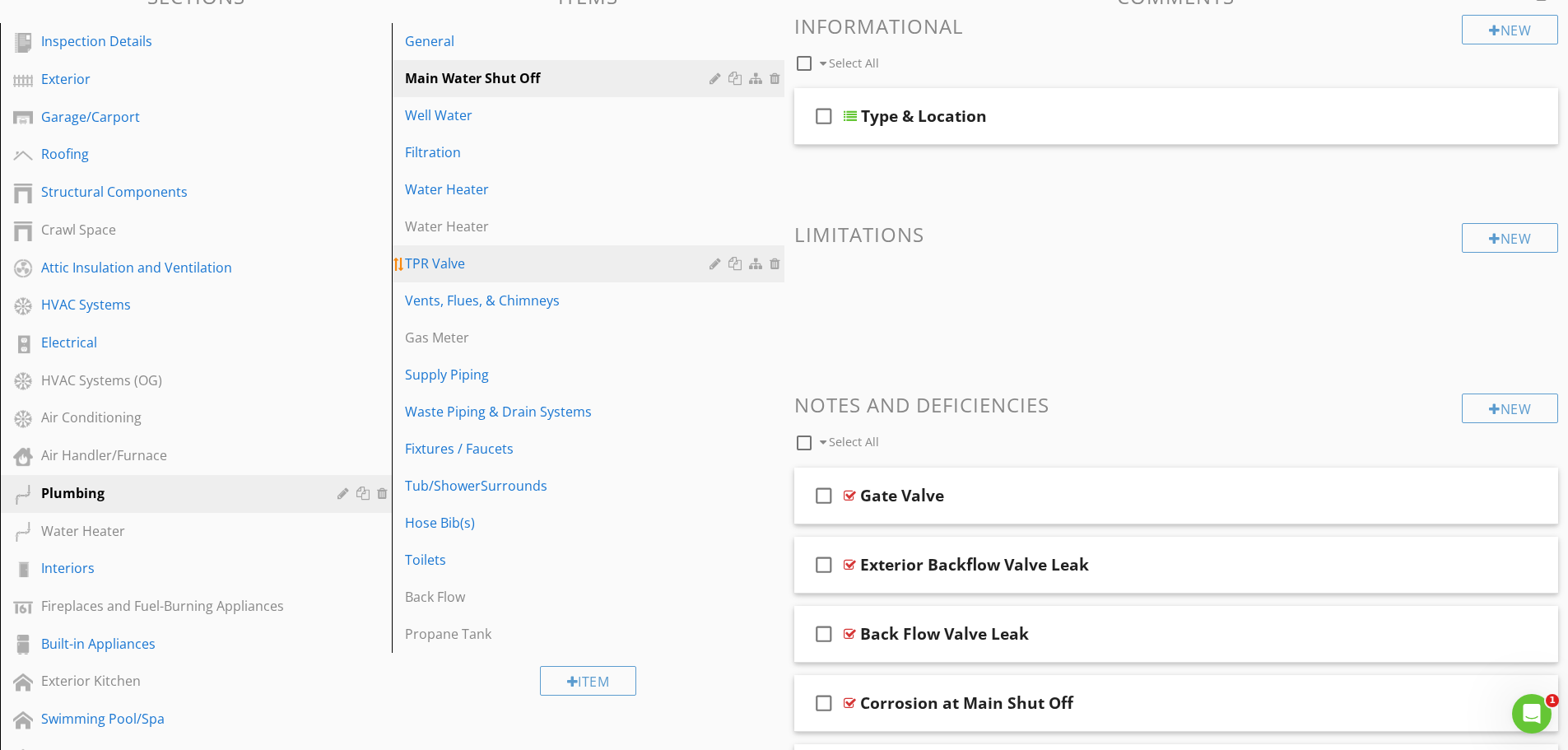
scroll to position [165, 0]
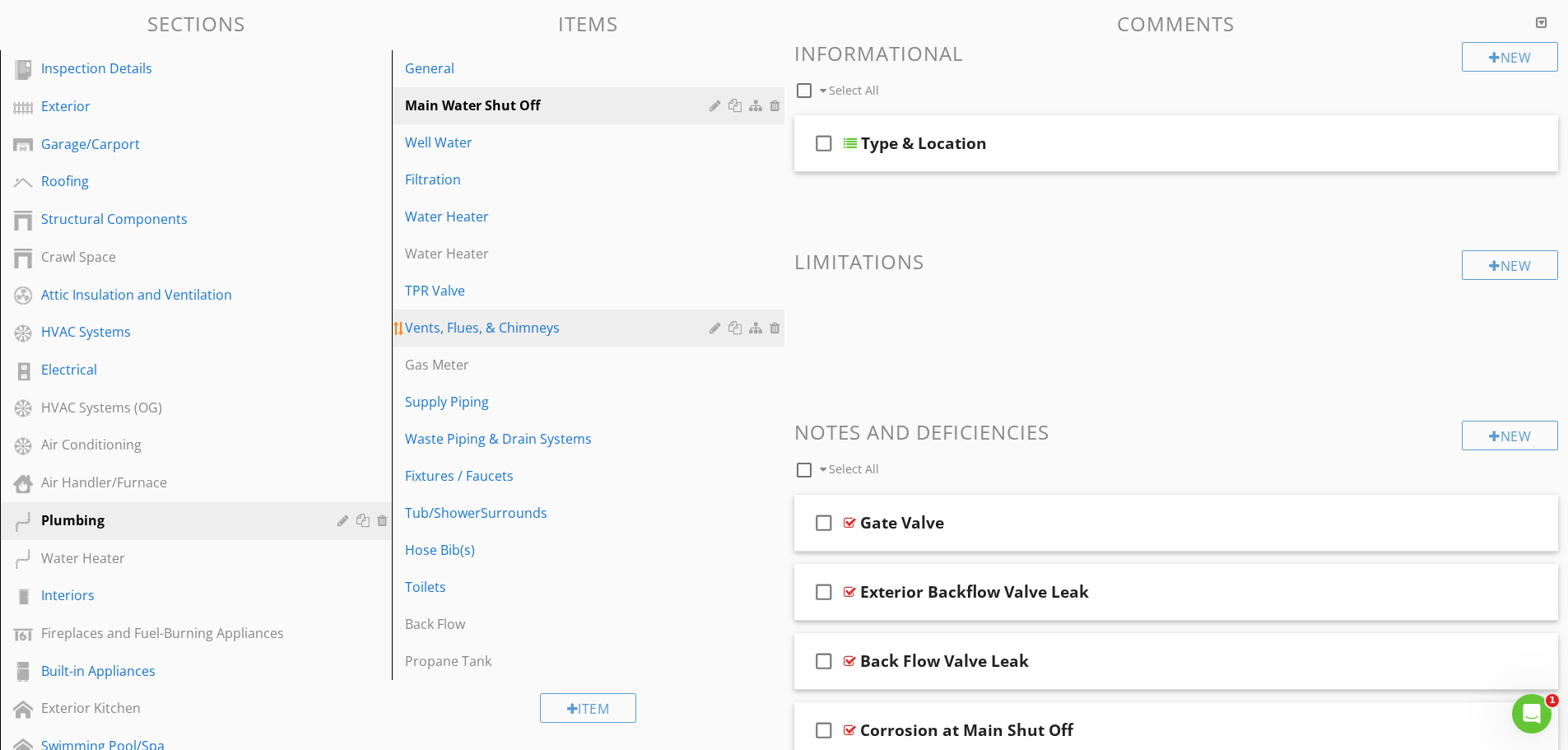
click at [463, 331] on div "Vents, Flues, & Chimneys" at bounding box center [559, 327] width 308 height 20
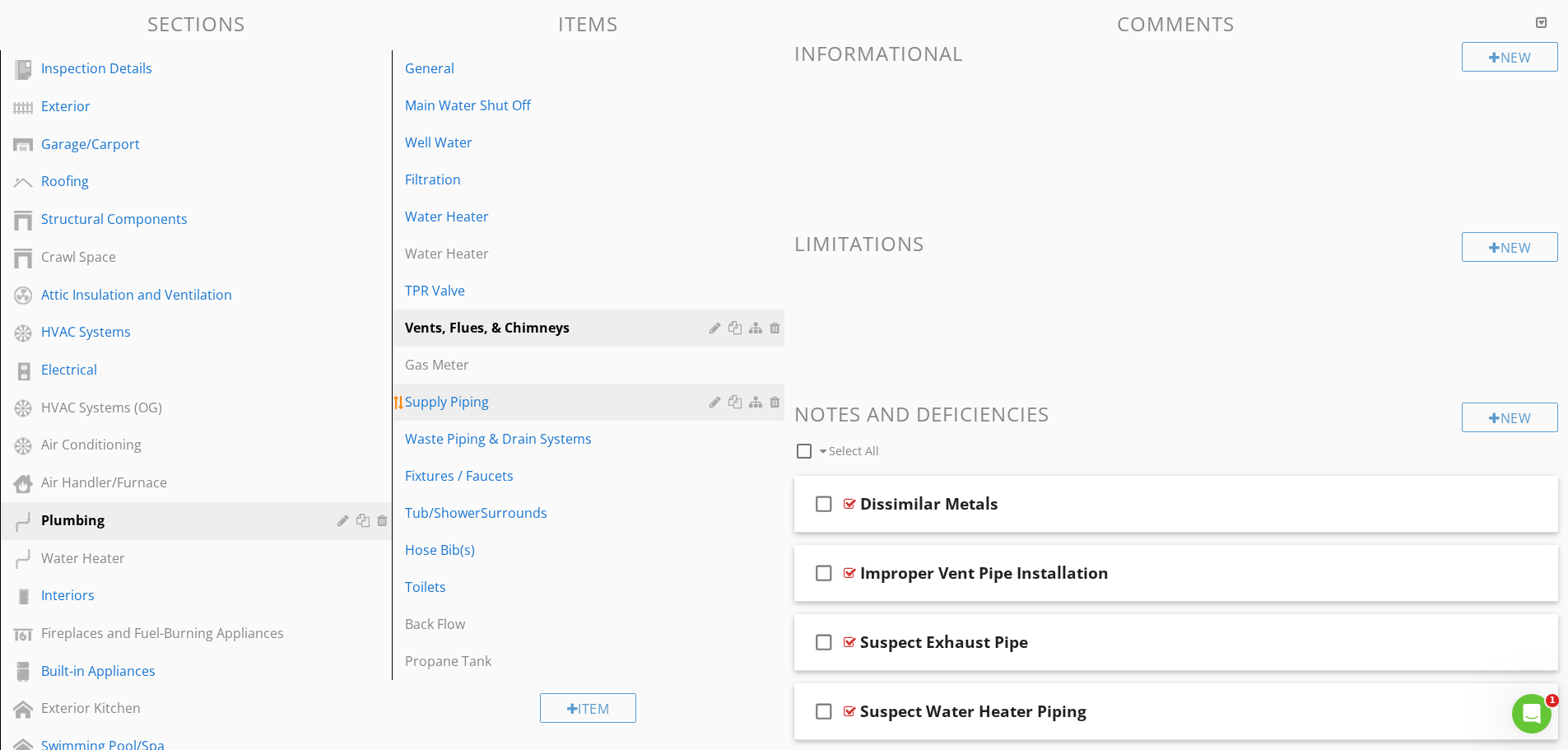
click at [443, 402] on div "Supply Piping" at bounding box center [559, 401] width 308 height 20
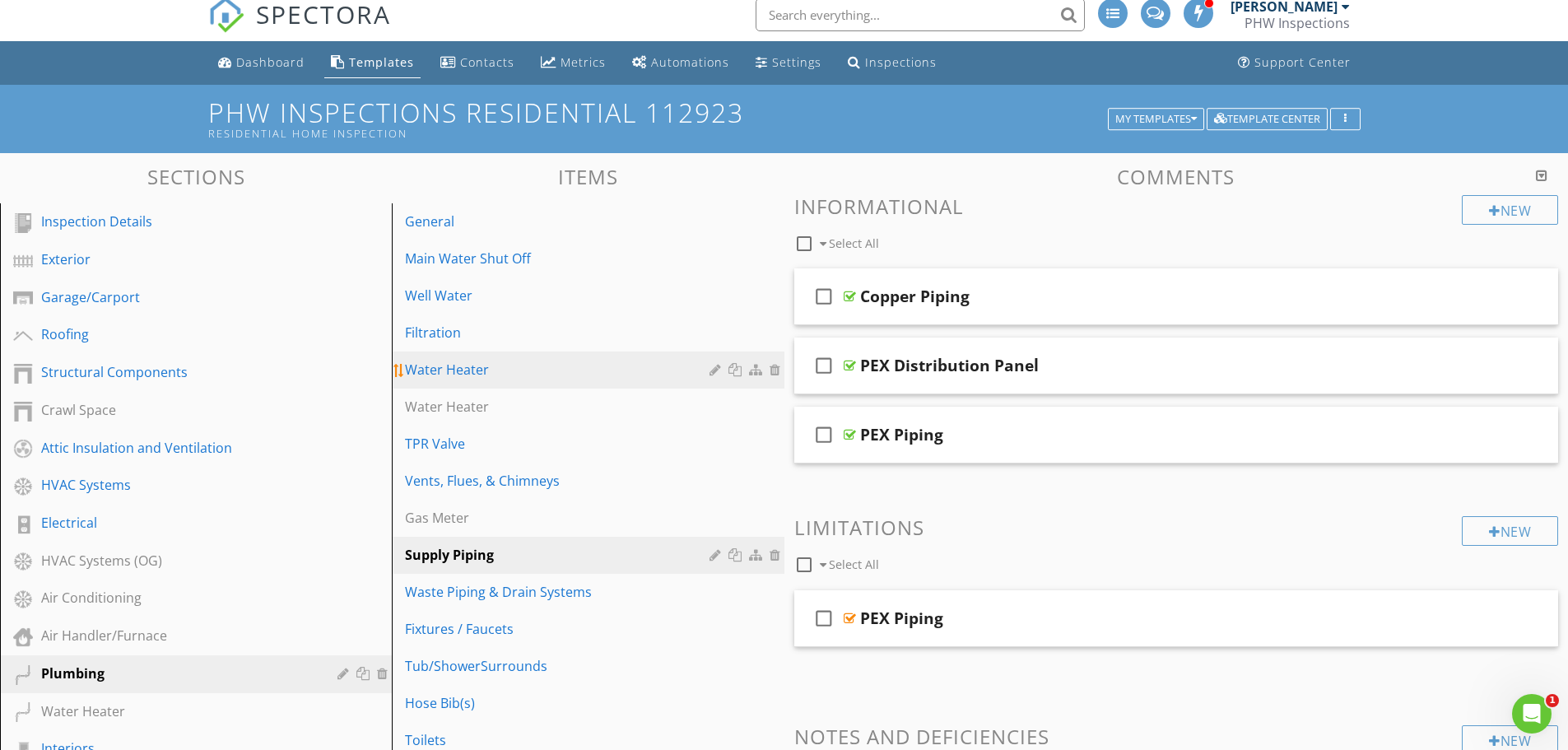
scroll to position [0, 0]
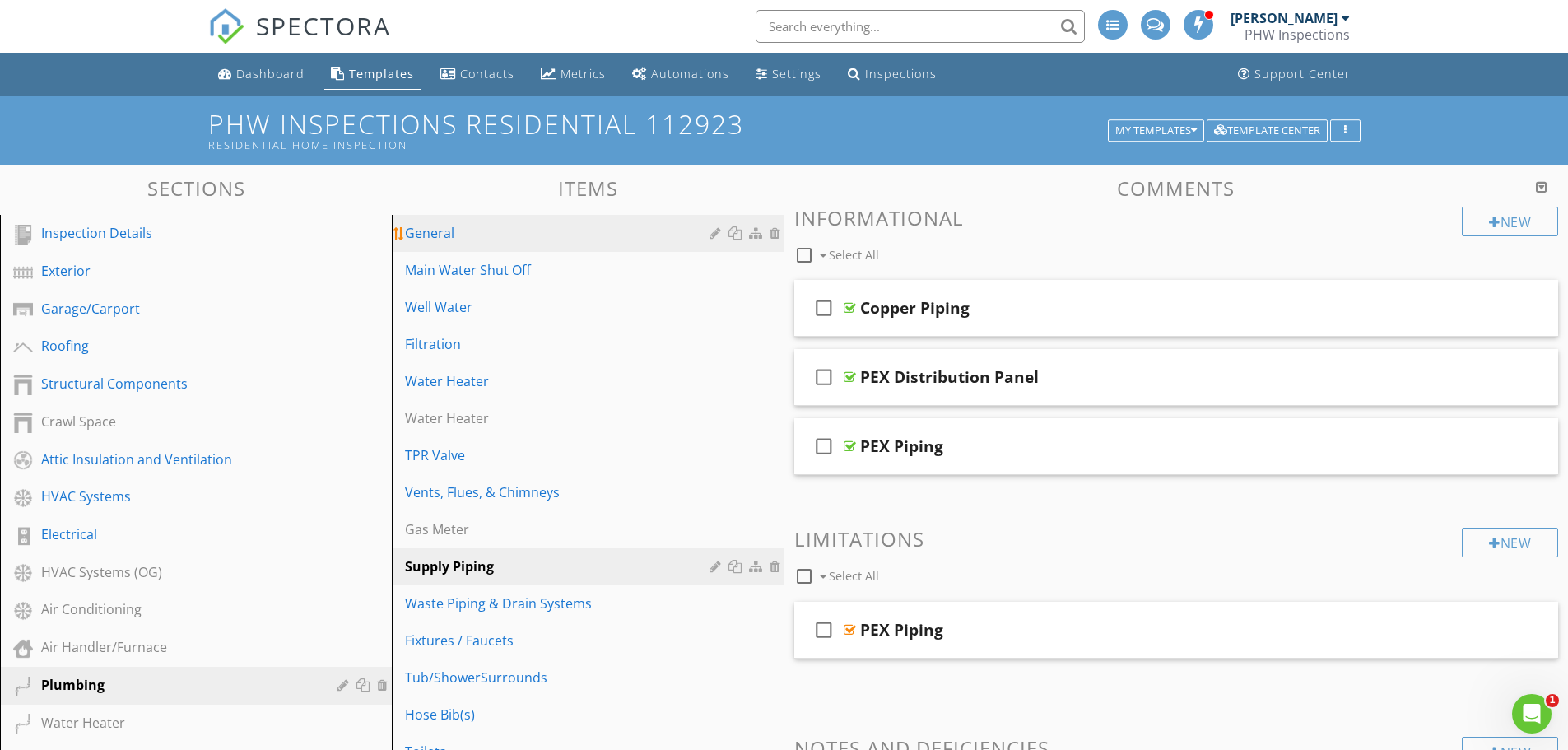
click at [466, 235] on div "General" at bounding box center [559, 233] width 308 height 20
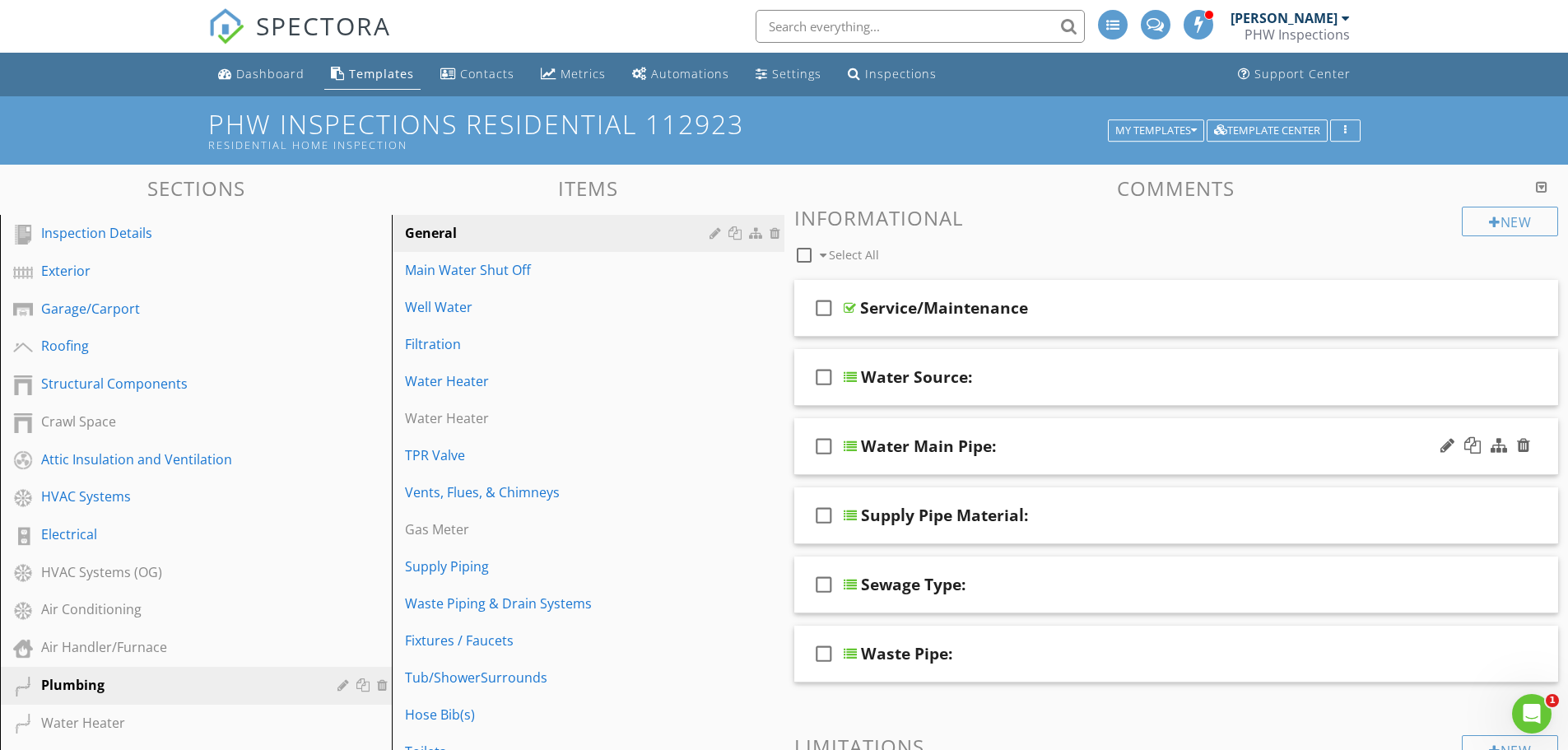
click at [1071, 450] on div "Water Main Pipe:" at bounding box center [1135, 446] width 548 height 20
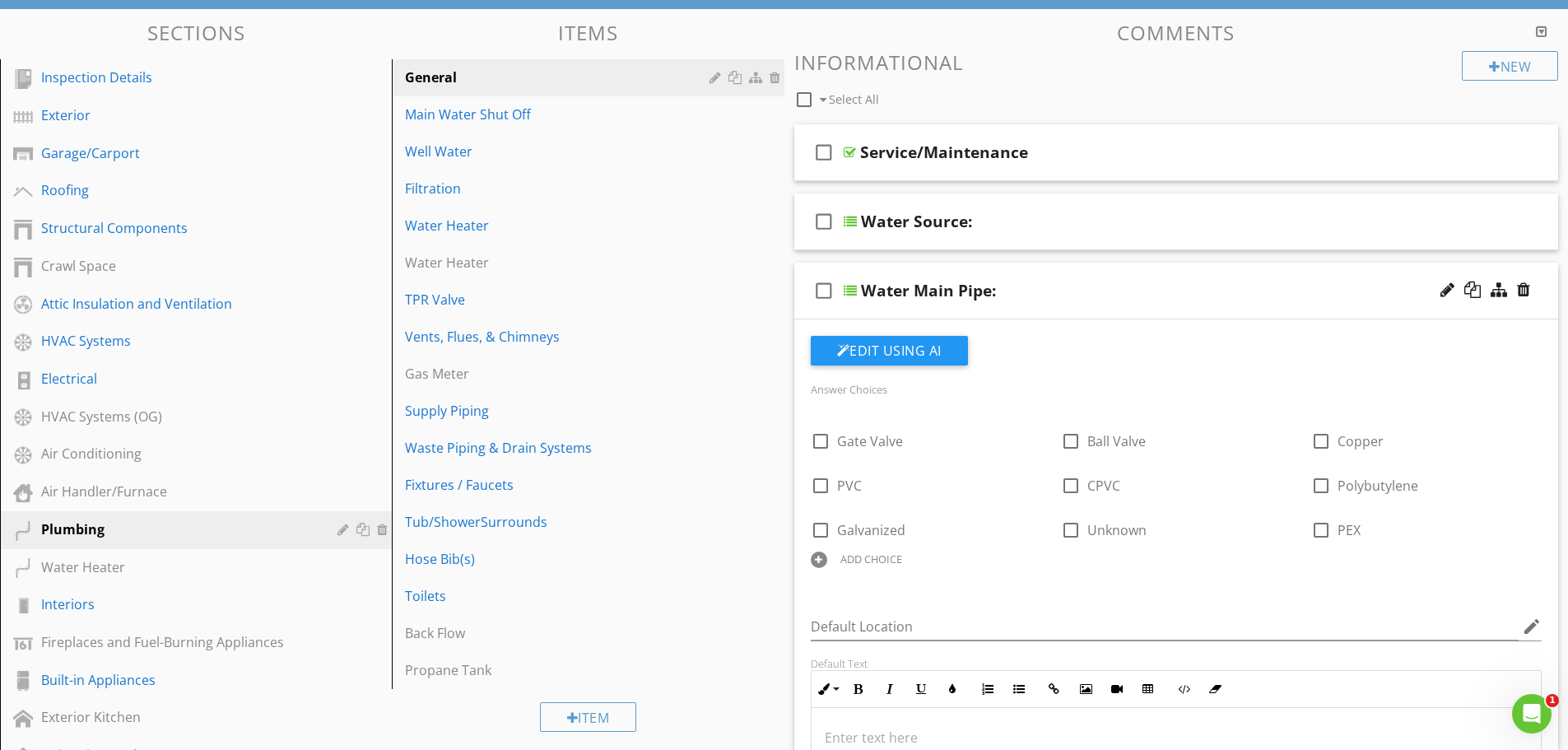
scroll to position [165, 0]
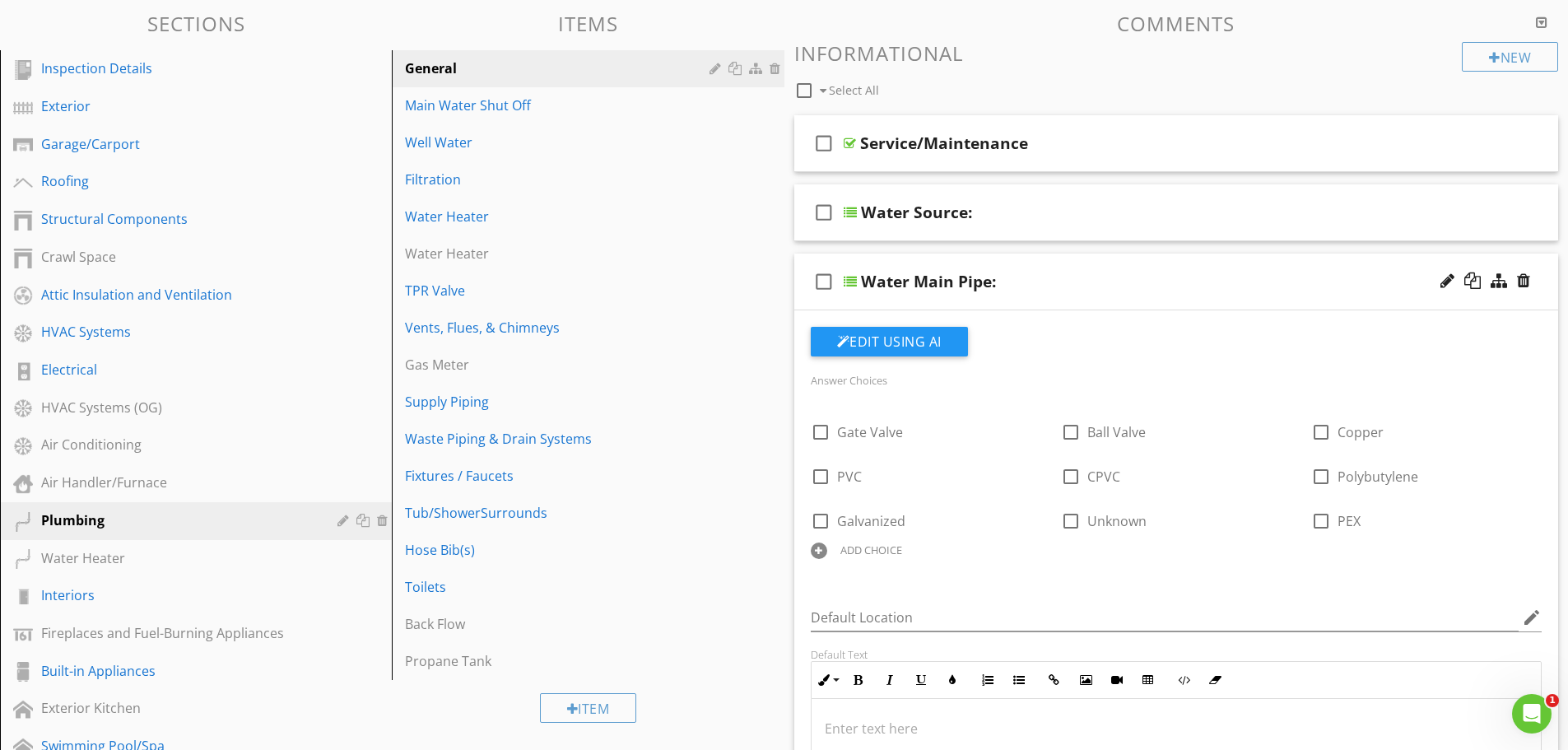
click at [822, 552] on div at bounding box center [818, 550] width 16 height 16
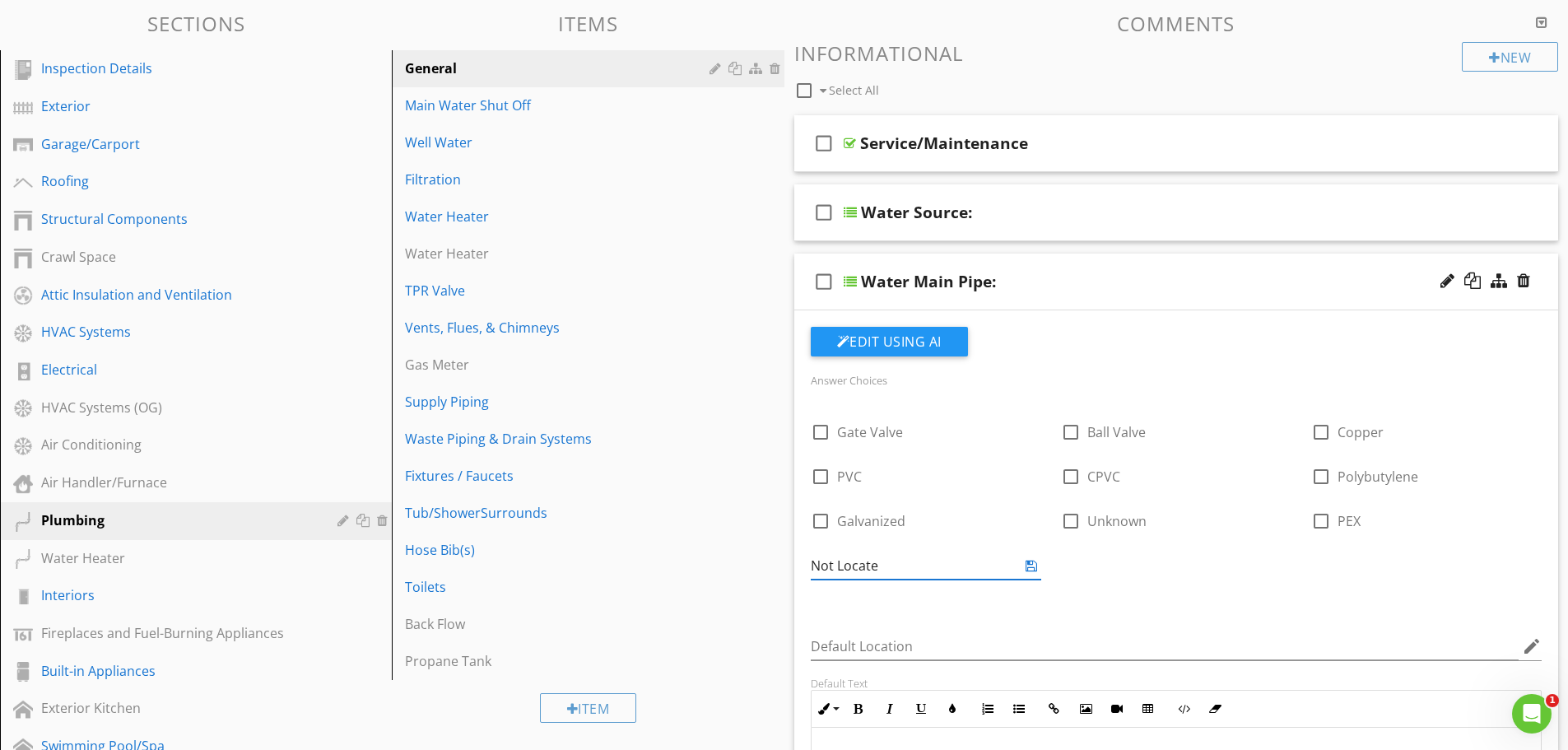
type input "Not Located"
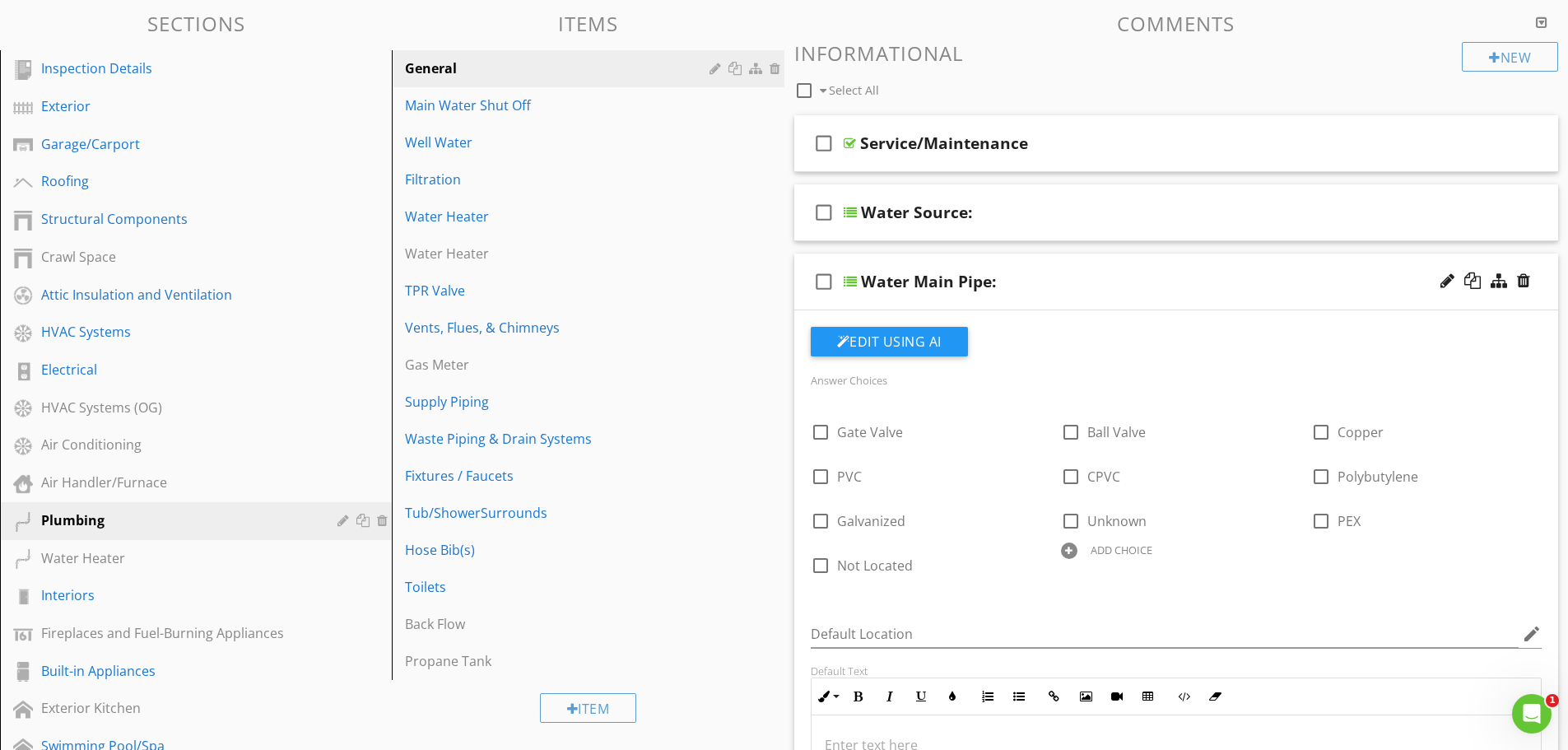
click at [1201, 601] on div "Answer Choices check_box_outline_blank Gate Valve check_box_outline_blank Ball …" at bounding box center [1176, 649] width 751 height 645
click at [1083, 285] on div "Water Main Pipe:" at bounding box center [1135, 281] width 548 height 20
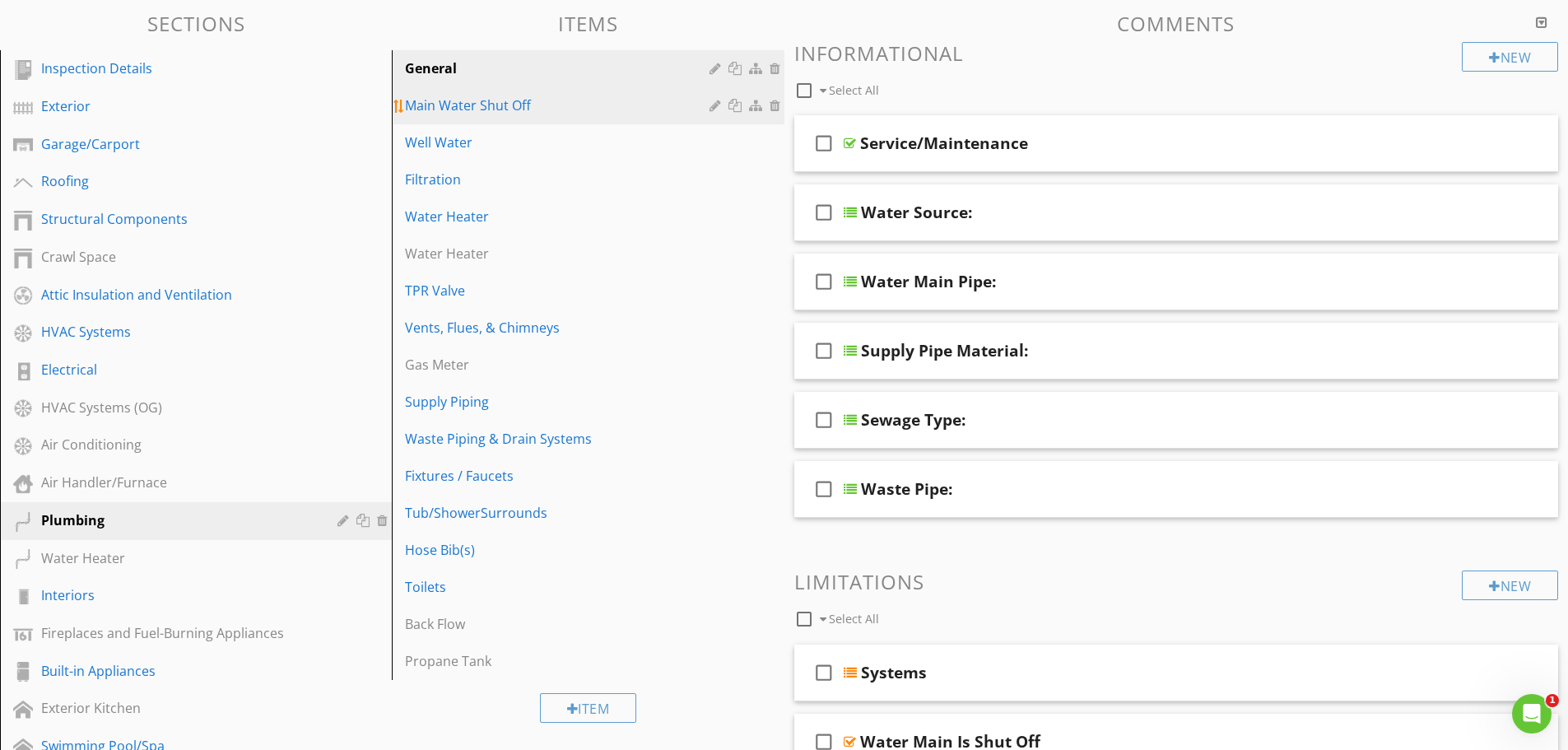
click at [466, 110] on div "Main Water Shut Off" at bounding box center [559, 104] width 308 height 20
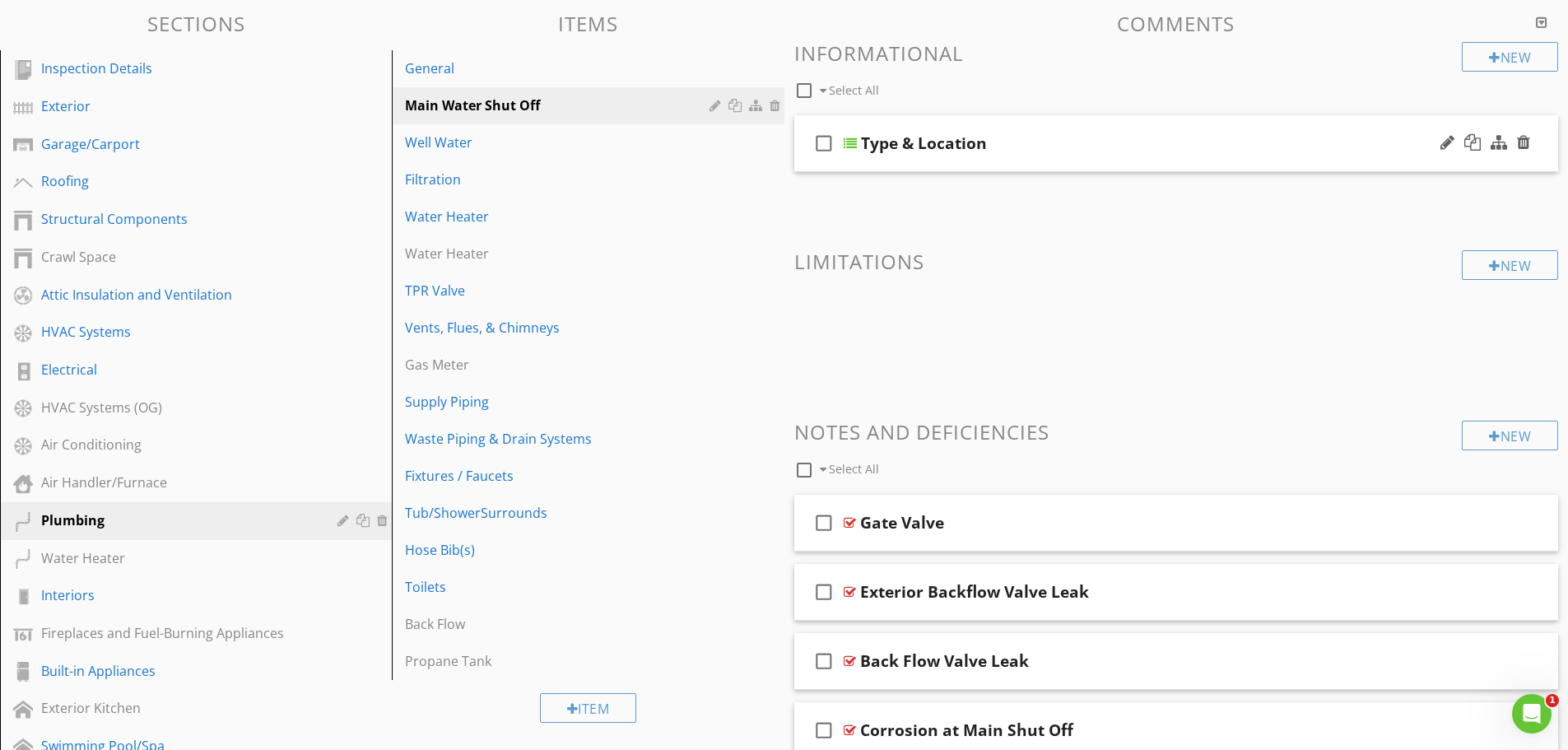
click at [1166, 147] on div "Type & Location" at bounding box center [1135, 143] width 548 height 20
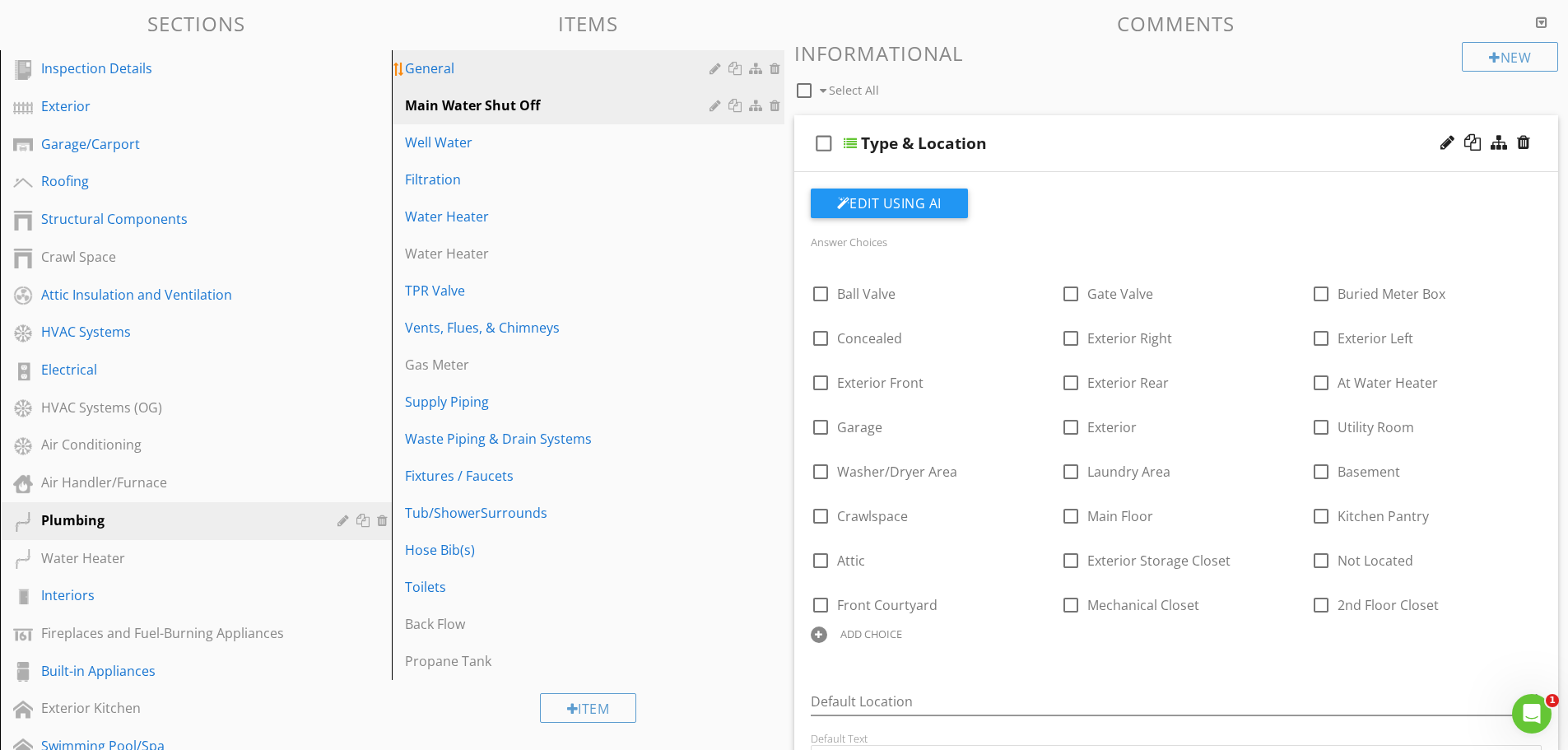
click at [528, 82] on link "General" at bounding box center [590, 68] width 387 height 37
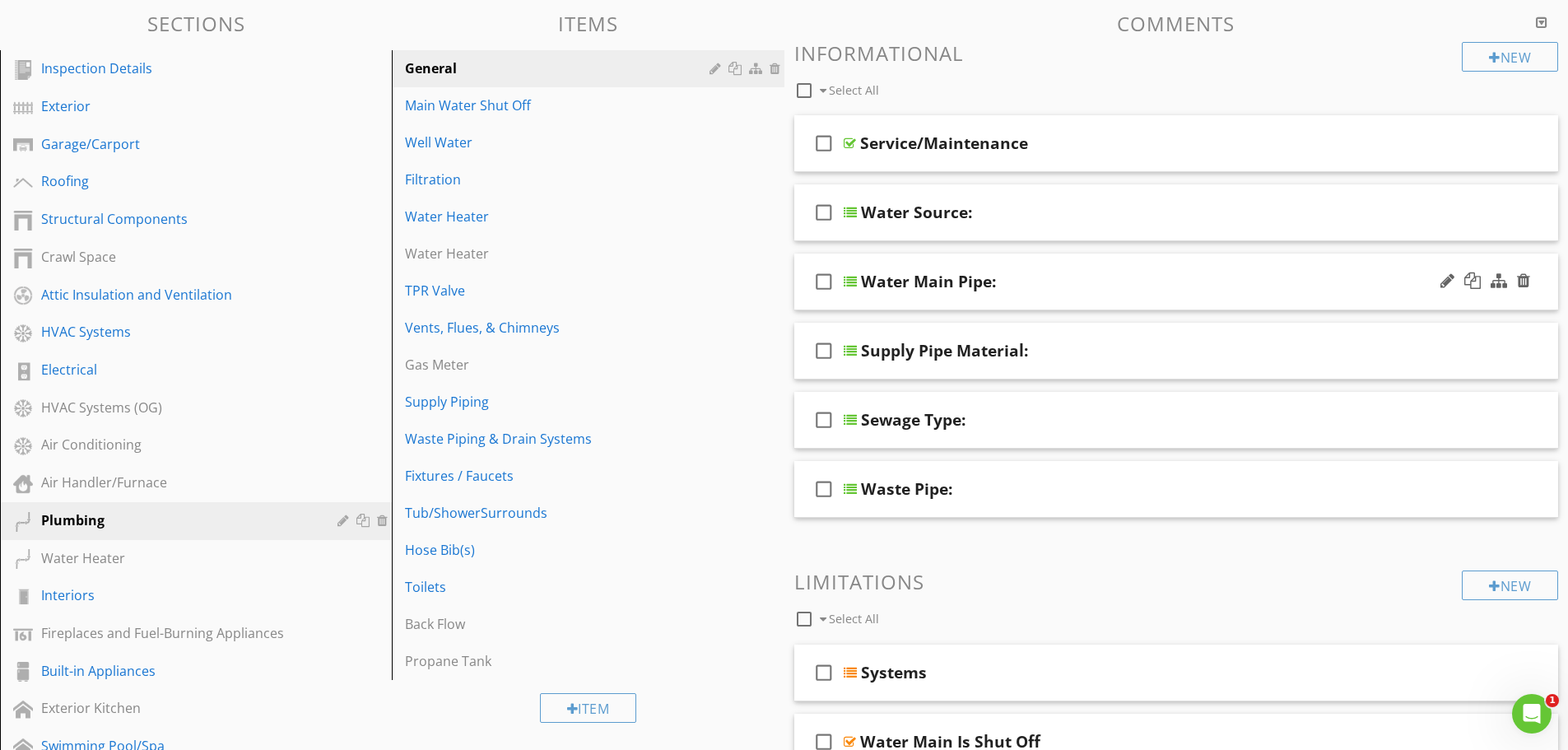
click at [1035, 290] on div "Water Main Pipe:" at bounding box center [1135, 281] width 548 height 20
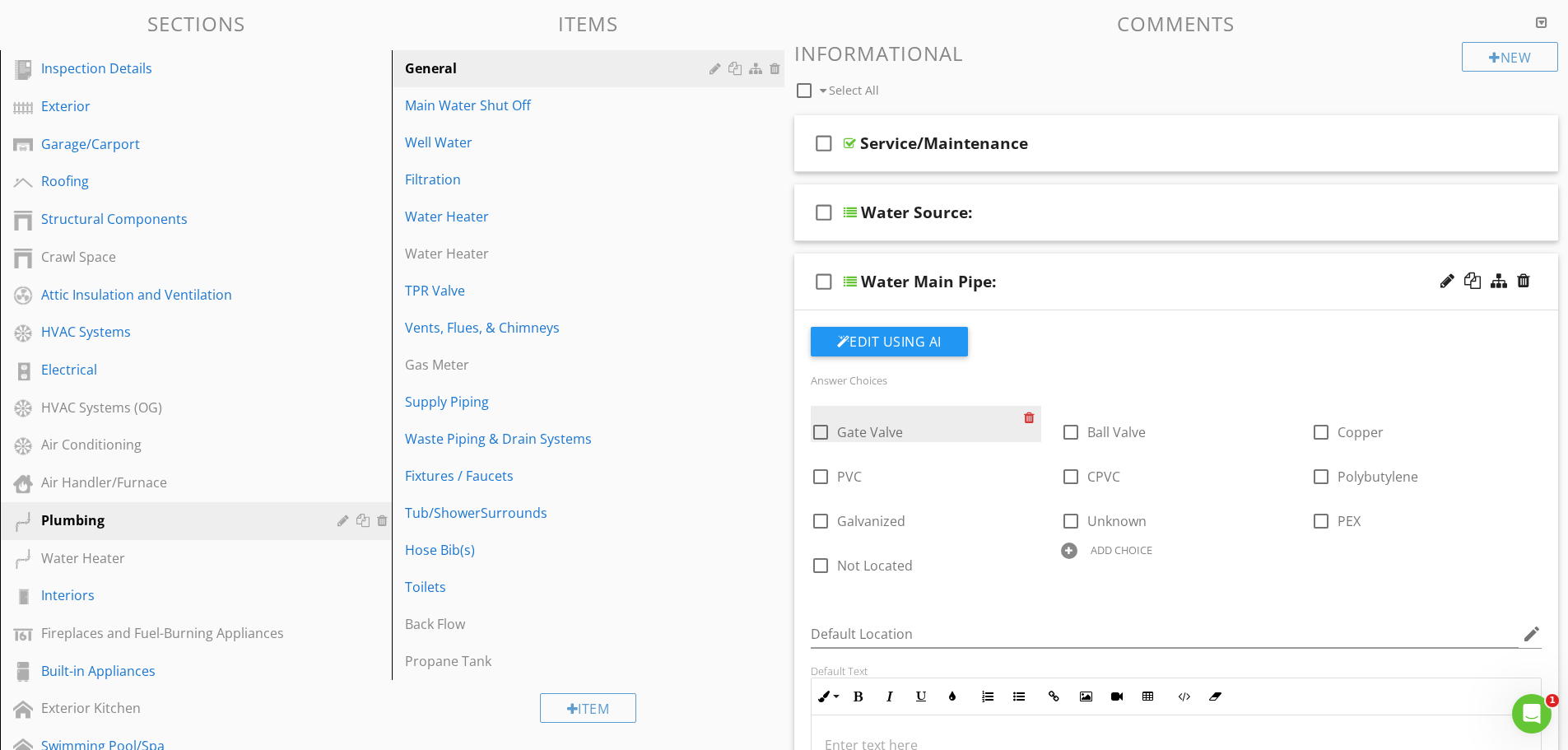
click at [1031, 418] on div at bounding box center [1032, 417] width 17 height 23
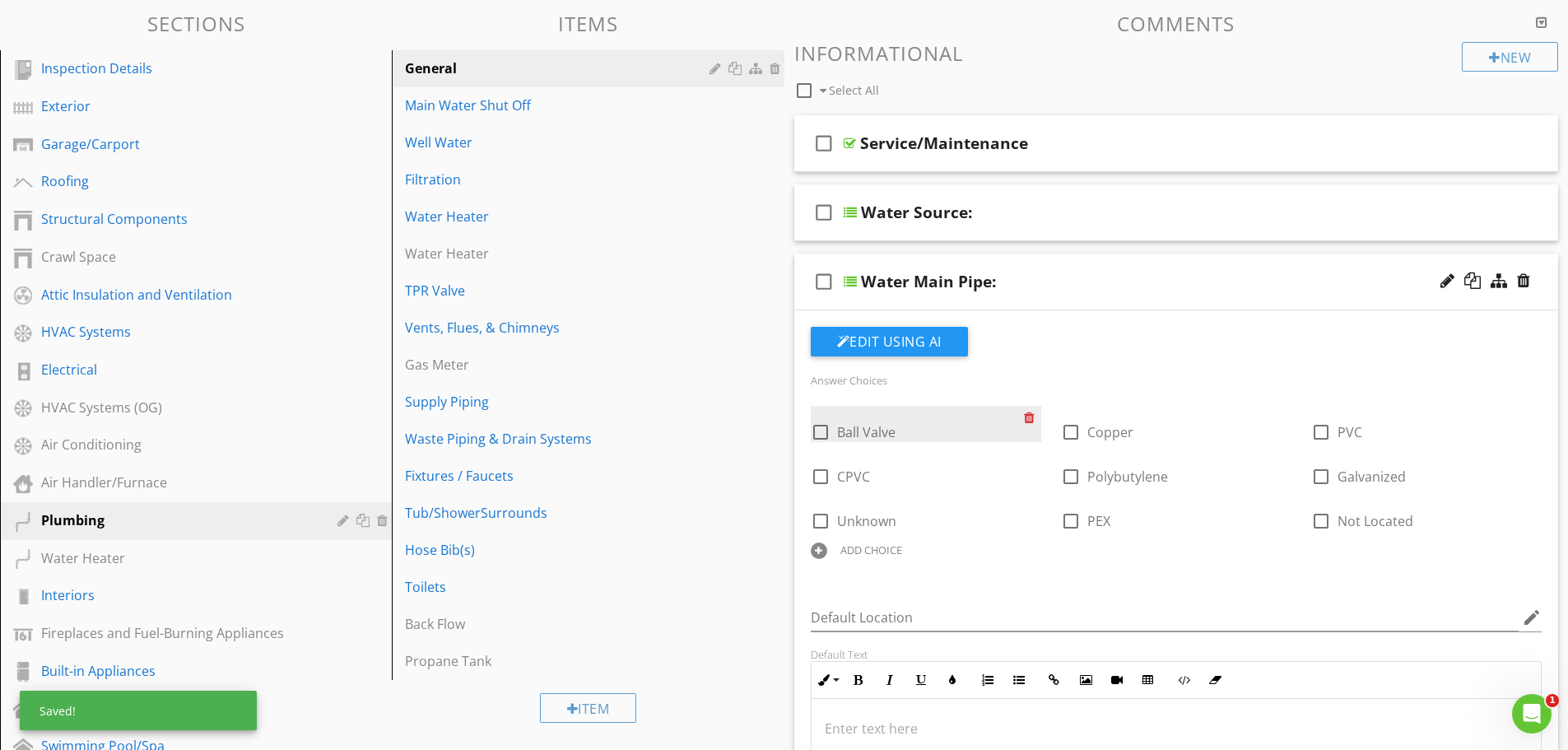
click at [1029, 414] on div at bounding box center [1032, 417] width 17 height 23
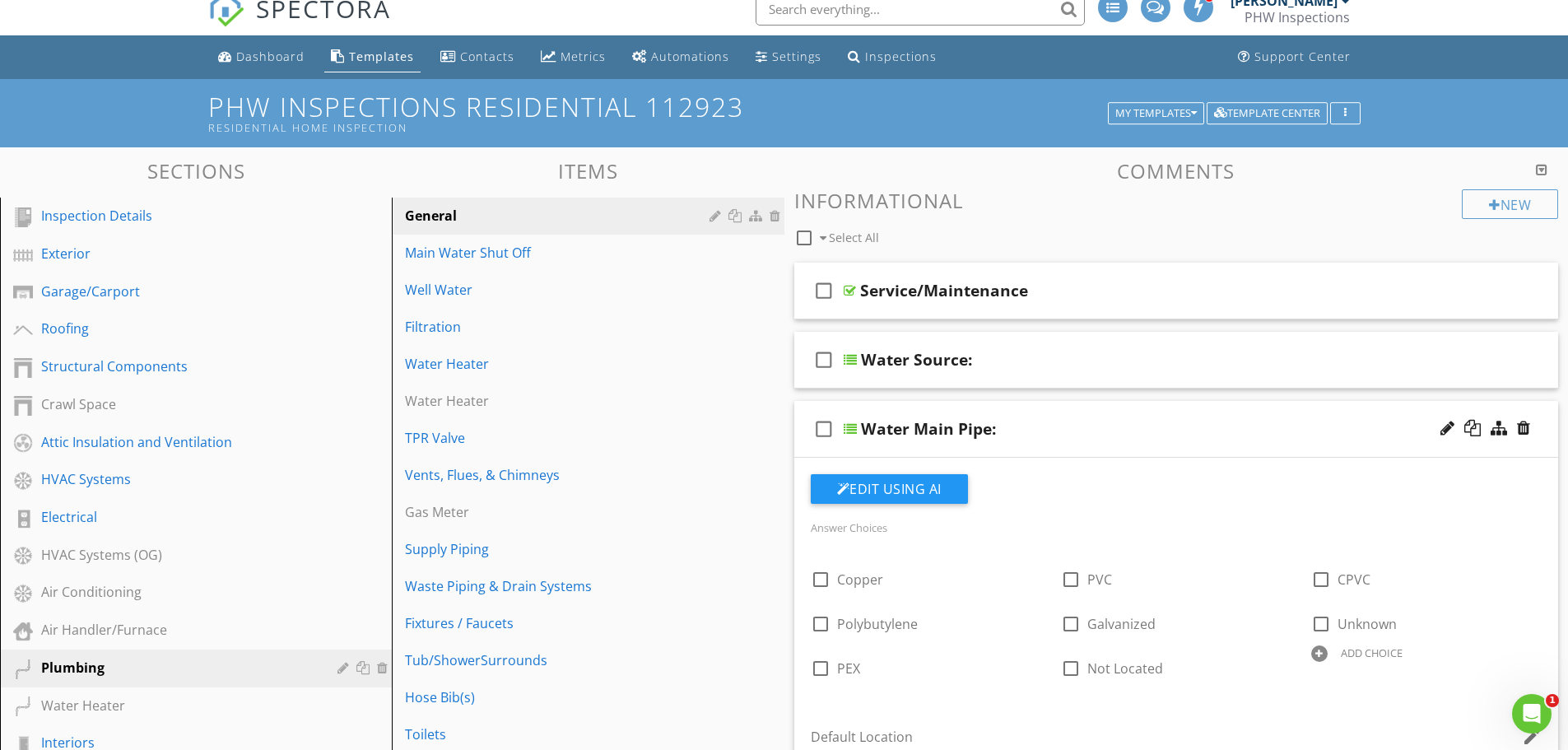
scroll to position [0, 0]
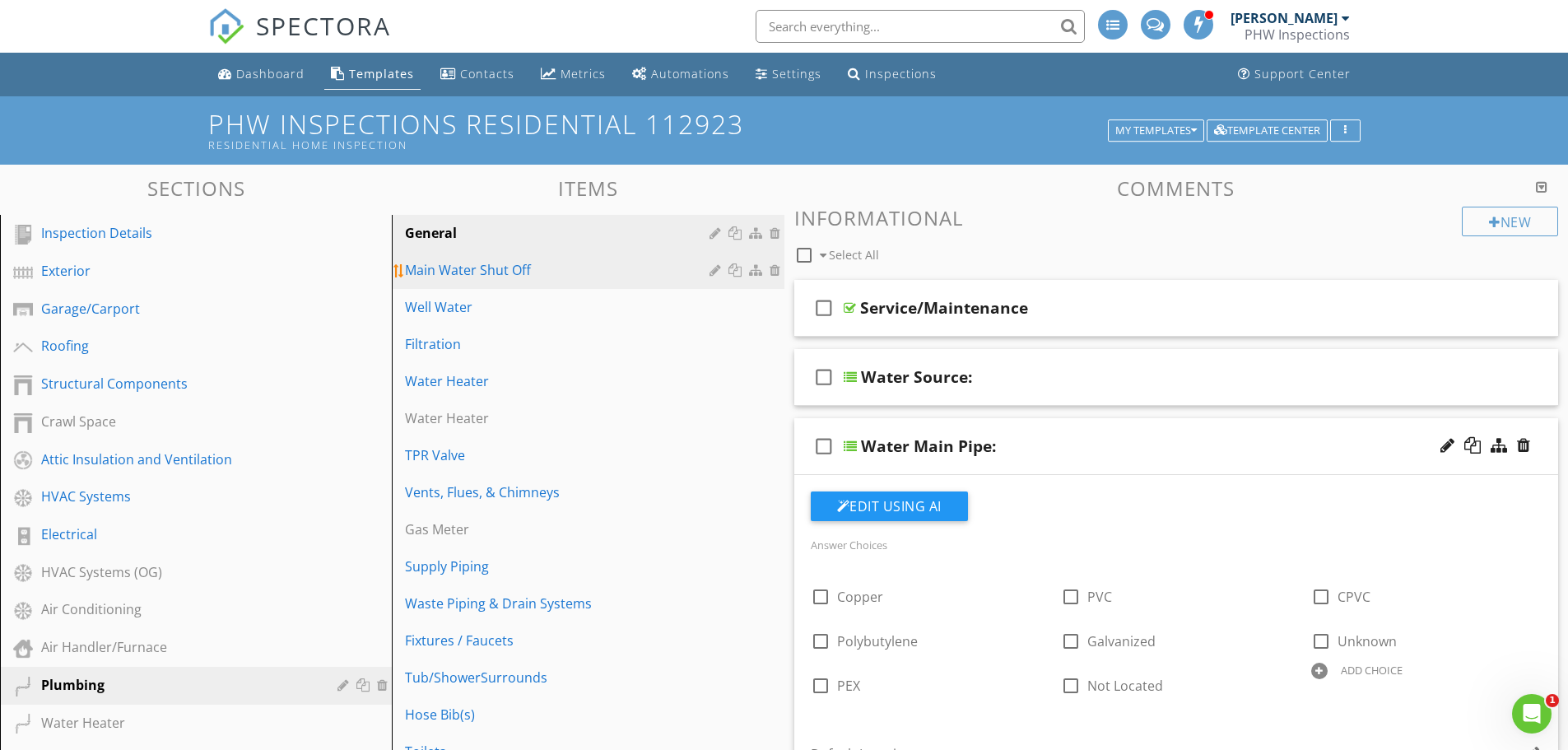
click at [481, 278] on div "Main Water Shut Off" at bounding box center [559, 269] width 308 height 20
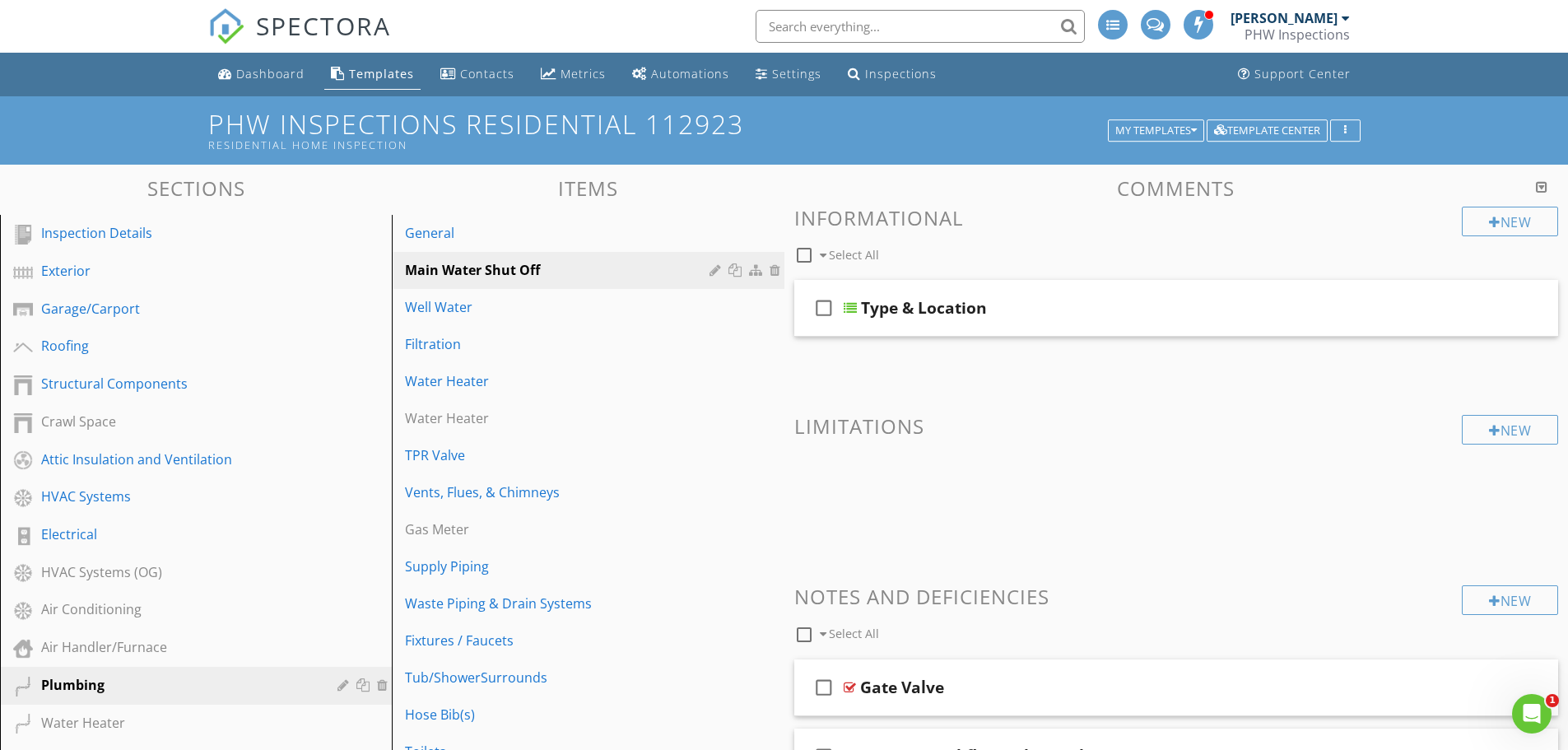
click at [371, 72] on div "Templates" at bounding box center [381, 74] width 65 height 15
